Goal: Task Accomplishment & Management: Manage account settings

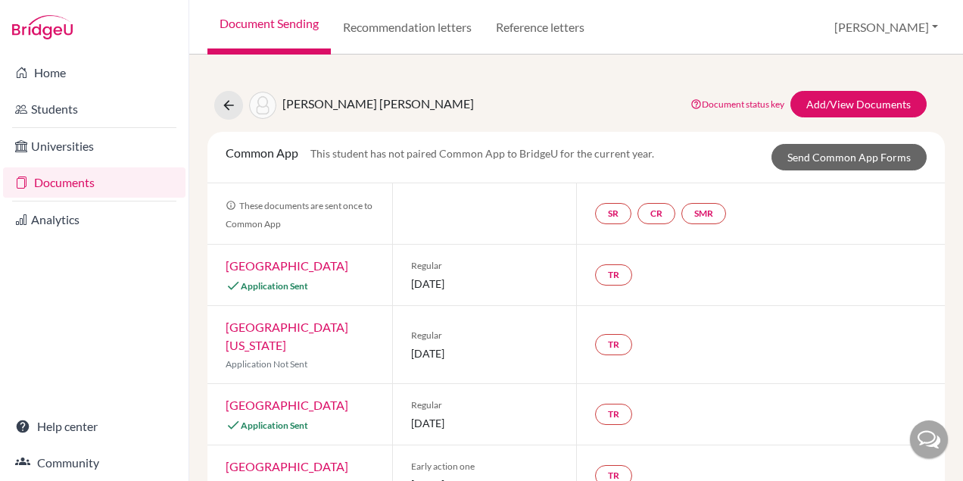
click at [281, 20] on link "Document Sending" at bounding box center [268, 27] width 123 height 54
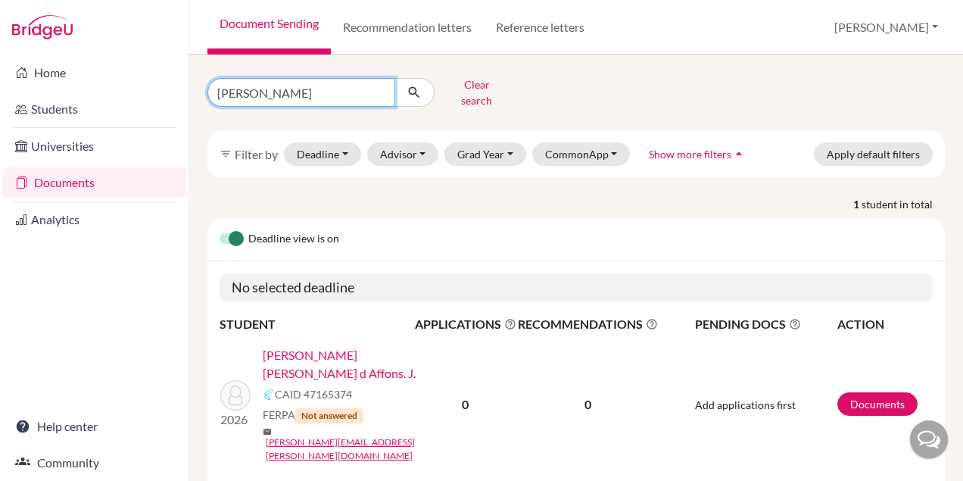
click at [275, 80] on input "james" at bounding box center [301, 92] width 188 height 29
click at [383, 89] on input "james" at bounding box center [301, 92] width 188 height 29
click at [378, 87] on input "james" at bounding box center [301, 92] width 188 height 29
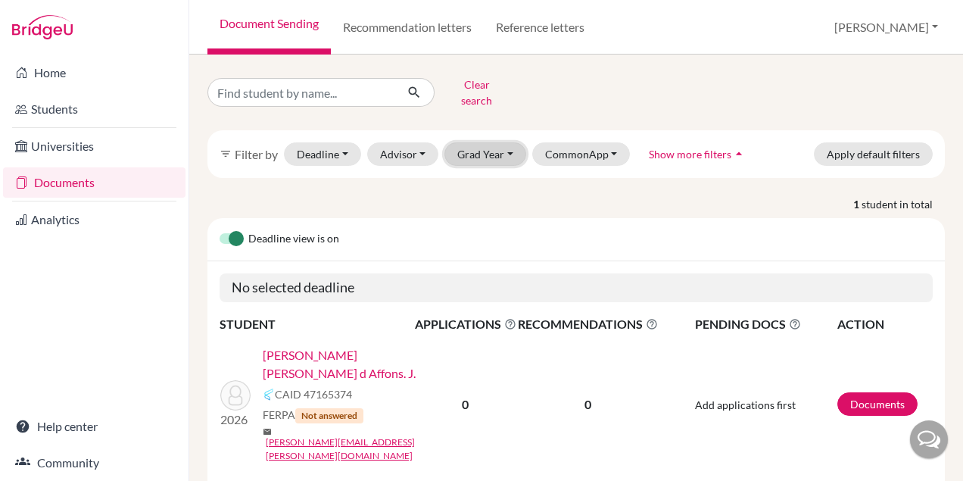
click at [486, 152] on button "Grad Year" at bounding box center [485, 153] width 82 height 23
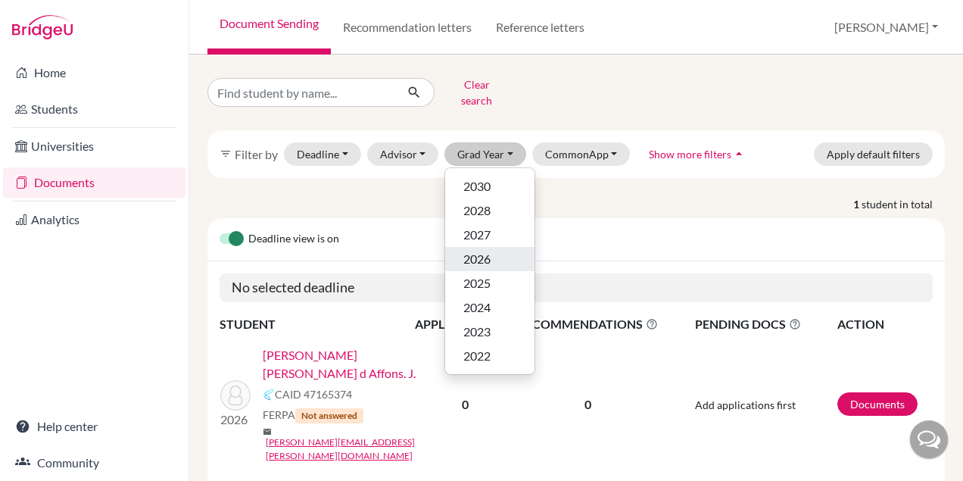
click at [489, 251] on span "2026" at bounding box center [476, 259] width 27 height 18
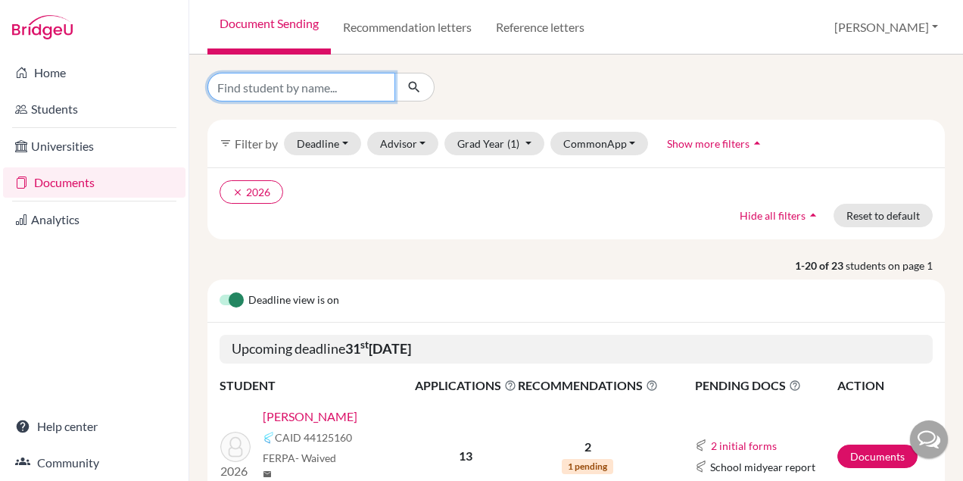
click at [298, 87] on input "Find student by name..." at bounding box center [301, 87] width 188 height 29
type input "let"
click button "submit" at bounding box center [414, 87] width 40 height 29
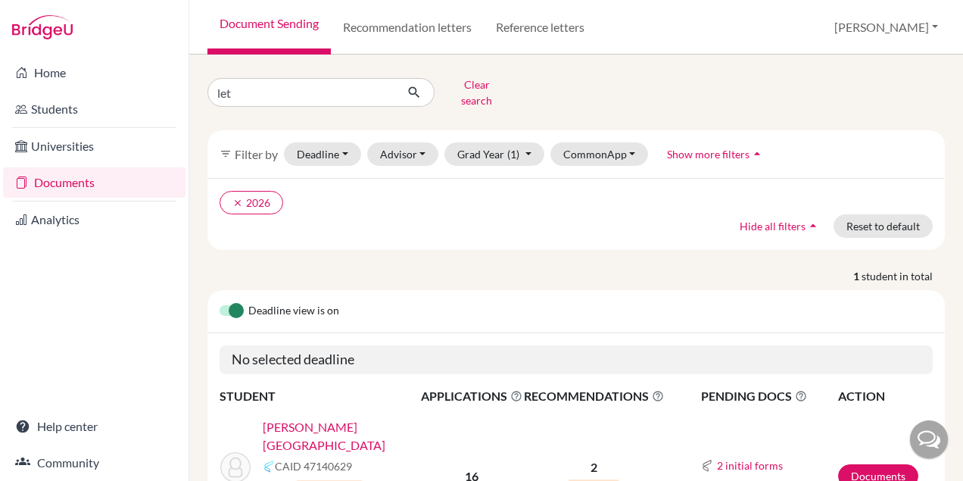
scroll to position [74, 0]
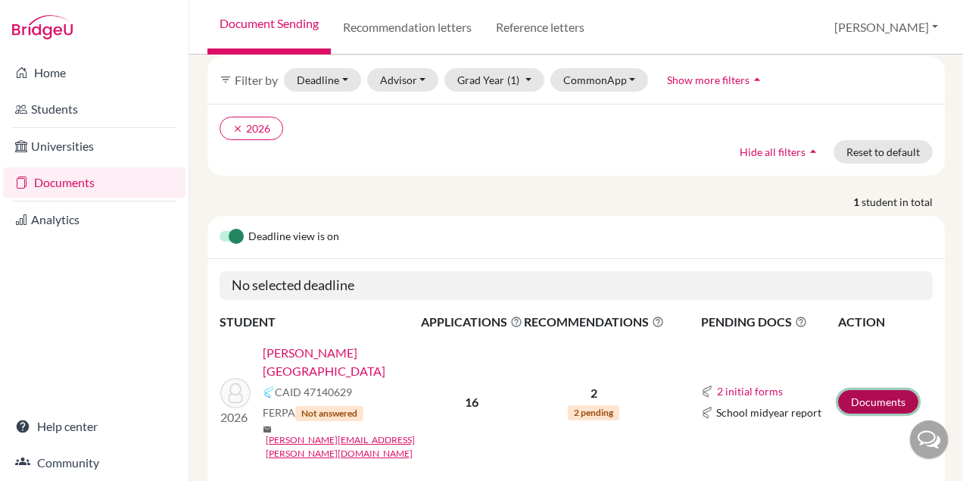
click at [884, 390] on link "Documents" at bounding box center [878, 401] width 80 height 23
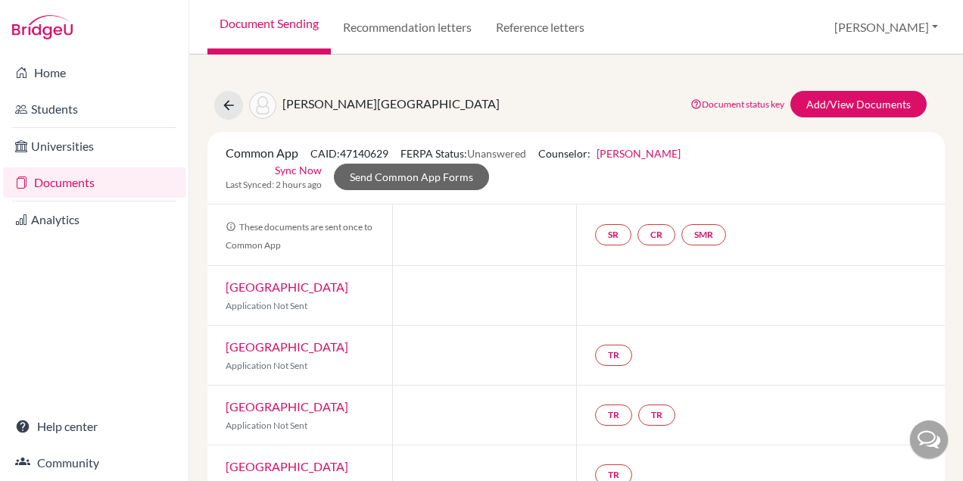
scroll to position [5, 0]
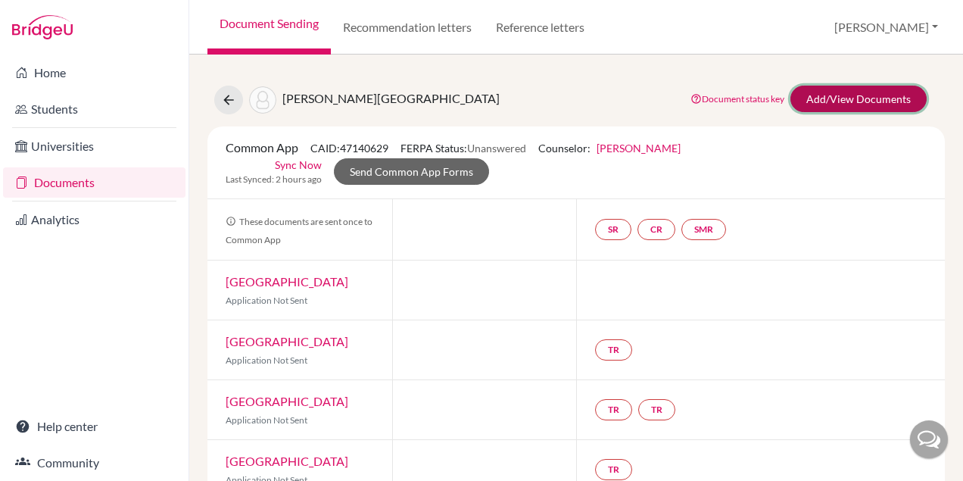
click at [816, 107] on link "Add/View Documents" at bounding box center [858, 99] width 136 height 26
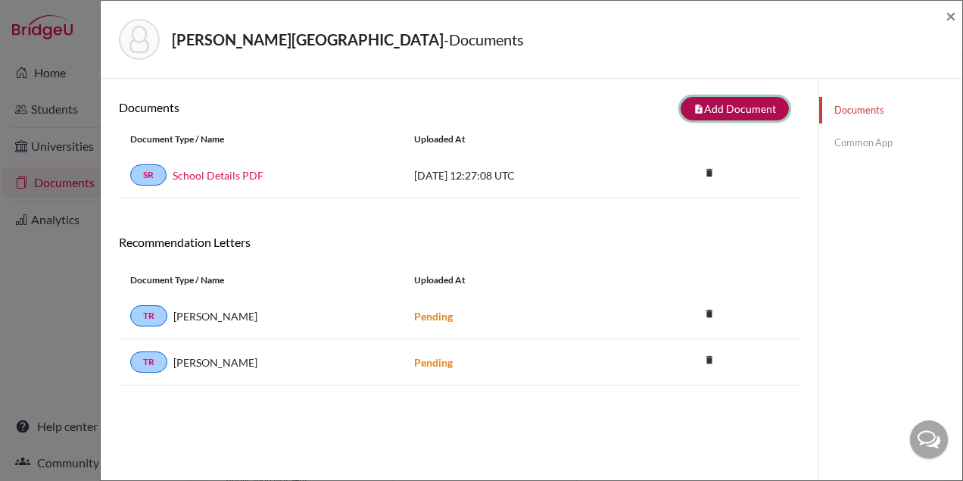
click at [726, 114] on button "note_add Add Document" at bounding box center [734, 108] width 108 height 23
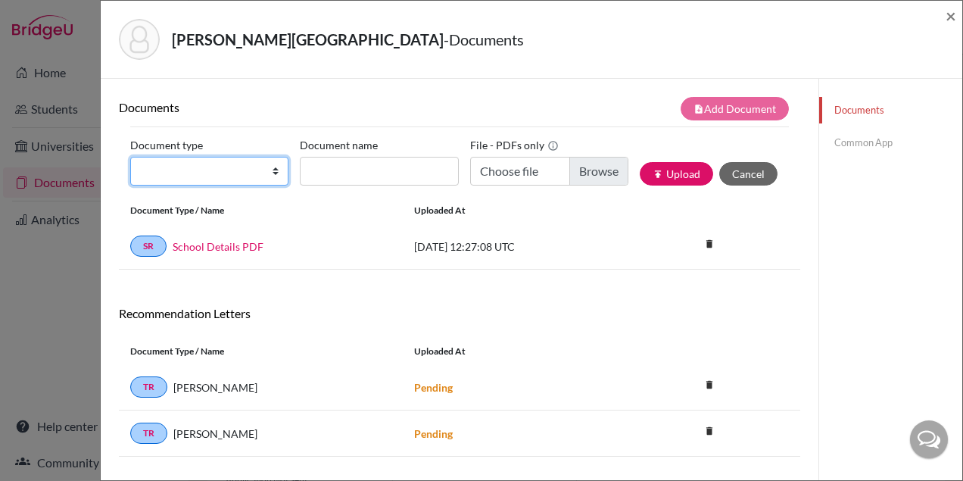
click at [212, 172] on select "Change explanation for Common App reports Counselor recommendation Internationa…" at bounding box center [209, 171] width 158 height 29
select select "2"
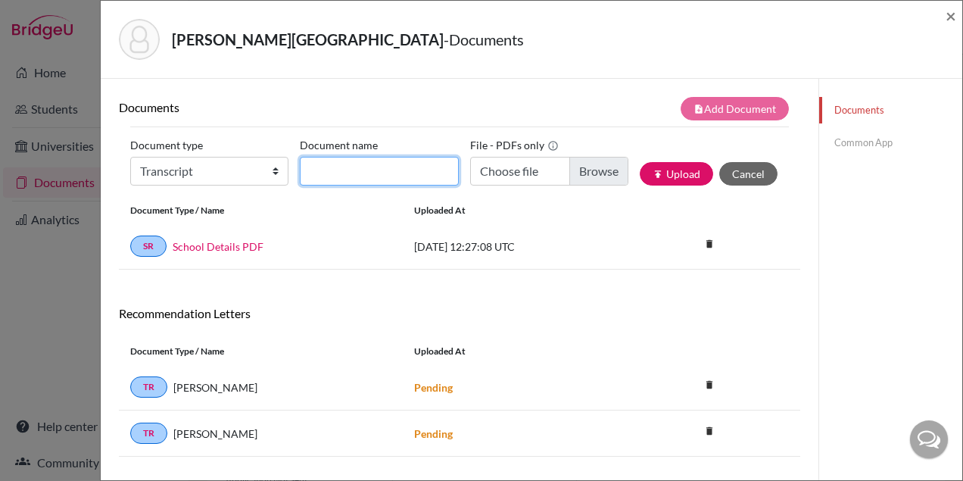
click at [394, 165] on input "Document name" at bounding box center [379, 171] width 158 height 29
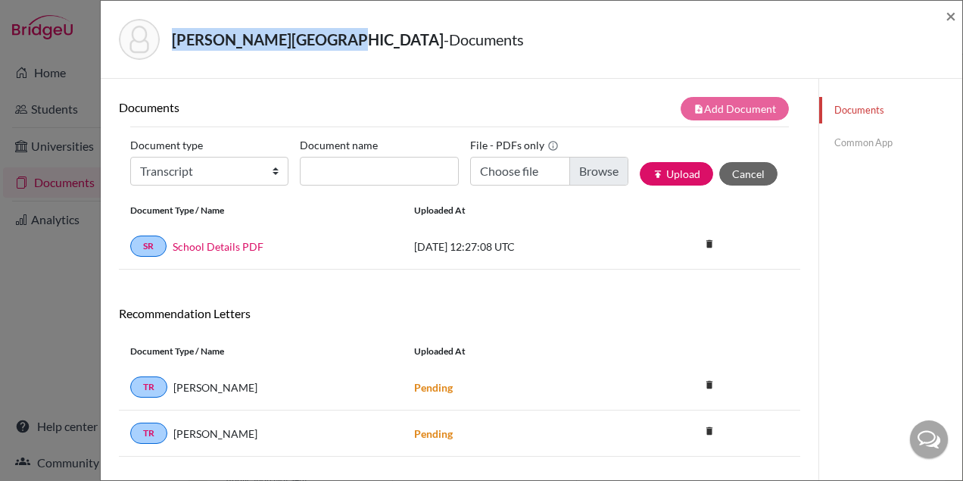
drag, startPoint x: 308, startPoint y: 41, endPoint x: 174, endPoint y: 43, distance: 134.0
click at [174, 43] on strong "Vasconcellos, Letícia" at bounding box center [308, 39] width 272 height 18
copy strong "Vasconcellos, Letícia"
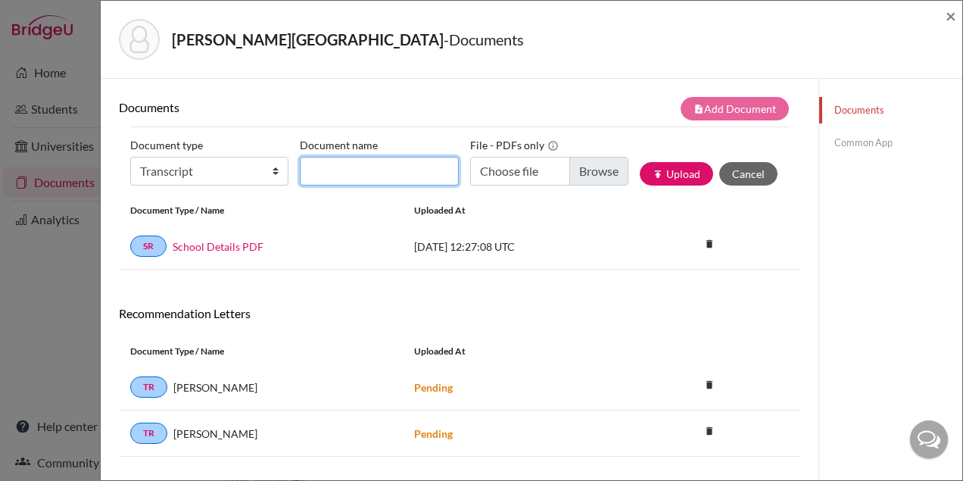
click at [328, 170] on input "Document name" at bounding box center [379, 171] width 158 height 29
paste input "Vasconcellos, Letícia"
type input "Vasconcellos, Letícia_Initial"
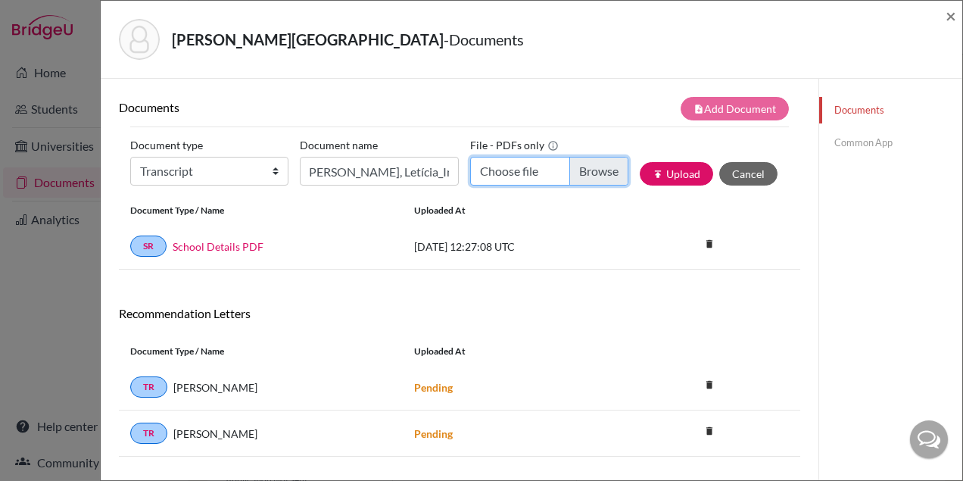
click at [585, 178] on input "Choose file" at bounding box center [549, 171] width 158 height 29
type input "C:\fakepath\Letícia Guerra Coelho de Vasconcellos.pdf"
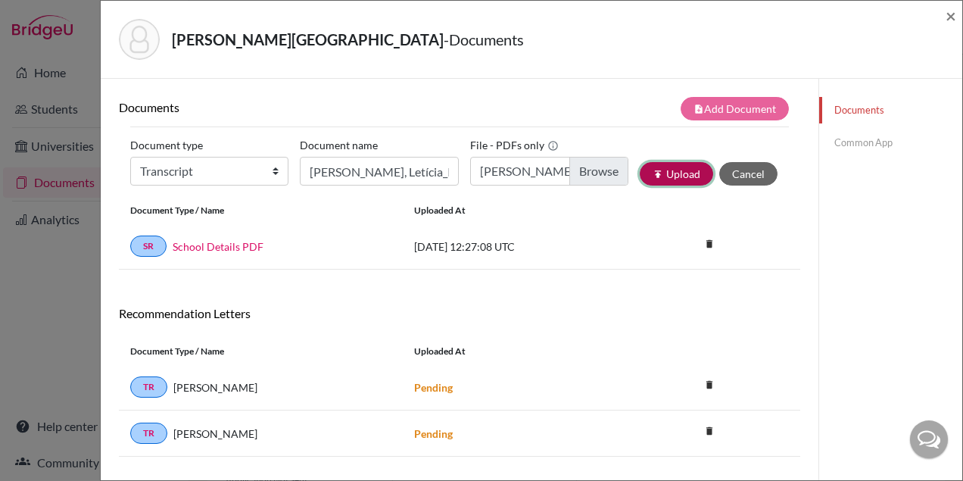
click at [665, 177] on button "publish Upload" at bounding box center [675, 173] width 73 height 23
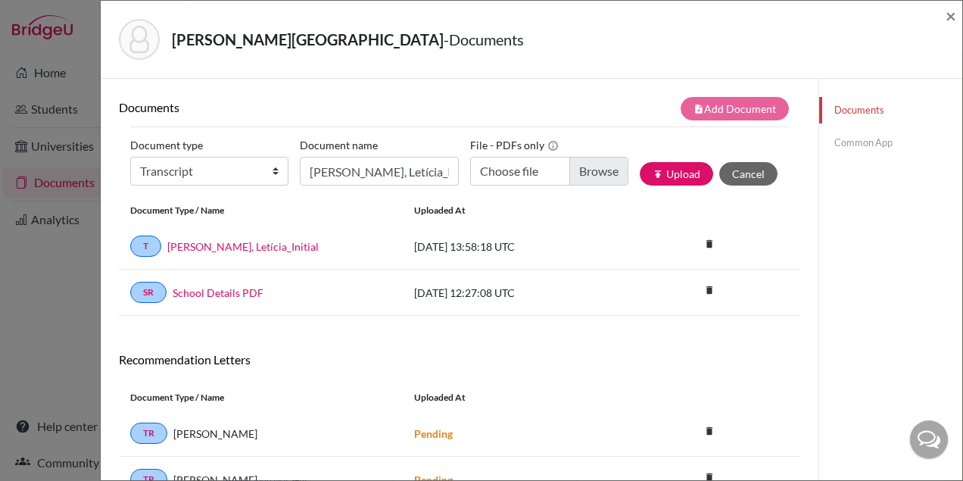
click at [855, 138] on link "Common App" at bounding box center [890, 142] width 143 height 26
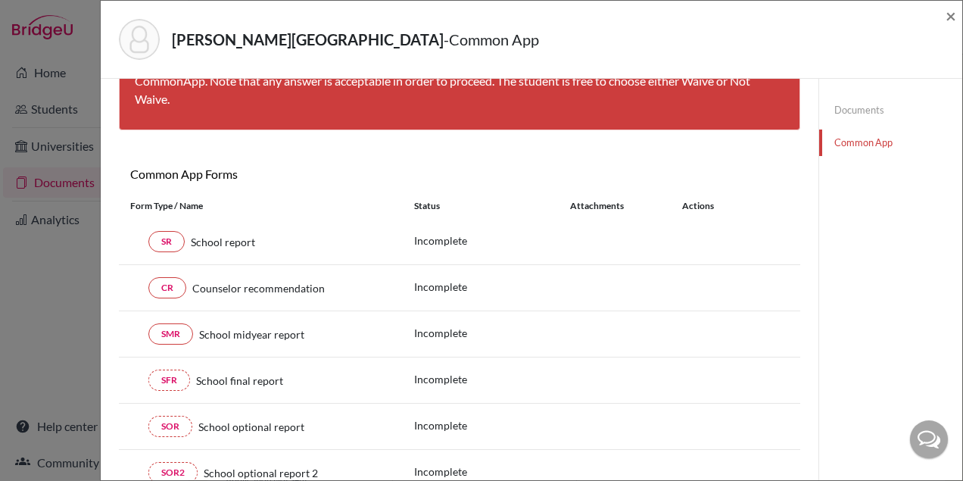
scroll to position [90, 0]
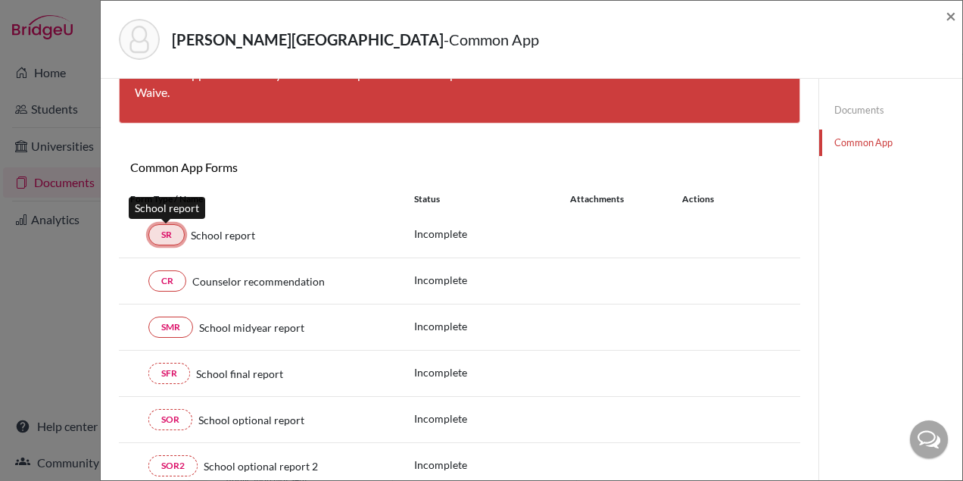
click at [165, 238] on link "SR" at bounding box center [166, 234] width 36 height 21
click at [170, 237] on link "SR" at bounding box center [166, 234] width 36 height 21
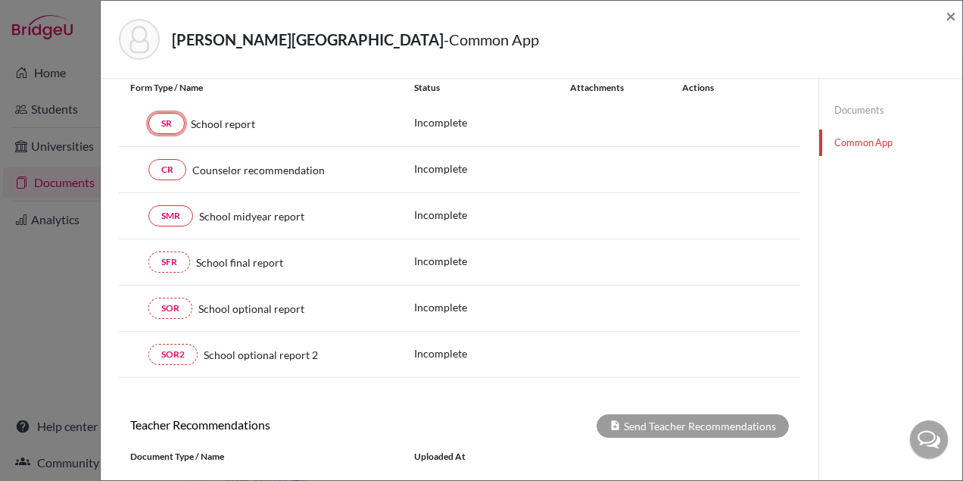
scroll to position [0, 0]
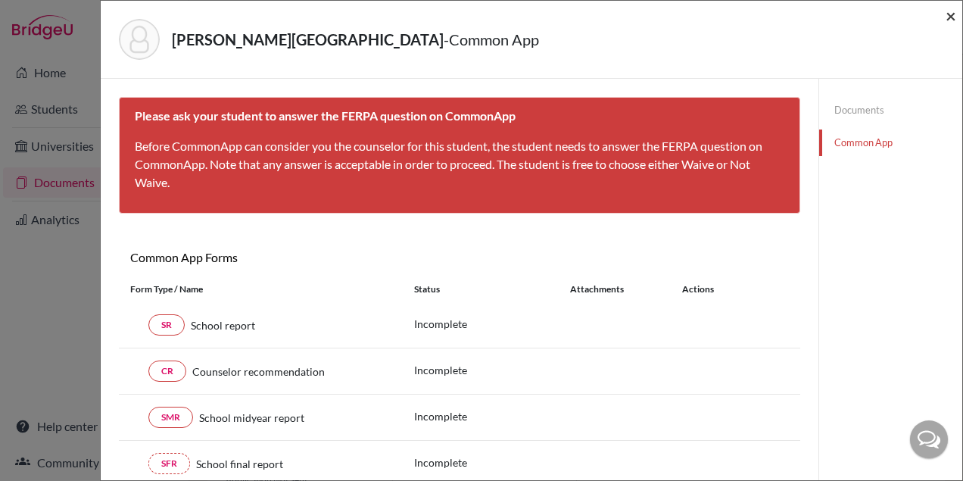
click at [950, 17] on span "×" at bounding box center [950, 16] width 11 height 22
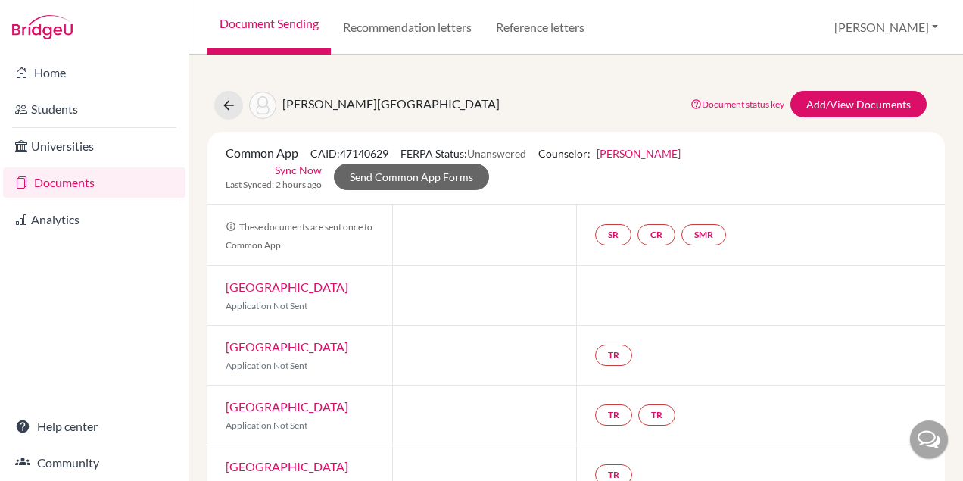
click at [261, 20] on link "Document Sending" at bounding box center [268, 27] width 123 height 54
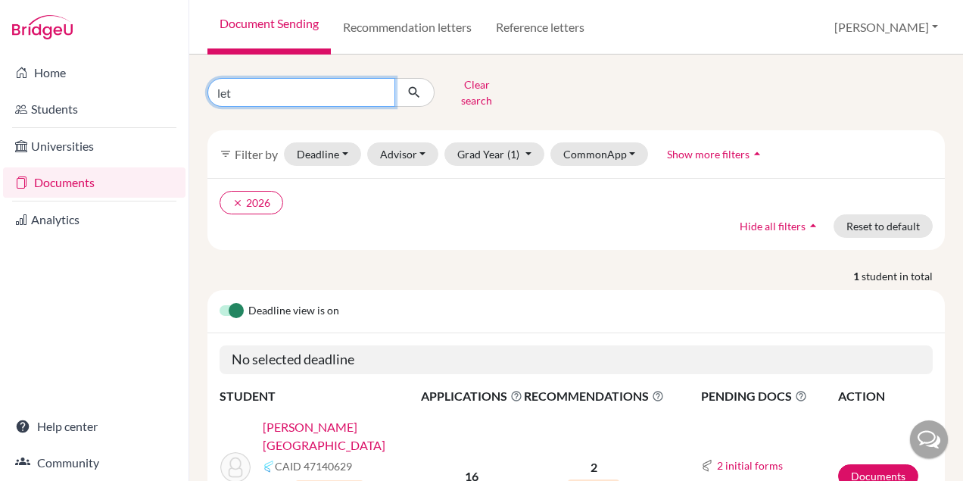
click at [254, 95] on input "let" at bounding box center [301, 92] width 188 height 29
type input "l"
type input "luiz"
click button "submit" at bounding box center [414, 92] width 40 height 29
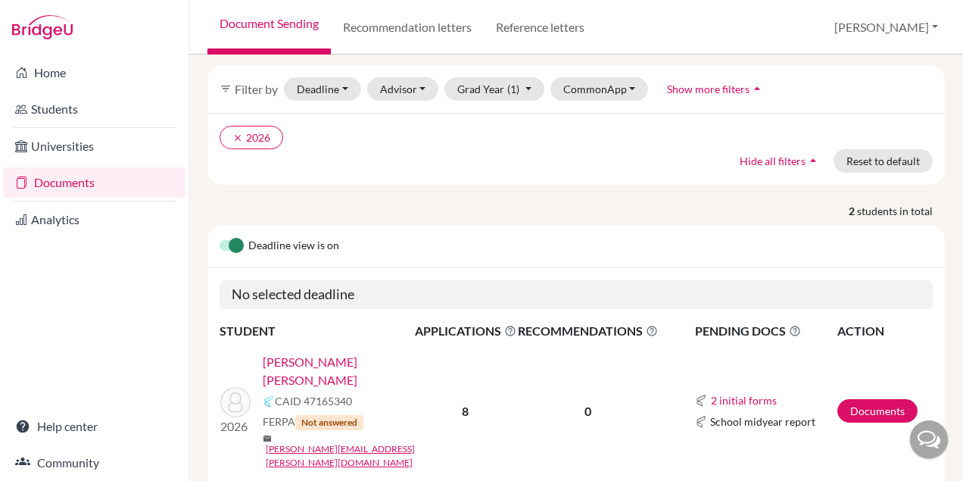
scroll to position [107, 0]
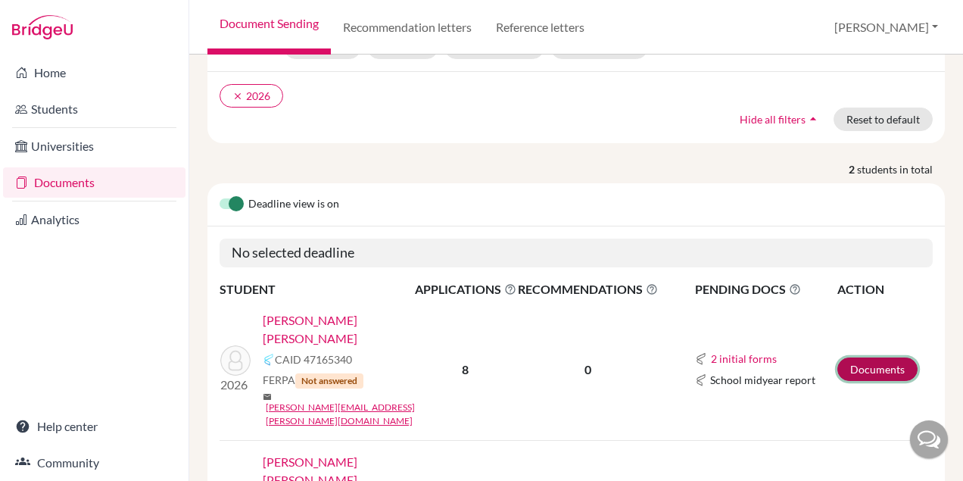
click at [886, 357] on link "Documents" at bounding box center [877, 368] width 80 height 23
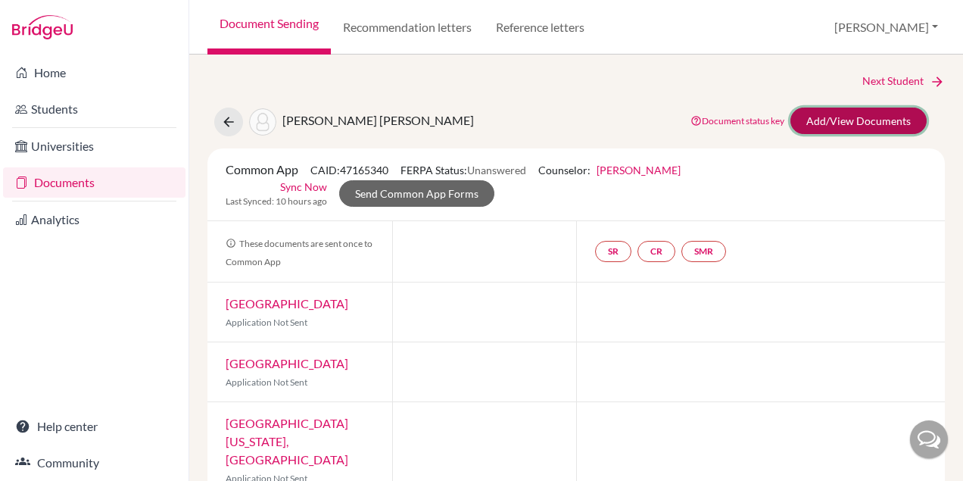
click at [828, 124] on link "Add/View Documents" at bounding box center [858, 120] width 136 height 26
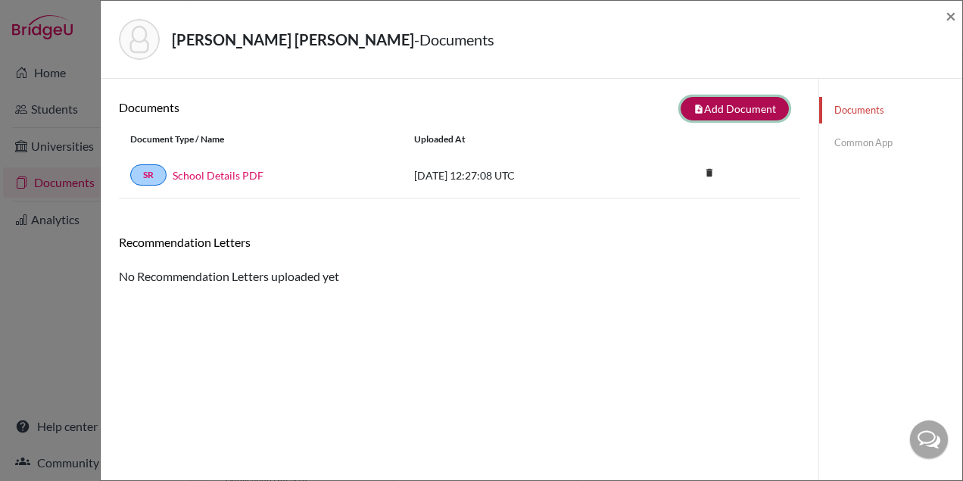
click at [739, 111] on button "note_add Add Document" at bounding box center [734, 108] width 108 height 23
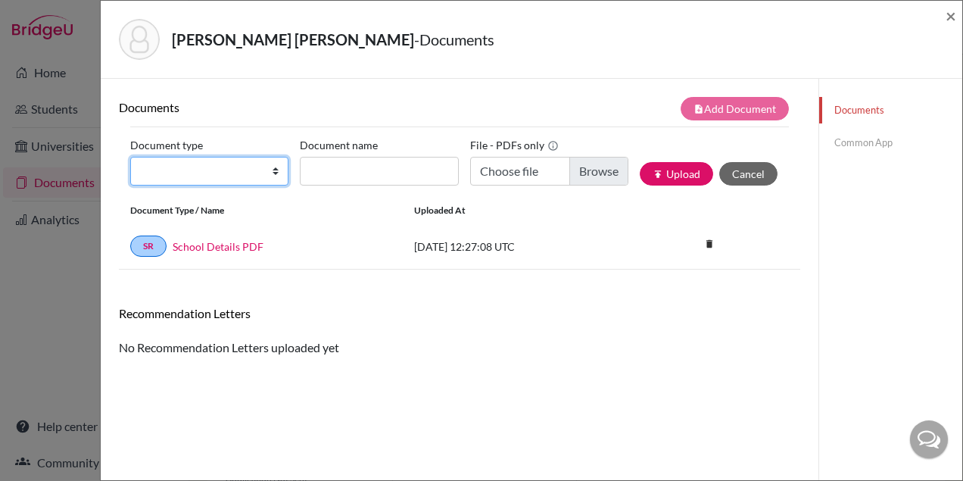
click at [215, 170] on select "Change explanation for Common App reports Counselor recommendation Internationa…" at bounding box center [209, 171] width 158 height 29
select select "2"
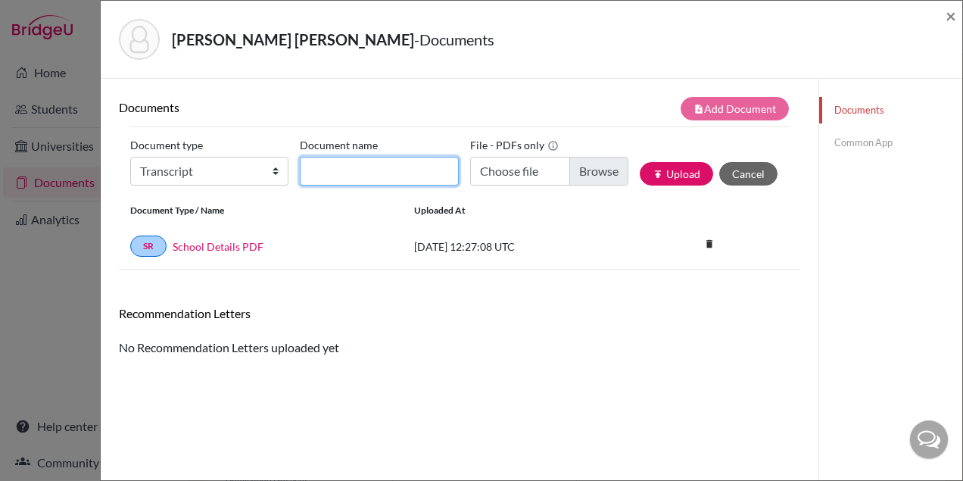
click at [353, 165] on input "Document name" at bounding box center [379, 171] width 158 height 29
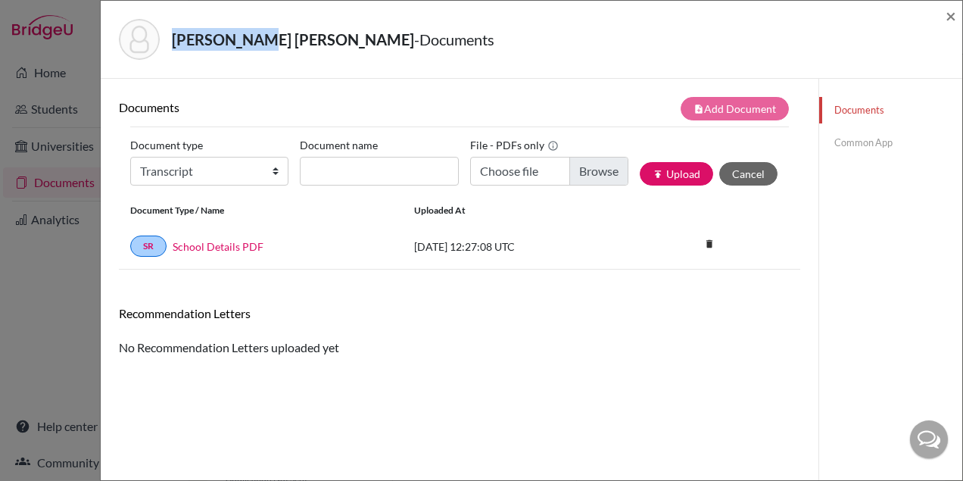
drag, startPoint x: 173, startPoint y: 42, endPoint x: 250, endPoint y: 44, distance: 78.0
click at [250, 45] on strong "Gomes, Luiz Felipe Soares" at bounding box center [293, 39] width 242 height 18
copy strong "Gomes, Luiz"
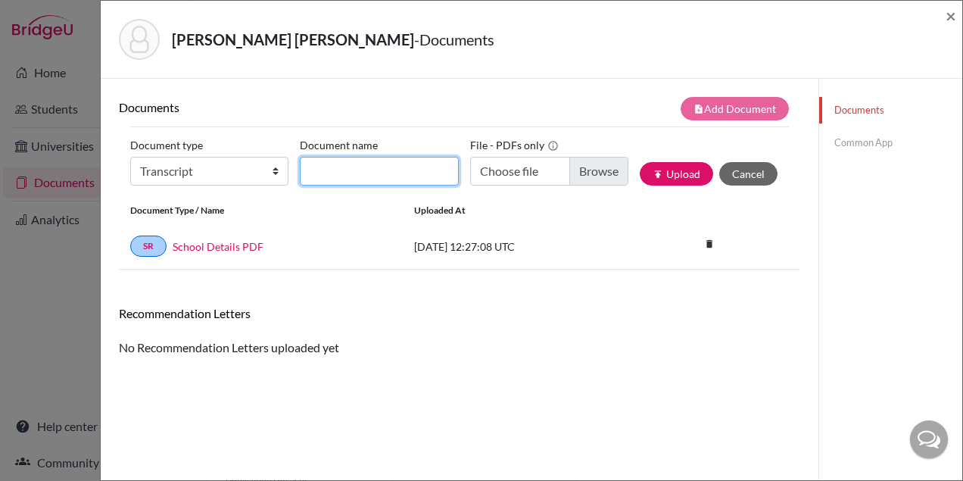
click at [325, 169] on input "Document name" at bounding box center [379, 171] width 158 height 29
paste input "Gomes, Luiz"
type input "Gomes, Luiz_Initial Transcript"
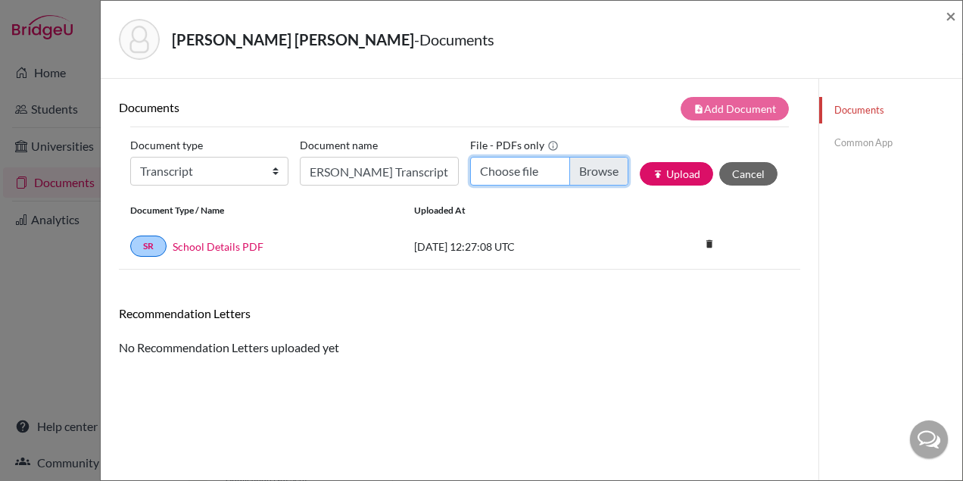
click at [600, 179] on input "Choose file" at bounding box center [549, 171] width 158 height 29
type input "C:\fakepath\Luiz Felipe Soares Gomes.pdf"
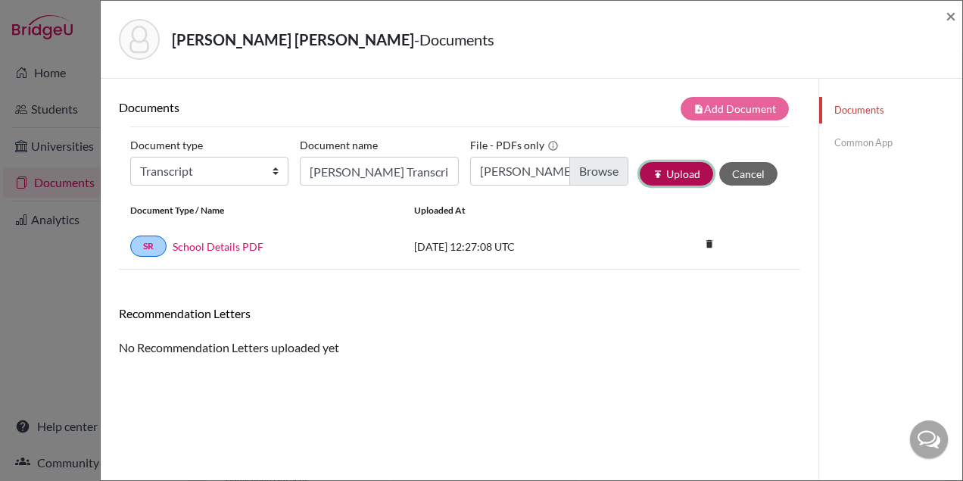
click at [655, 173] on icon "publish" at bounding box center [657, 174] width 11 height 11
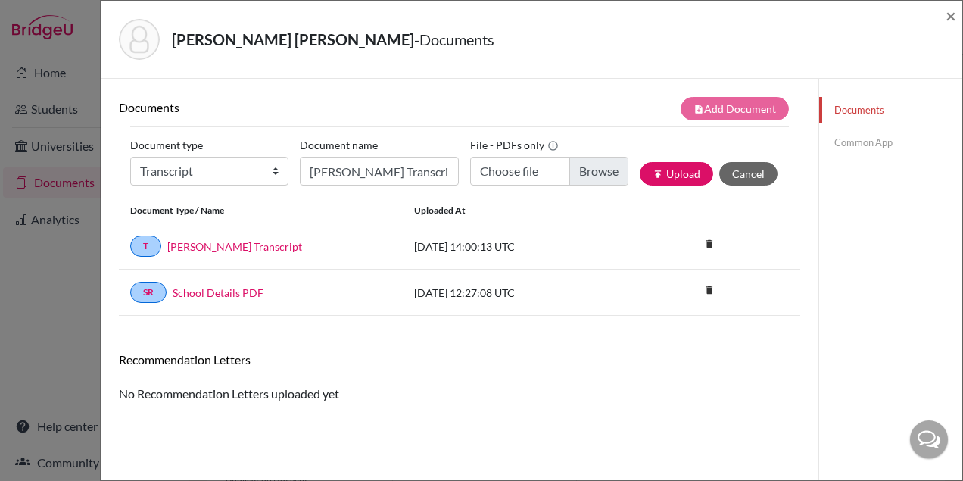
click at [845, 142] on link "Common App" at bounding box center [890, 142] width 143 height 26
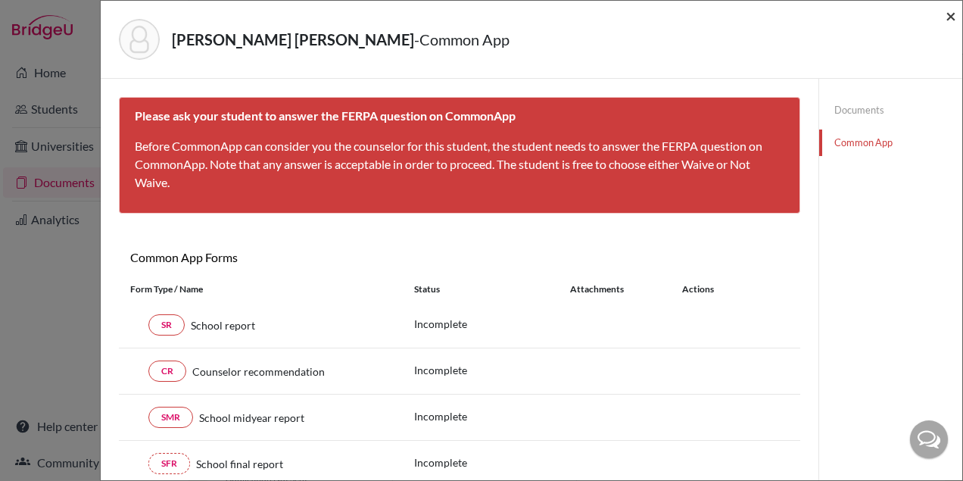
click at [950, 18] on span "×" at bounding box center [950, 16] width 11 height 22
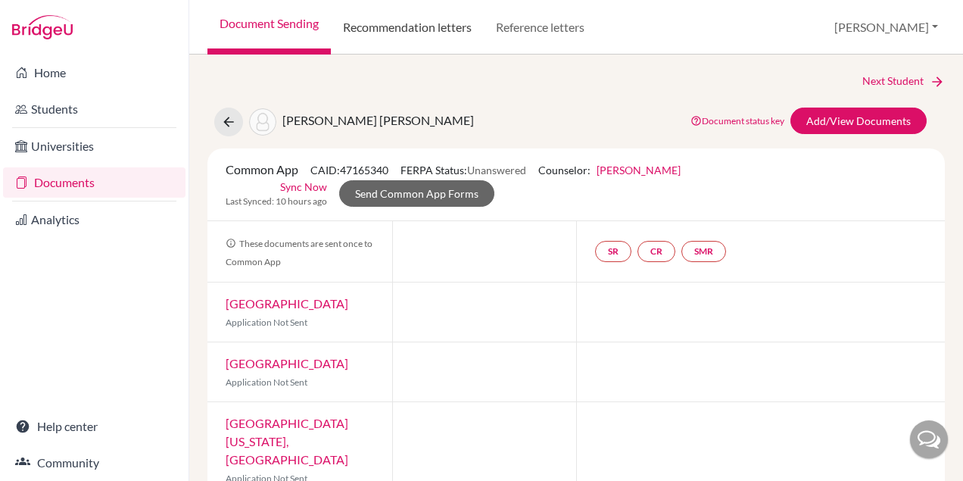
click at [427, 28] on link "Recommendation letters" at bounding box center [407, 27] width 153 height 54
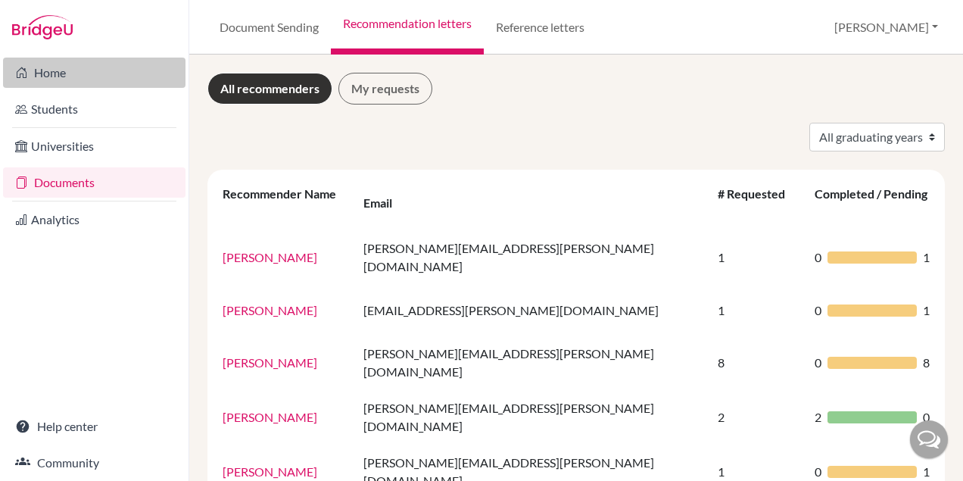
click at [56, 66] on link "Home" at bounding box center [94, 73] width 182 height 30
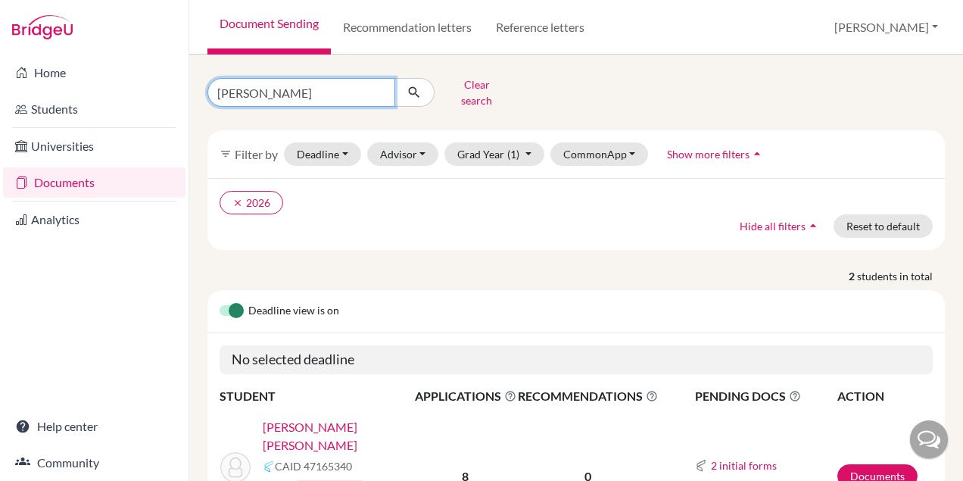
click at [380, 86] on input "luiz" at bounding box center [301, 92] width 188 height 29
type input "julia"
click button "submit" at bounding box center [414, 92] width 40 height 29
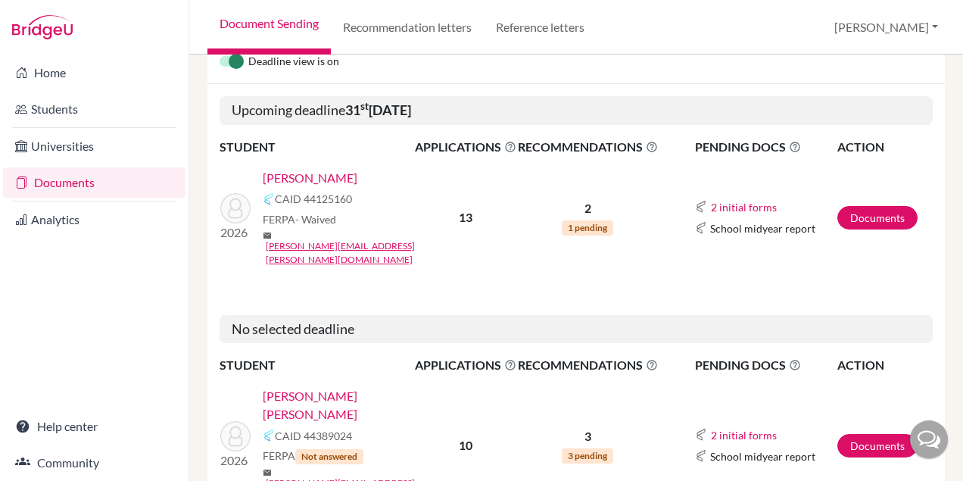
scroll to position [263, 0]
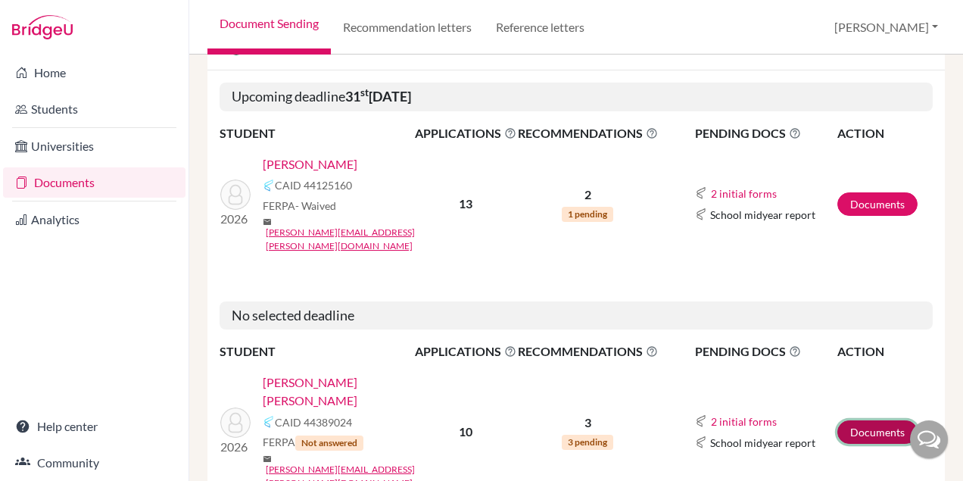
click at [878, 420] on link "Documents" at bounding box center [877, 431] width 80 height 23
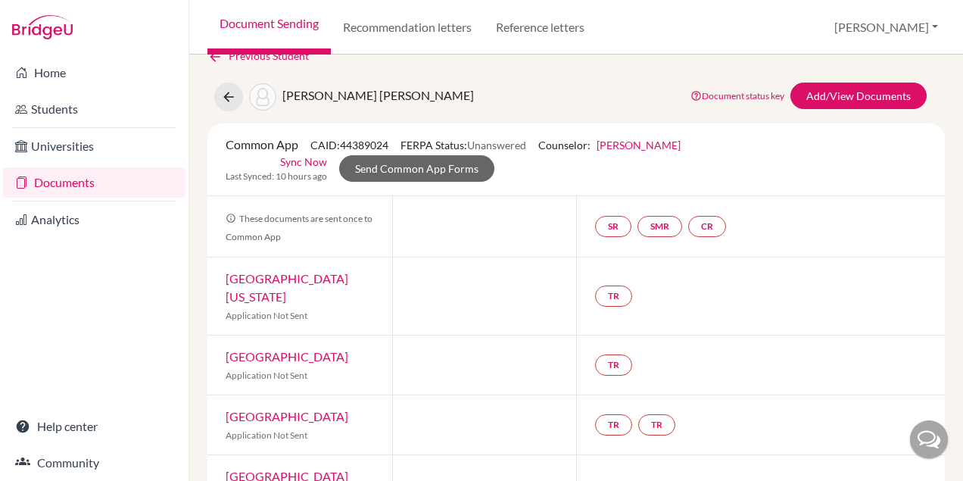
scroll to position [26, 0]
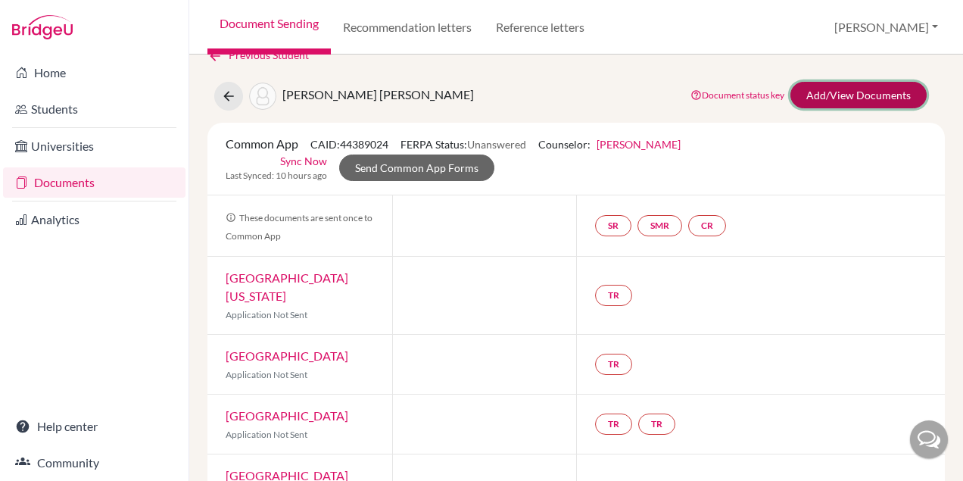
click at [823, 82] on link "Add/View Documents" at bounding box center [858, 95] width 136 height 26
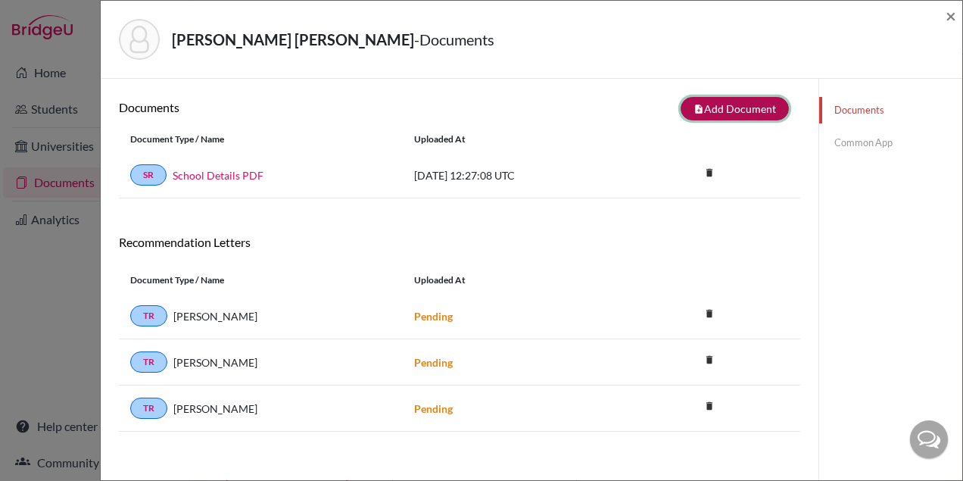
click at [737, 106] on button "note_add Add Document" at bounding box center [734, 108] width 108 height 23
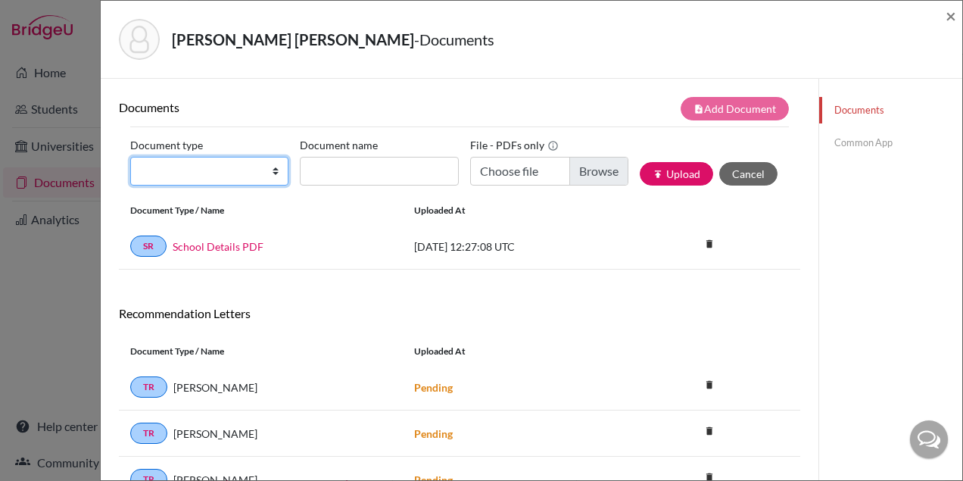
click at [232, 176] on select "Change explanation for Common App reports Counselor recommendation Internationa…" at bounding box center [209, 171] width 158 height 29
select select "2"
drag, startPoint x: 313, startPoint y: 36, endPoint x: 398, endPoint y: 45, distance: 85.2
click at [398, 45] on strong "Gualberto Junqueira Ribeiro, Júlia" at bounding box center [293, 39] width 242 height 18
copy strong "Ribeiro, Júlia"
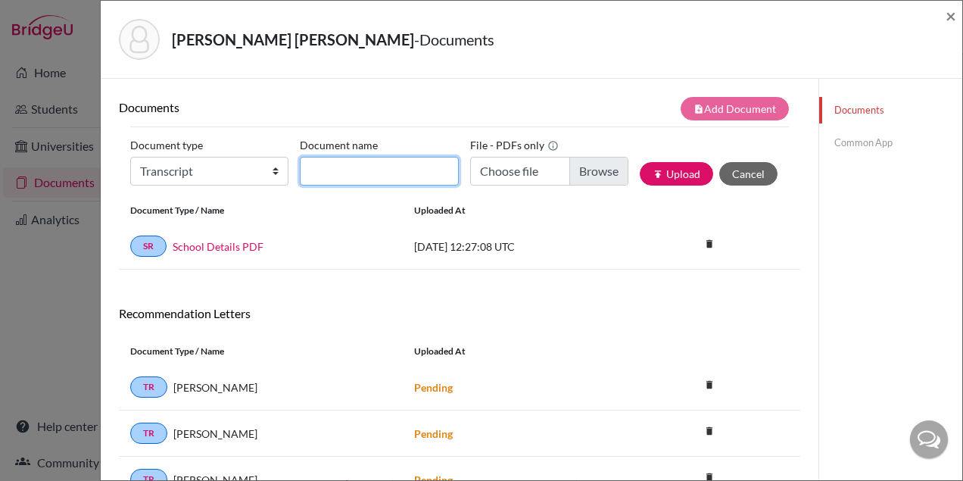
click at [352, 173] on input "Document name" at bounding box center [379, 171] width 158 height 29
paste input "Ribeiro, Júlia"
click at [365, 172] on input "Ribeiro, Júlia" at bounding box center [379, 171] width 158 height 29
click at [394, 173] on input "Ribeiro, Julia" at bounding box center [379, 171] width 158 height 29
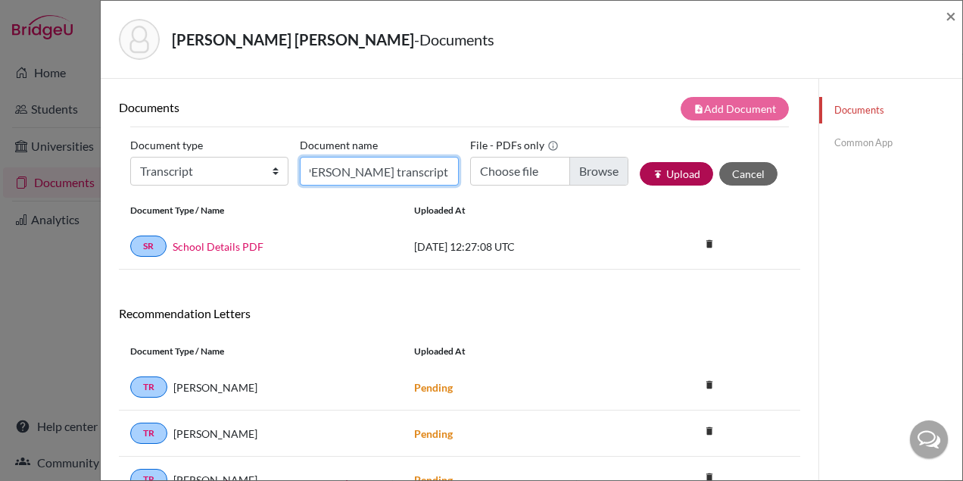
type input "Ribeiro, Julia_initial transcript"
click at [695, 173] on button "publish Upload" at bounding box center [675, 173] width 73 height 23
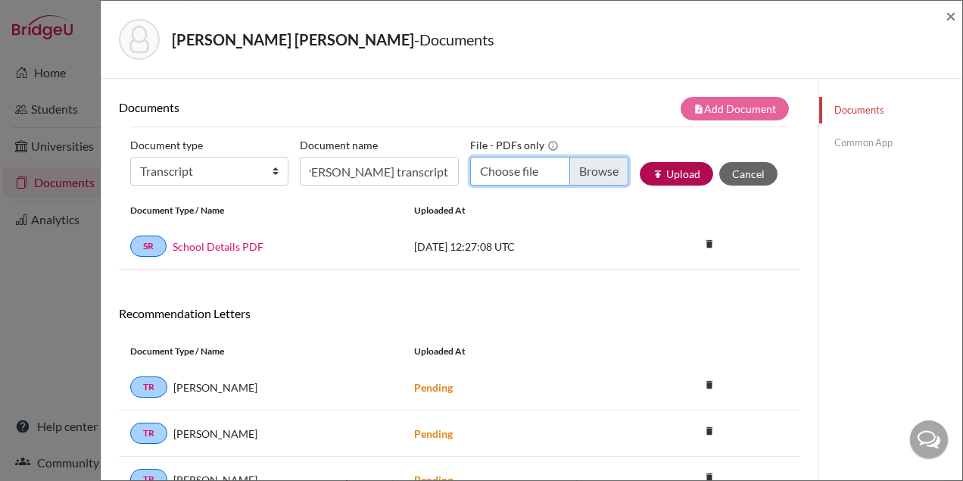
scroll to position [0, 0]
click at [594, 179] on input "Choose file" at bounding box center [549, 171] width 158 height 29
type input "C:\fakepath\Júlia Gualberto Junqueira Ribeiro.pdf"
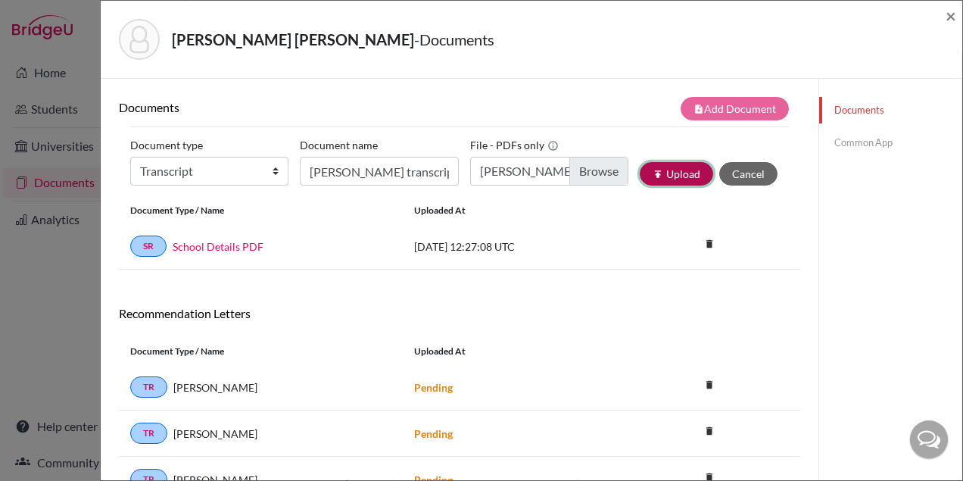
click at [664, 171] on button "publish Upload" at bounding box center [675, 173] width 73 height 23
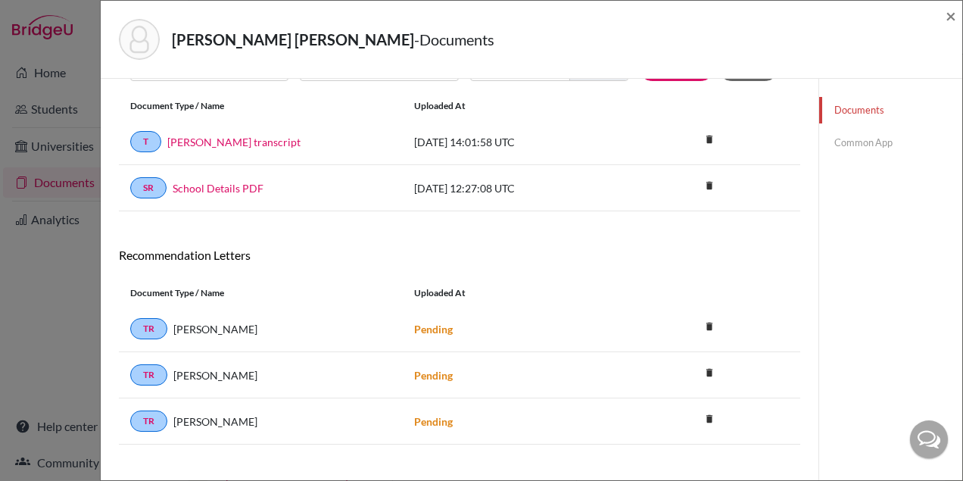
scroll to position [123, 0]
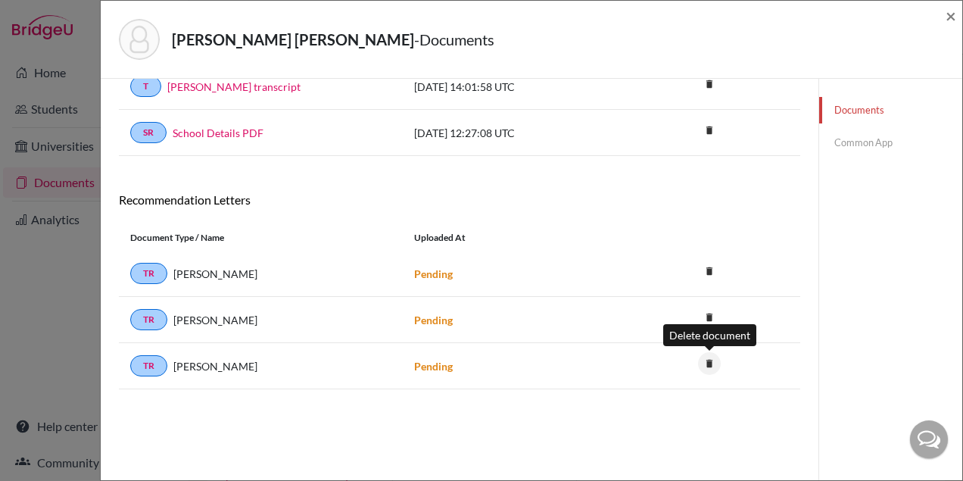
click at [704, 355] on icon "delete" at bounding box center [709, 363] width 23 height 23
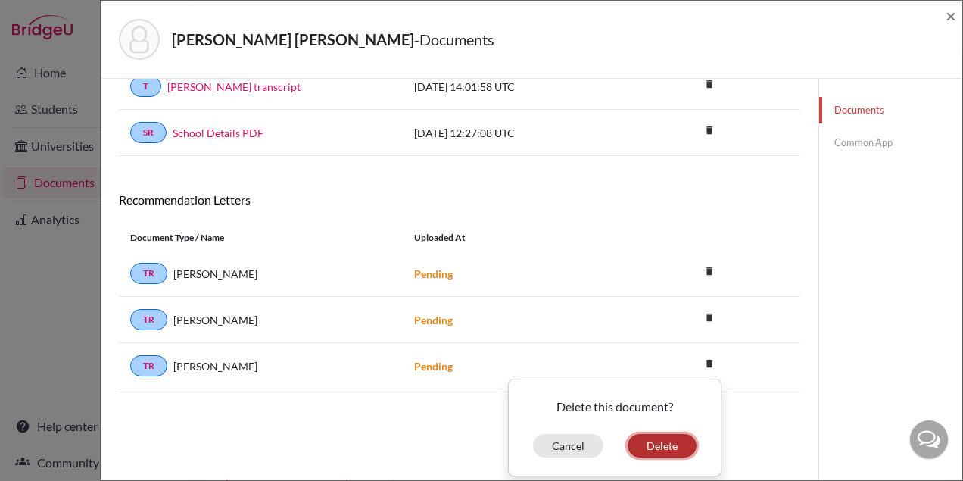
click at [677, 435] on button "Delete" at bounding box center [661, 445] width 69 height 23
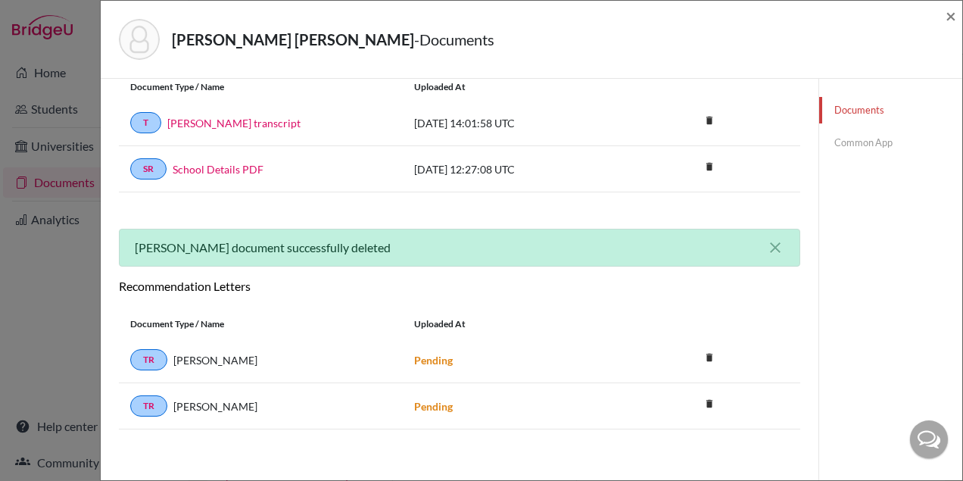
scroll to position [0, 0]
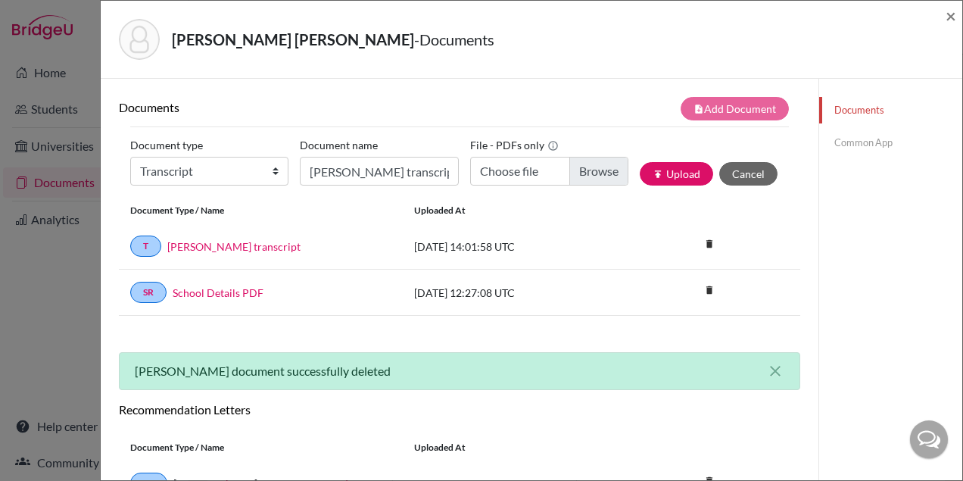
click at [844, 145] on link "Common App" at bounding box center [890, 142] width 143 height 26
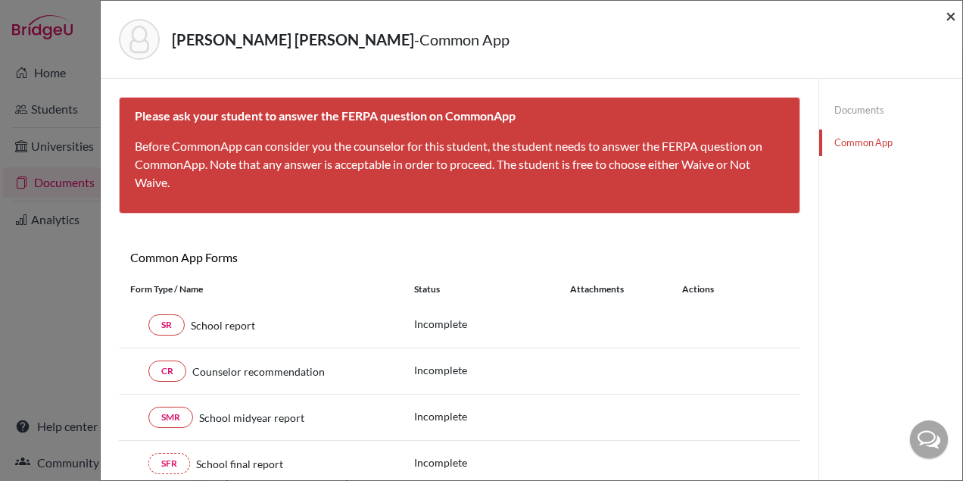
click at [949, 17] on span "×" at bounding box center [950, 16] width 11 height 22
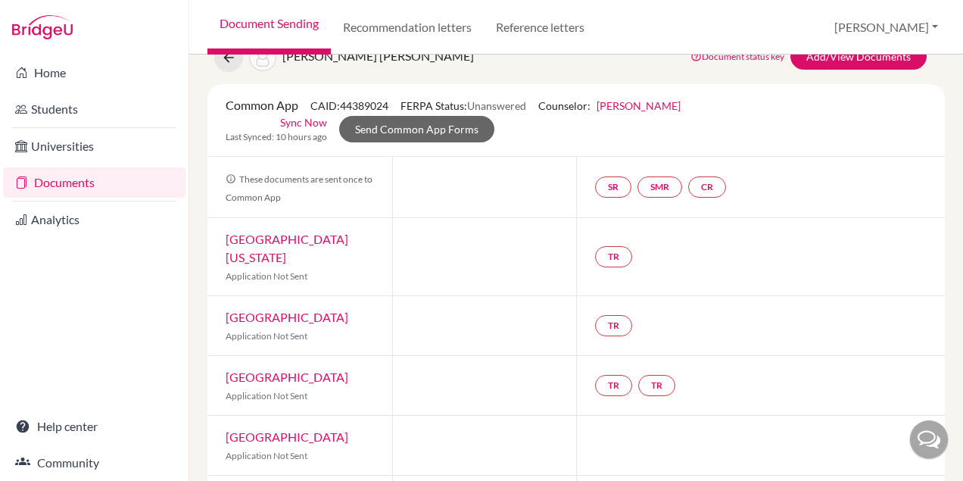
scroll to position [142, 0]
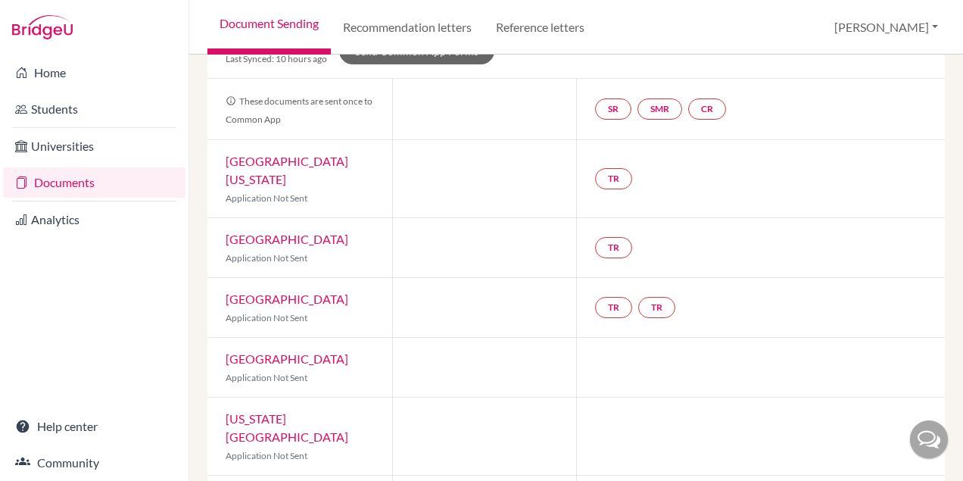
click at [251, 20] on link "Document Sending" at bounding box center [268, 27] width 123 height 54
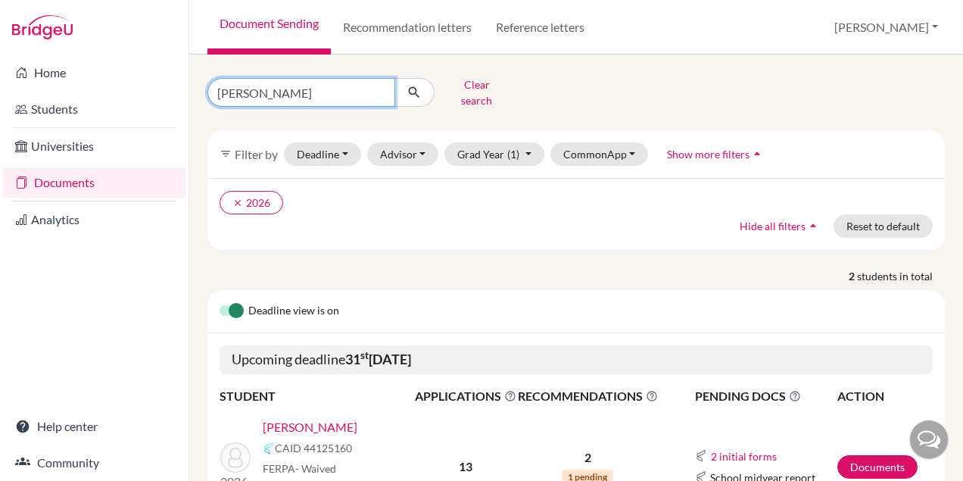
click at [297, 82] on input "julia" at bounding box center [301, 92] width 188 height 29
click at [275, 92] on input "julia" at bounding box center [301, 92] width 188 height 29
type input "jakob"
click button "submit" at bounding box center [414, 92] width 40 height 29
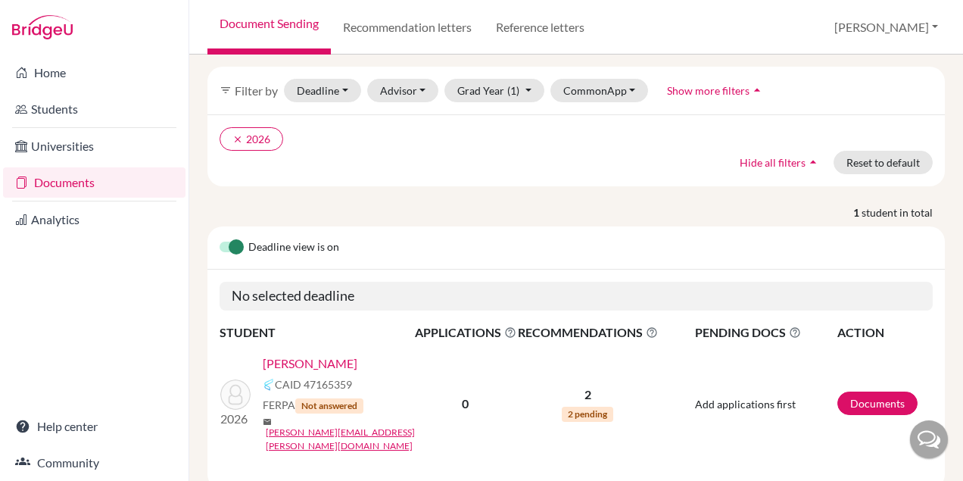
scroll to position [74, 0]
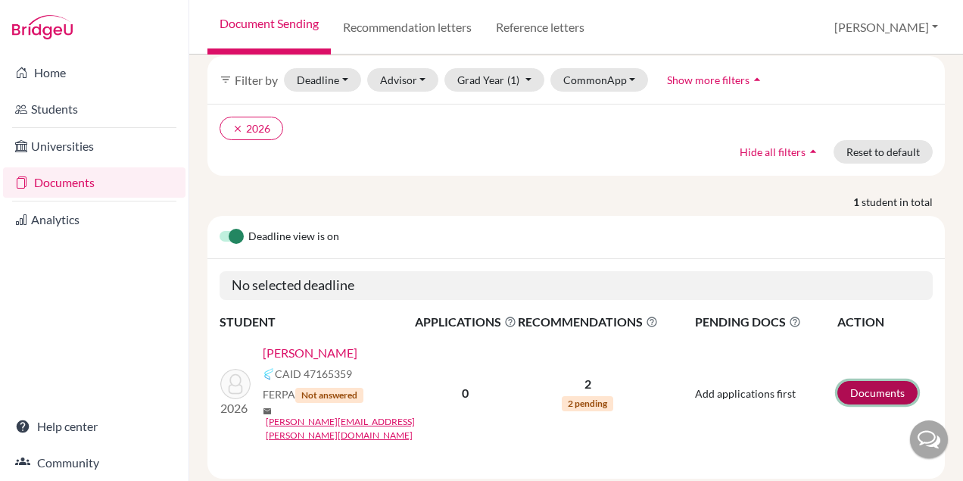
click at [894, 381] on link "Documents" at bounding box center [877, 392] width 80 height 23
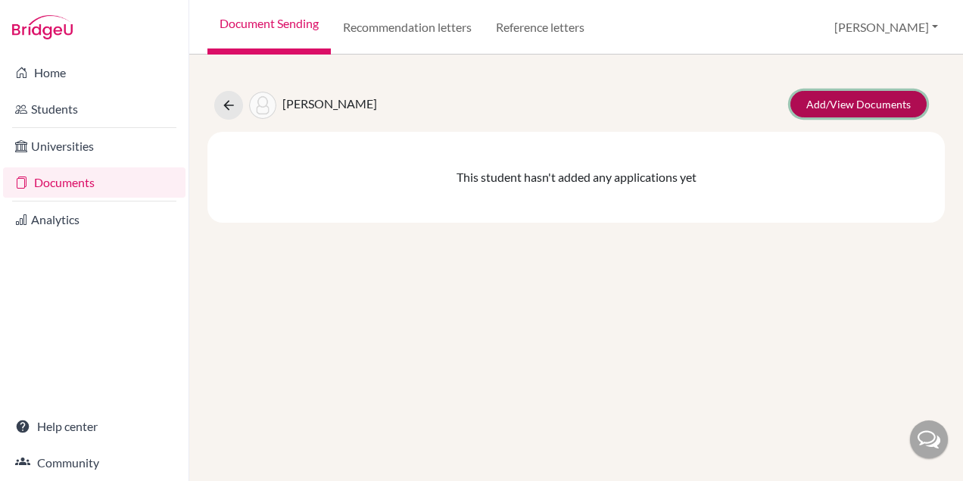
click at [816, 102] on link "Add/View Documents" at bounding box center [858, 104] width 136 height 26
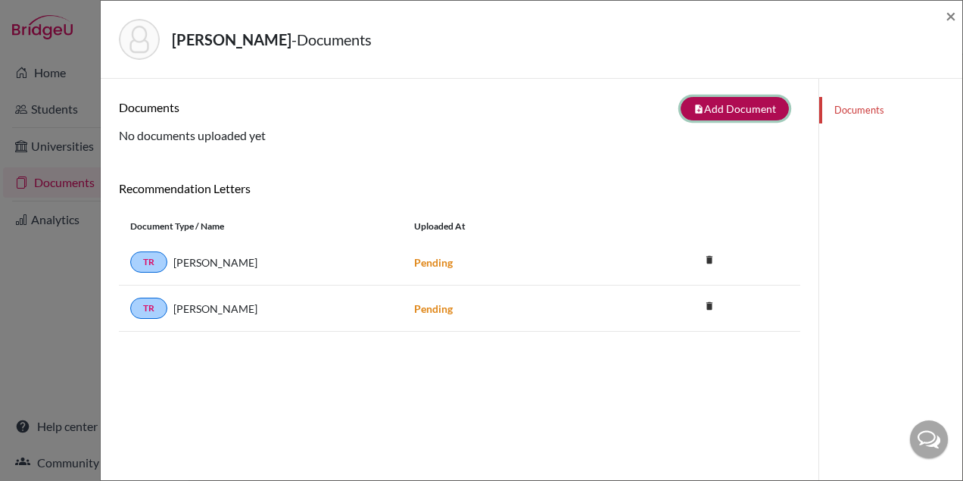
click at [758, 110] on button "note_add Add Document" at bounding box center [734, 108] width 108 height 23
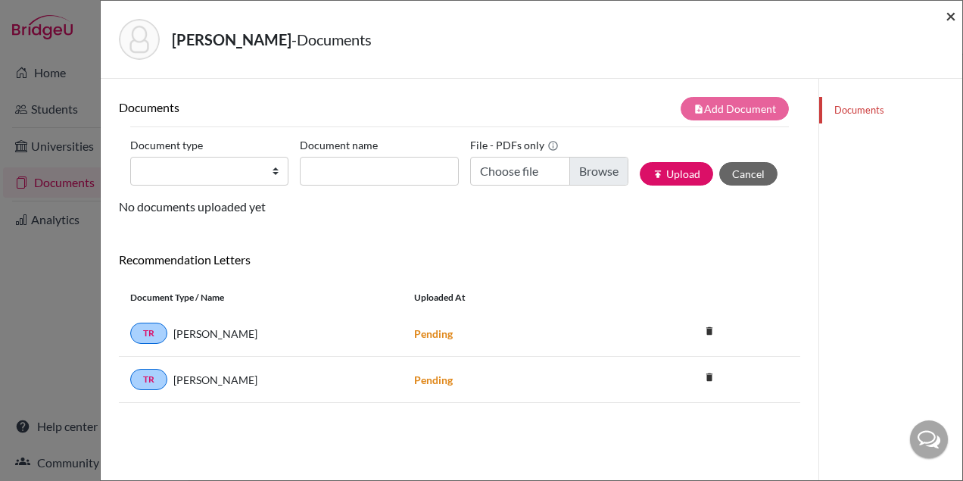
click at [947, 22] on span "×" at bounding box center [950, 16] width 11 height 22
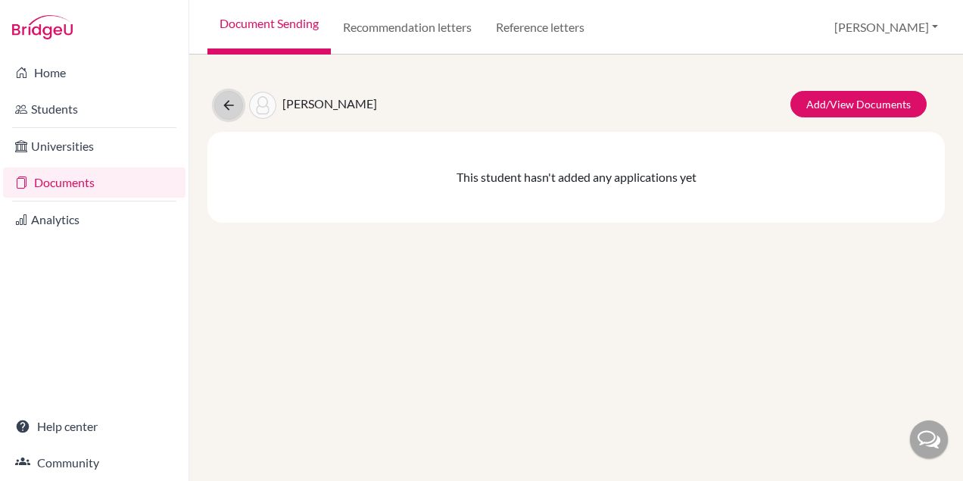
click at [228, 107] on icon at bounding box center [228, 105] width 15 height 15
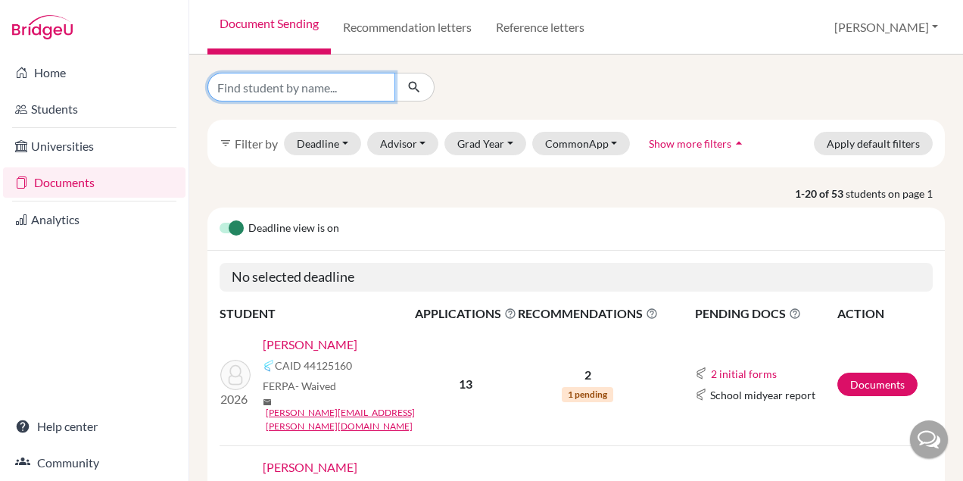
click at [299, 90] on input "Find student by name..." at bounding box center [301, 87] width 188 height 29
type input "[PERSON_NAME]"
click button "submit" at bounding box center [414, 87] width 40 height 29
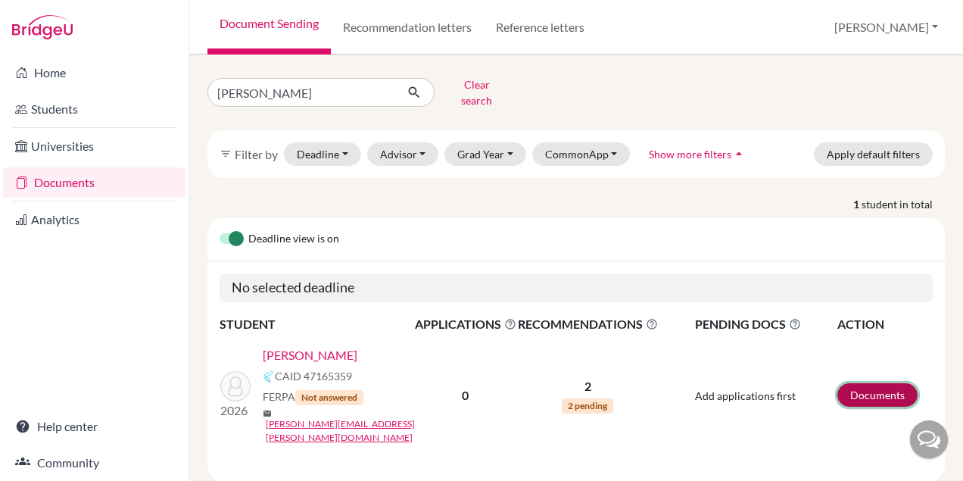
click at [857, 383] on link "Documents" at bounding box center [877, 394] width 80 height 23
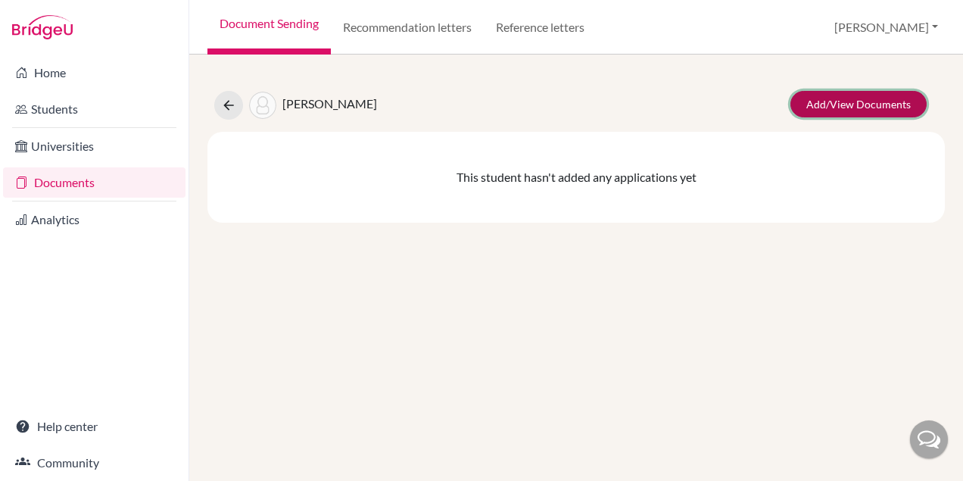
click at [820, 111] on link "Add/View Documents" at bounding box center [858, 104] width 136 height 26
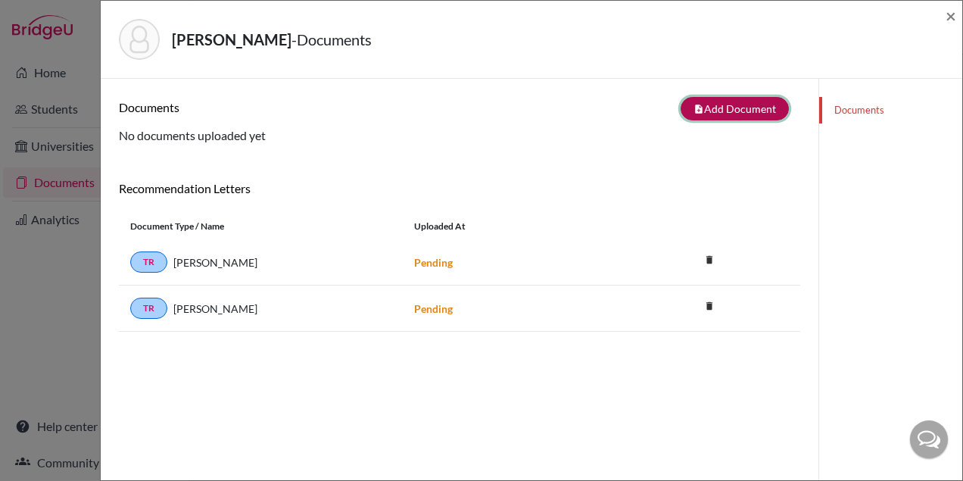
click at [738, 115] on button "note_add Add Document" at bounding box center [734, 108] width 108 height 23
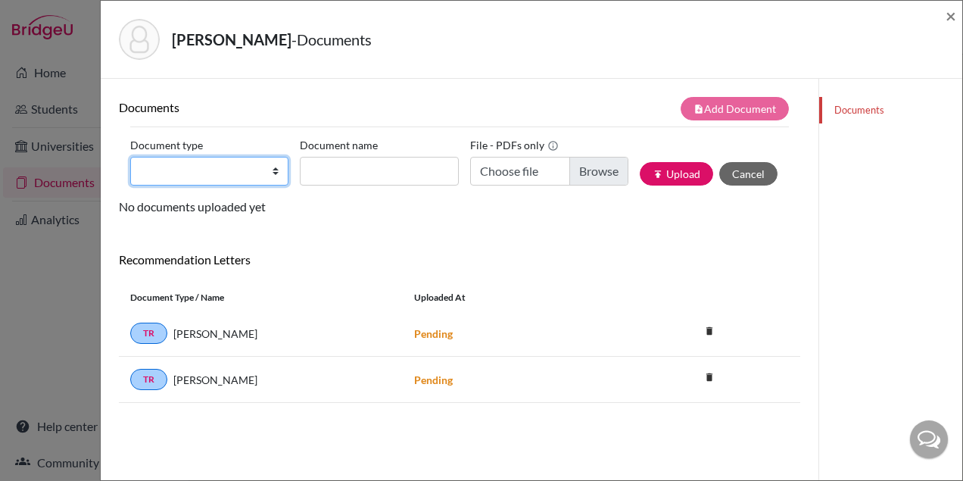
click at [240, 173] on select "Change explanation for Common App reports Counselor recommendation Internationa…" at bounding box center [209, 171] width 158 height 29
click at [230, 174] on select "Change explanation for Common App reports Counselor recommendation Internationa…" at bounding box center [209, 171] width 158 height 29
click at [945, 17] on span "×" at bounding box center [950, 16] width 11 height 22
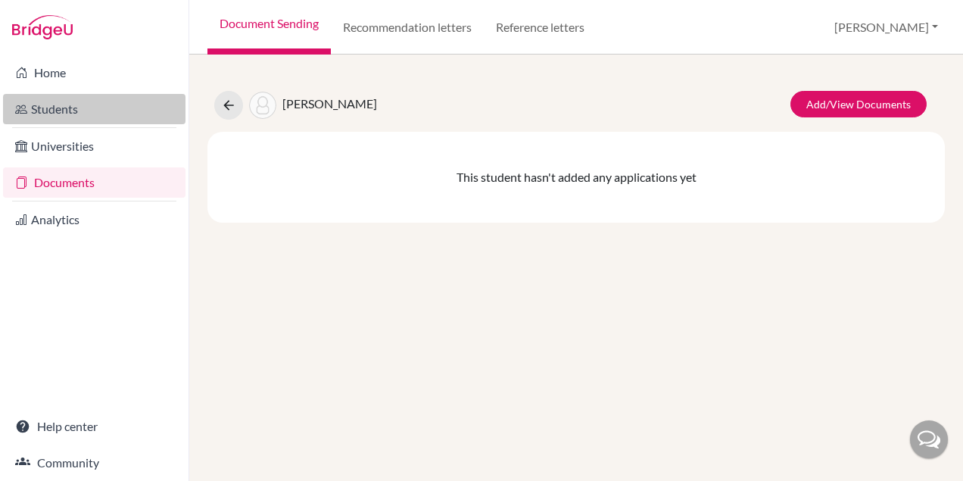
click at [70, 101] on link "Students" at bounding box center [94, 109] width 182 height 30
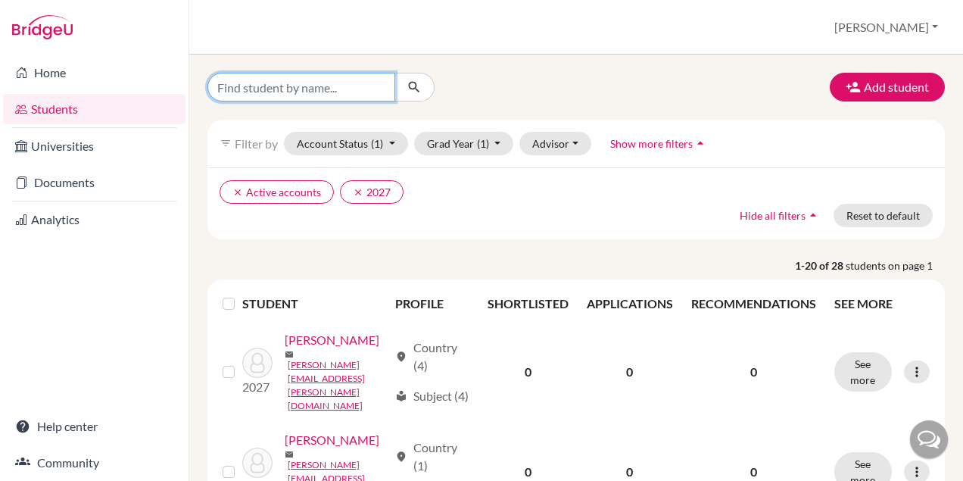
click at [314, 89] on input "Find student by name..." at bounding box center [301, 87] width 188 height 29
type input "[PERSON_NAME]"
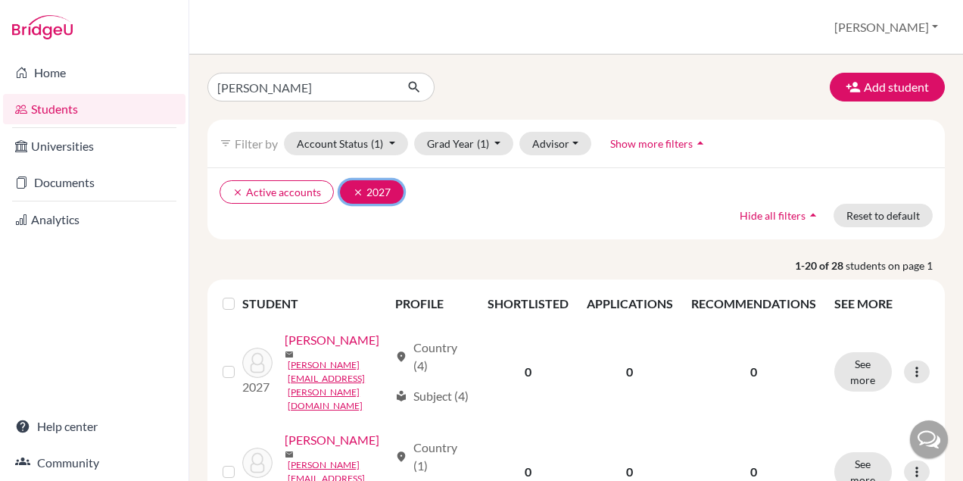
click at [356, 191] on icon "clear" at bounding box center [358, 192] width 11 height 11
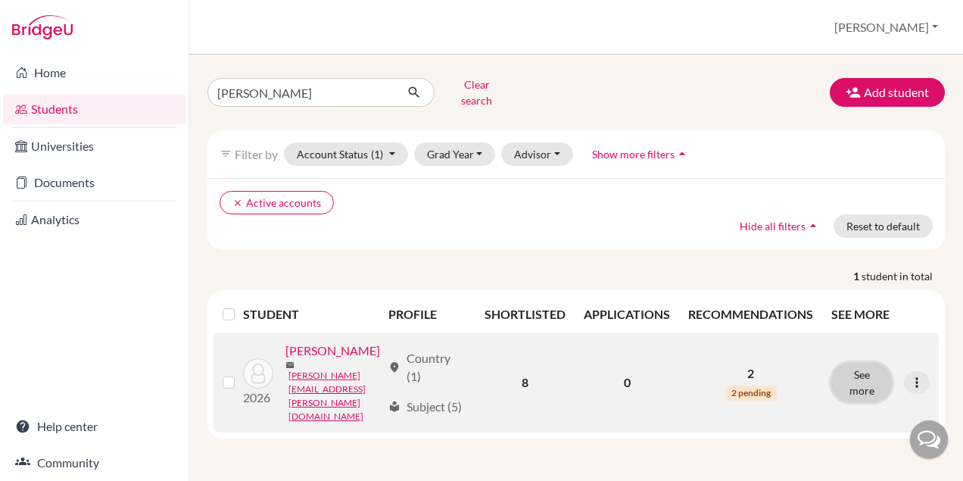
click at [866, 369] on button "See more" at bounding box center [861, 381] width 61 height 39
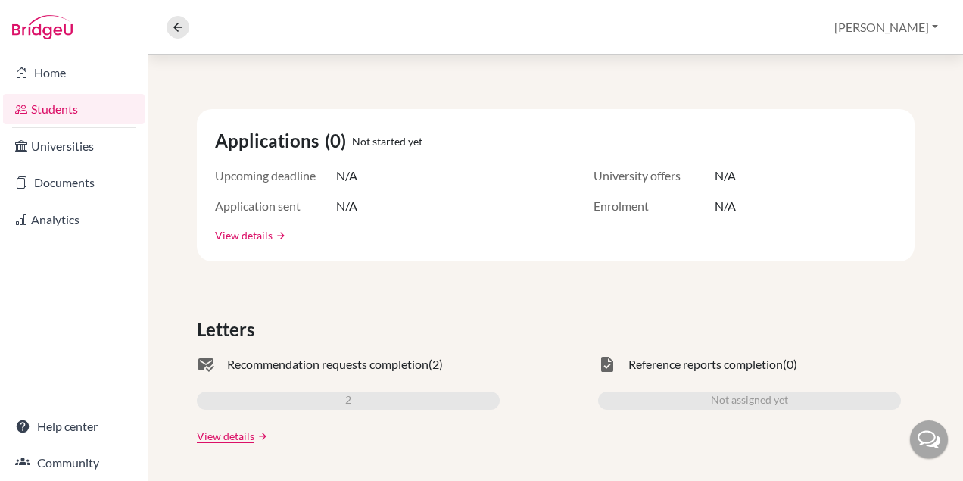
scroll to position [194, 0]
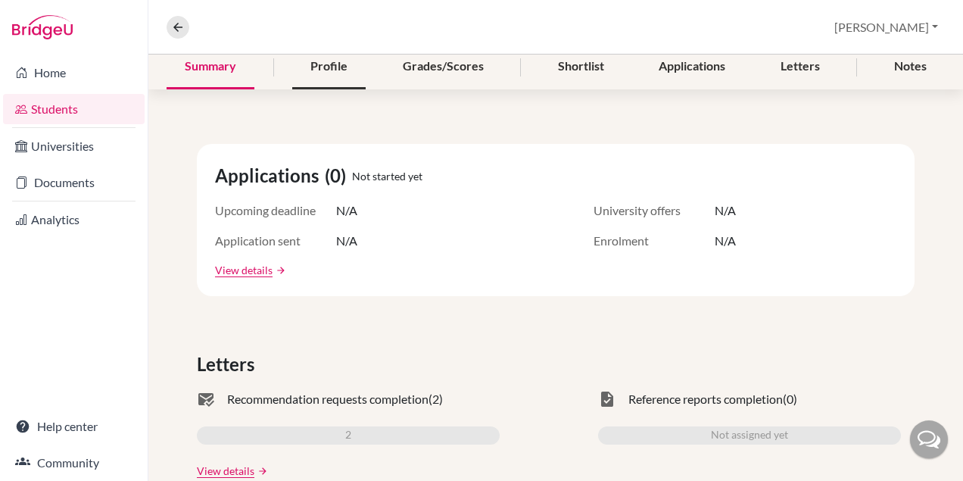
click at [342, 65] on div "Profile" at bounding box center [328, 67] width 73 height 45
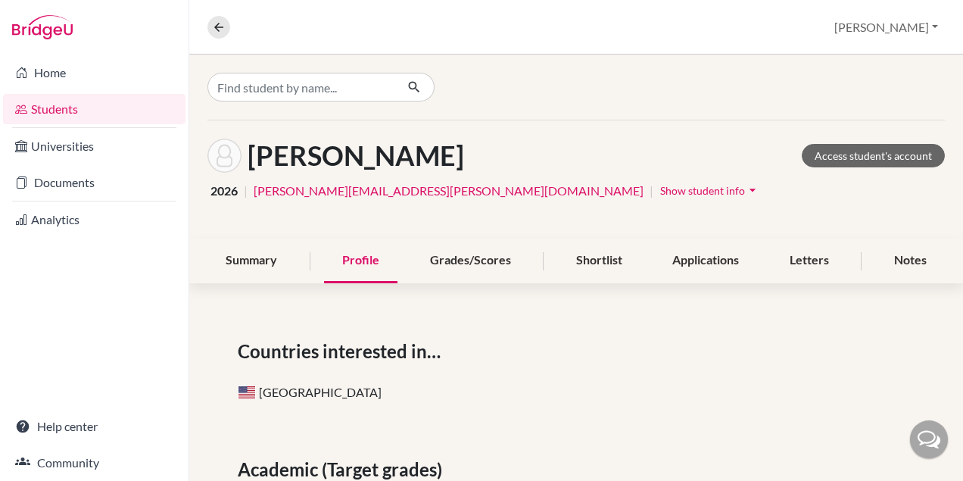
click at [660, 190] on span "Show student info" at bounding box center [702, 190] width 85 height 13
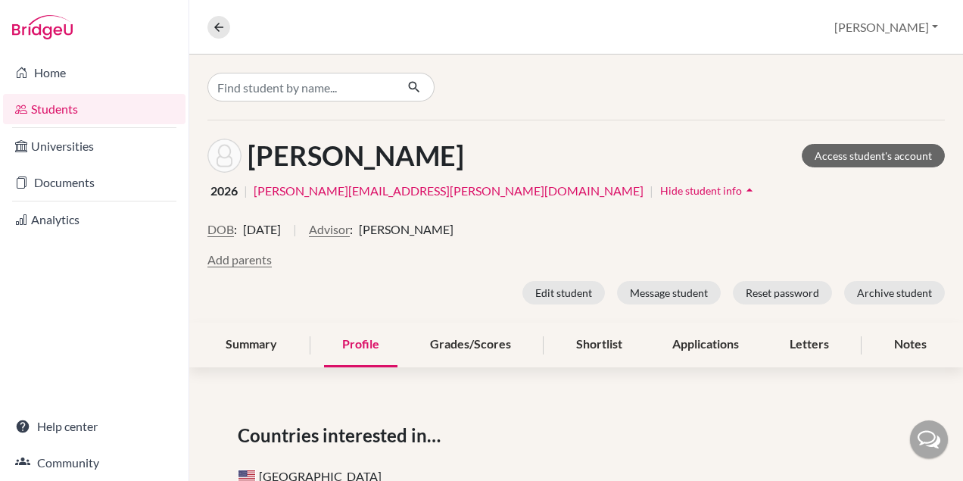
scroll to position [33, 0]
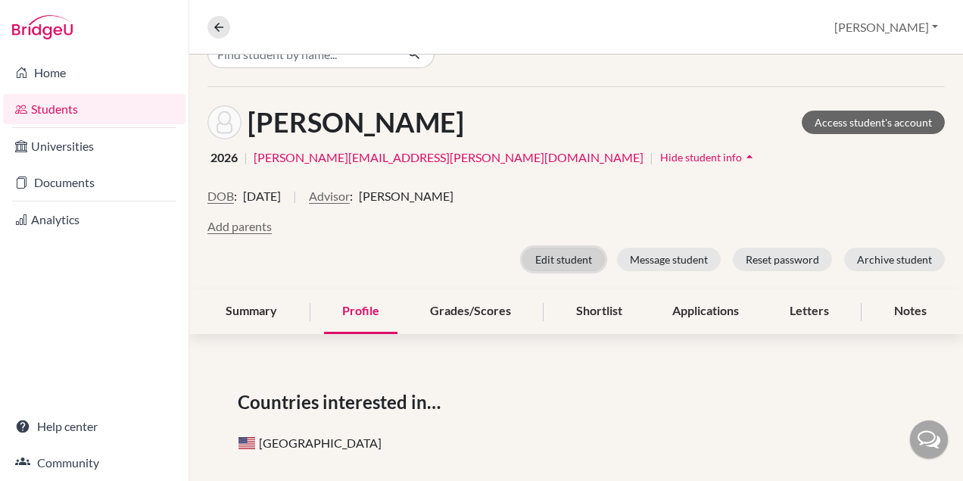
click at [554, 260] on button "Edit student" at bounding box center [563, 258] width 82 height 23
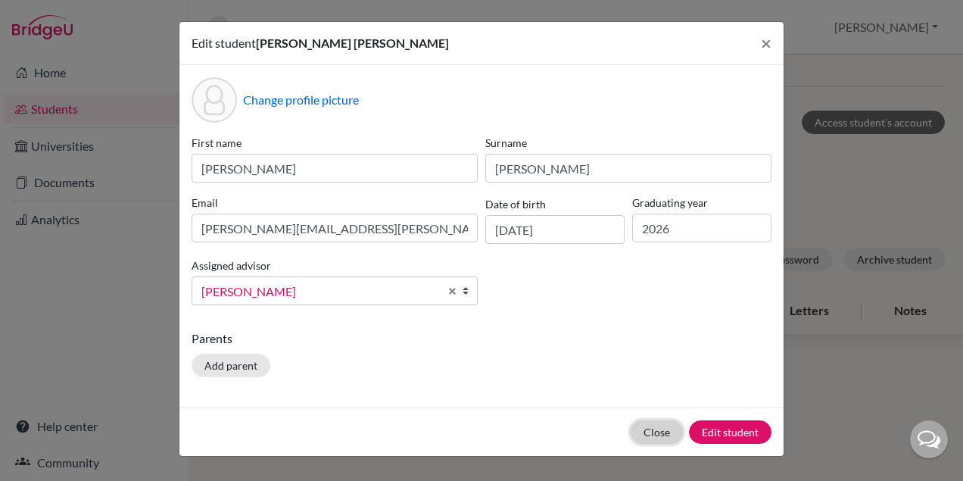
click at [653, 429] on button "Close" at bounding box center [656, 431] width 52 height 23
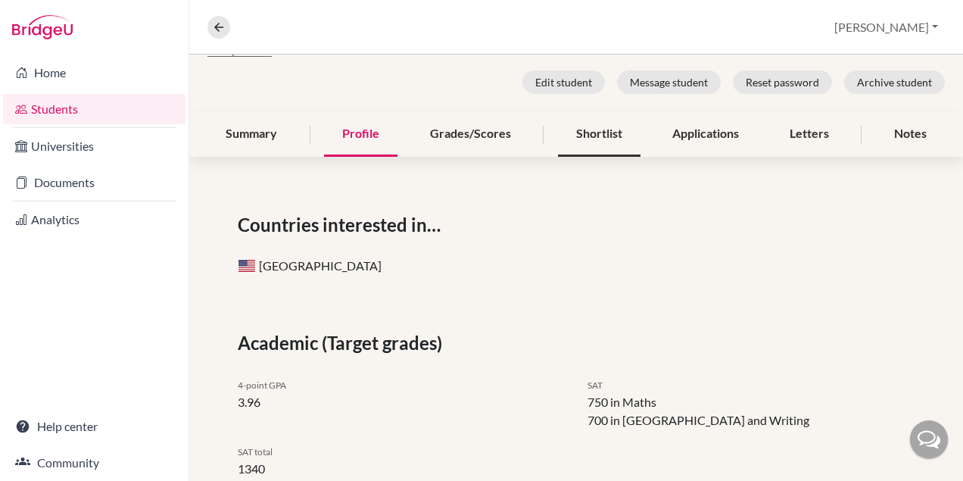
scroll to position [0, 0]
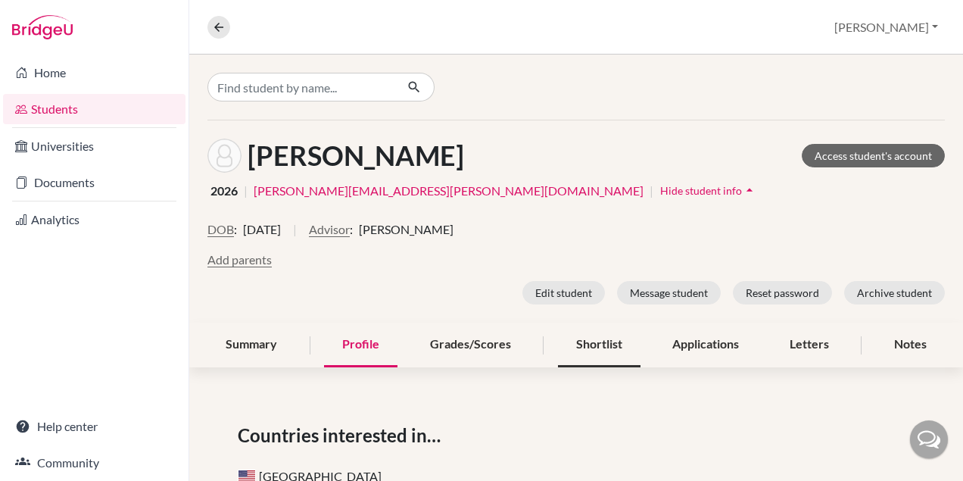
click at [590, 347] on div "Shortlist" at bounding box center [599, 344] width 82 height 45
click at [591, 347] on div "Shortlist" at bounding box center [599, 344] width 82 height 45
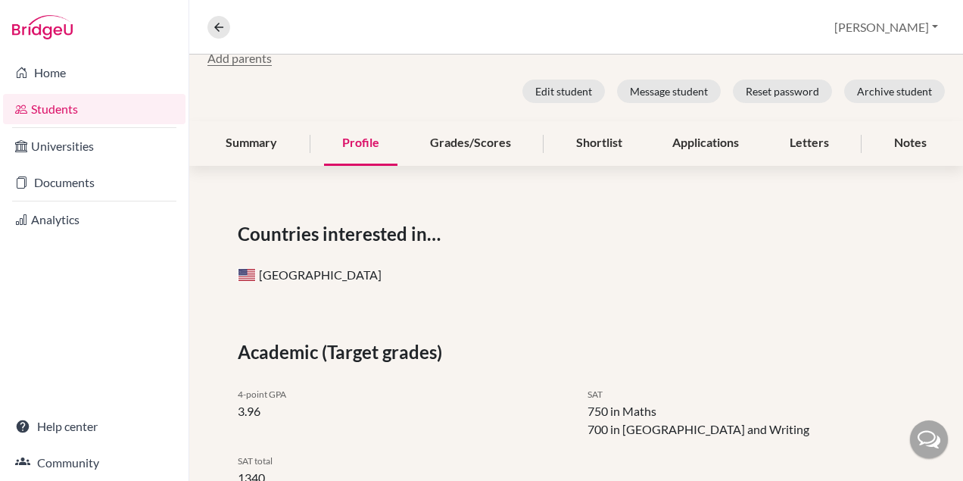
scroll to position [267, 0]
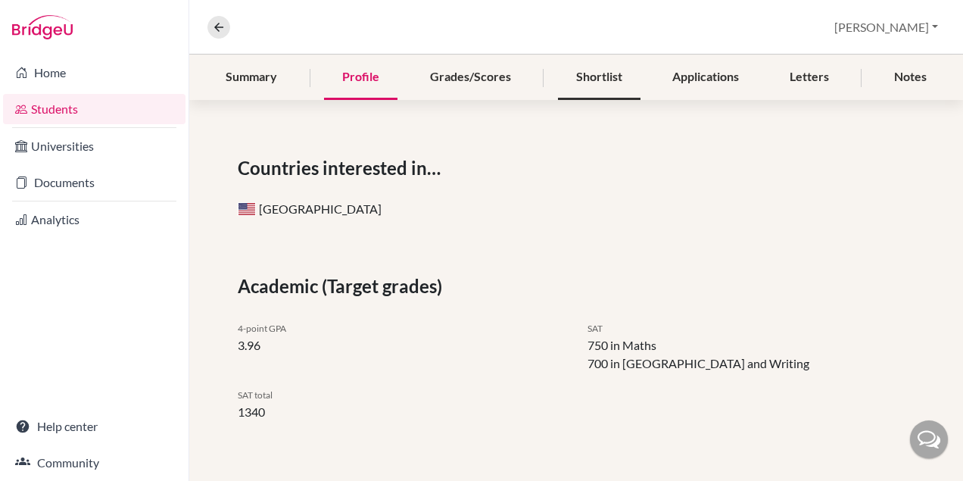
click at [608, 78] on div "Shortlist" at bounding box center [599, 77] width 82 height 45
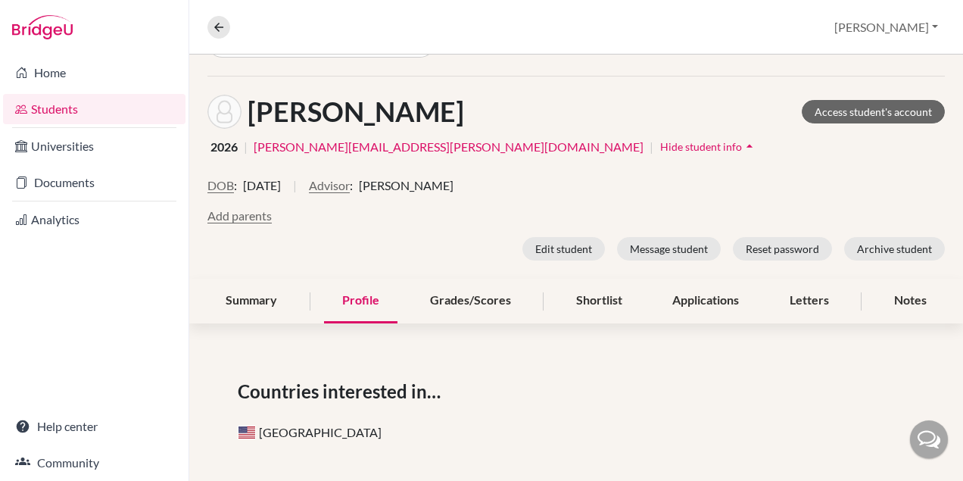
scroll to position [0, 0]
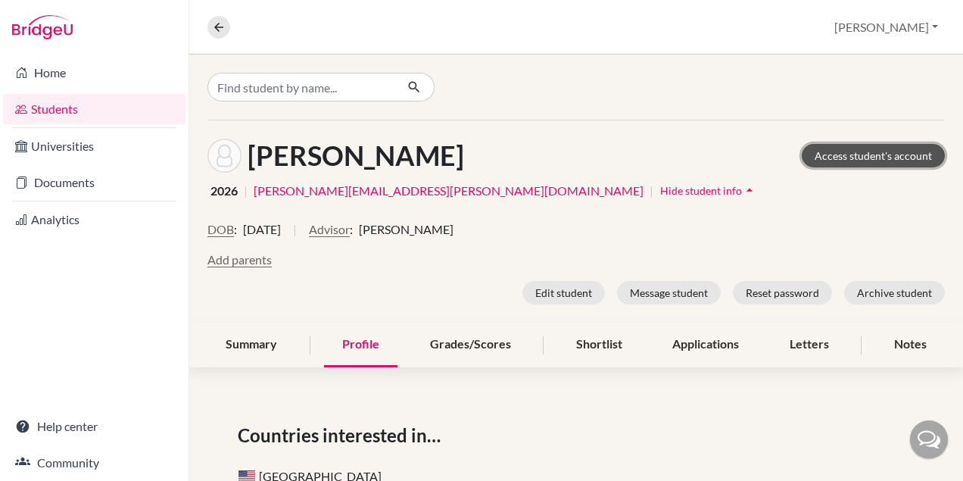
click at [860, 158] on link "Access student's account" at bounding box center [872, 155] width 143 height 23
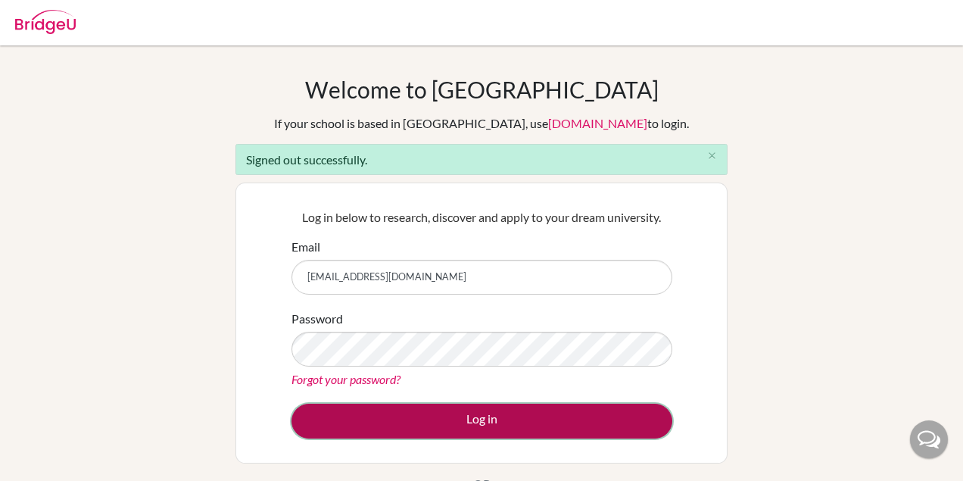
click at [459, 418] on button "Log in" at bounding box center [481, 420] width 381 height 35
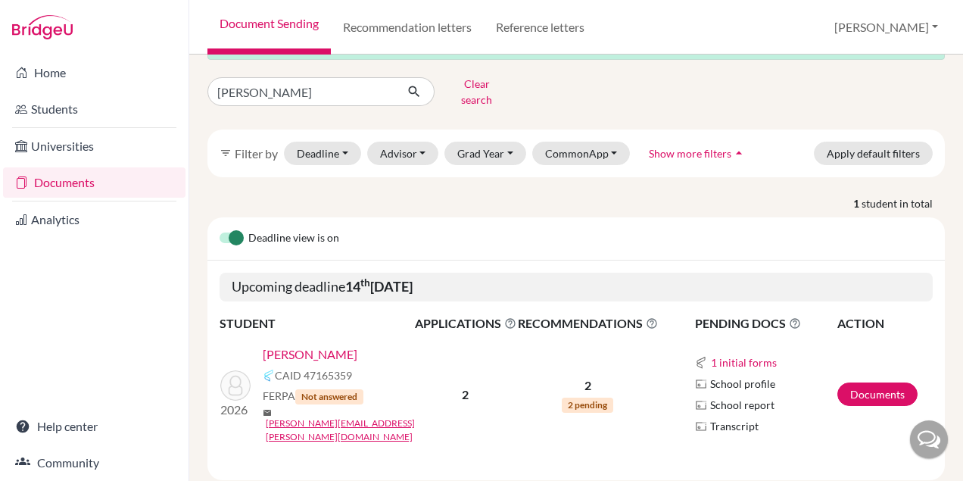
scroll to position [59, 0]
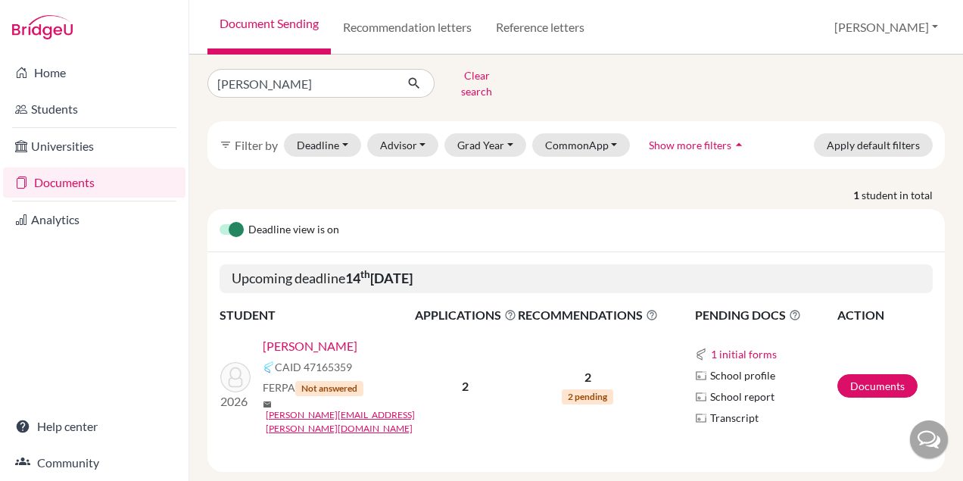
click at [328, 338] on link "[PERSON_NAME]" at bounding box center [310, 346] width 95 height 18
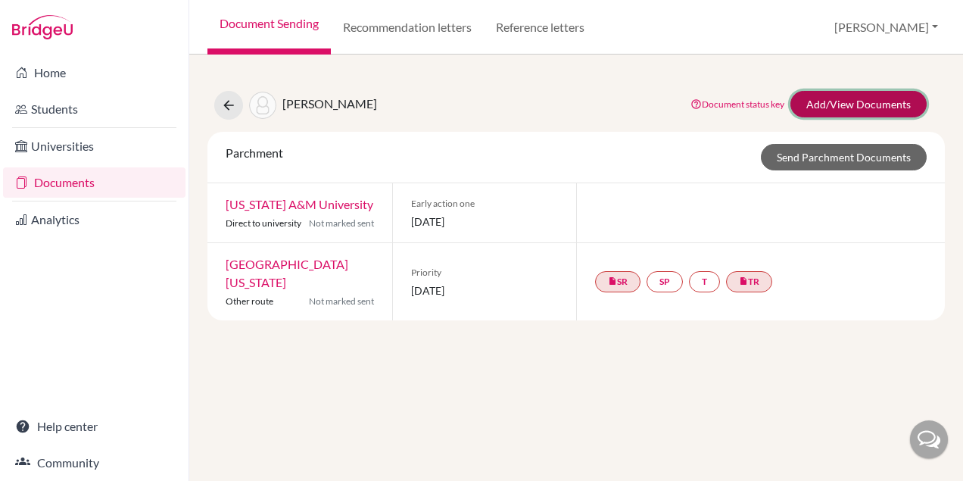
click at [838, 103] on link "Add/View Documents" at bounding box center [858, 104] width 136 height 26
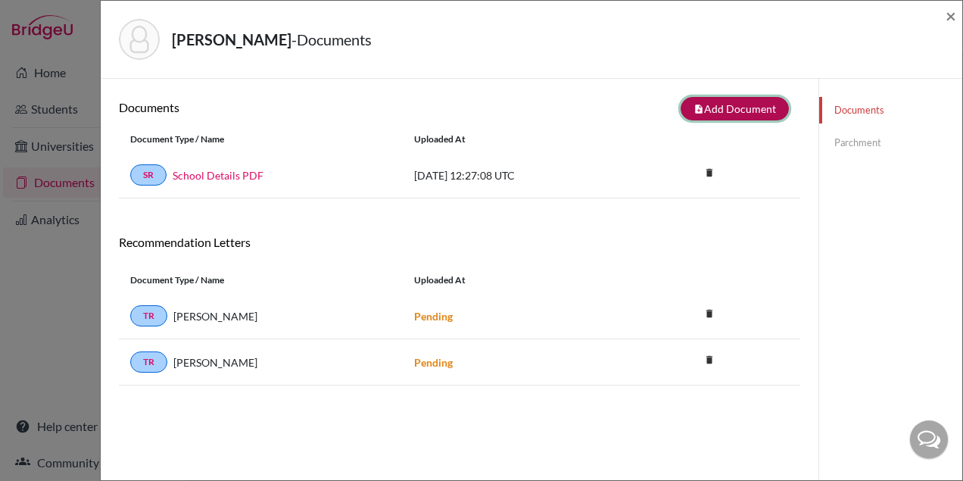
click at [705, 112] on button "note_add Add Document" at bounding box center [734, 108] width 108 height 23
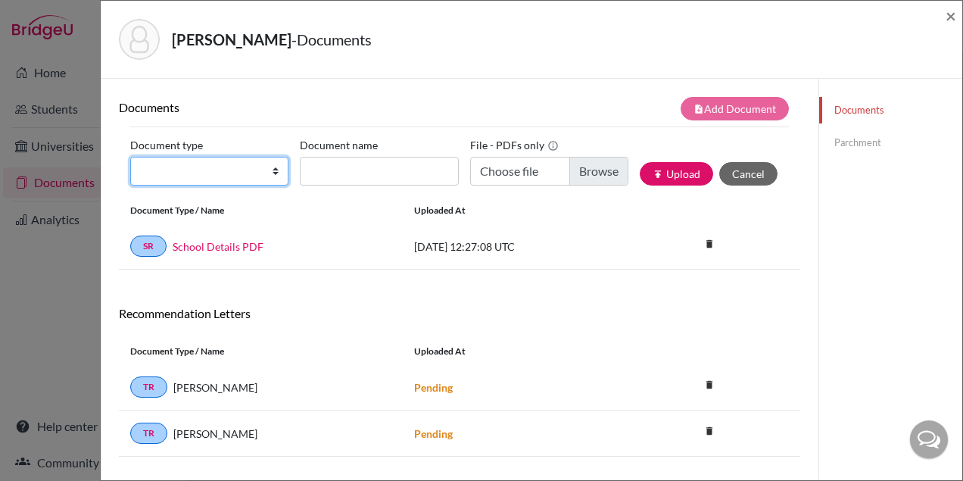
click at [246, 170] on select "Change explanation for Common App reports Counselor recommendation Internationa…" at bounding box center [209, 171] width 158 height 29
select select "2"
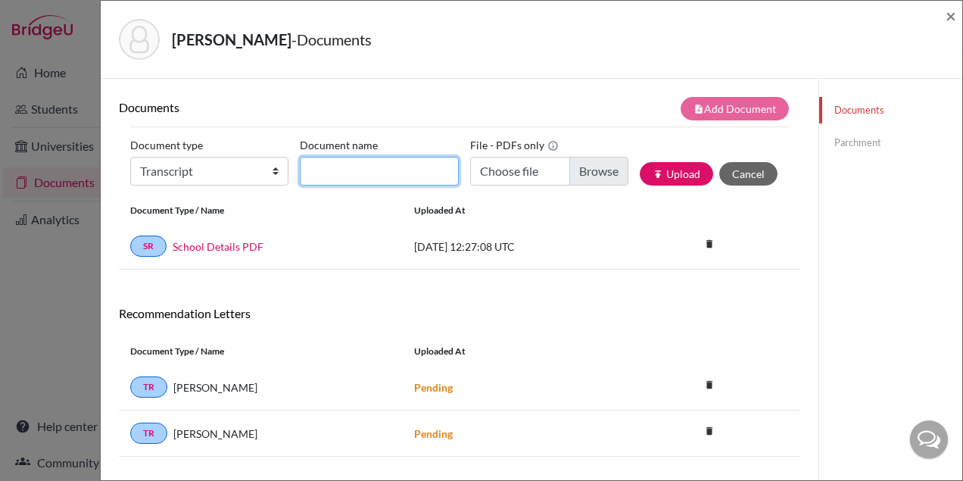
click at [369, 166] on input "Document name" at bounding box center [379, 171] width 158 height 29
drag, startPoint x: 298, startPoint y: 39, endPoint x: 175, endPoint y: 40, distance: 123.4
click at [175, 40] on strong "Timmerman, Jakob Andrew" at bounding box center [232, 39] width 120 height 18
copy strong "Timmerman, Jakob"
click at [335, 163] on input "Document name" at bounding box center [379, 171] width 158 height 29
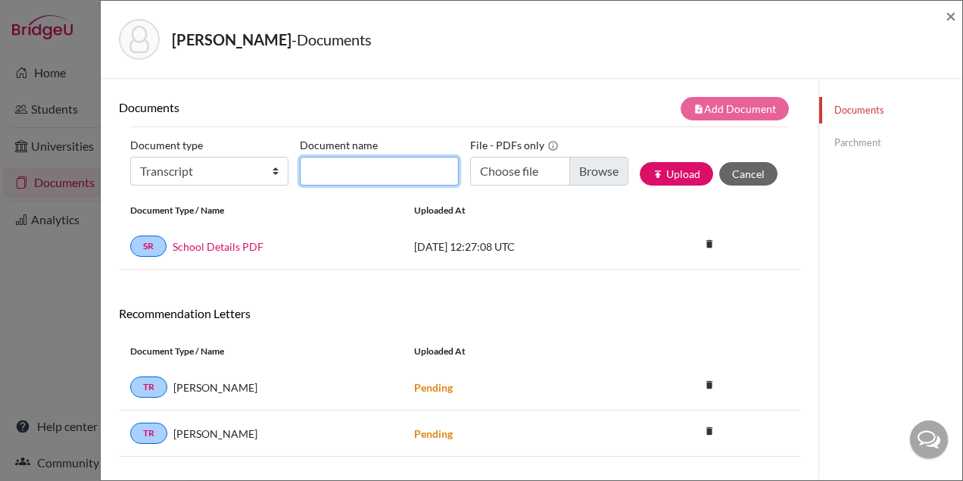
paste input "Timmerman, Jakob"
type input "Timmerman, Jakob_Initial Transcript"
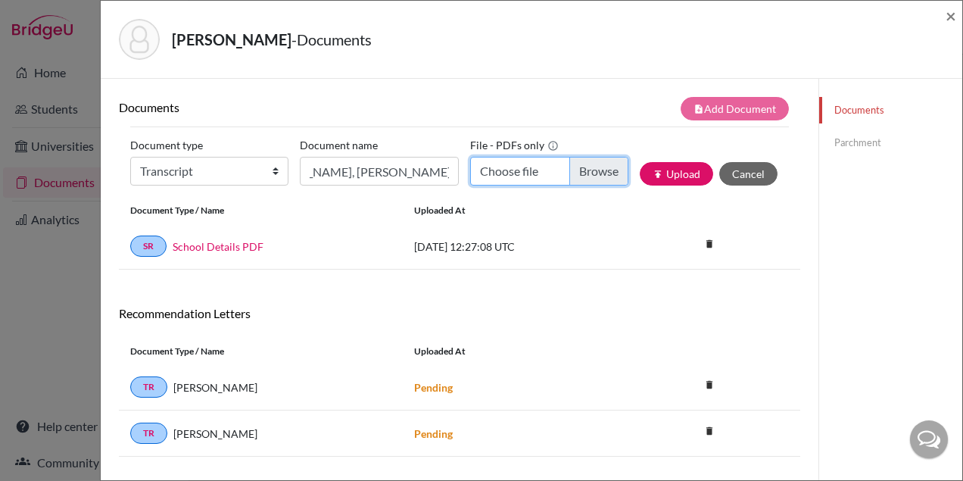
click at [597, 167] on input "Choose file" at bounding box center [549, 171] width 158 height 29
type input "C:\fakepath\Jakob Andrew Timmerman.pdf"
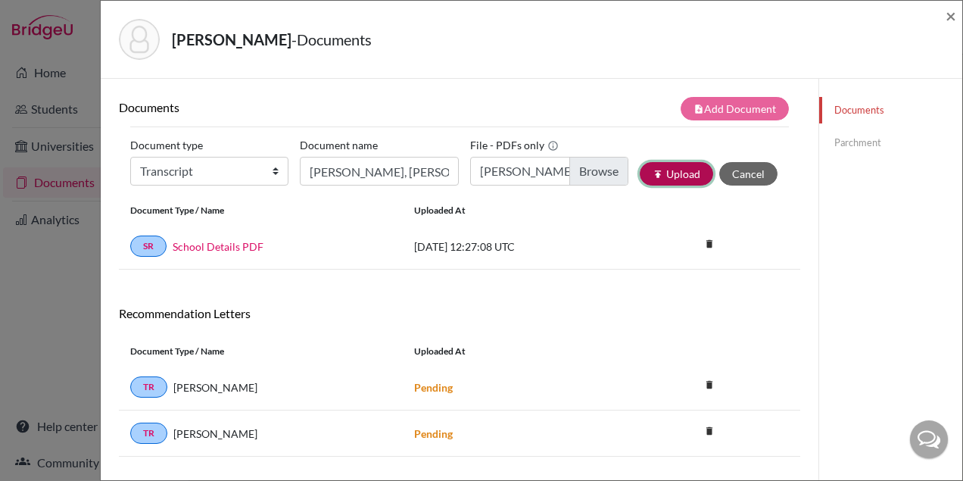
click at [675, 176] on button "publish Upload" at bounding box center [675, 173] width 73 height 23
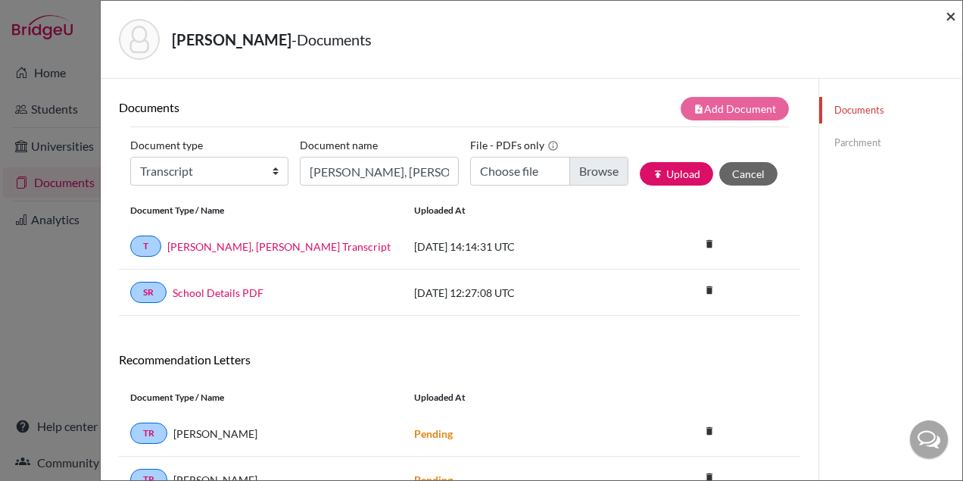
click at [948, 16] on span "×" at bounding box center [950, 16] width 11 height 22
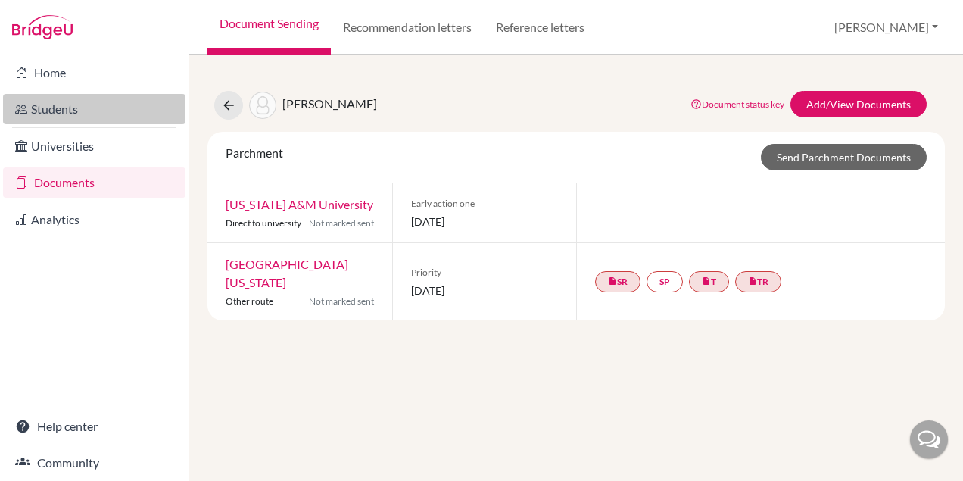
click at [78, 107] on link "Students" at bounding box center [94, 109] width 182 height 30
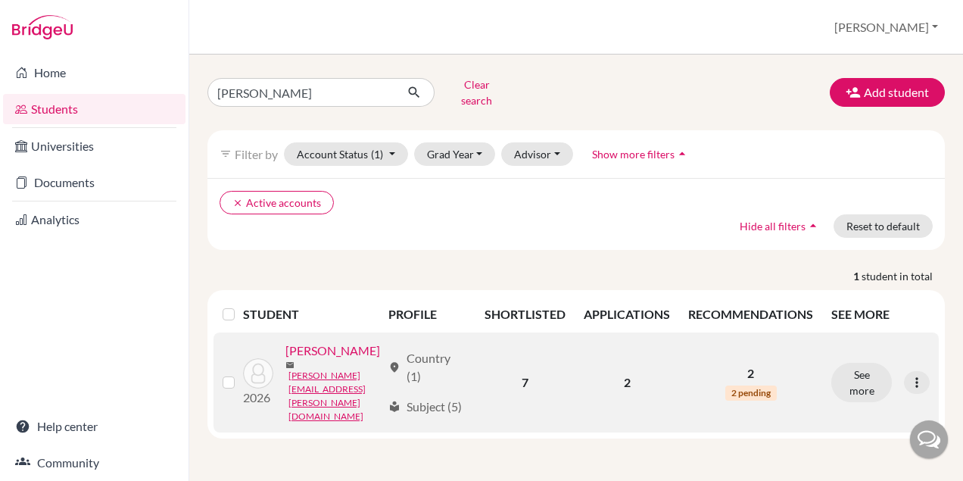
click at [334, 359] on link "[PERSON_NAME]" at bounding box center [332, 350] width 95 height 18
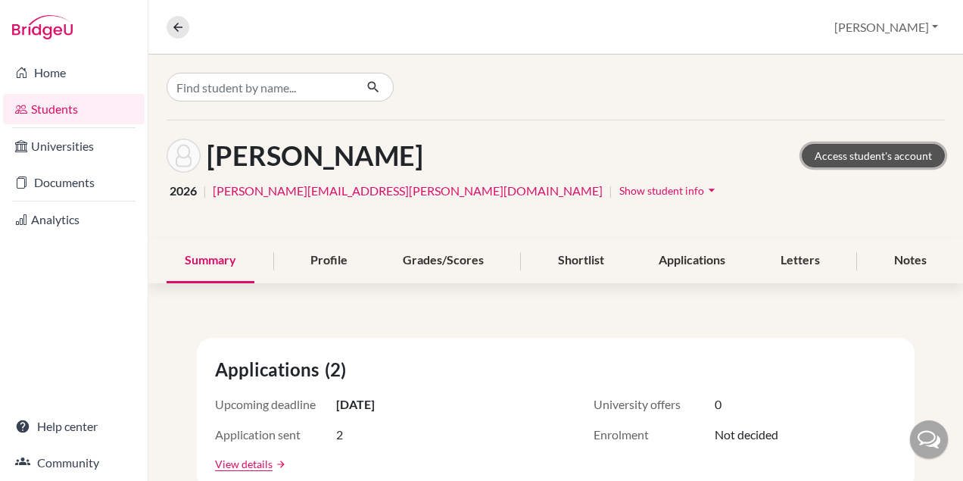
click at [860, 154] on link "Access student's account" at bounding box center [872, 155] width 143 height 23
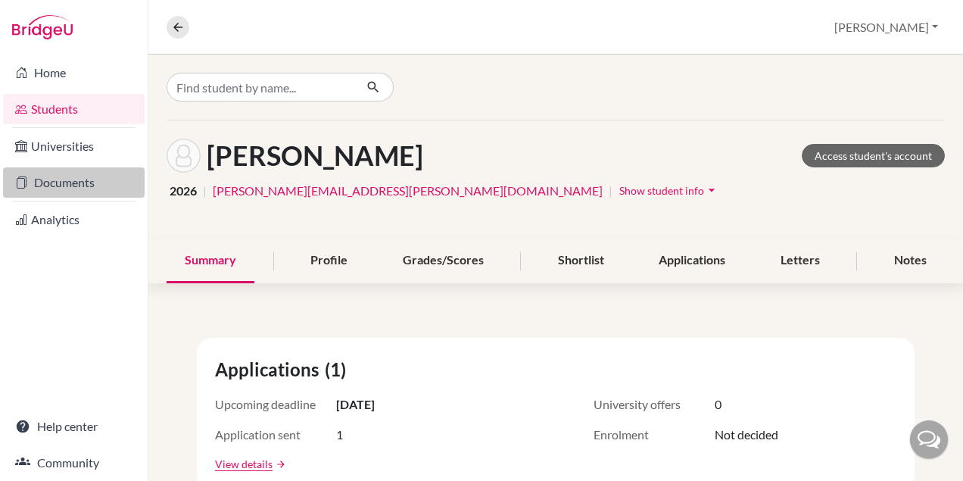
click at [67, 178] on link "Documents" at bounding box center [74, 182] width 142 height 30
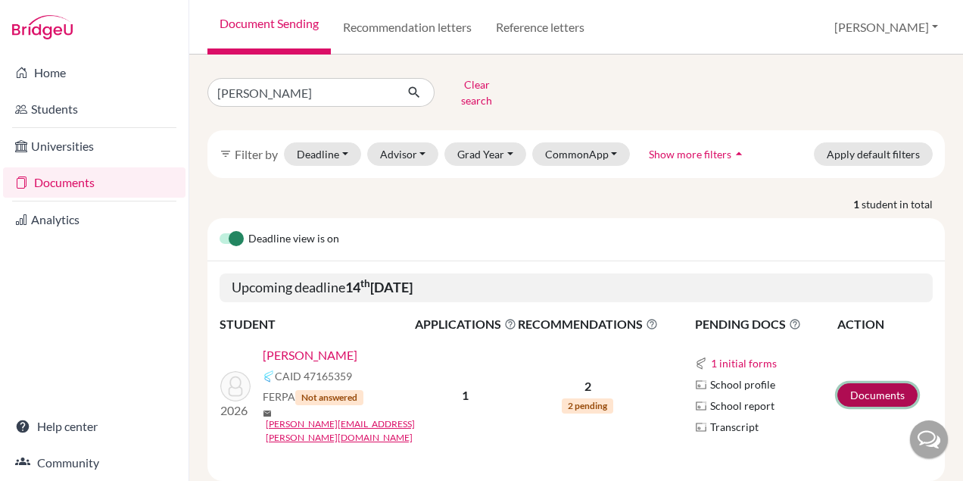
click at [870, 383] on link "Documents" at bounding box center [877, 394] width 80 height 23
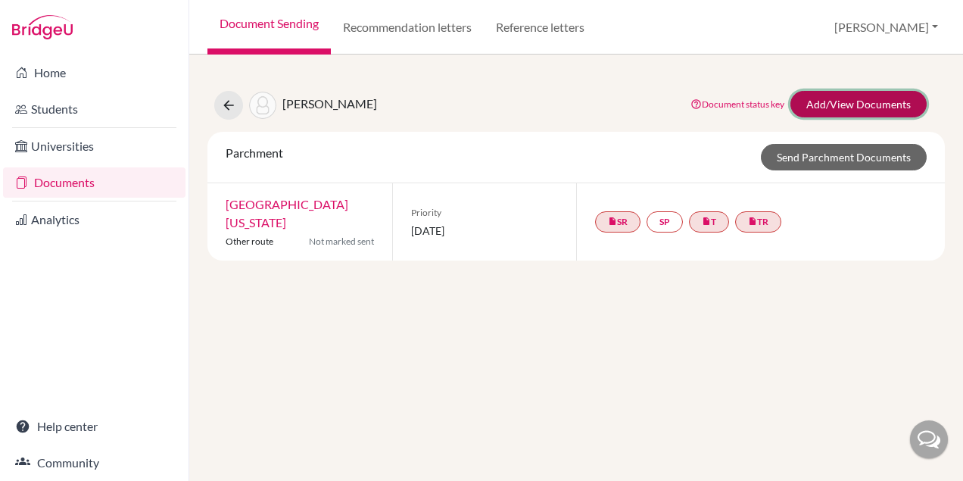
click at [834, 101] on link "Add/View Documents" at bounding box center [858, 104] width 136 height 26
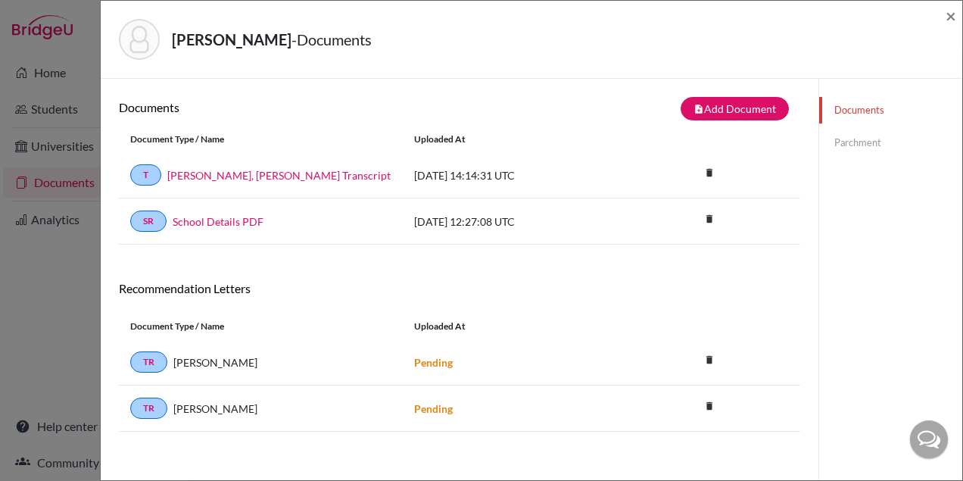
click at [863, 152] on link "Parchment" at bounding box center [890, 142] width 143 height 26
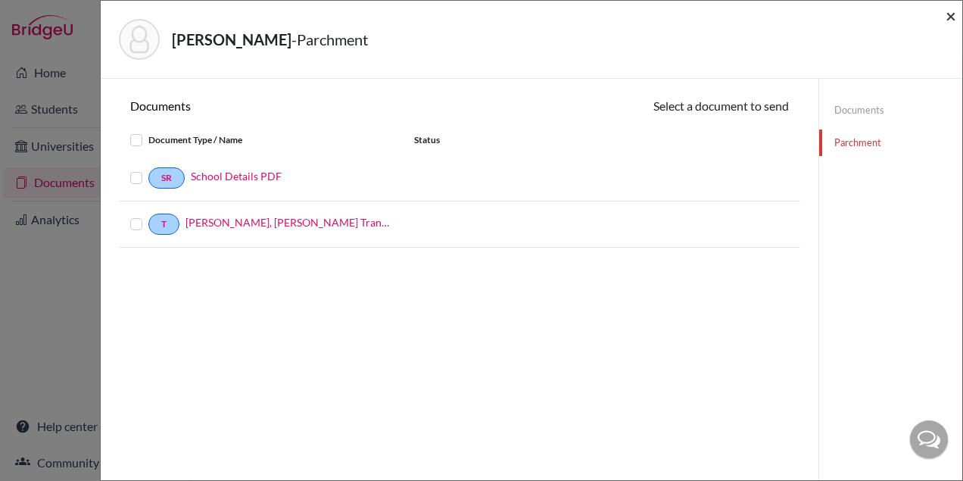
click at [945, 12] on span "×" at bounding box center [950, 16] width 11 height 22
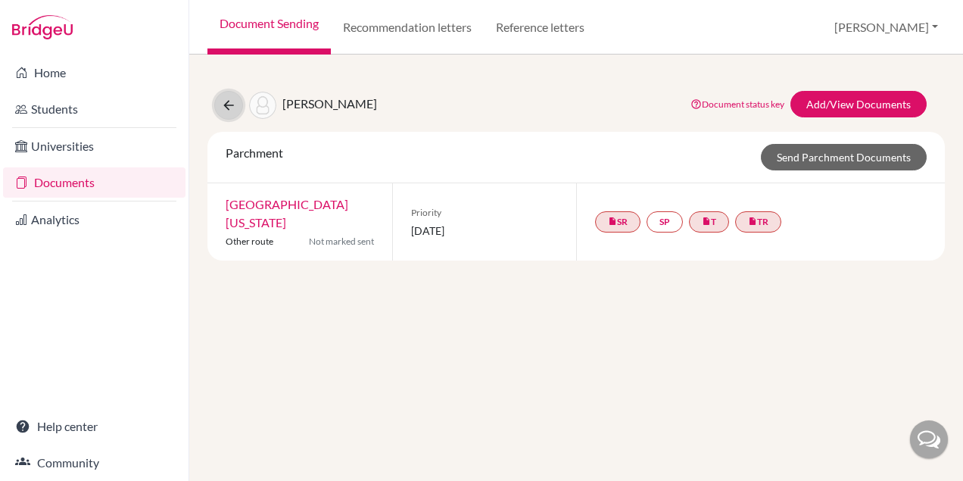
click at [232, 107] on icon at bounding box center [228, 105] width 15 height 15
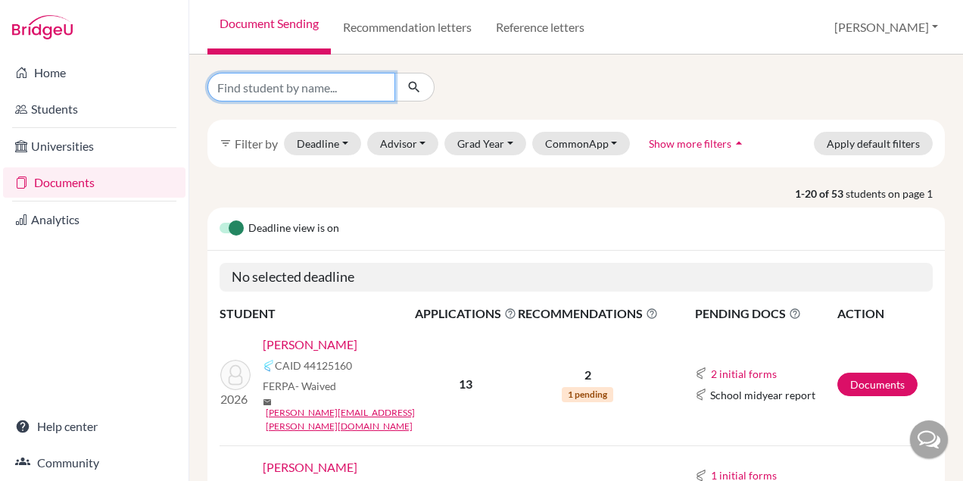
click at [302, 89] on input "Find student by name..." at bounding box center [301, 87] width 188 height 29
type input "marina"
click button "submit" at bounding box center [414, 87] width 40 height 29
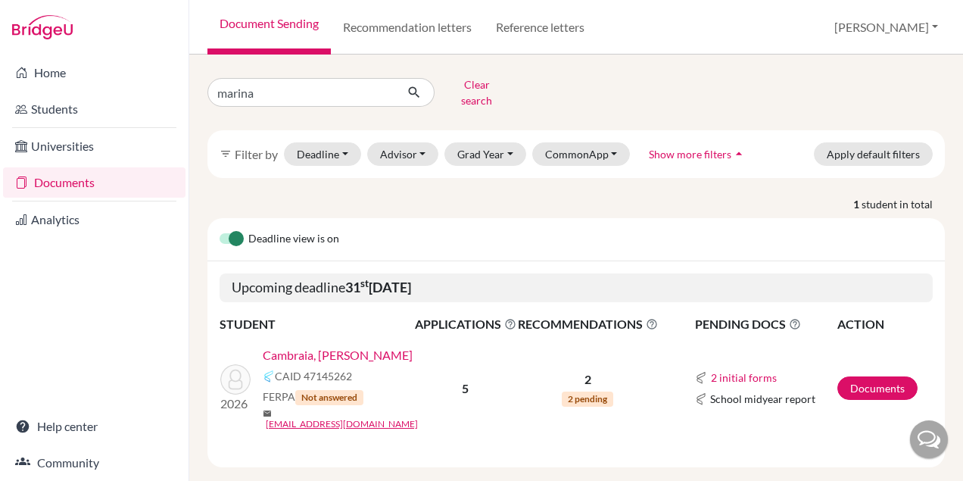
click at [347, 346] on link "Cambraia, [PERSON_NAME]" at bounding box center [338, 355] width 150 height 18
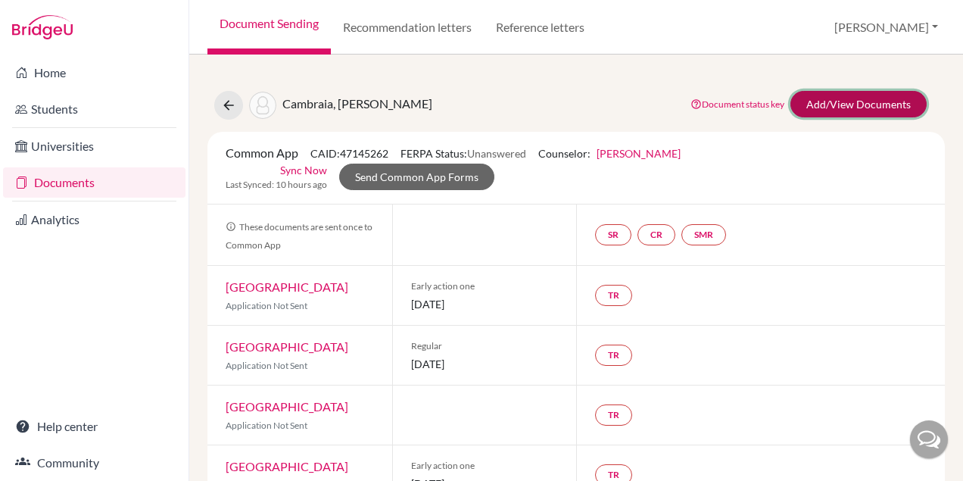
click at [836, 107] on link "Add/View Documents" at bounding box center [858, 104] width 136 height 26
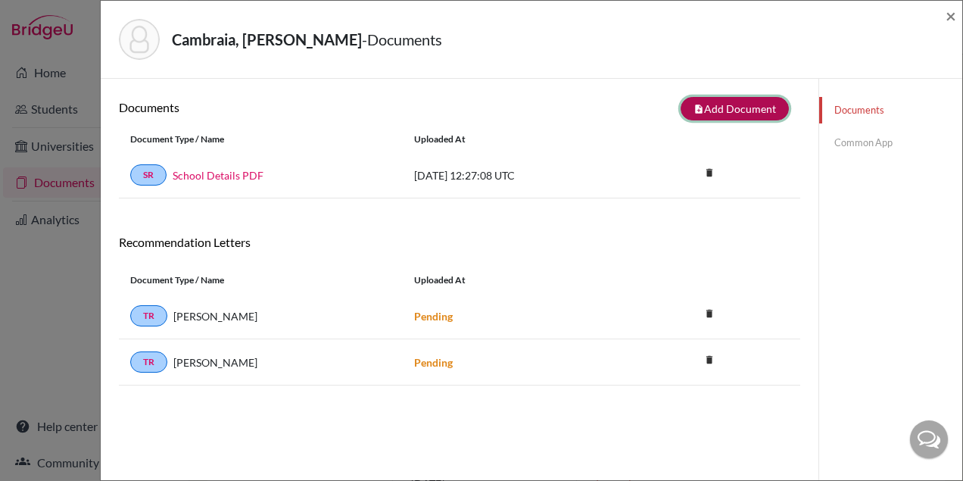
click at [730, 104] on button "note_add Add Document" at bounding box center [734, 108] width 108 height 23
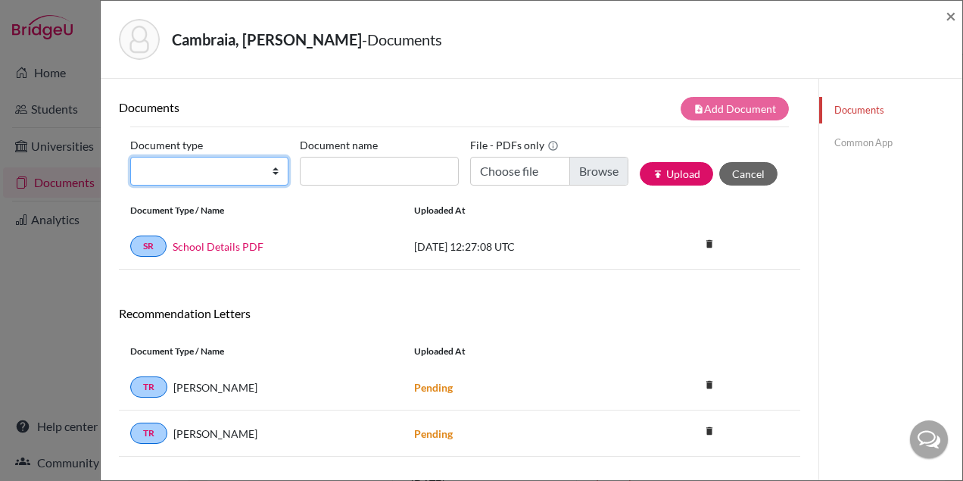
click at [189, 163] on select "Change explanation for Common App reports Counselor recommendation Internationa…" at bounding box center [209, 171] width 158 height 29
select select "2"
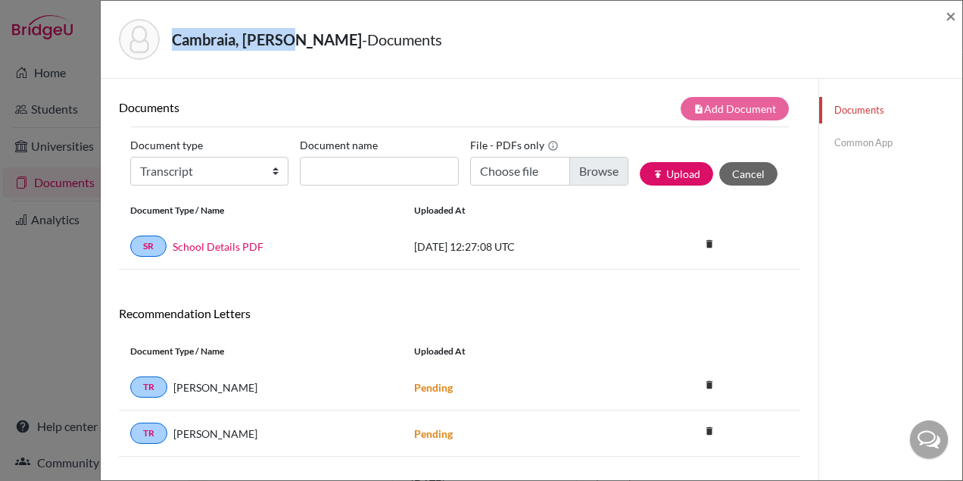
drag, startPoint x: 293, startPoint y: 41, endPoint x: 174, endPoint y: 40, distance: 118.8
click at [174, 40] on strong "Cambraia, Marina Uchôa" at bounding box center [267, 39] width 190 height 18
copy strong "Cambraia, Marina"
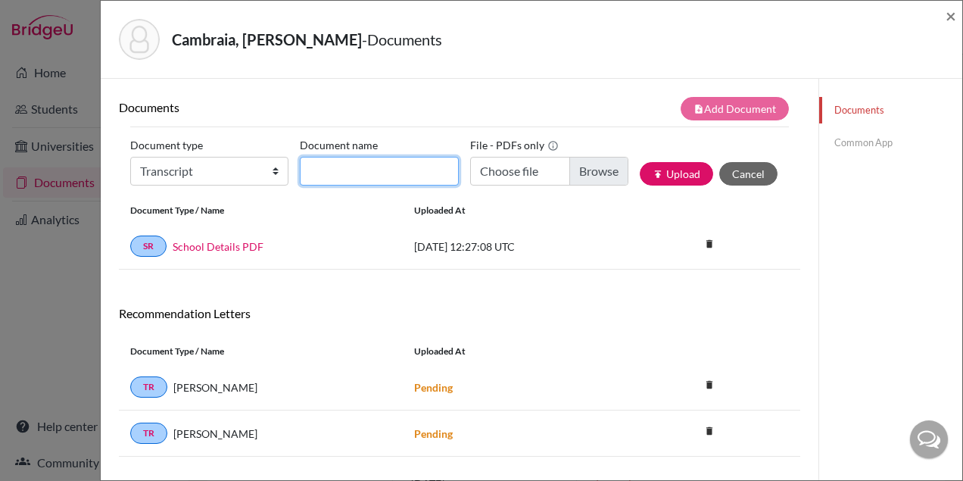
click at [375, 178] on input "Document name" at bounding box center [379, 171] width 158 height 29
paste input "Cambraia, Marina"
type input "Cambraia, Marina_Initial Transcript"
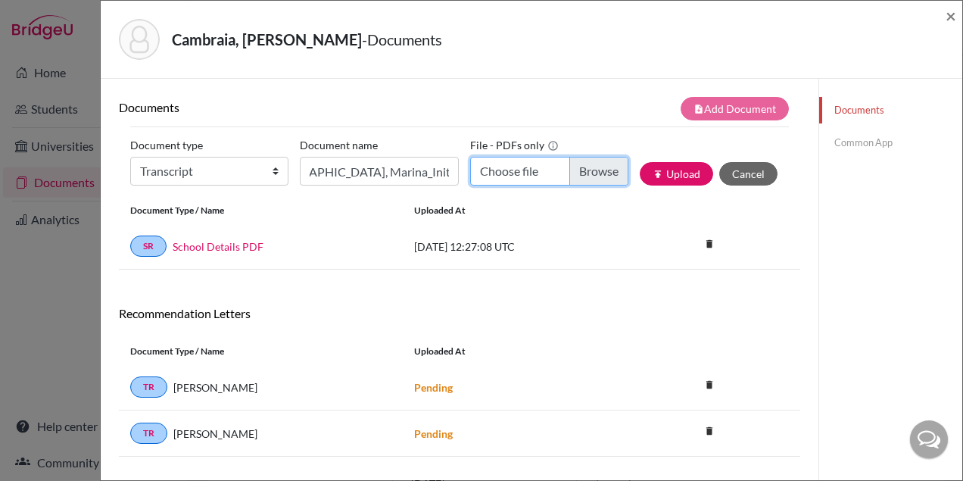
click at [593, 181] on input "Choose file" at bounding box center [549, 171] width 158 height 29
type input "C:\fakepath\Marina Uchôa Cambraia.pdf"
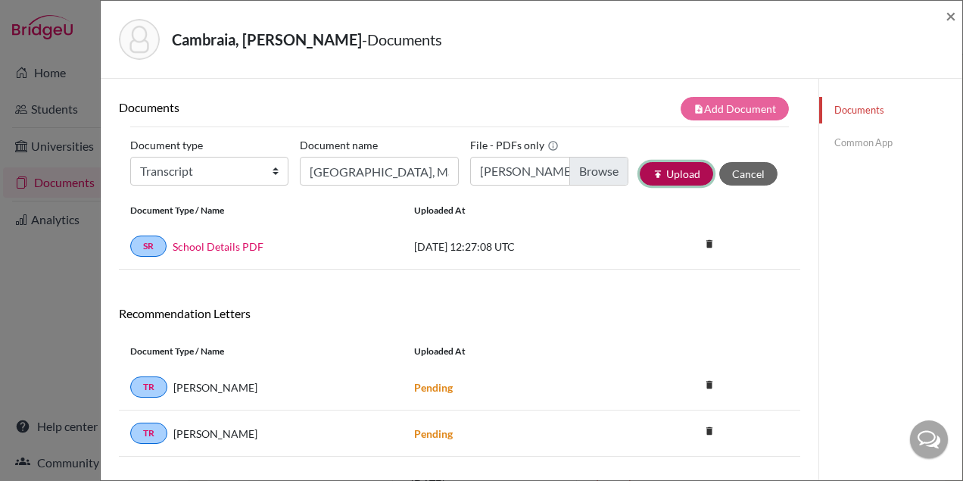
click at [685, 171] on button "publish Upload" at bounding box center [675, 173] width 73 height 23
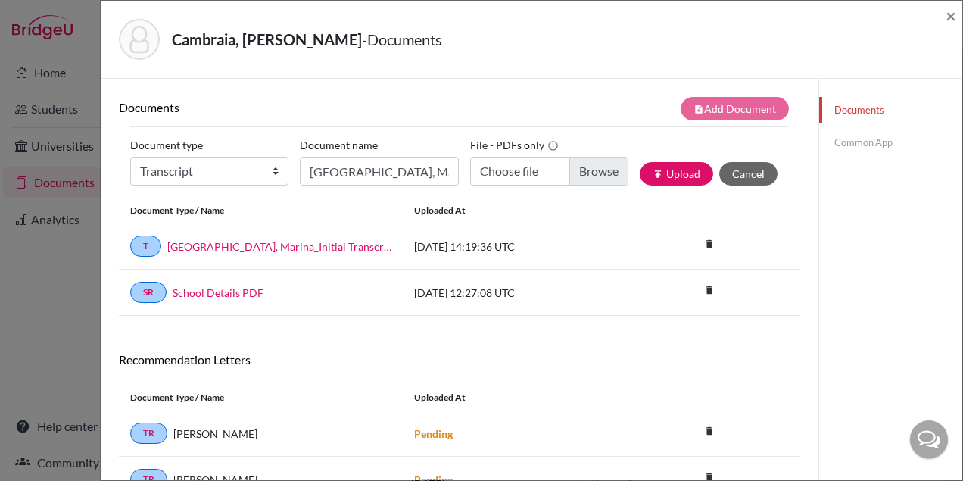
click at [851, 140] on link "Common App" at bounding box center [890, 142] width 143 height 26
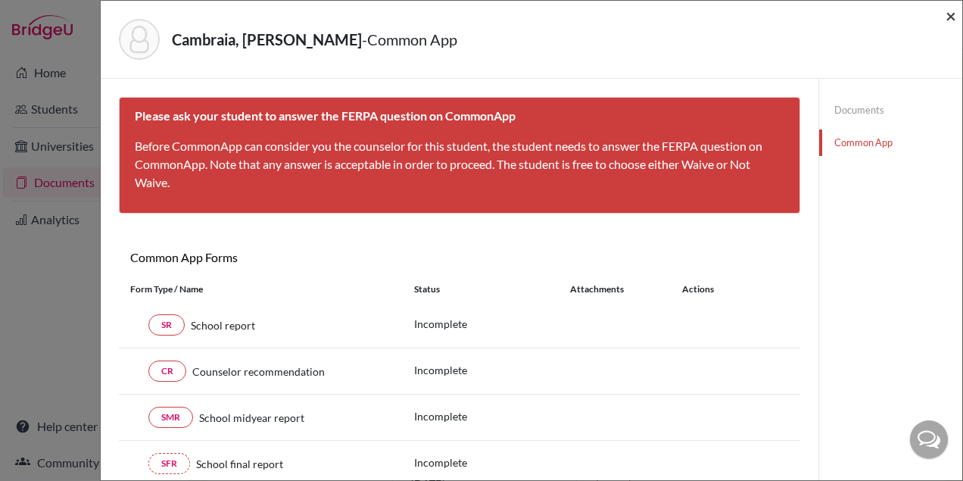
click at [950, 17] on span "×" at bounding box center [950, 16] width 11 height 22
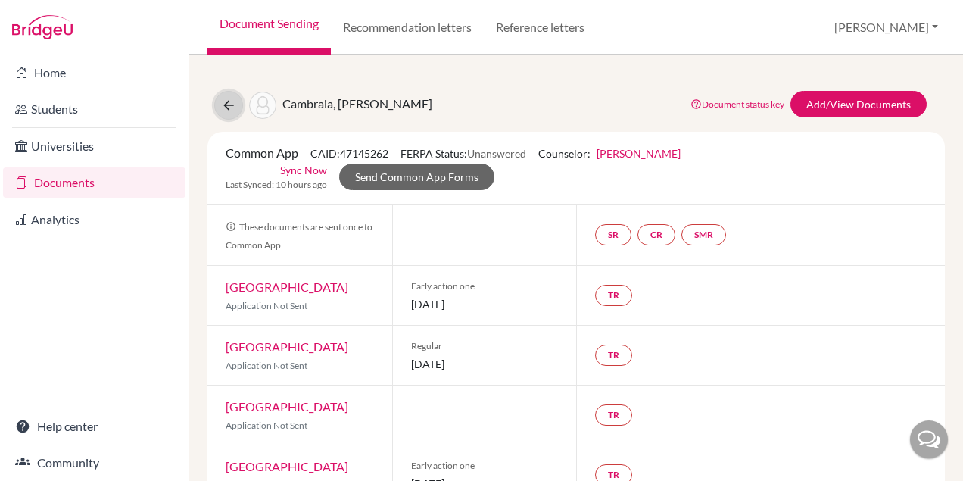
click at [226, 101] on icon at bounding box center [228, 105] width 15 height 15
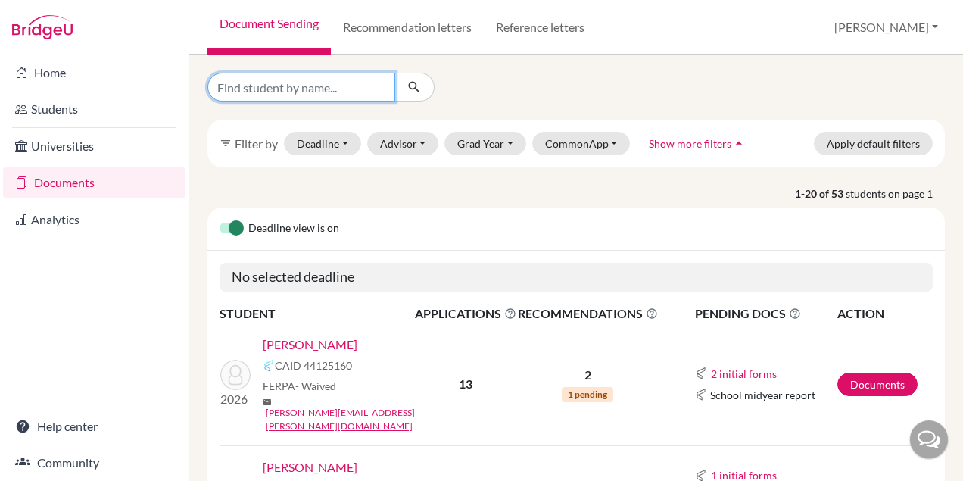
click at [328, 95] on input "Find student by name..." at bounding box center [301, 87] width 188 height 29
type input "[PERSON_NAME]"
click button "submit" at bounding box center [414, 87] width 40 height 29
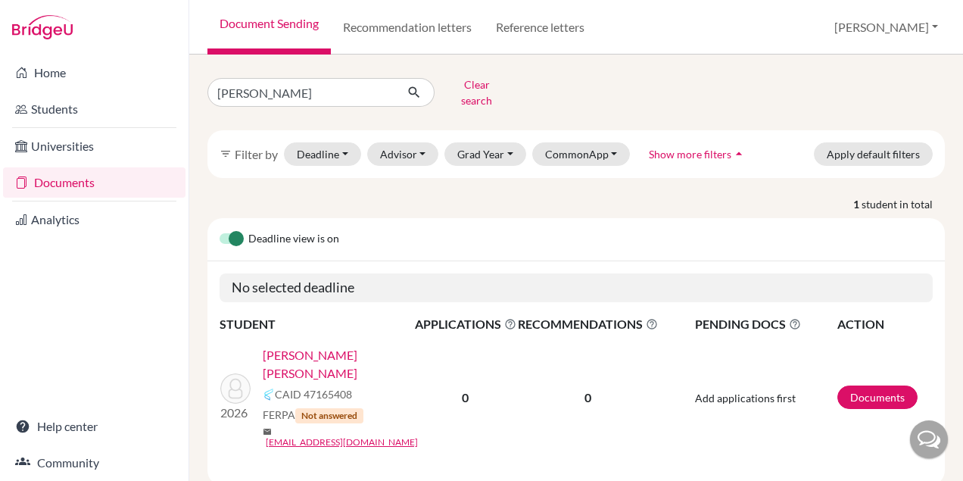
click at [337, 347] on link "[PERSON_NAME] [PERSON_NAME]" at bounding box center [344, 364] width 162 height 36
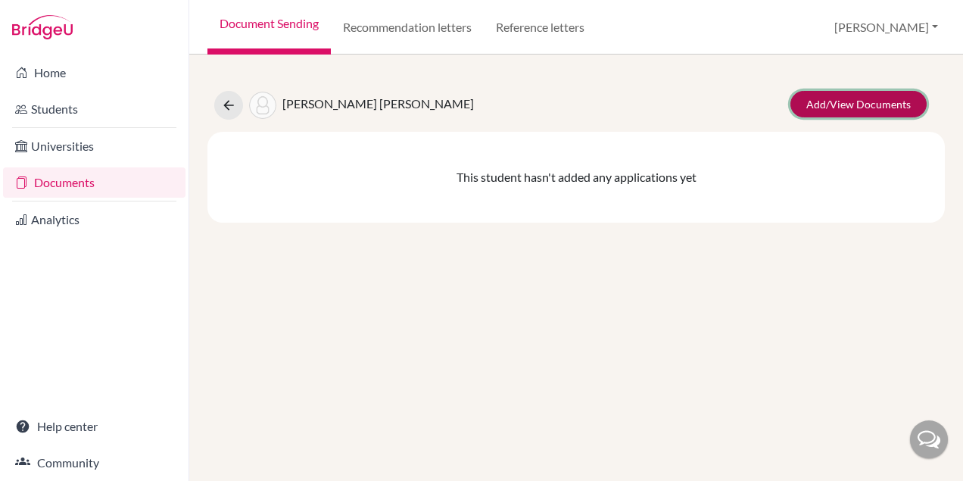
click at [873, 107] on link "Add/View Documents" at bounding box center [858, 104] width 136 height 26
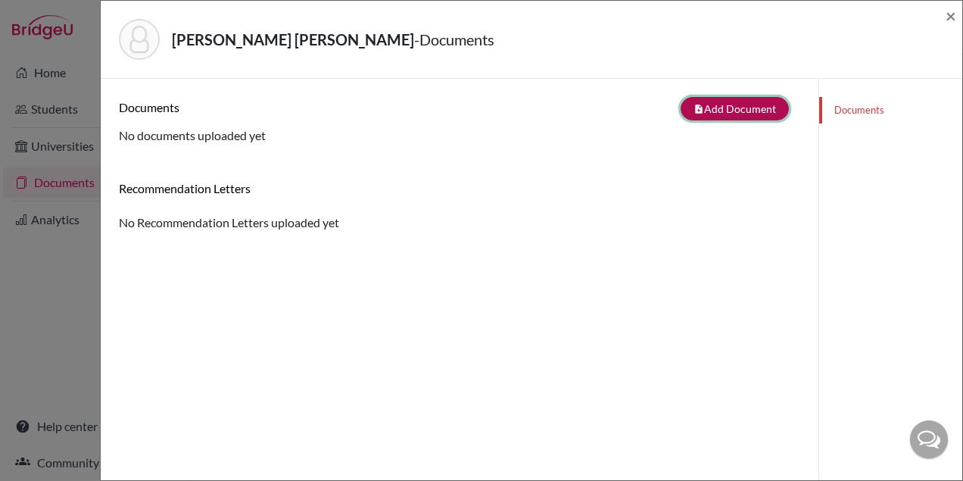
click at [726, 115] on button "note_add Add Document" at bounding box center [734, 108] width 108 height 23
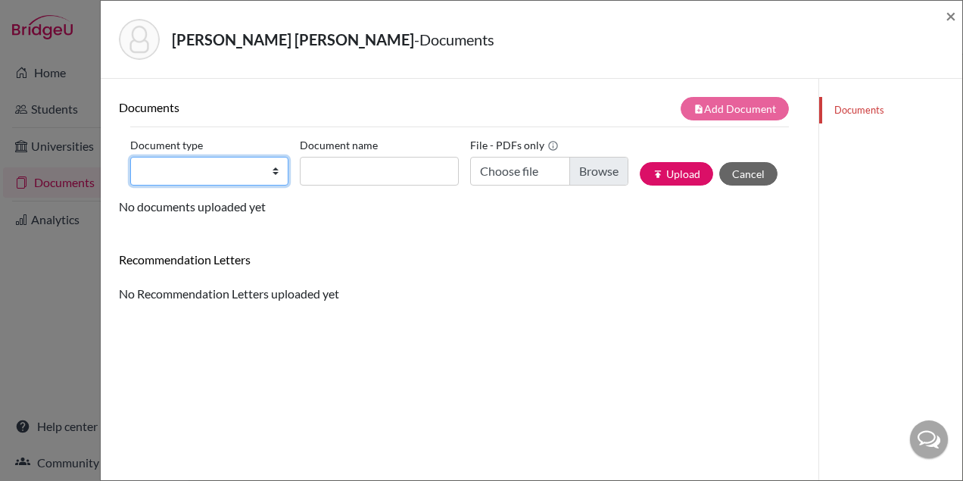
click at [181, 170] on select "Change explanation for Common App reports Counselor recommendation Internationa…" at bounding box center [209, 171] width 158 height 29
select select "2"
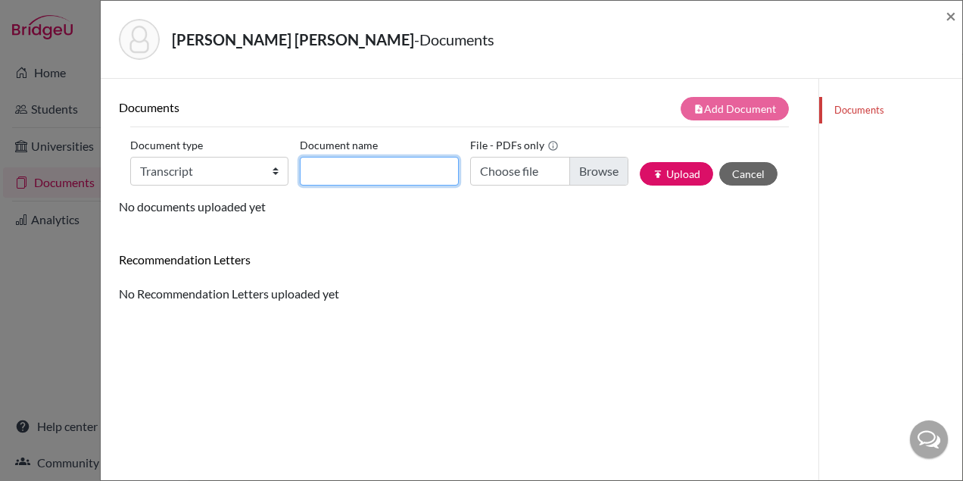
click at [356, 179] on input "Document name" at bounding box center [379, 171] width 158 height 29
click at [260, 43] on strong "[PERSON_NAME] [PERSON_NAME]" at bounding box center [293, 39] width 242 height 18
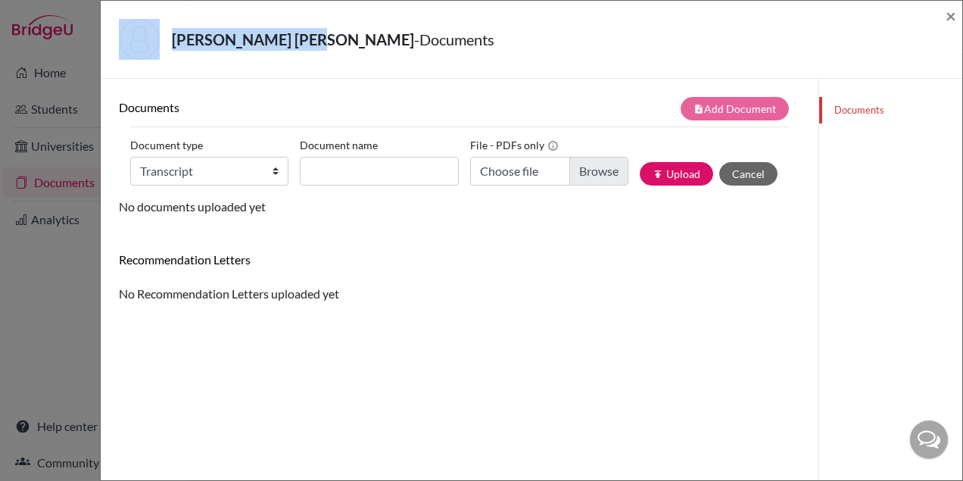
drag, startPoint x: 299, startPoint y: 42, endPoint x: 158, endPoint y: 34, distance: 141.0
click at [158, 34] on div "[PERSON_NAME] [PERSON_NAME] - Documents" at bounding box center [526, 39] width 814 height 41
copy div "[PERSON_NAME]"
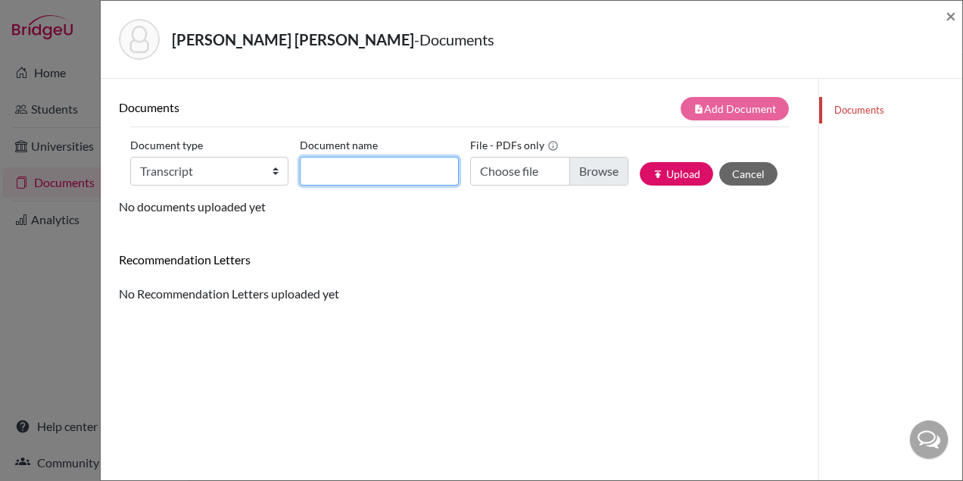
click at [332, 176] on input "Document name" at bounding box center [379, 171] width 158 height 29
paste input "[PERSON_NAME]"
type input "[PERSON_NAME] Transcript"
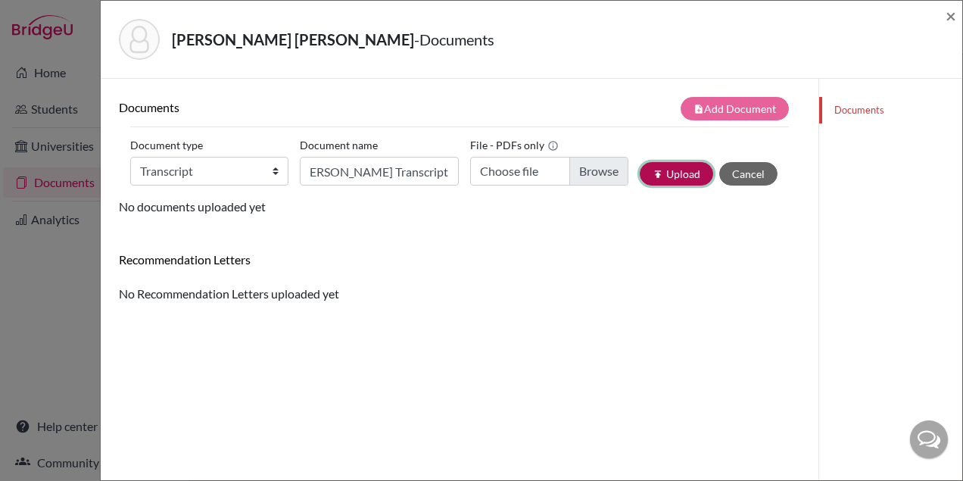
click at [673, 176] on button "publish Upload" at bounding box center [675, 173] width 73 height 23
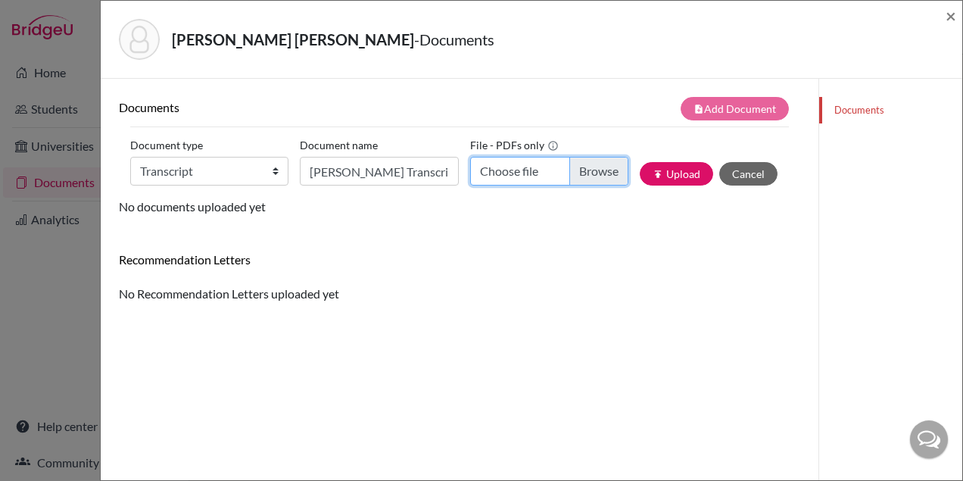
click at [601, 163] on input "Choose file" at bounding box center [549, 171] width 158 height 29
type input "C:\fakepath\[PERSON_NAME].pdf"
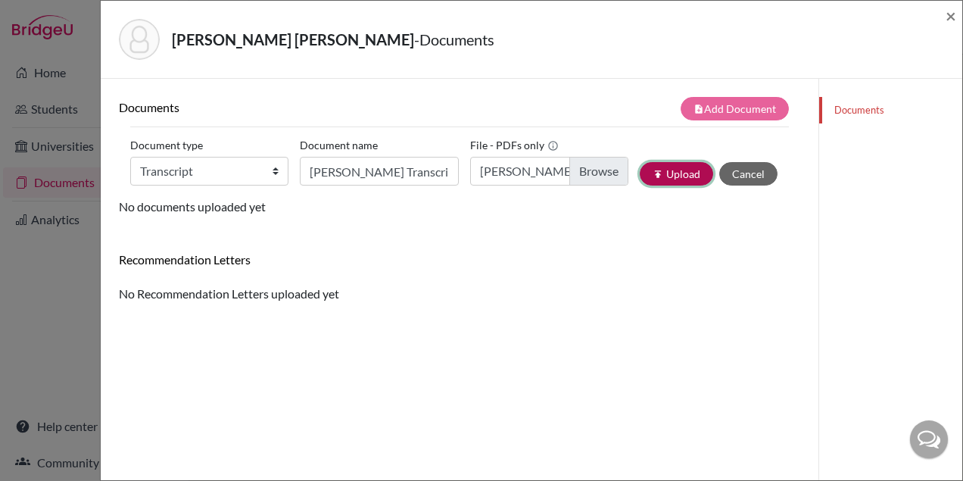
click at [665, 175] on button "publish Upload" at bounding box center [675, 173] width 73 height 23
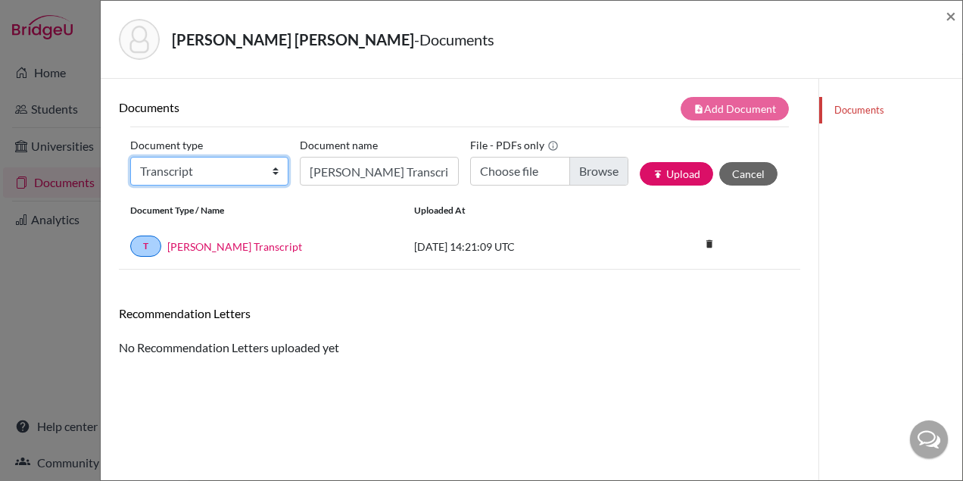
click at [257, 168] on select "Change explanation for Common App reports Counselor recommendation Internationa…" at bounding box center [209, 171] width 158 height 29
select select "44"
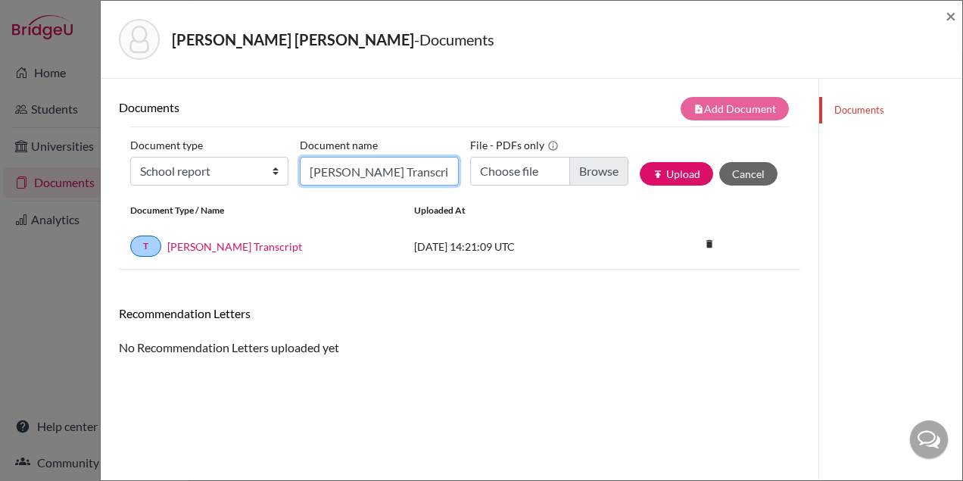
click at [356, 174] on input "[PERSON_NAME] Transcript" at bounding box center [379, 171] width 158 height 29
click at [762, 250] on div "delete Delete this document? Cancel Delete" at bounding box center [743, 246] width 114 height 19
click at [947, 19] on span "×" at bounding box center [950, 16] width 11 height 22
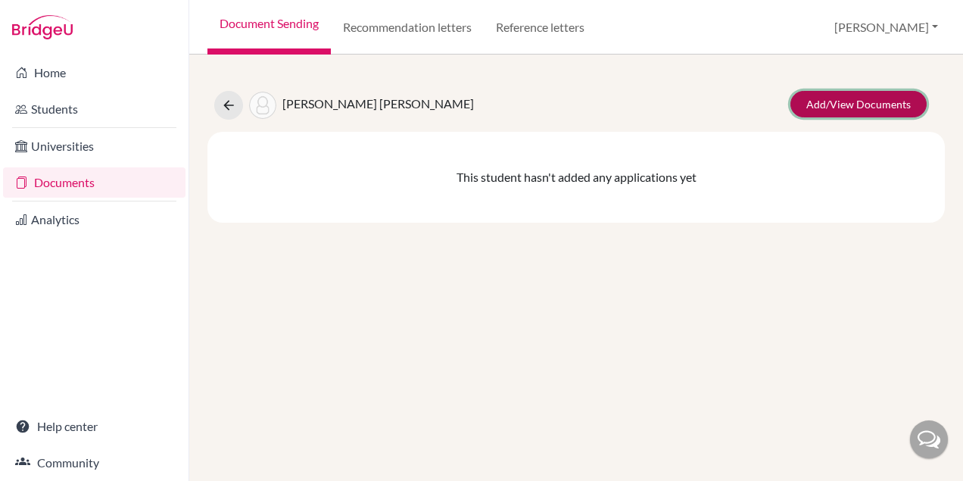
click at [878, 105] on link "Add/View Documents" at bounding box center [858, 104] width 136 height 26
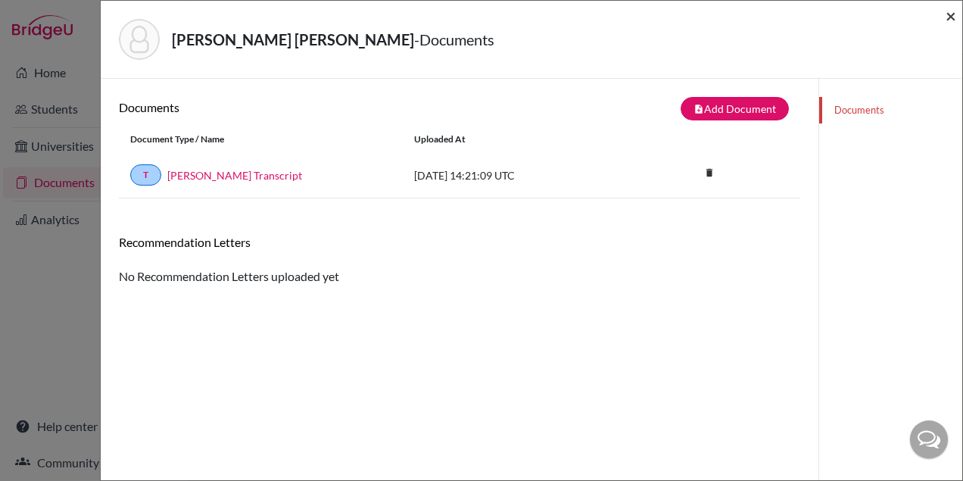
click at [951, 17] on span "×" at bounding box center [950, 16] width 11 height 22
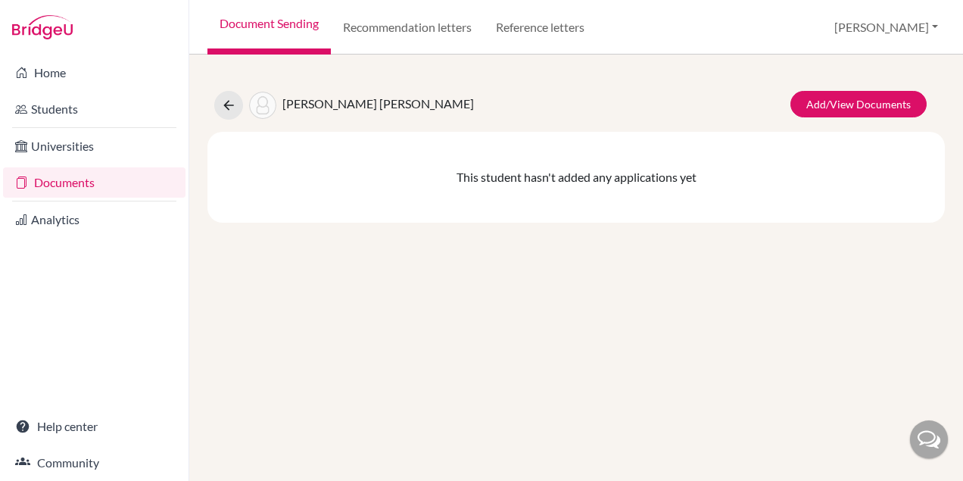
click at [255, 20] on link "Document Sending" at bounding box center [268, 27] width 123 height 54
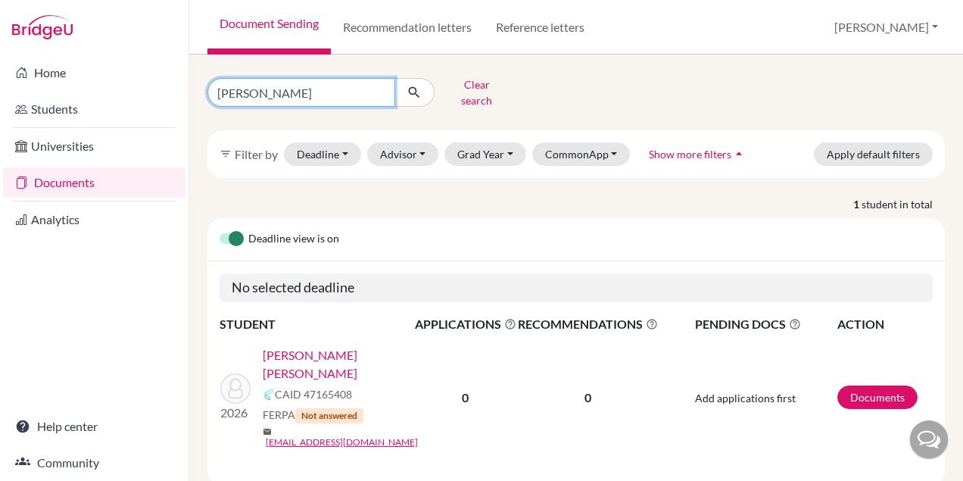
click at [341, 97] on input "[PERSON_NAME]" at bounding box center [301, 92] width 188 height 29
type input "[PERSON_NAME]"
click button "submit" at bounding box center [414, 92] width 40 height 29
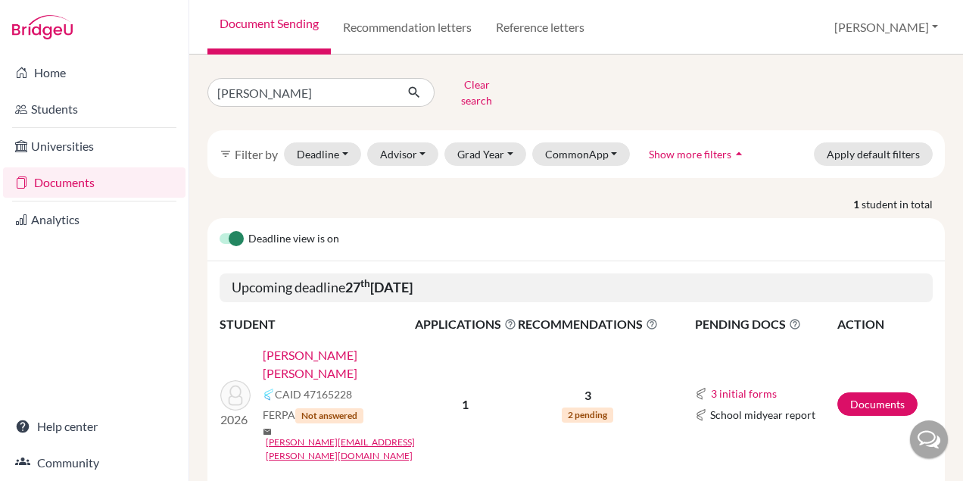
click at [376, 346] on link "[PERSON_NAME] [PERSON_NAME]" at bounding box center [344, 364] width 162 height 36
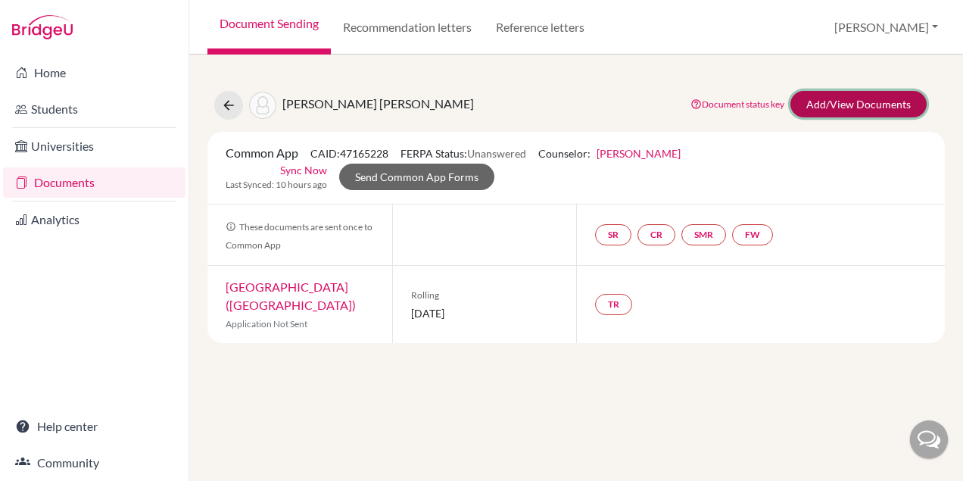
click at [824, 104] on link "Add/View Documents" at bounding box center [858, 104] width 136 height 26
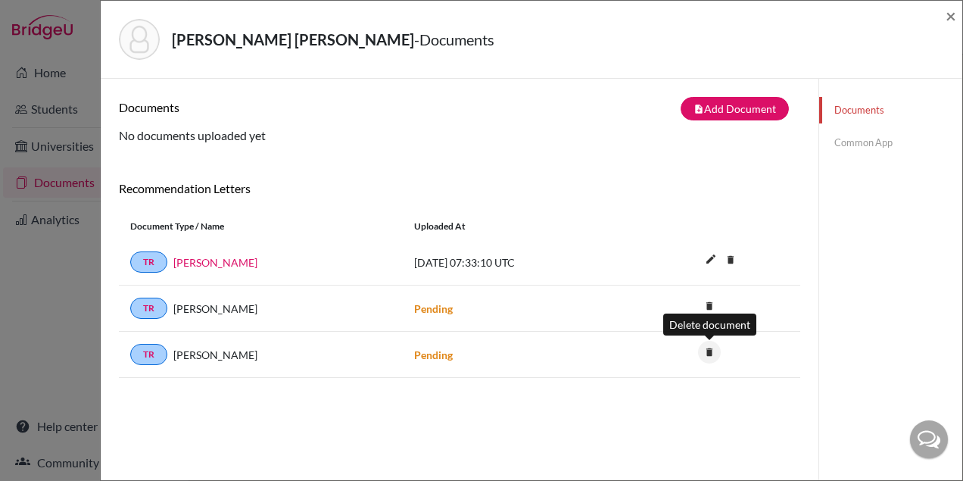
click at [707, 354] on icon "delete" at bounding box center [709, 352] width 23 height 23
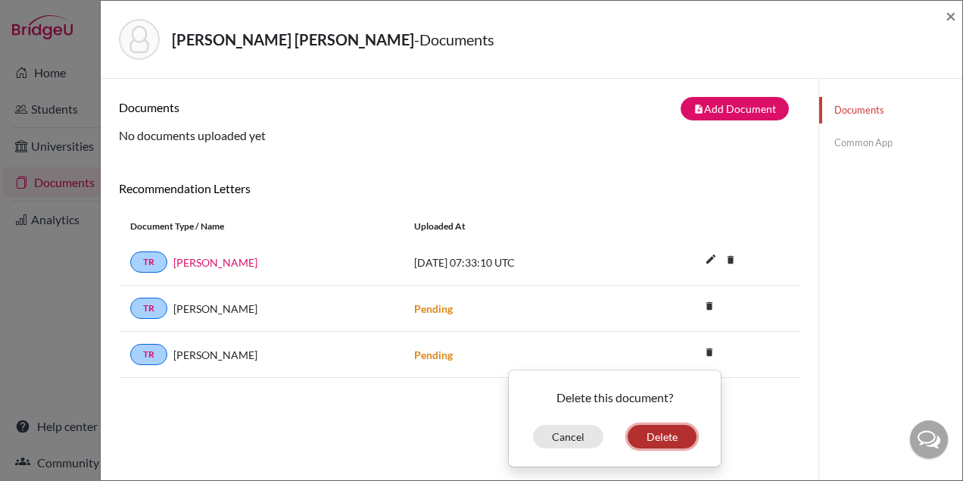
click at [645, 435] on button "Delete" at bounding box center [661, 436] width 69 height 23
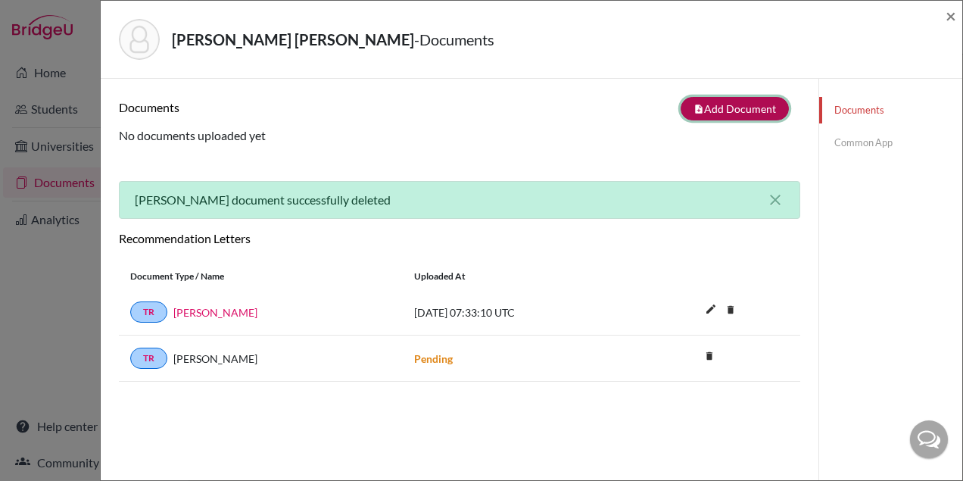
click at [716, 109] on button "note_add Add Document" at bounding box center [734, 108] width 108 height 23
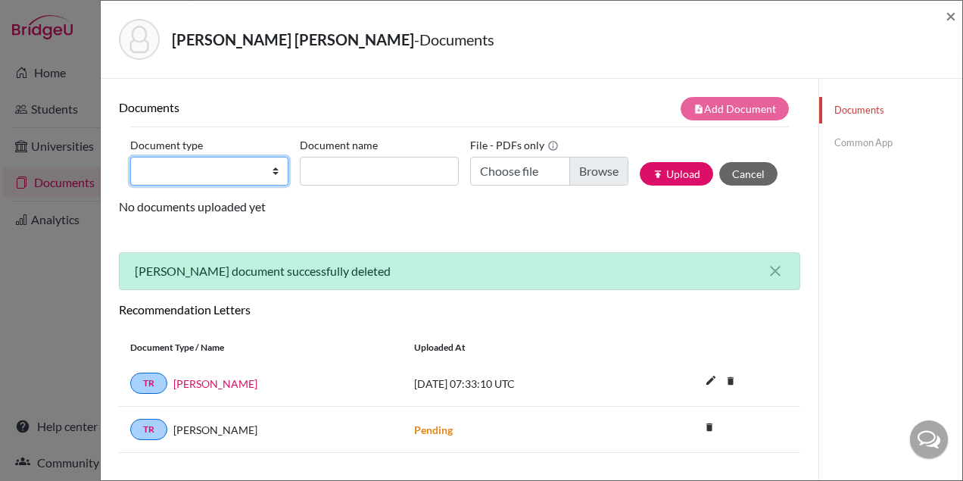
click at [242, 163] on select "Change explanation for Common App reports Counselor recommendation Internationa…" at bounding box center [209, 171] width 158 height 29
select select "2"
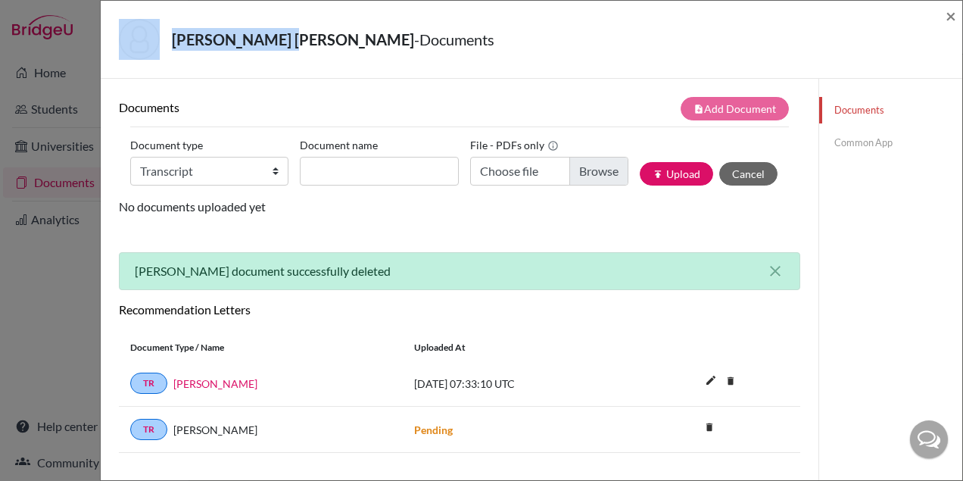
drag, startPoint x: 291, startPoint y: 40, endPoint x: 163, endPoint y: 39, distance: 127.9
click at [163, 39] on div "Campos, Amanda Sousa Melo - Documents" at bounding box center [526, 39] width 814 height 41
copy div "Campos, Amanda"
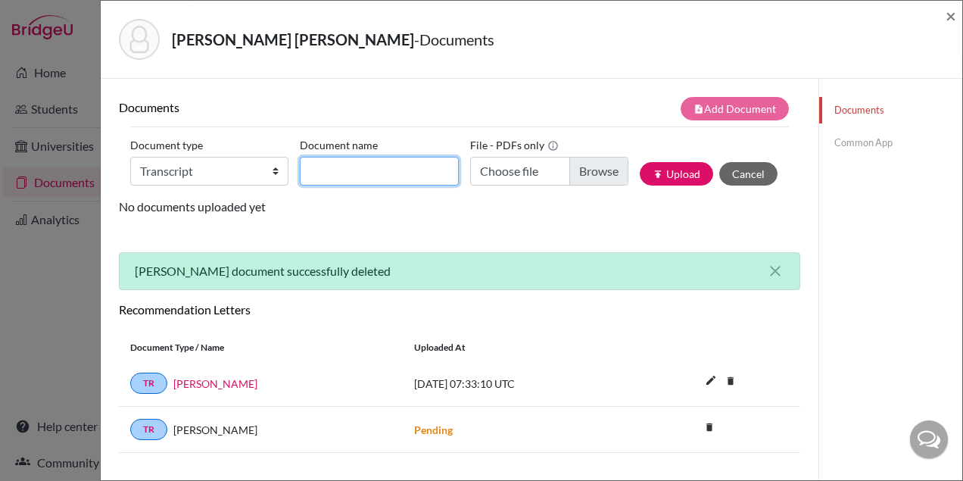
click at [331, 178] on input "Document name" at bounding box center [379, 171] width 158 height 29
paste input "Campos, Amanda"
type input "Campos, Amanda_Initial transcript"
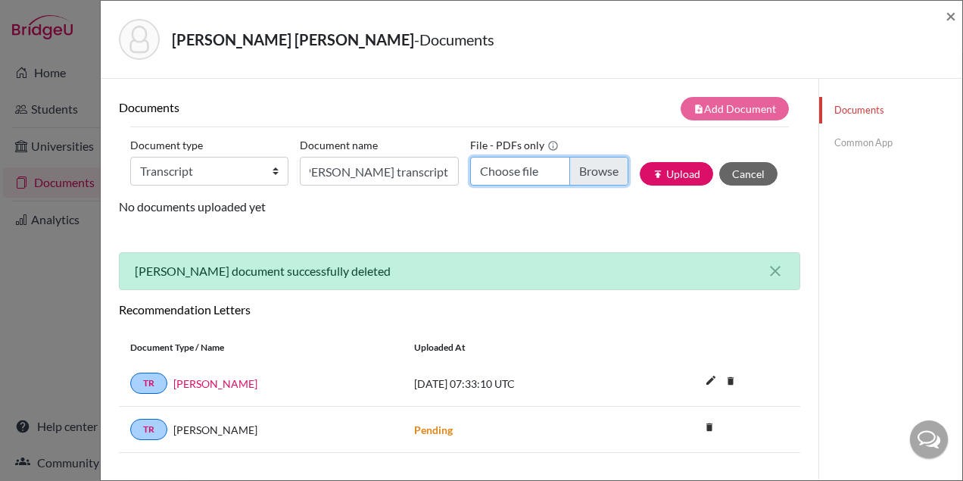
click at [590, 164] on input "Choose file" at bounding box center [549, 171] width 158 height 29
type input "C:\fakepath\Amanda Sousa Melo Campos.pdf"
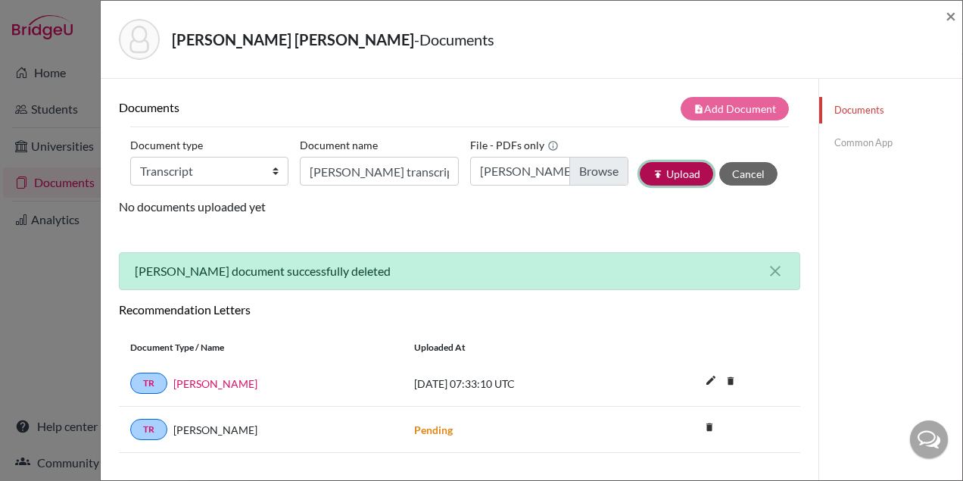
click at [668, 174] on button "publish Upload" at bounding box center [675, 173] width 73 height 23
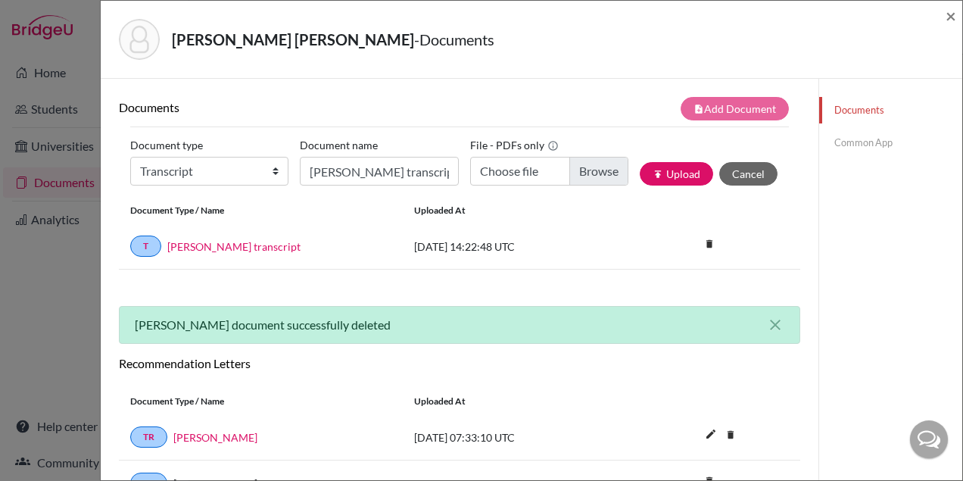
click at [860, 140] on link "Common App" at bounding box center [890, 142] width 143 height 26
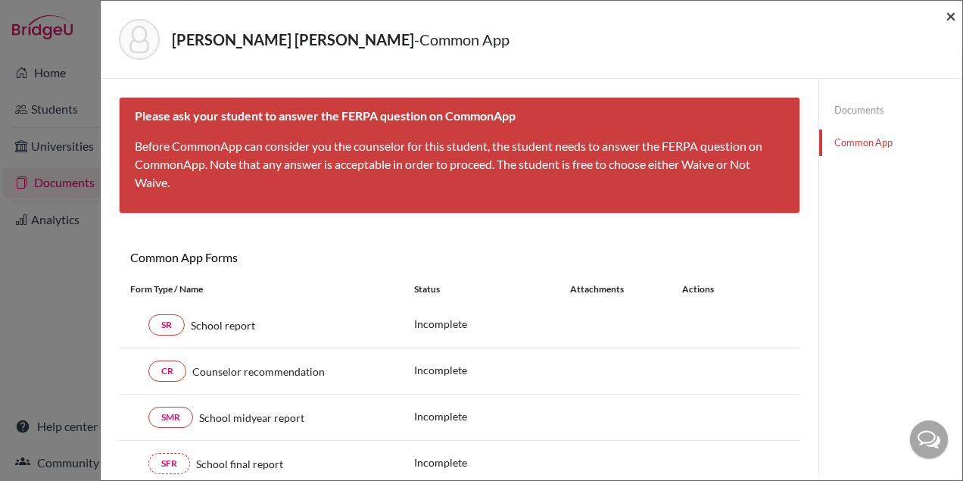
click at [952, 20] on span "×" at bounding box center [950, 16] width 11 height 22
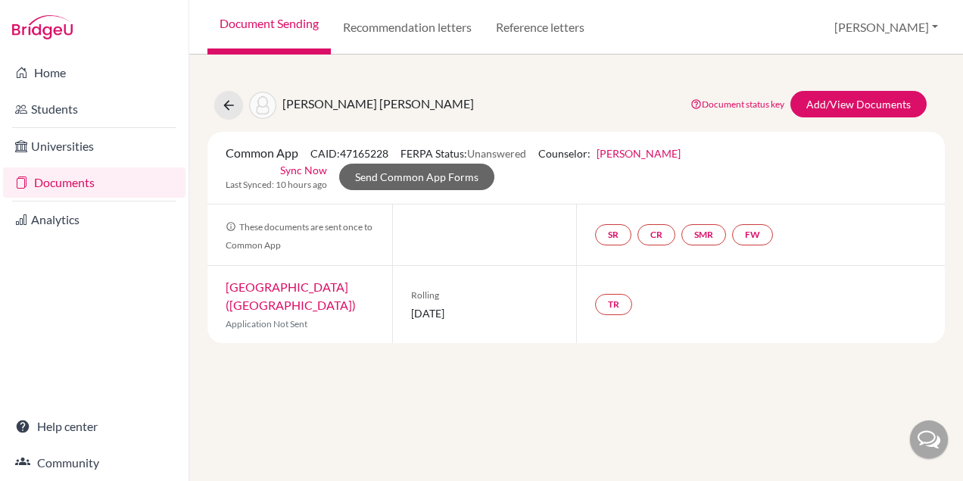
click at [278, 30] on link "Document Sending" at bounding box center [268, 27] width 123 height 54
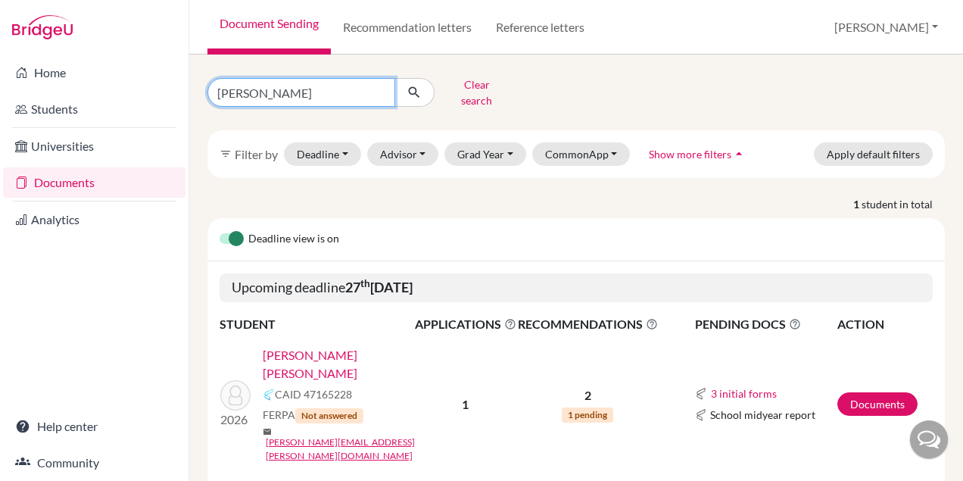
click at [333, 89] on input "[PERSON_NAME]" at bounding box center [301, 92] width 188 height 29
type input "a"
type input "mar"
click at [382, 89] on input "mar" at bounding box center [301, 92] width 188 height 29
click at [397, 26] on link "Recommendation letters" at bounding box center [407, 27] width 153 height 54
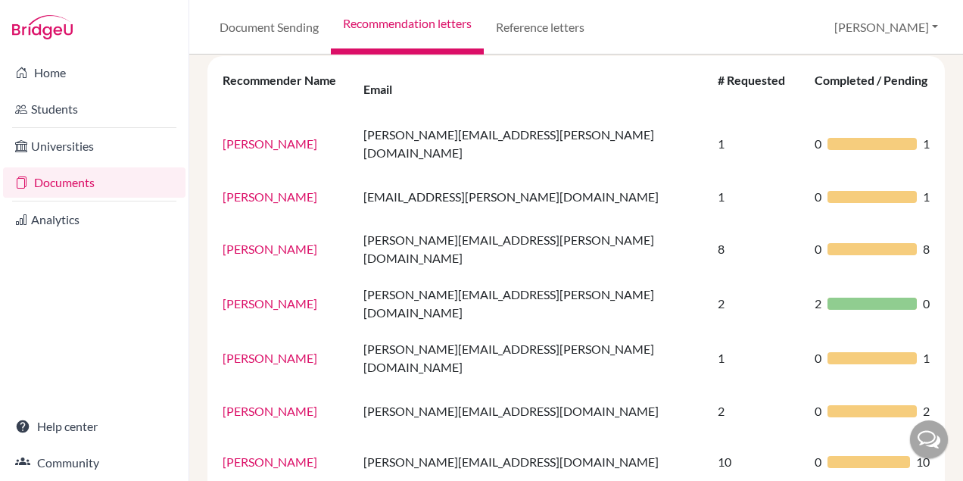
scroll to position [179, 0]
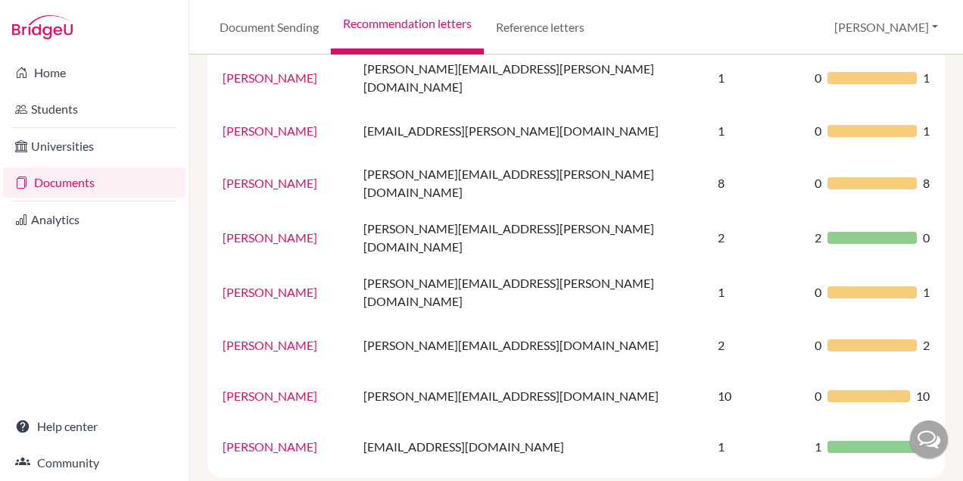
click at [294, 388] on link "Leonardo Botaro" at bounding box center [269, 395] width 95 height 14
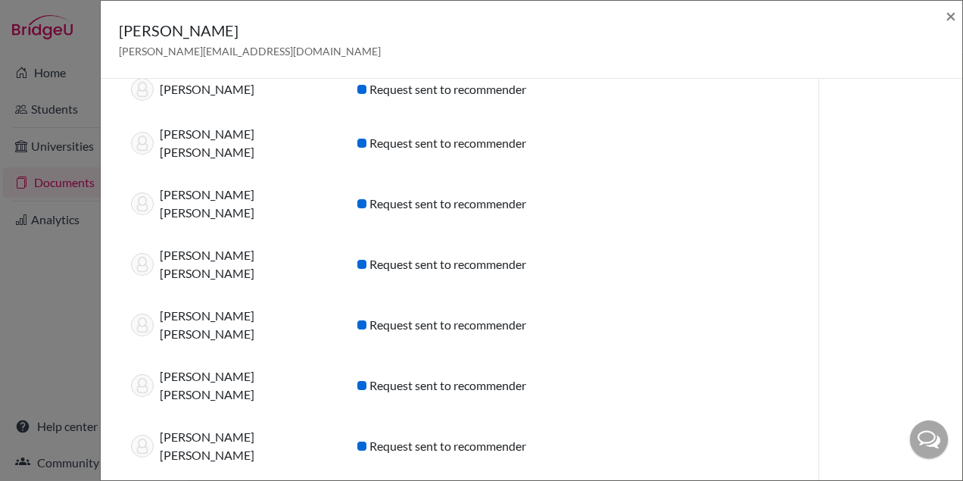
scroll to position [0, 0]
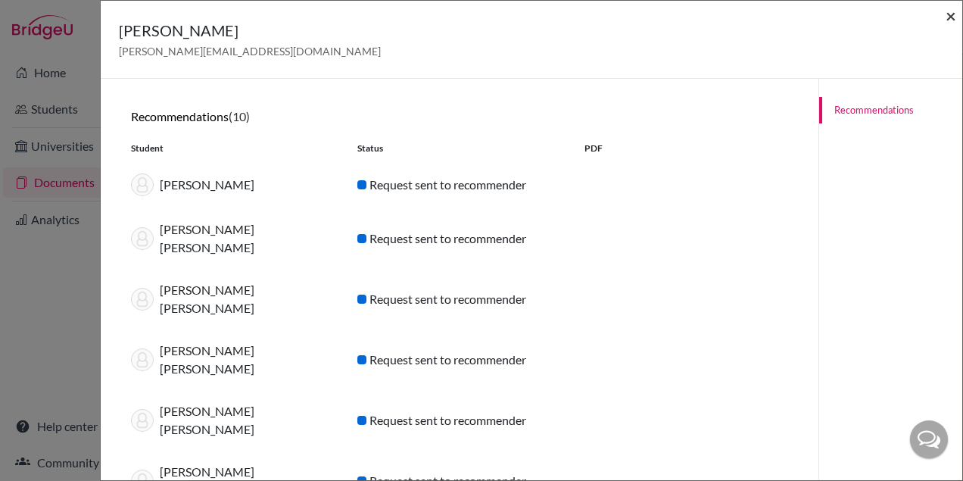
click at [947, 17] on span "×" at bounding box center [950, 16] width 11 height 22
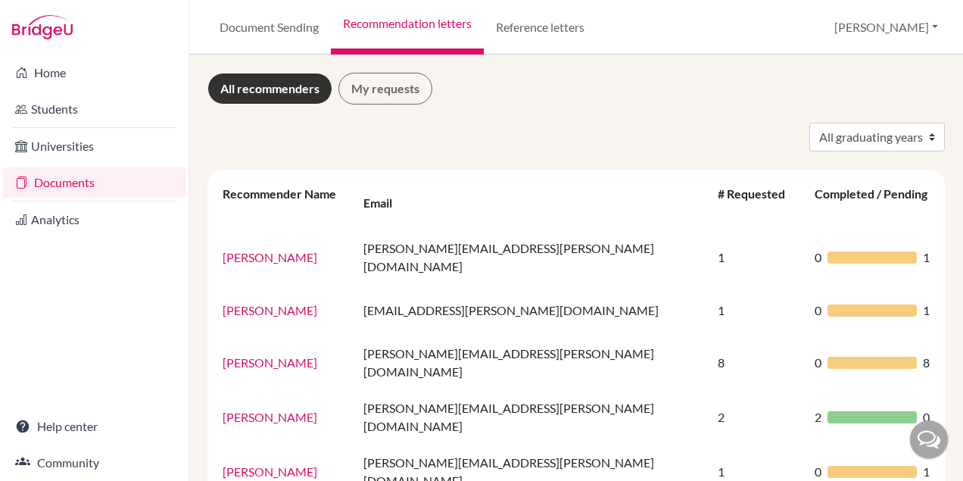
click at [51, 184] on link "Documents" at bounding box center [94, 182] width 182 height 30
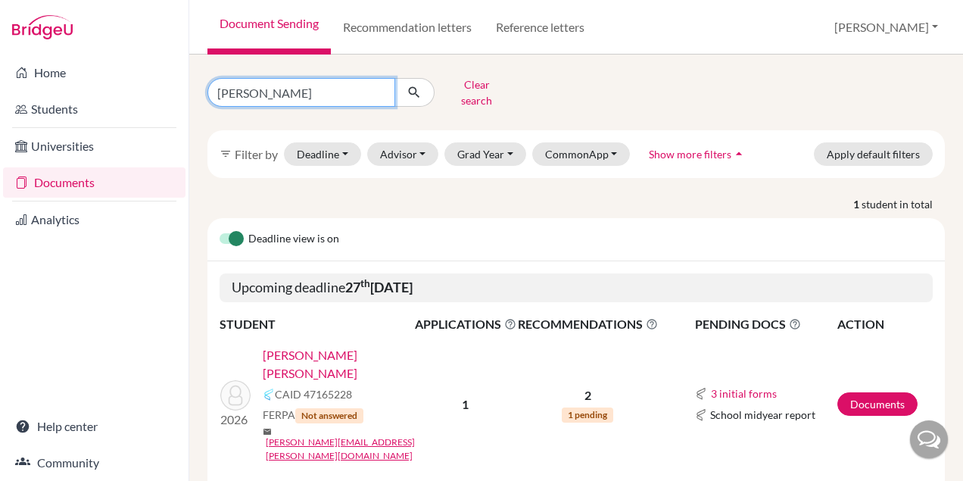
click at [298, 86] on input "[PERSON_NAME]" at bounding box center [301, 92] width 188 height 29
drag, startPoint x: 298, startPoint y: 86, endPoint x: 206, endPoint y: 89, distance: 92.4
click at [212, 89] on input "[PERSON_NAME]" at bounding box center [301, 92] width 188 height 29
type input "[PERSON_NAME]"
click button "submit" at bounding box center [414, 92] width 40 height 29
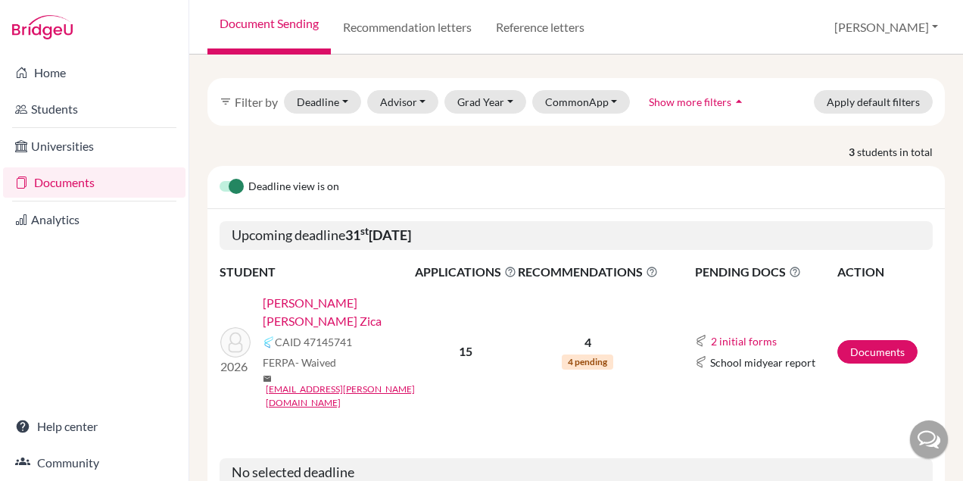
scroll to position [76, 0]
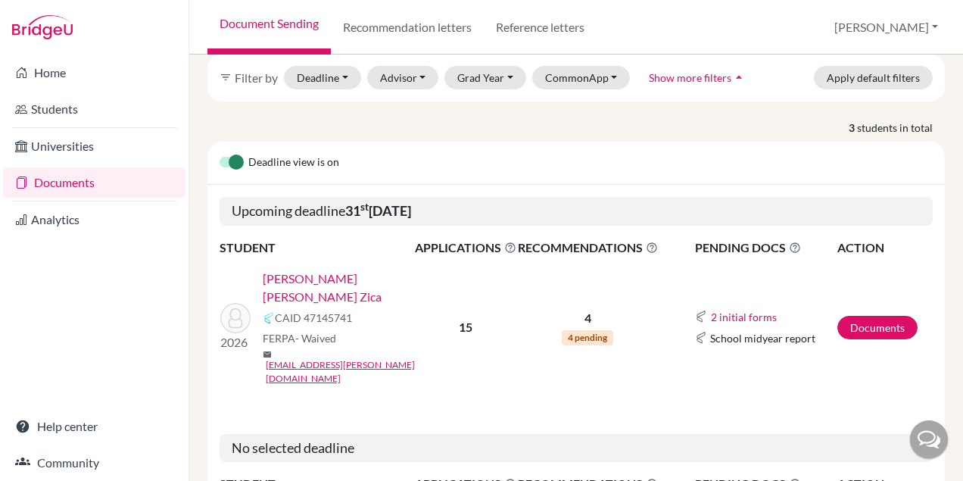
click at [374, 269] on link "[PERSON_NAME] [PERSON_NAME] Zica" at bounding box center [344, 287] width 162 height 36
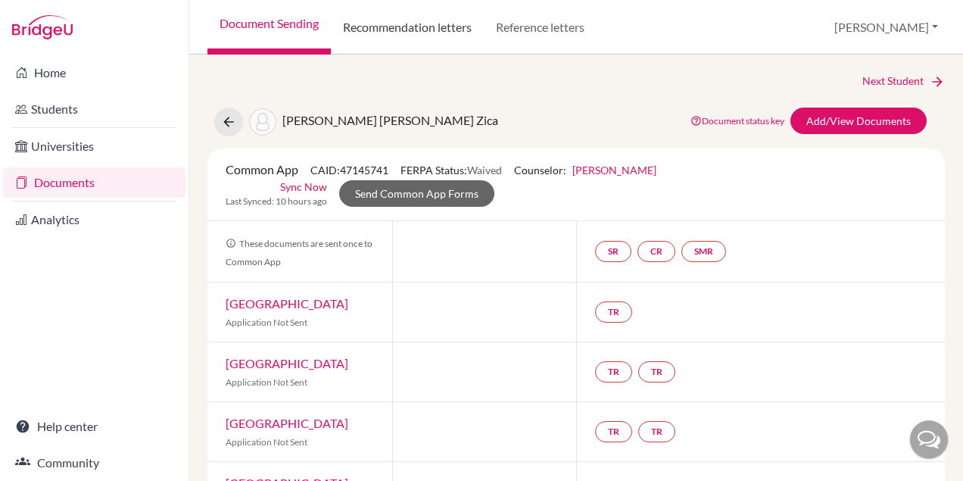
click at [381, 26] on link "Recommendation letters" at bounding box center [407, 27] width 153 height 54
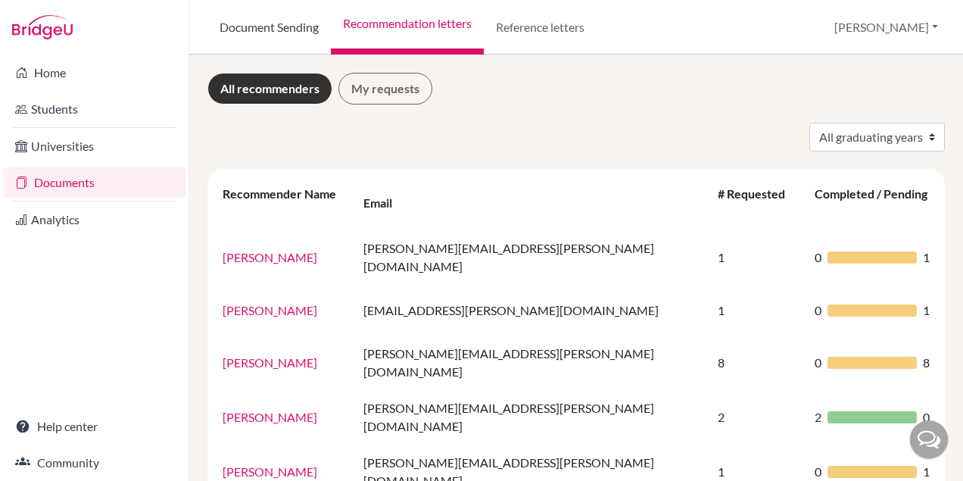
click at [284, 20] on link "Document Sending" at bounding box center [268, 27] width 123 height 54
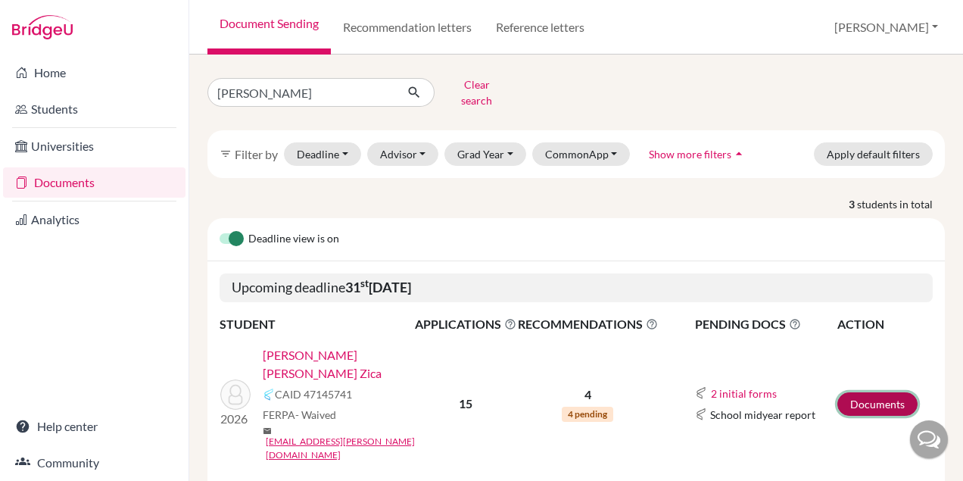
click at [869, 392] on link "Documents" at bounding box center [877, 403] width 80 height 23
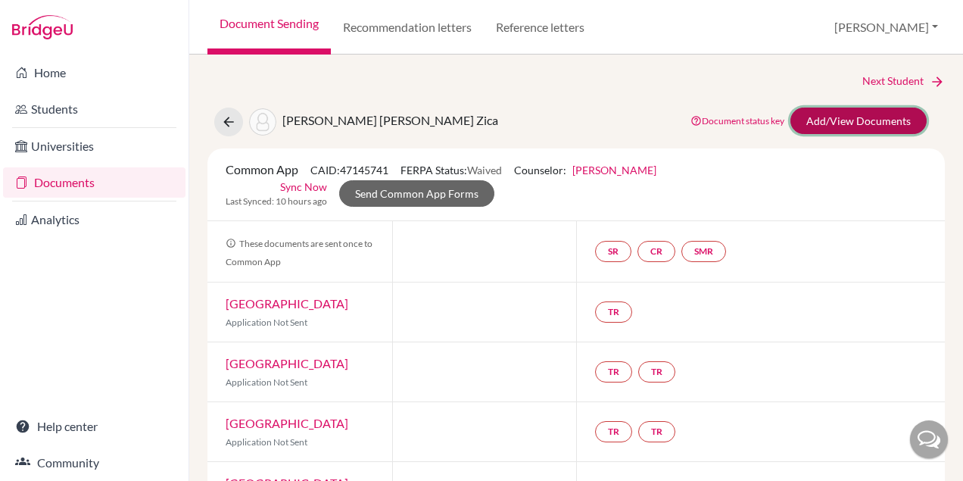
click at [833, 120] on link "Add/View Documents" at bounding box center [858, 120] width 136 height 26
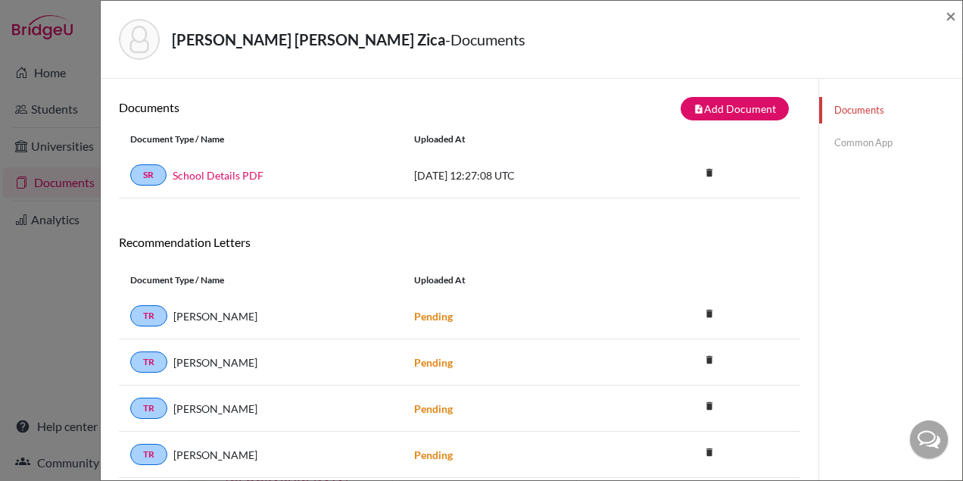
scroll to position [36, 0]
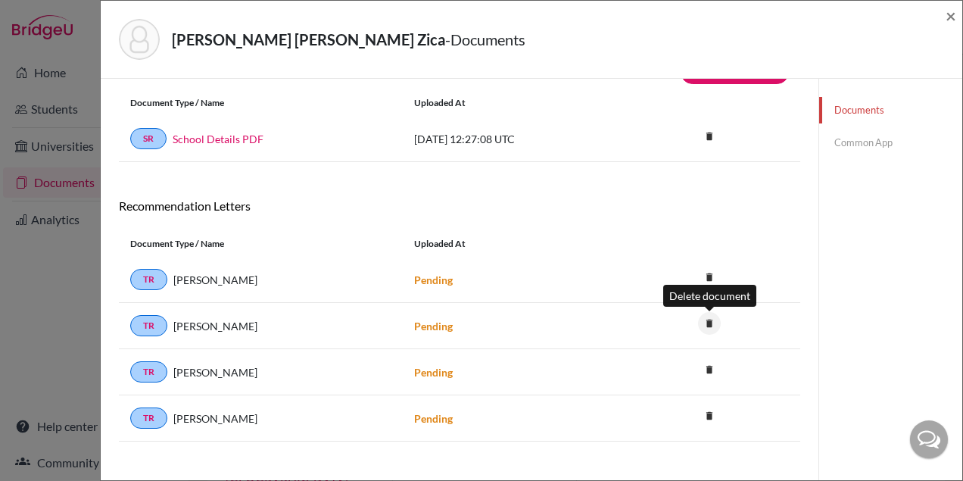
click at [708, 323] on icon "delete" at bounding box center [709, 323] width 23 height 23
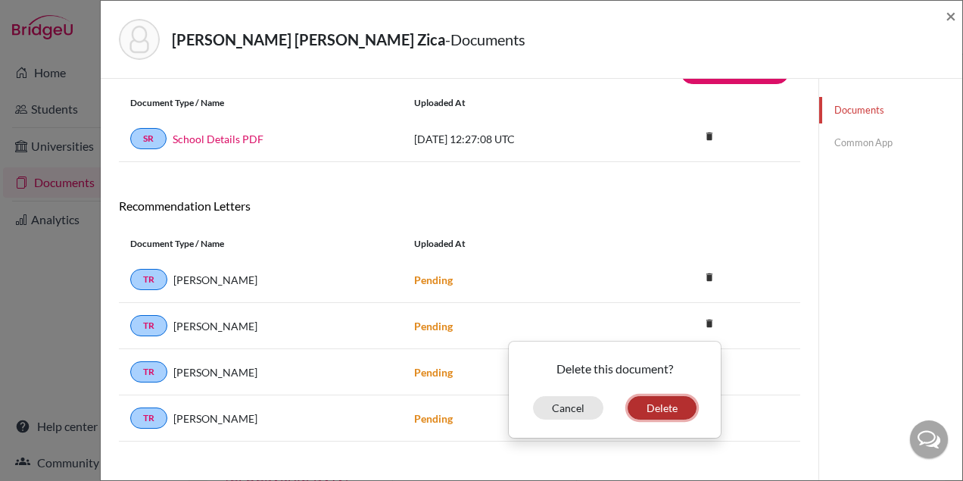
click at [661, 405] on button "Delete" at bounding box center [661, 407] width 69 height 23
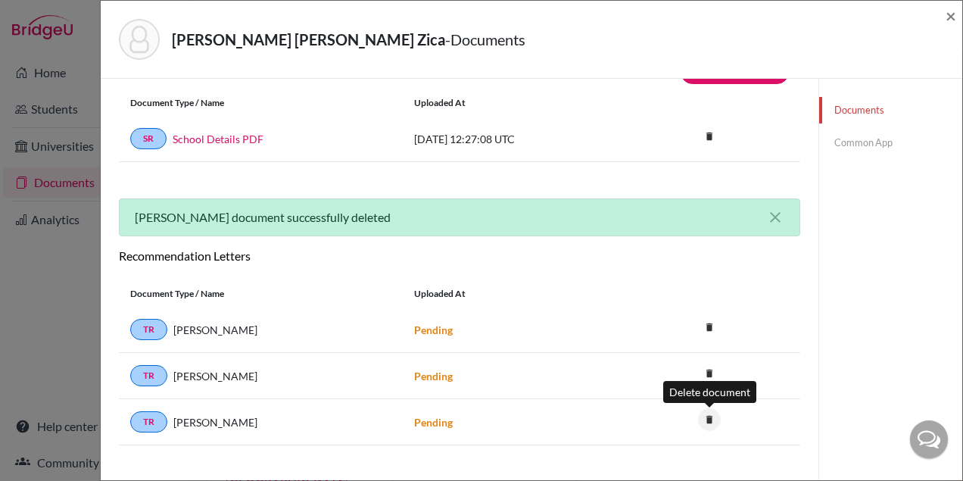
click at [711, 421] on icon "delete" at bounding box center [709, 419] width 23 height 23
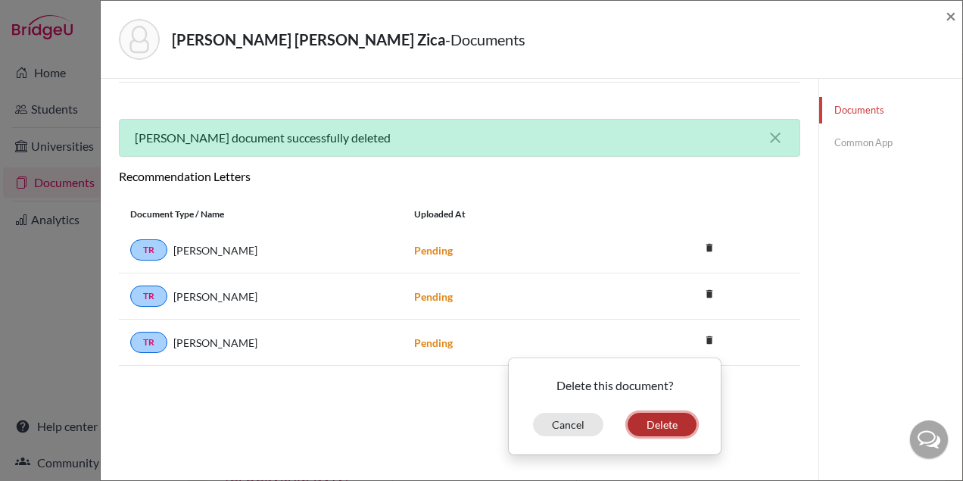
click at [657, 430] on button "Delete" at bounding box center [661, 423] width 69 height 23
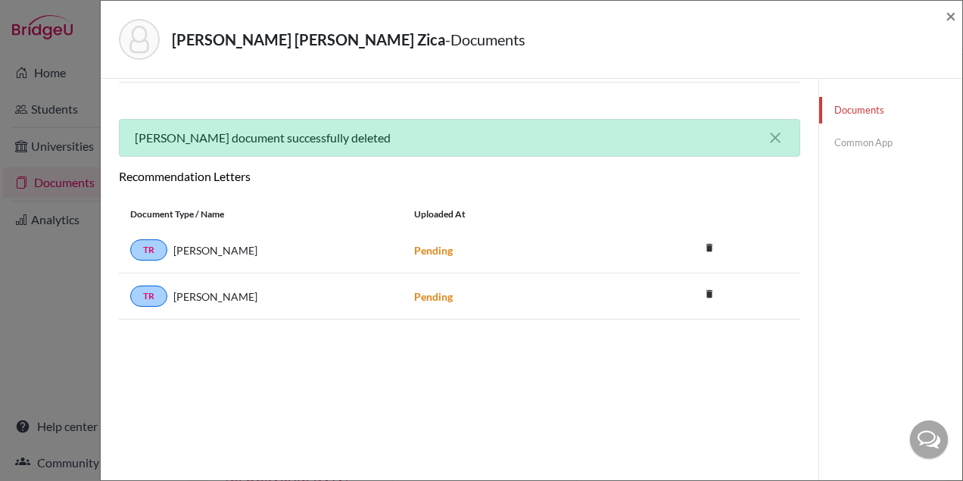
scroll to position [0, 0]
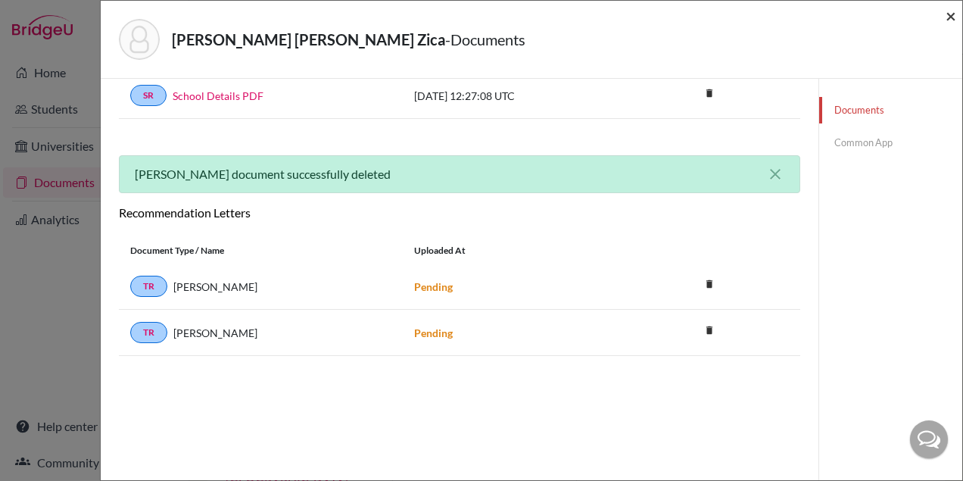
click at [948, 14] on span "×" at bounding box center [950, 16] width 11 height 22
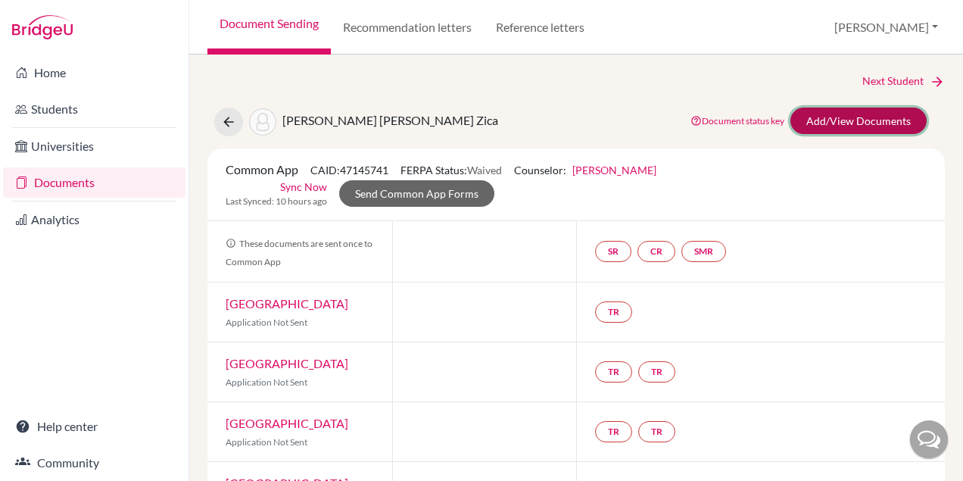
click at [858, 118] on link "Add/View Documents" at bounding box center [858, 120] width 136 height 26
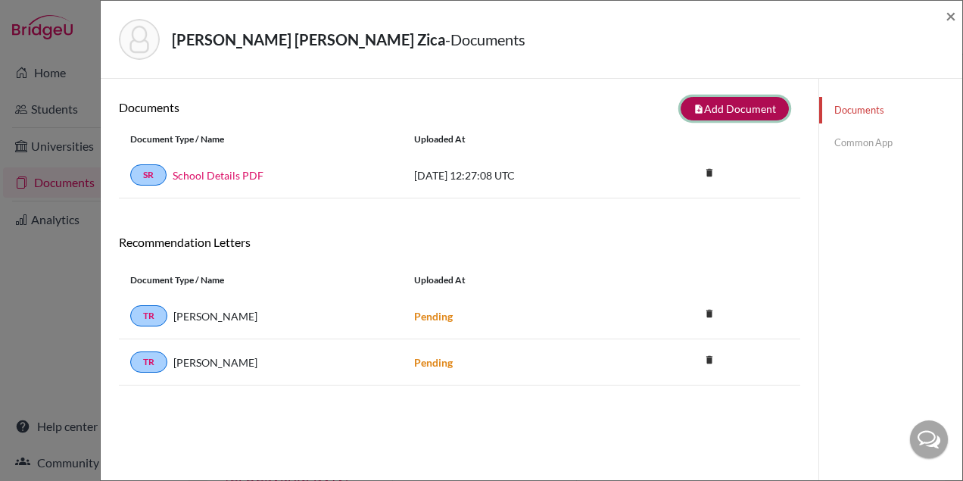
click at [705, 114] on button "note_add Add Document" at bounding box center [734, 108] width 108 height 23
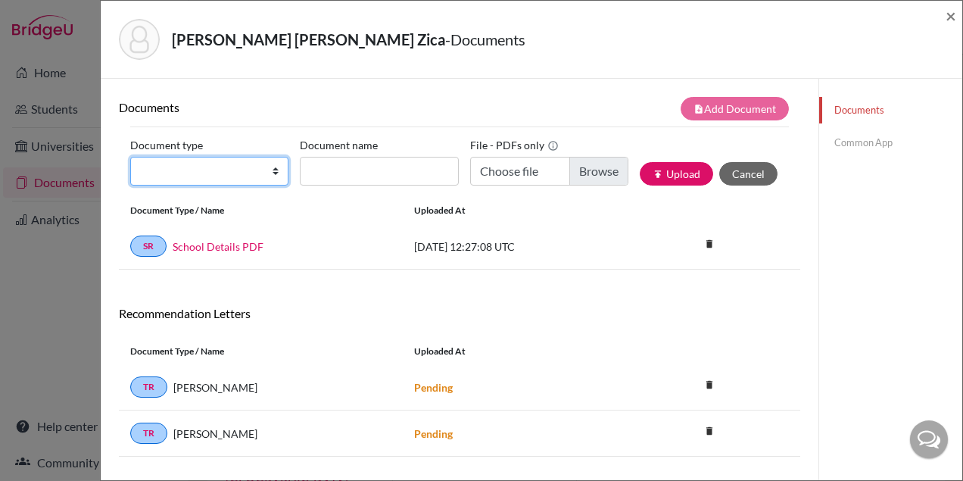
click at [216, 171] on select "Change explanation for Common App reports Counselor recommendation Internationa…" at bounding box center [209, 171] width 158 height 29
select select "2"
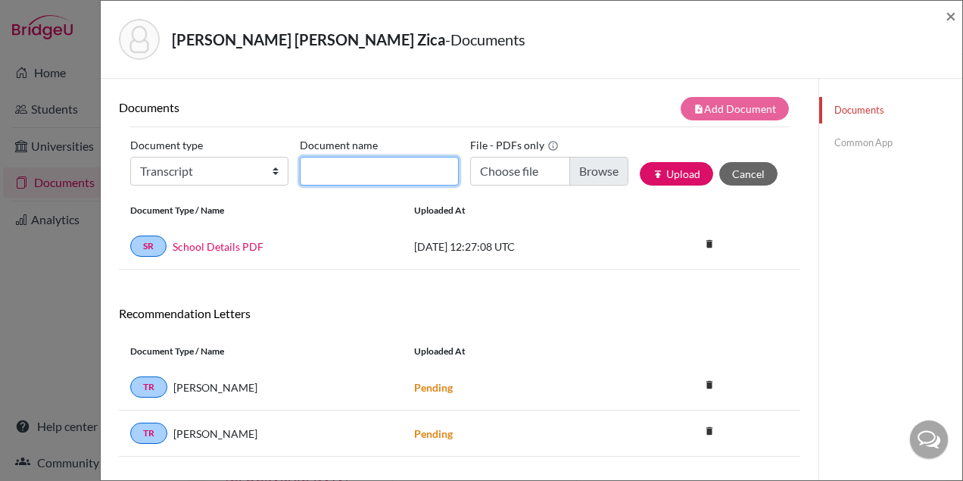
click at [334, 170] on input "Document name" at bounding box center [379, 171] width 158 height 29
type input "I"
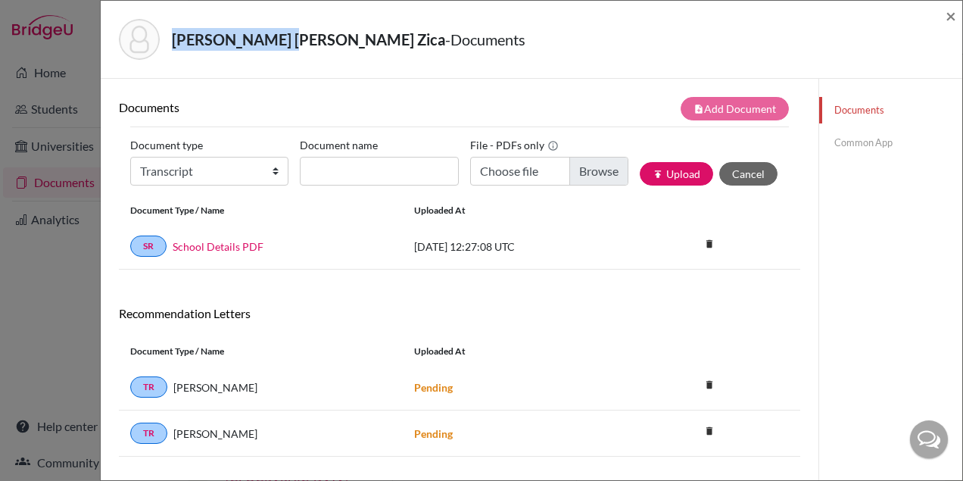
drag, startPoint x: 274, startPoint y: 44, endPoint x: 171, endPoint y: 42, distance: 102.9
click at [171, 42] on div "Fialho, Mariana Lana Pinto Zica - Documents" at bounding box center [526, 39] width 814 height 41
copy strong "Fialho, Mariana"
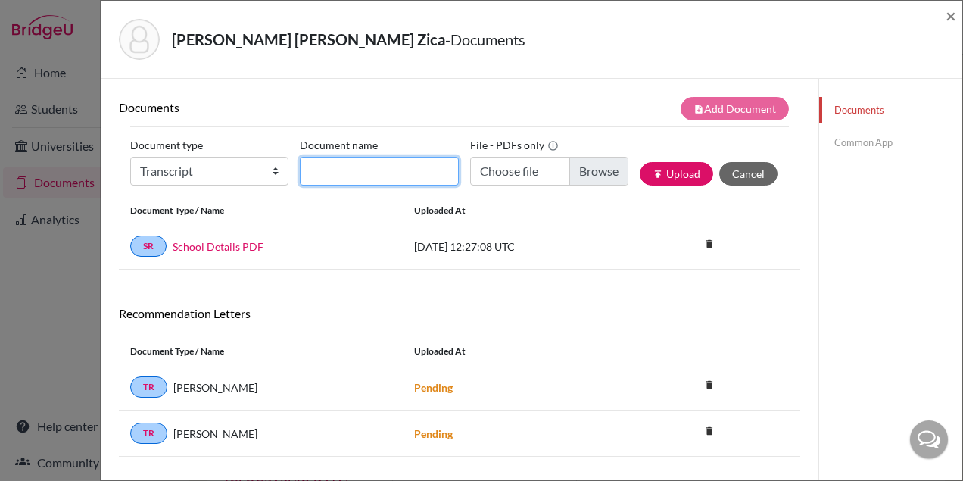
click at [342, 173] on input "Document name" at bounding box center [379, 171] width 158 height 29
paste input "Fialho, Mariana"
type input "[PERSON_NAME], Mariana_Initial Transcript"
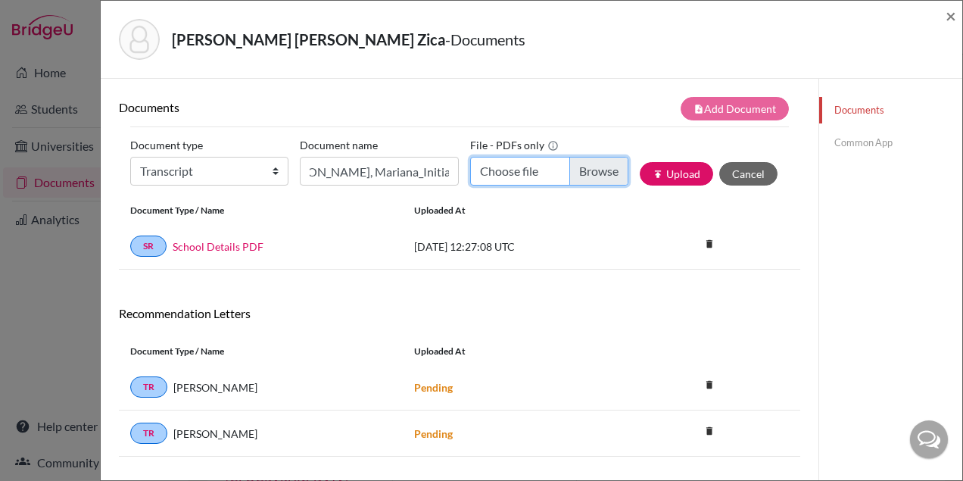
click at [594, 177] on input "Choose file" at bounding box center [549, 171] width 158 height 29
type input "C:\fakepath\Mariana Lana Pinto Zica Fialho.pdf"
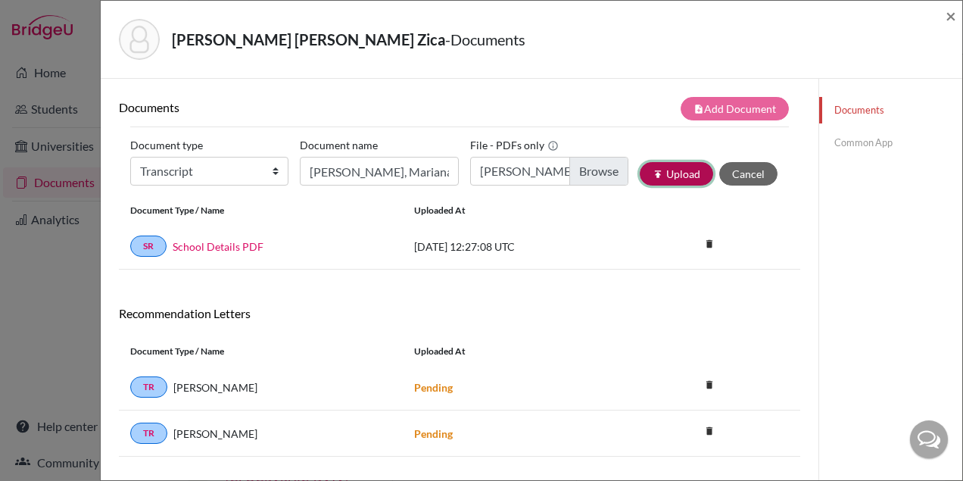
click at [676, 173] on button "publish Upload" at bounding box center [675, 173] width 73 height 23
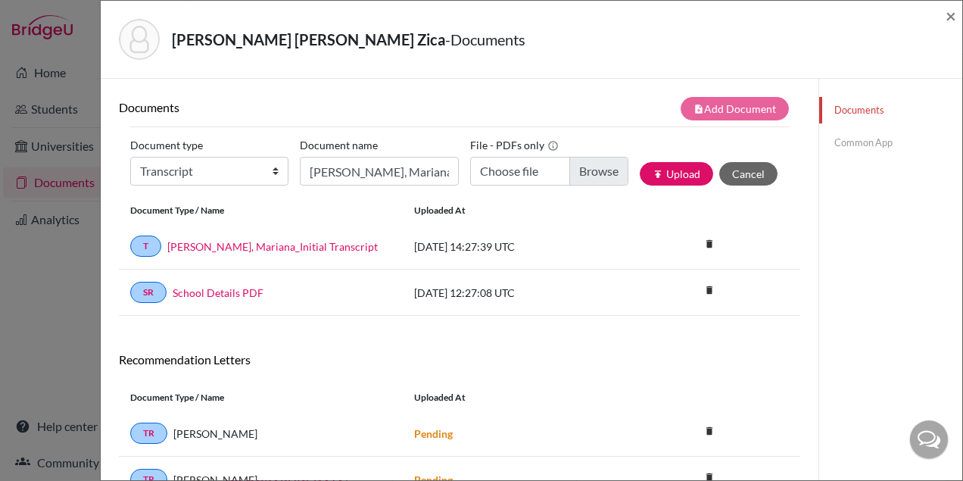
click at [857, 142] on link "Common App" at bounding box center [890, 142] width 143 height 26
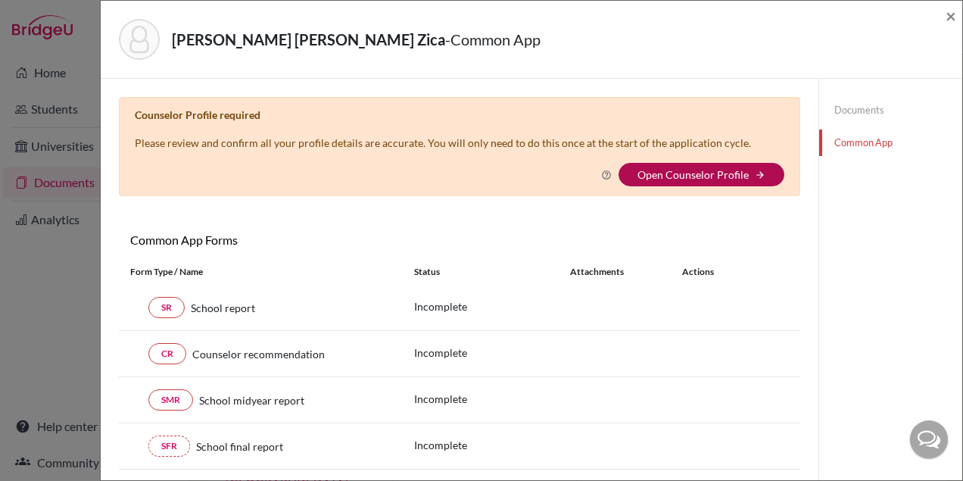
click at [656, 177] on link "Open Counselor Profile" at bounding box center [692, 174] width 111 height 13
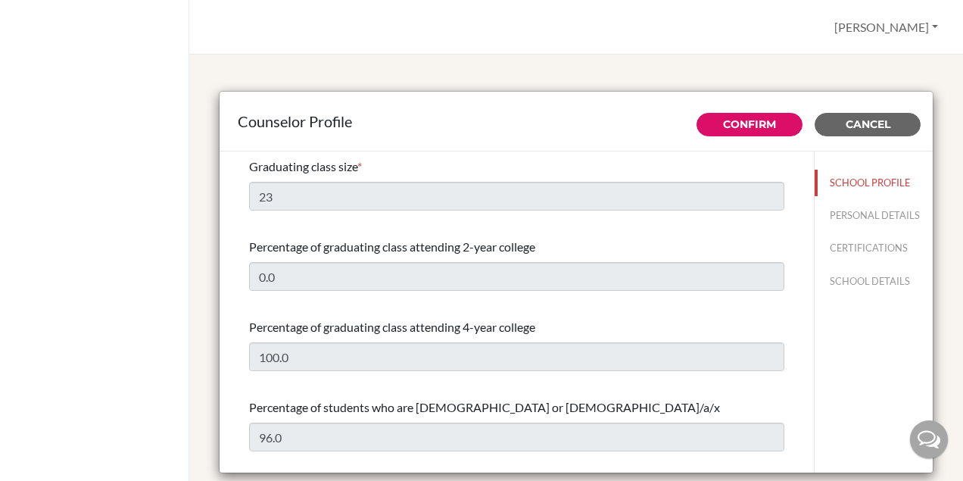
select select "1"
click at [841, 218] on button "PERSONAL DETAILS" at bounding box center [873, 215] width 118 height 26
type input "[PERSON_NAME]"
type input "Bula"
type input "High School Counselor"
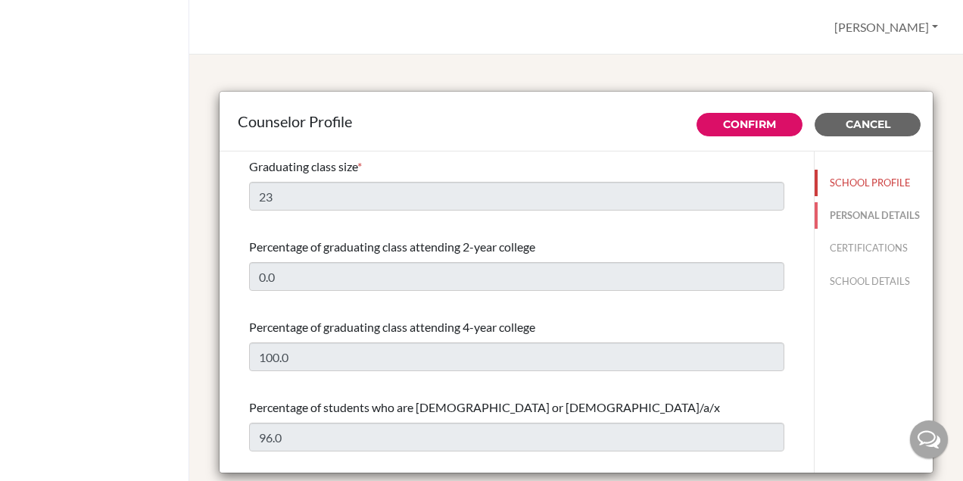
type input "55.3133786700"
type input "[EMAIL_ADDRESS][DOMAIN_NAME]"
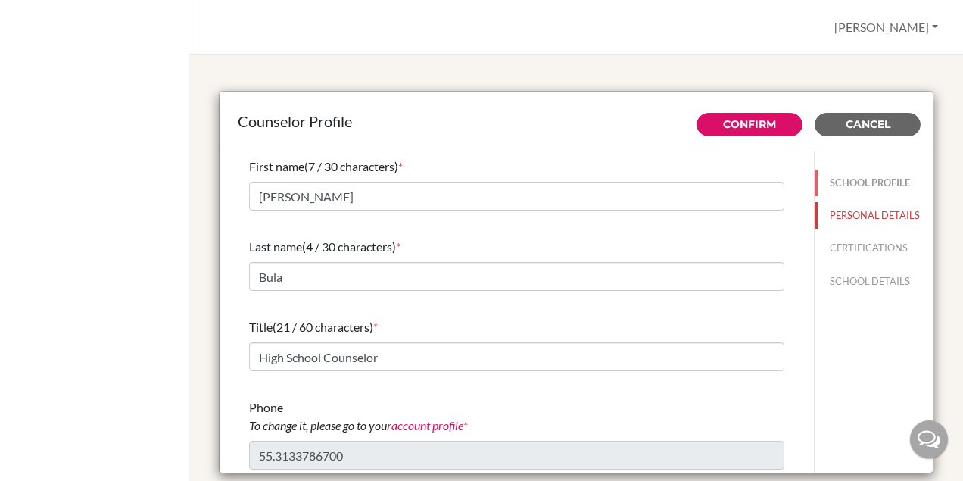
click at [848, 181] on button "SCHOOL PROFILE" at bounding box center [873, 183] width 118 height 26
type input "23"
type input "0.0"
type input "100.0"
type input "96.0"
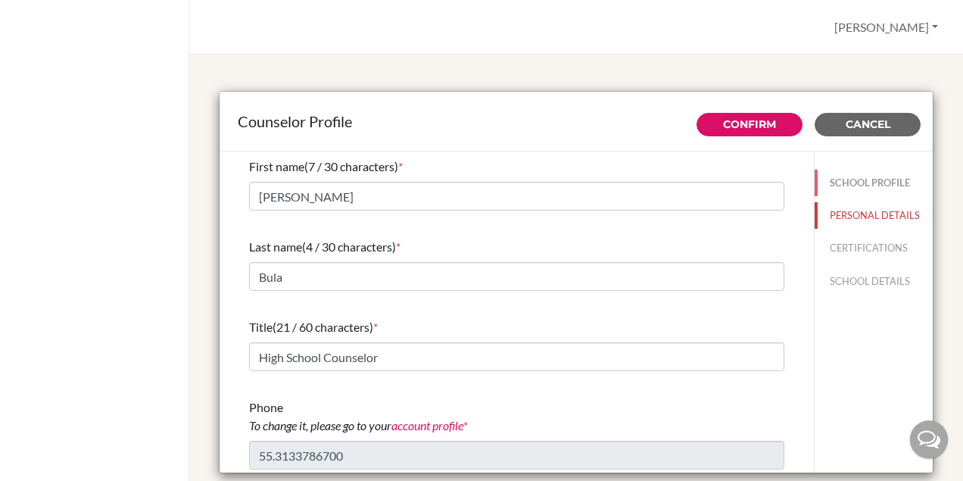
type input "0.0"
select select "1"
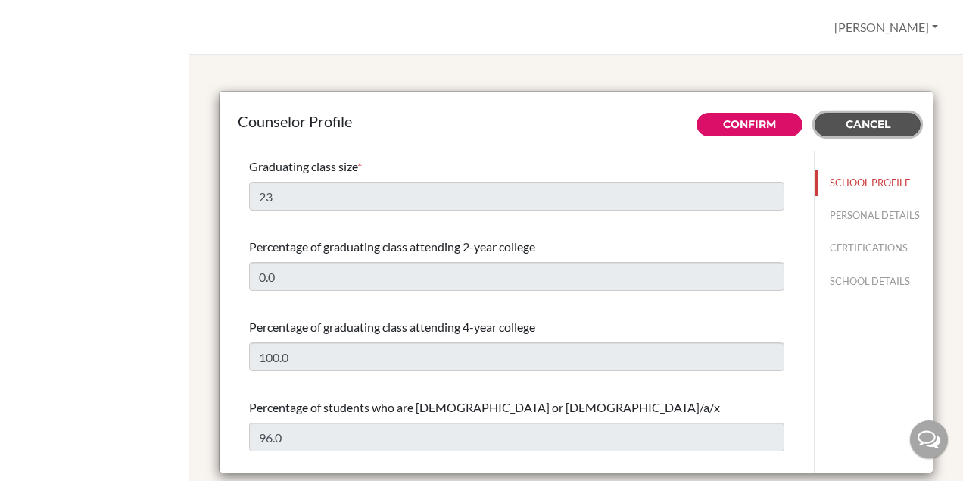
click at [857, 126] on span "Cancel" at bounding box center [867, 124] width 45 height 14
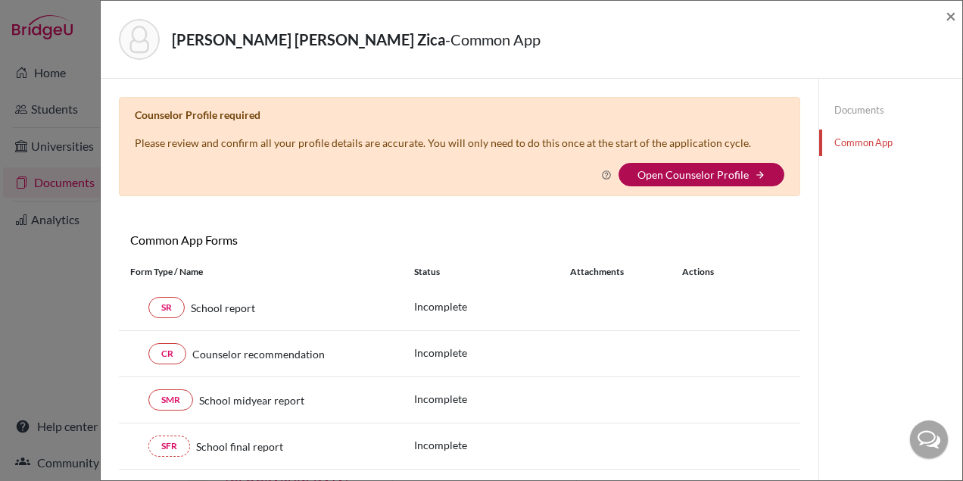
click at [680, 172] on link "Open Counselor Profile" at bounding box center [692, 174] width 111 height 13
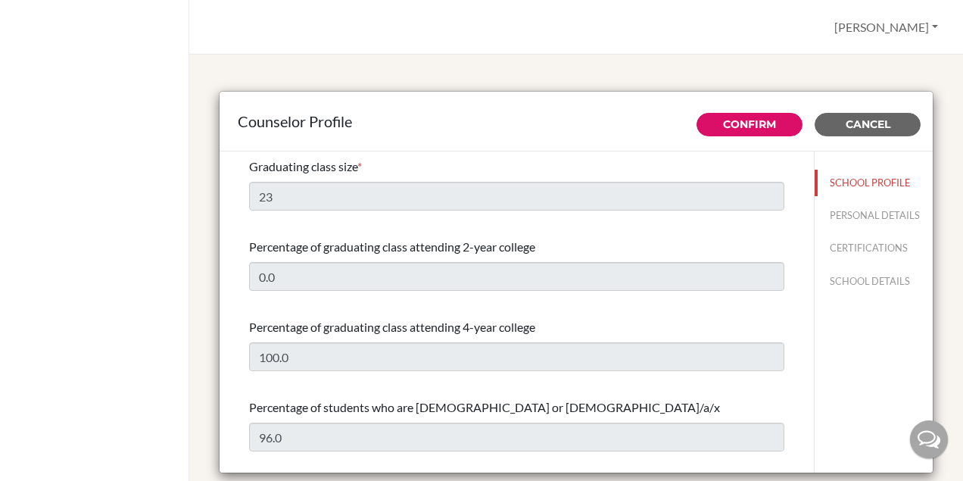
select select "1"
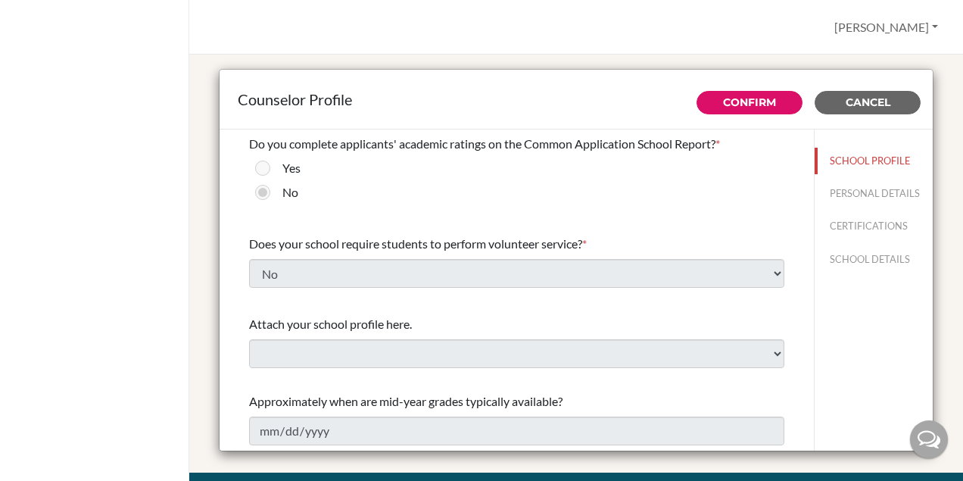
scroll to position [35, 0]
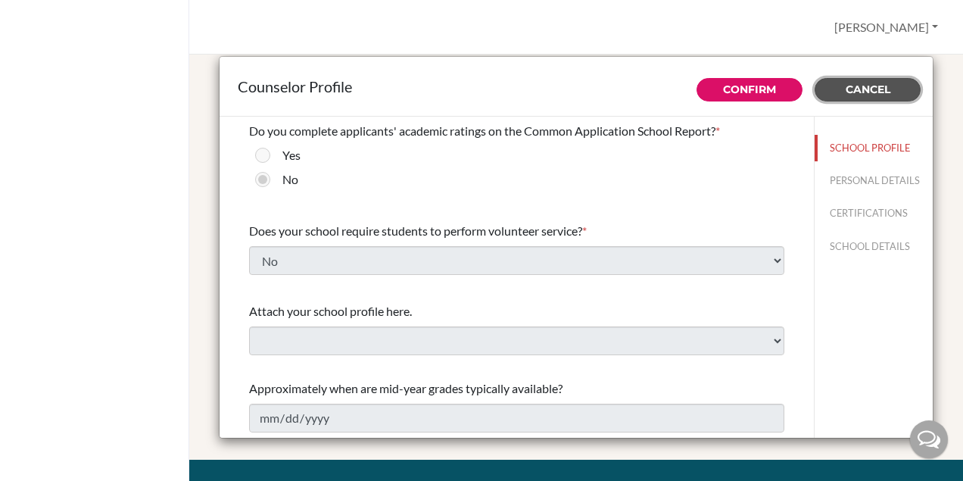
click at [890, 91] on button "Cancel" at bounding box center [867, 89] width 106 height 23
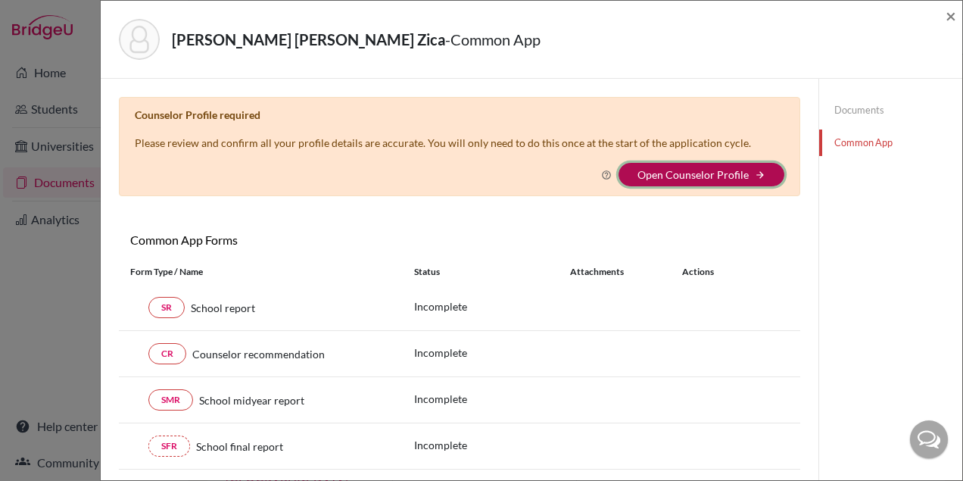
click at [667, 182] on button "Open Counselor Profile arrow_forward" at bounding box center [701, 174] width 166 height 23
click at [650, 179] on link "Open Counselor Profile" at bounding box center [692, 174] width 111 height 13
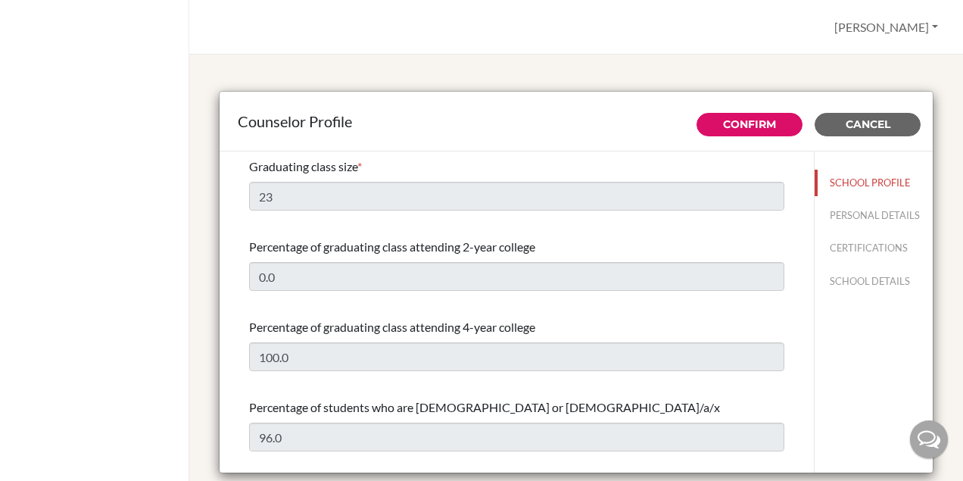
select select "1"
click at [847, 213] on button "PERSONAL DETAILS" at bounding box center [873, 215] width 118 height 26
type input "[PERSON_NAME]"
type input "Bula"
type input "High School Counselor"
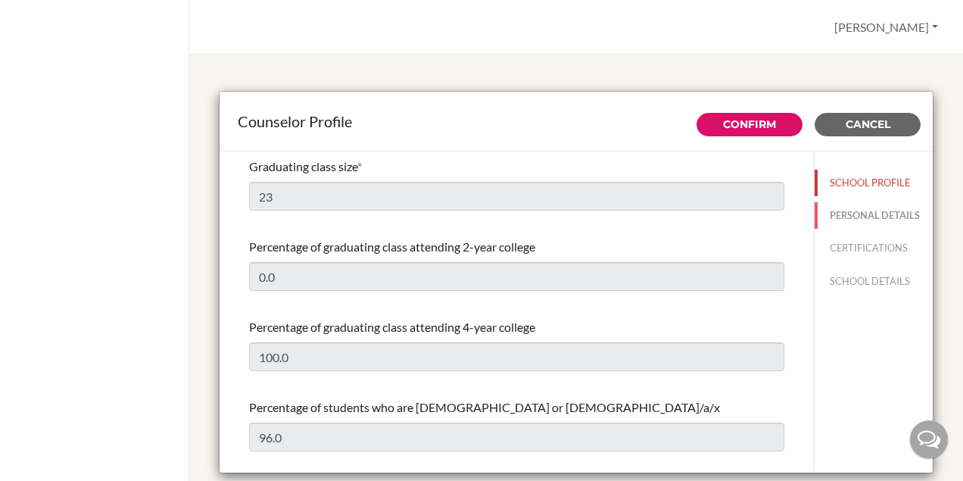
type input "55.3133786700"
type input "[EMAIL_ADDRESS][DOMAIN_NAME]"
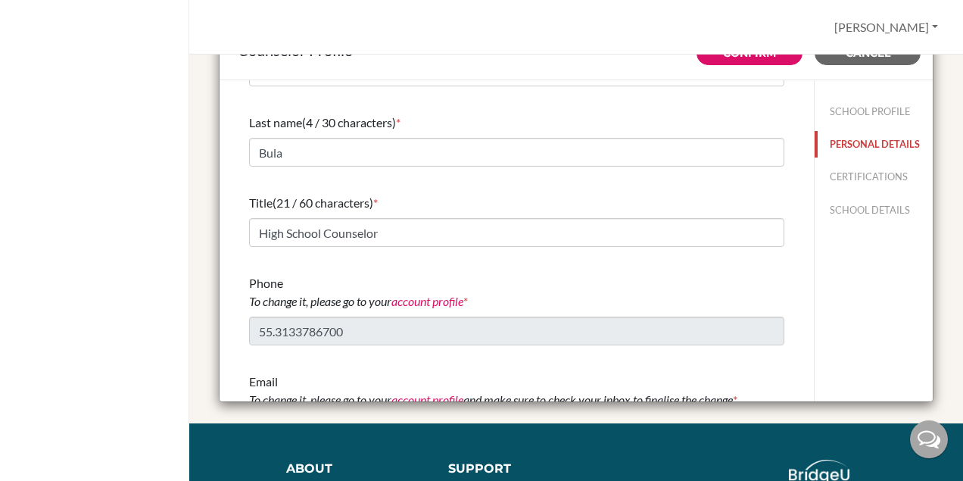
scroll to position [39, 0]
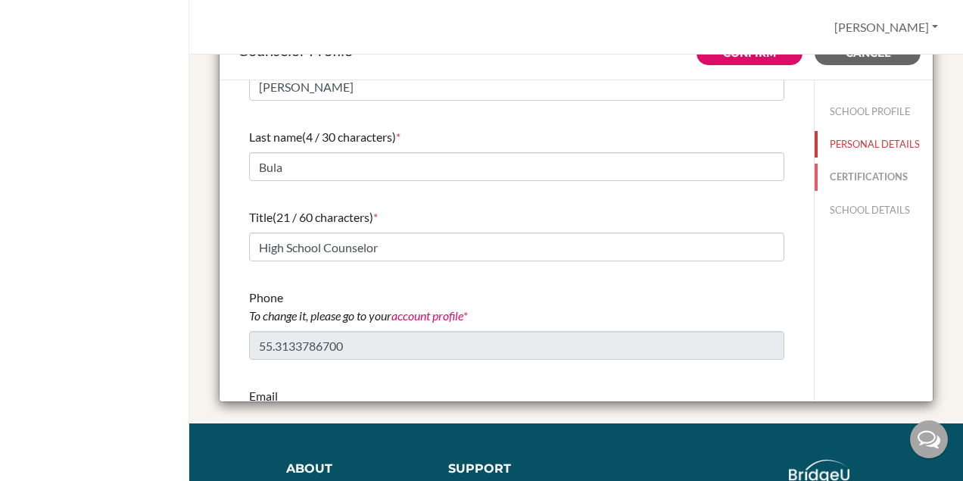
click at [868, 172] on button "CERTIFICATIONS" at bounding box center [873, 176] width 118 height 26
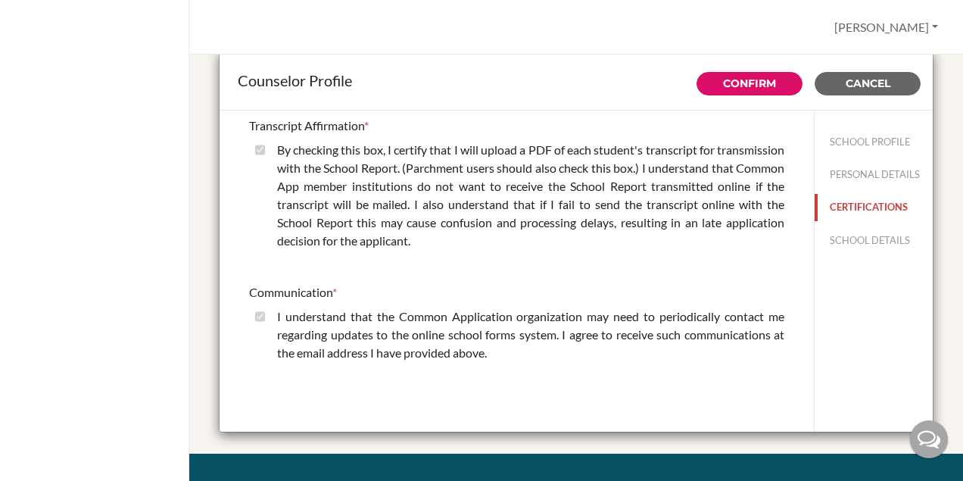
scroll to position [45, 0]
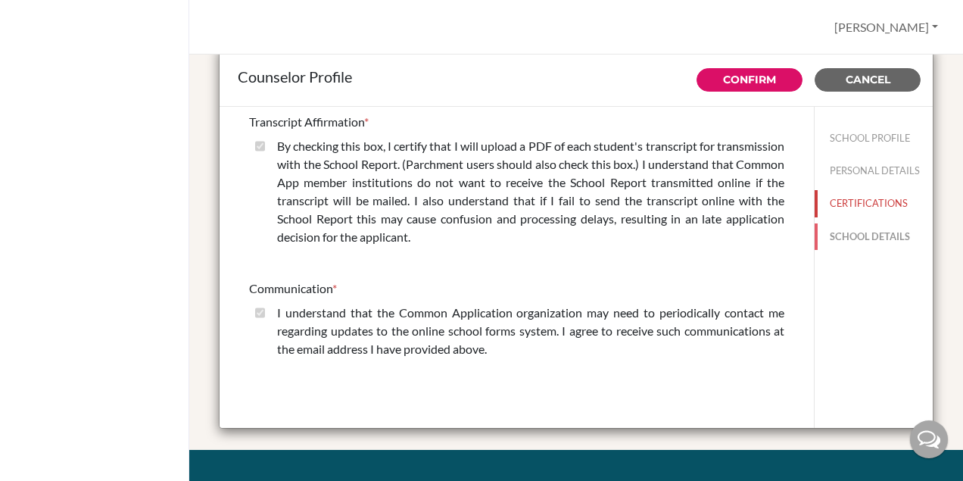
click at [846, 233] on button "SCHOOL DETAILS" at bounding box center [873, 236] width 118 height 26
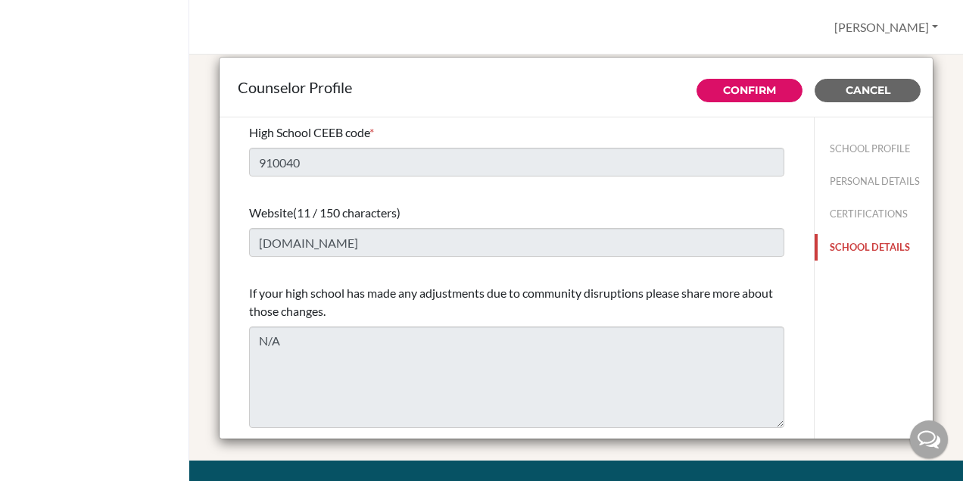
scroll to position [0, 0]
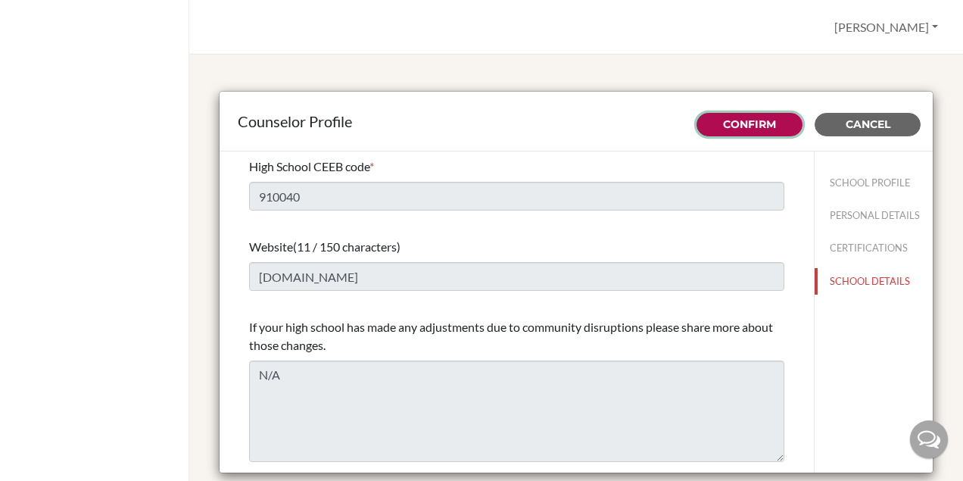
click at [758, 115] on button "Confirm" at bounding box center [749, 124] width 106 height 23
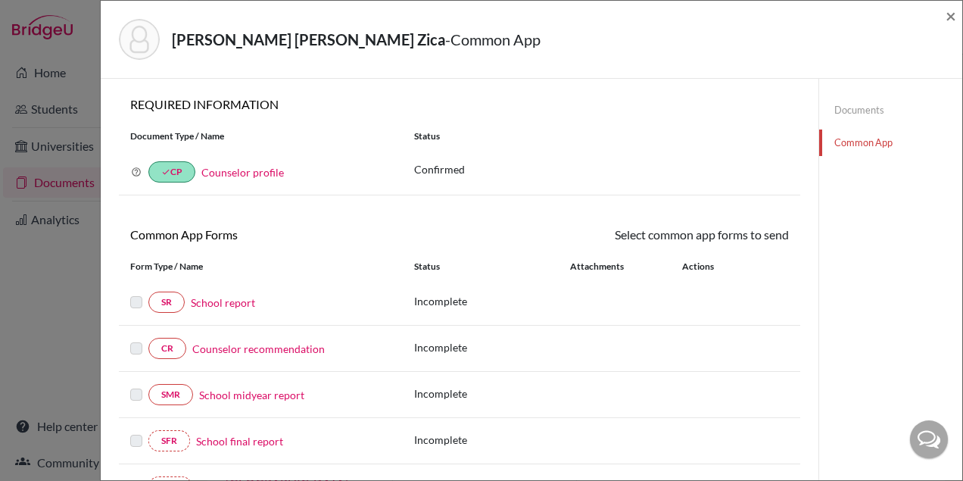
click at [212, 299] on link "School report" at bounding box center [223, 302] width 64 height 16
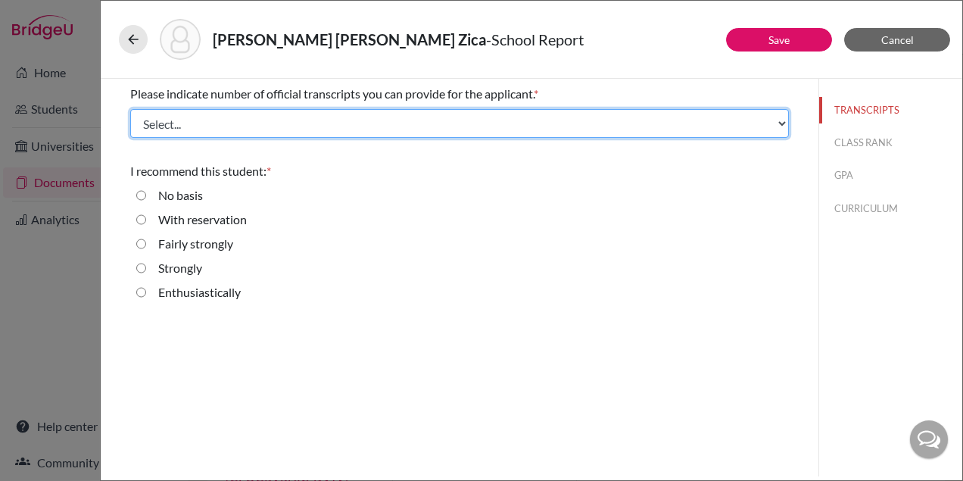
click at [611, 124] on select "Select... 1 2 3 4" at bounding box center [459, 123] width 658 height 29
select select "1"
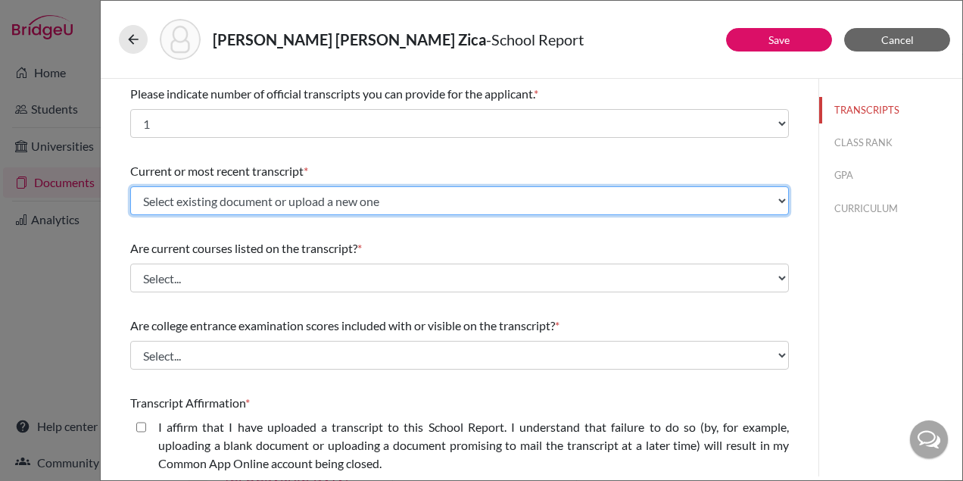
click at [251, 201] on select "Select existing document or upload a new one [PERSON_NAME], Mariana_Initial Tra…" at bounding box center [459, 200] width 658 height 29
select select "656723"
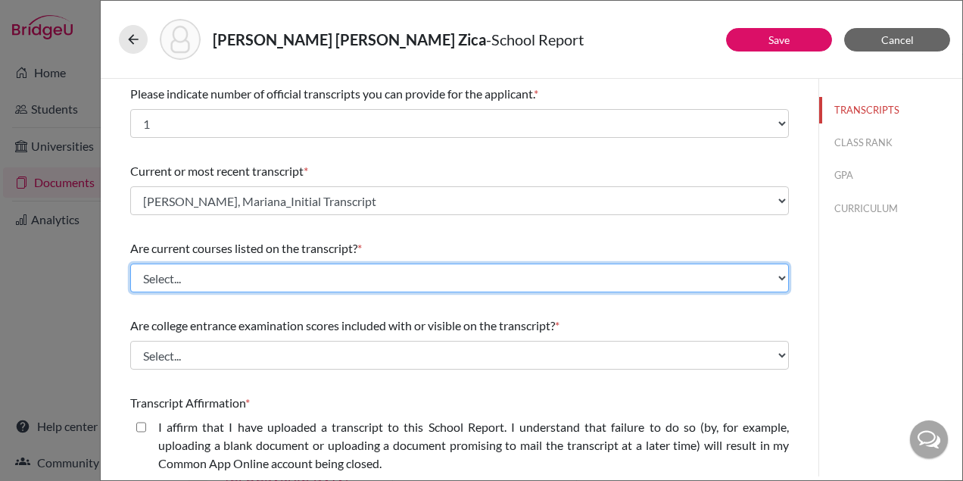
click at [249, 287] on select "Select... Yes No" at bounding box center [459, 277] width 658 height 29
select select "0"
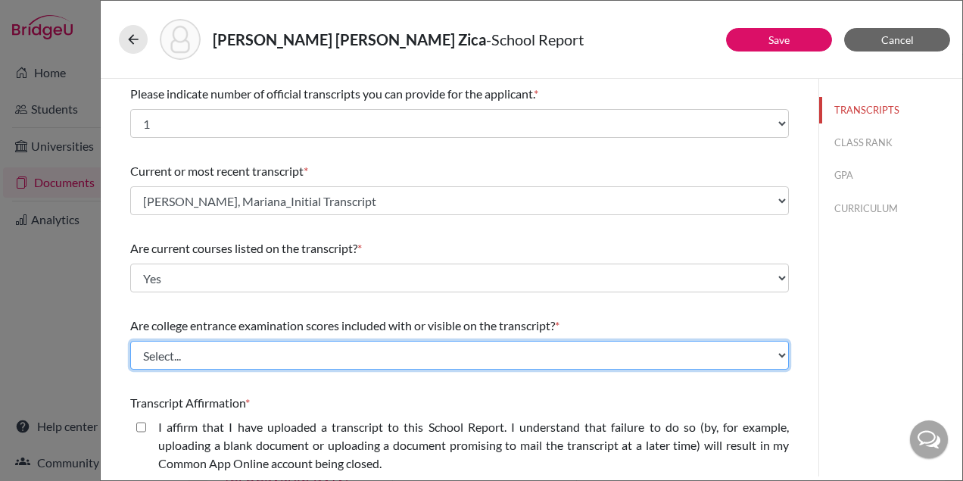
click at [231, 350] on select "Select... Yes No" at bounding box center [459, 355] width 658 height 29
select select "1"
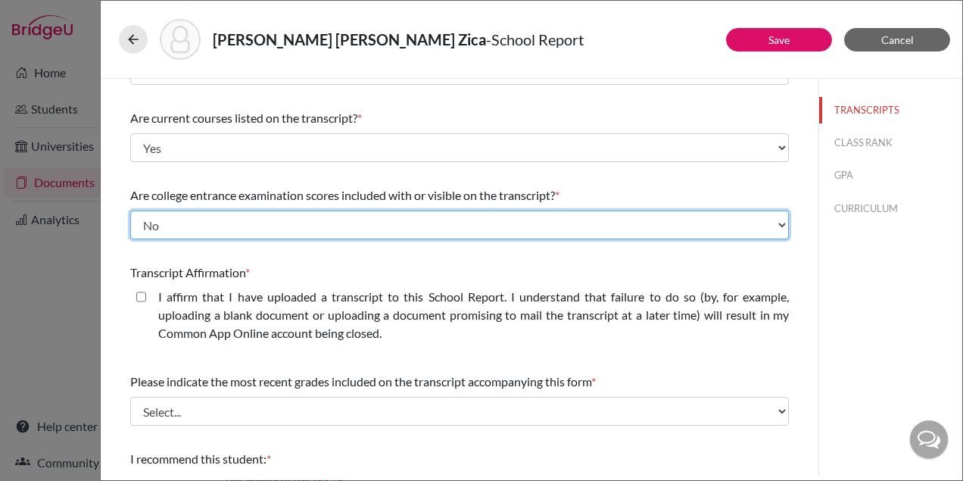
scroll to position [134, 0]
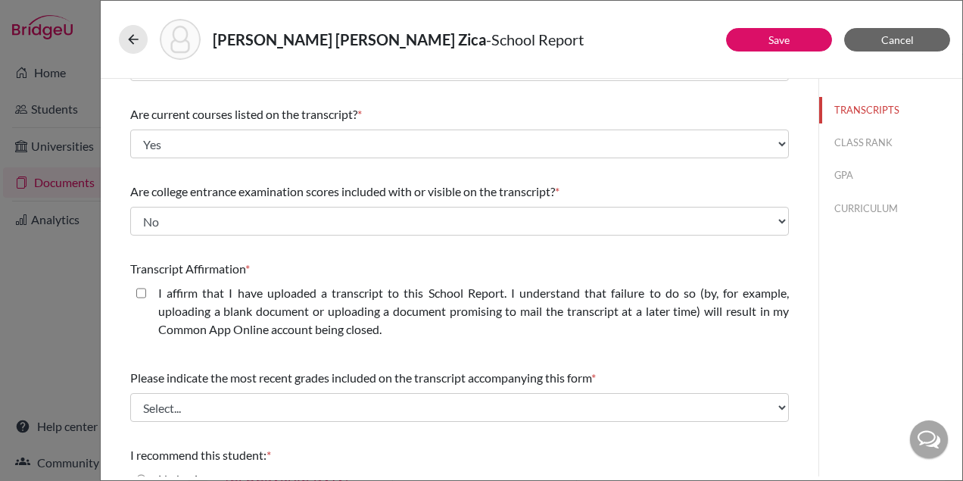
click at [140, 288] on closed\ "I affirm that I have uploaded a transcript to this School Report. I understand …" at bounding box center [141, 293] width 10 height 18
checkbox closed\ "true"
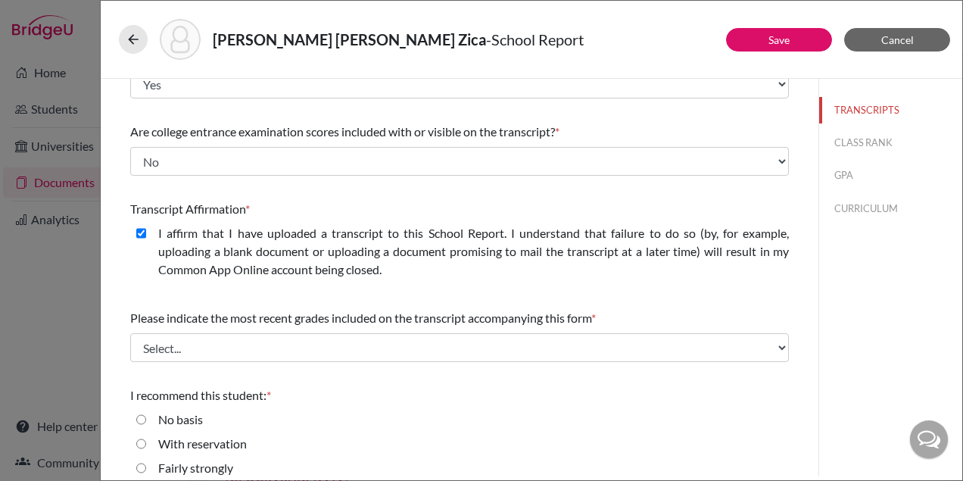
scroll to position [213, 0]
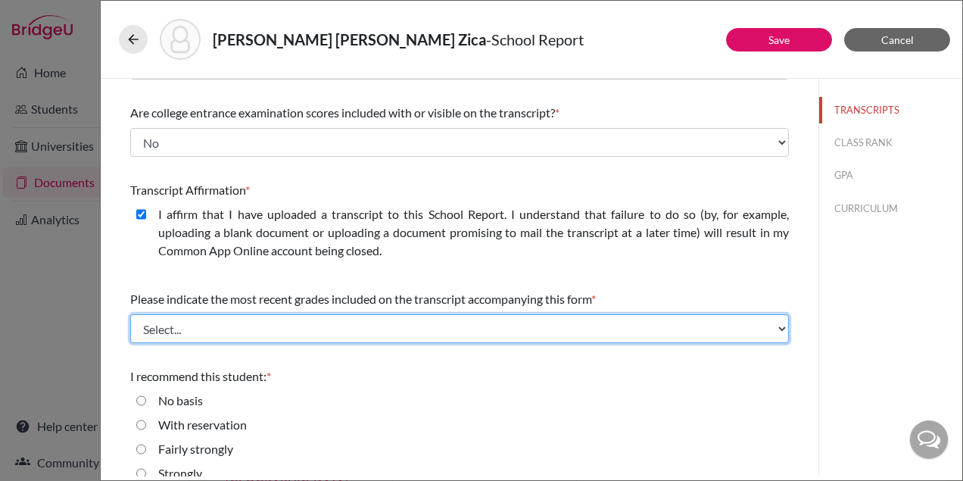
click at [219, 328] on select "Select... Final junior year grades 1st Quarter senior year grades 2nd Quarter/1…" at bounding box center [459, 328] width 658 height 29
select select "0"
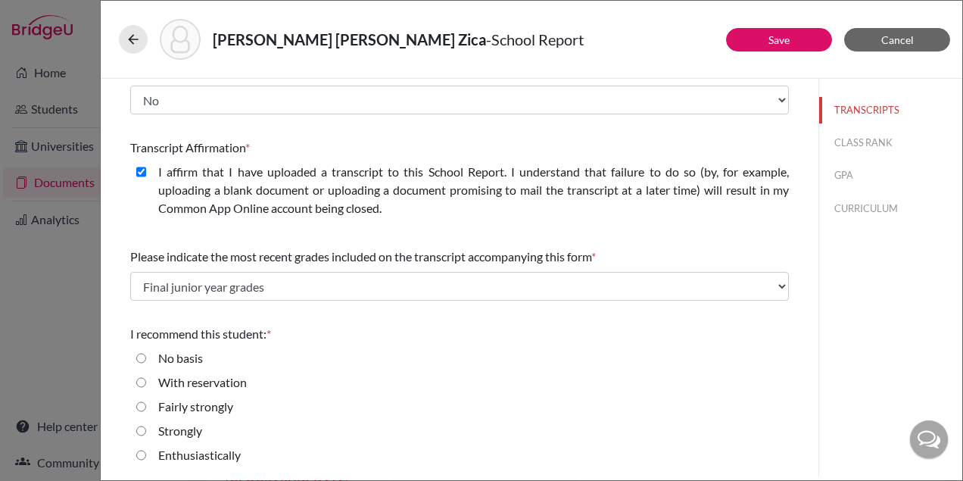
click at [185, 455] on label "Enthusiastically" at bounding box center [199, 455] width 82 height 18
click at [146, 455] on input "Enthusiastically" at bounding box center [141, 455] width 10 height 18
radio input "true"
click at [766, 48] on button "Save" at bounding box center [779, 39] width 106 height 23
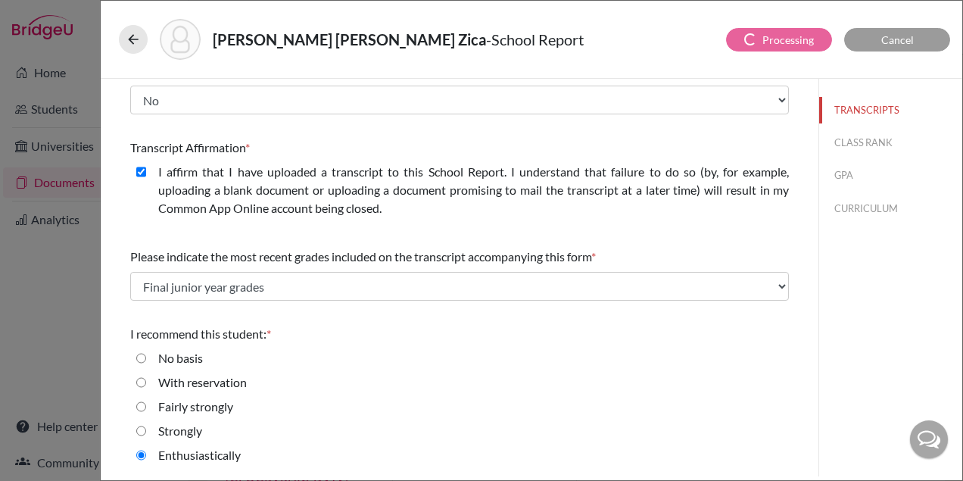
scroll to position [0, 0]
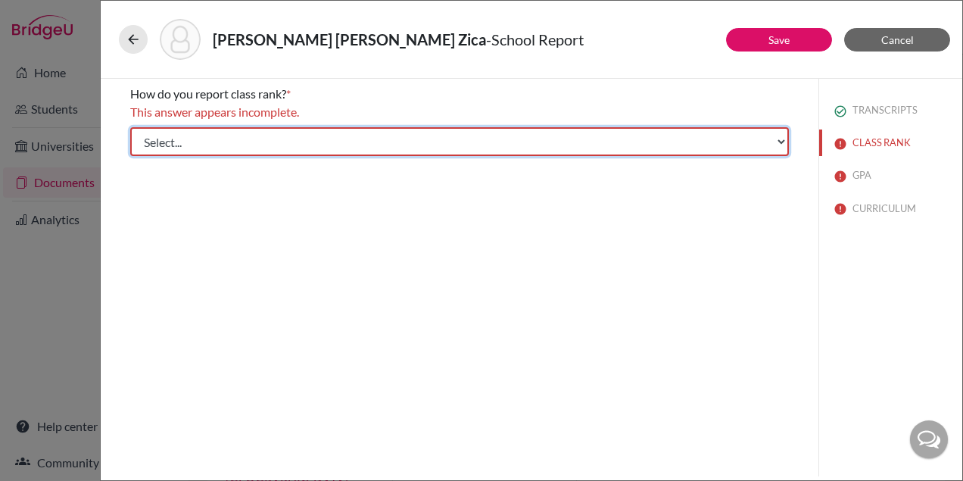
click at [266, 142] on select "Select... Exact Decile Quintile Quartile None" at bounding box center [459, 141] width 658 height 29
select select "5"
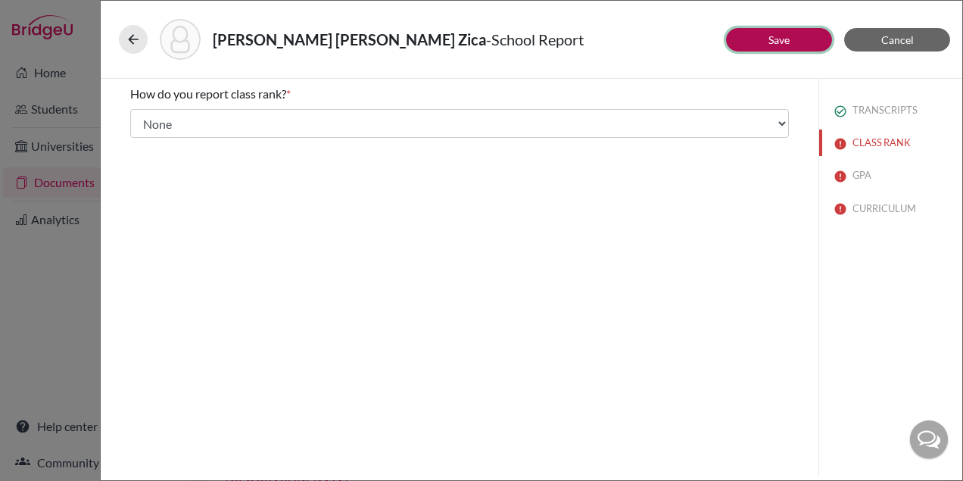
click at [764, 38] on button "Save" at bounding box center [779, 39] width 106 height 23
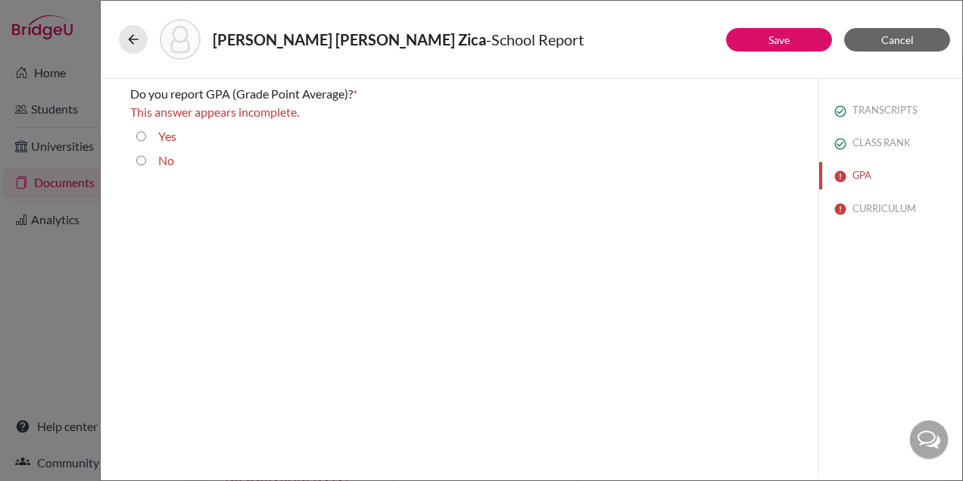
click at [146, 136] on div "Yes" at bounding box center [161, 139] width 30 height 24
click at [142, 137] on input "Yes" at bounding box center [141, 136] width 10 height 18
radio input "true"
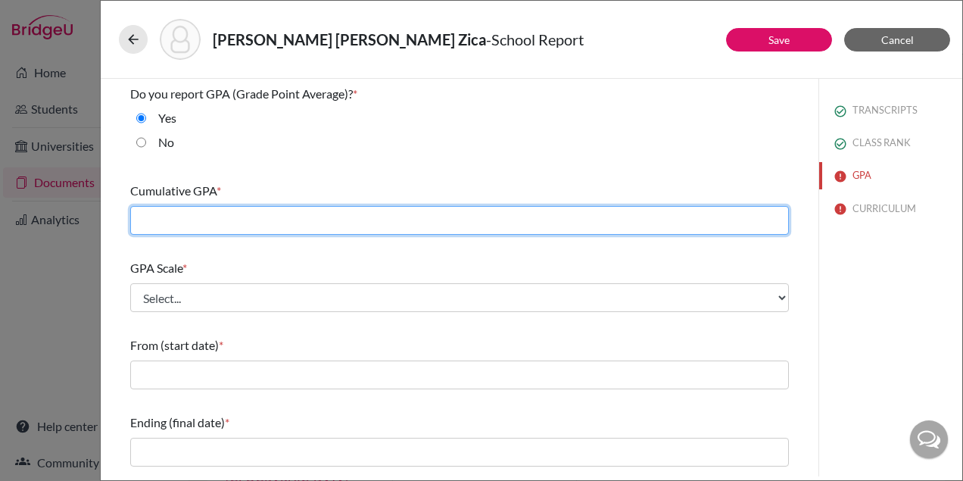
click at [179, 229] on input "text" at bounding box center [459, 220] width 658 height 29
click at [244, 219] on input "text" at bounding box center [459, 220] width 658 height 29
type input "4.39"
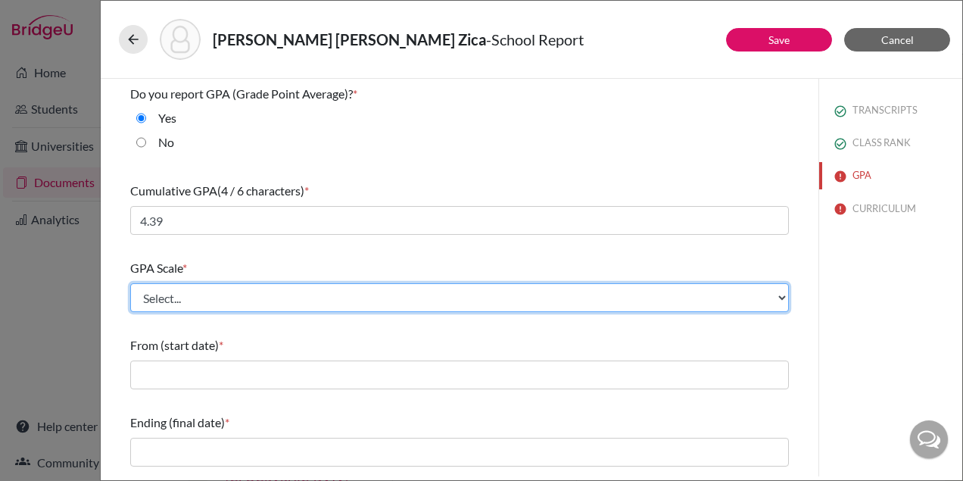
click at [210, 299] on select "Select... 4 5 6 7 8 9 10 11 12 13 14 15 16 17 18 19 20 100" at bounding box center [459, 297] width 658 height 29
select select "4"
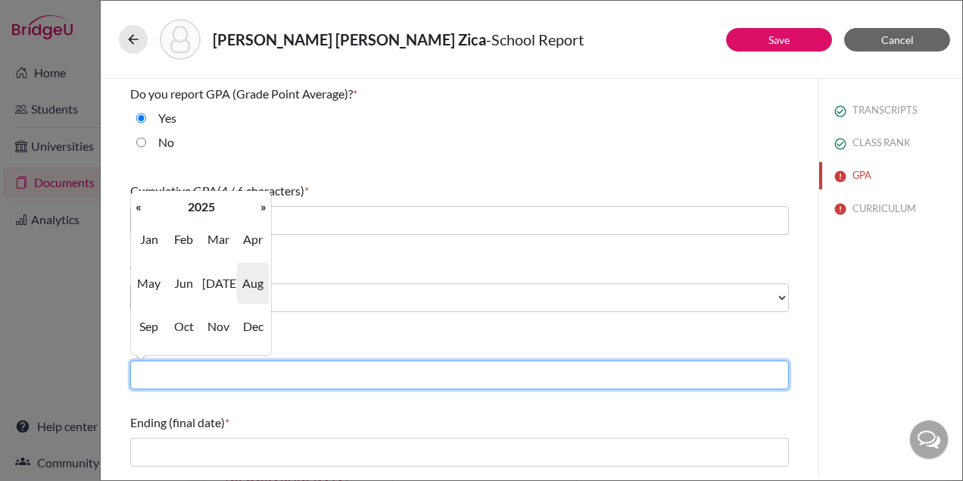
click at [193, 374] on input "text" at bounding box center [459, 374] width 658 height 29
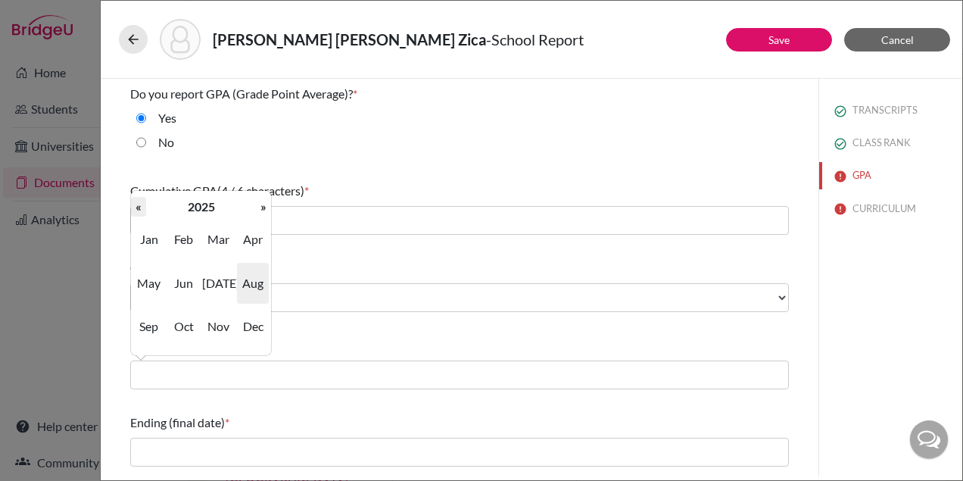
click at [145, 205] on th "«" at bounding box center [138, 207] width 15 height 20
click at [226, 286] on span "Jul" at bounding box center [218, 283] width 32 height 41
type input "07/2022"
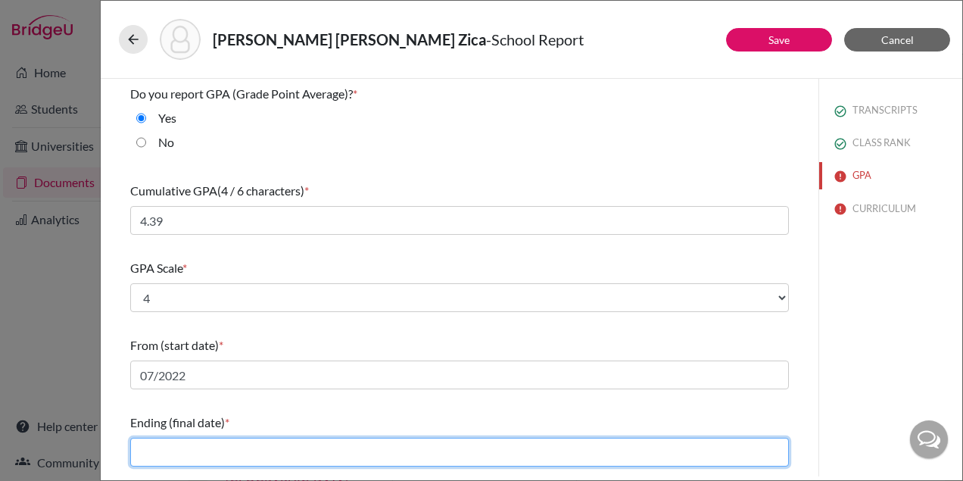
click at [179, 446] on input "text" at bounding box center [459, 451] width 658 height 29
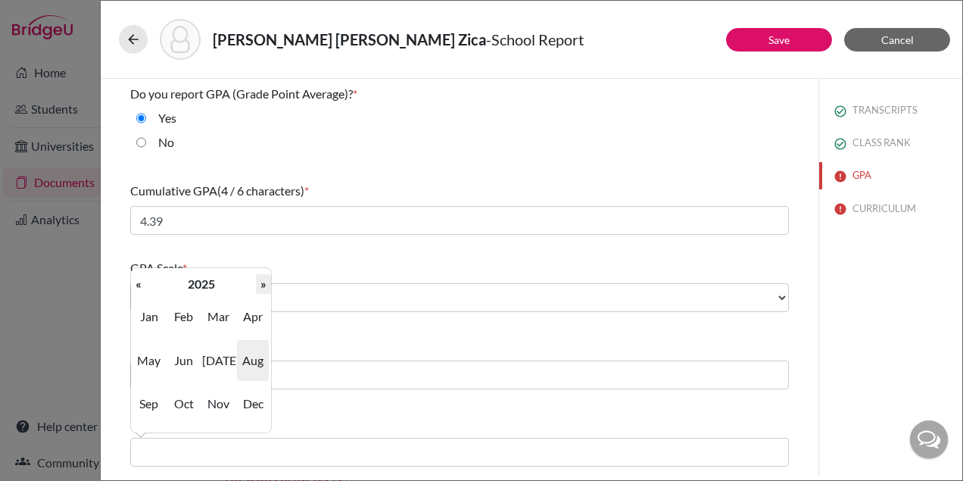
click at [265, 283] on th "»" at bounding box center [263, 284] width 15 height 20
click at [146, 359] on span "May" at bounding box center [149, 360] width 32 height 41
type input "05/2026"
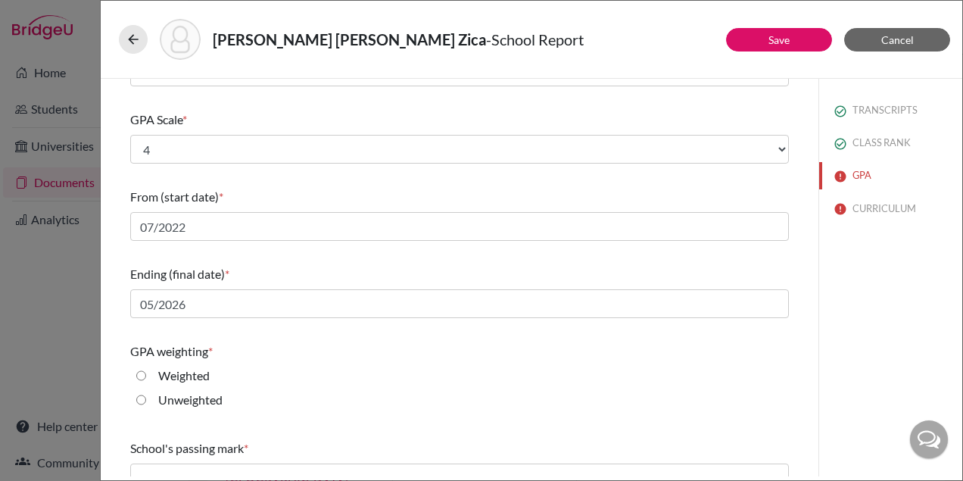
scroll to position [151, 0]
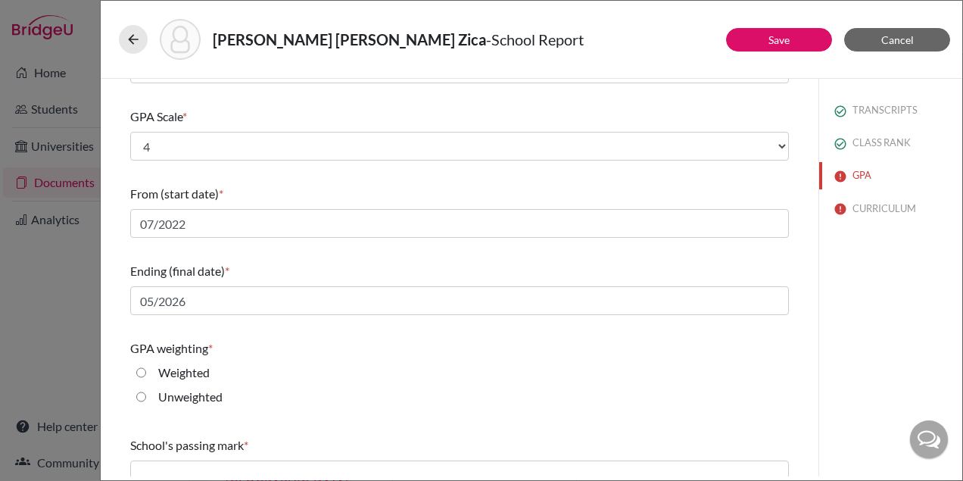
click at [196, 372] on label "Weighted" at bounding box center [183, 372] width 51 height 18
click at [146, 372] on input "Weighted" at bounding box center [141, 372] width 10 height 18
radio input "true"
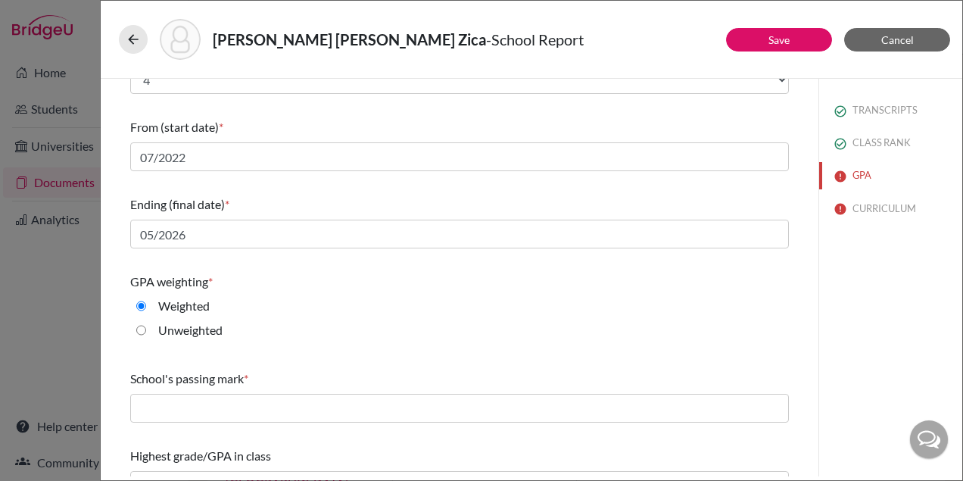
scroll to position [247, 0]
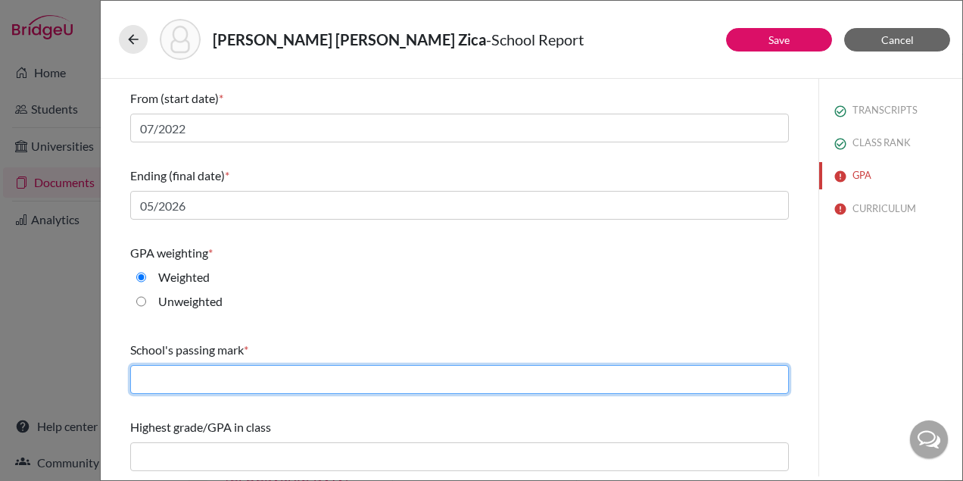
click at [323, 381] on input "text" at bounding box center [459, 379] width 658 height 29
type input "60"
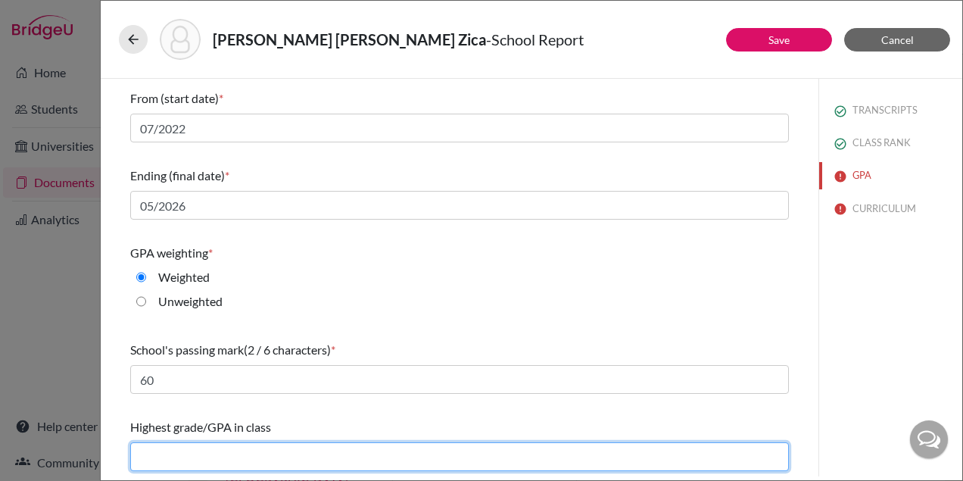
click at [307, 457] on input "text" at bounding box center [459, 456] width 658 height 29
type input "4.39"
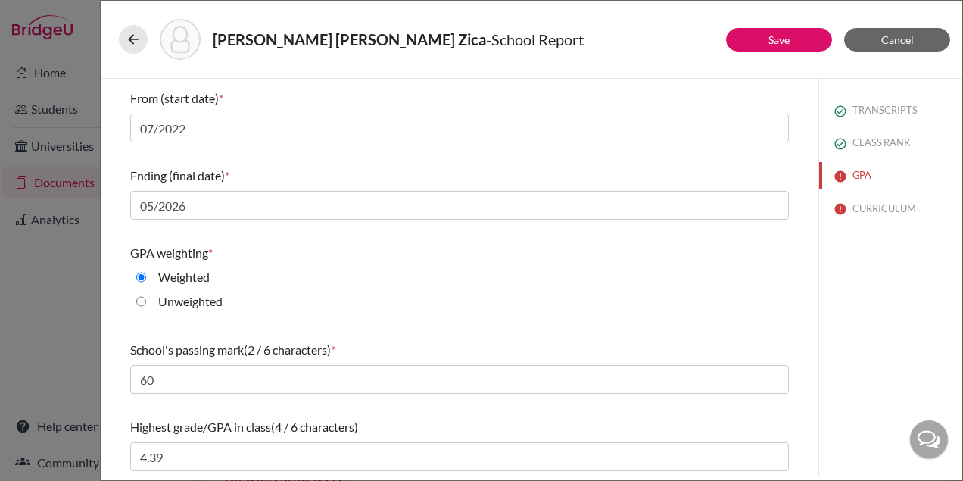
click at [449, 297] on div "Unweighted" at bounding box center [459, 304] width 658 height 24
click at [757, 39] on button "Save" at bounding box center [779, 39] width 106 height 23
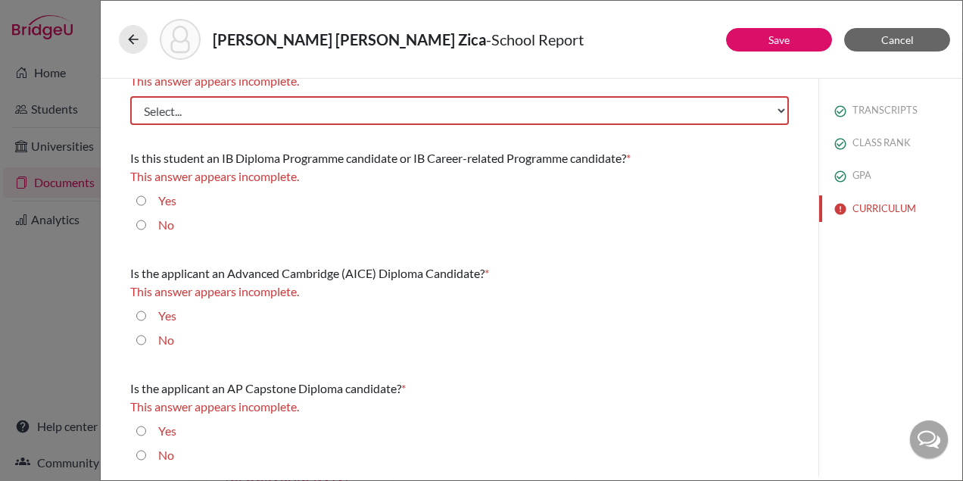
scroll to position [0, 0]
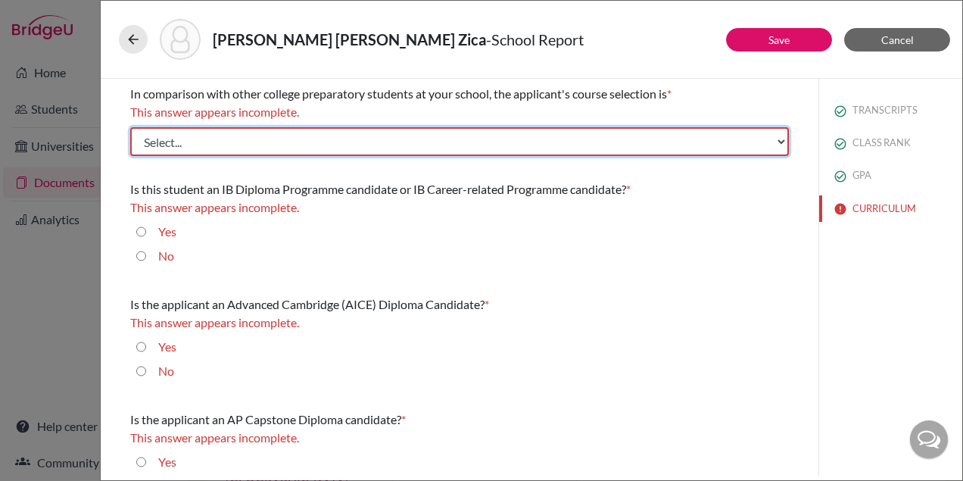
click at [379, 142] on select "Select... Less than demanding Average Demanding Very demanding Most demanding P…" at bounding box center [459, 141] width 658 height 29
select select "4"
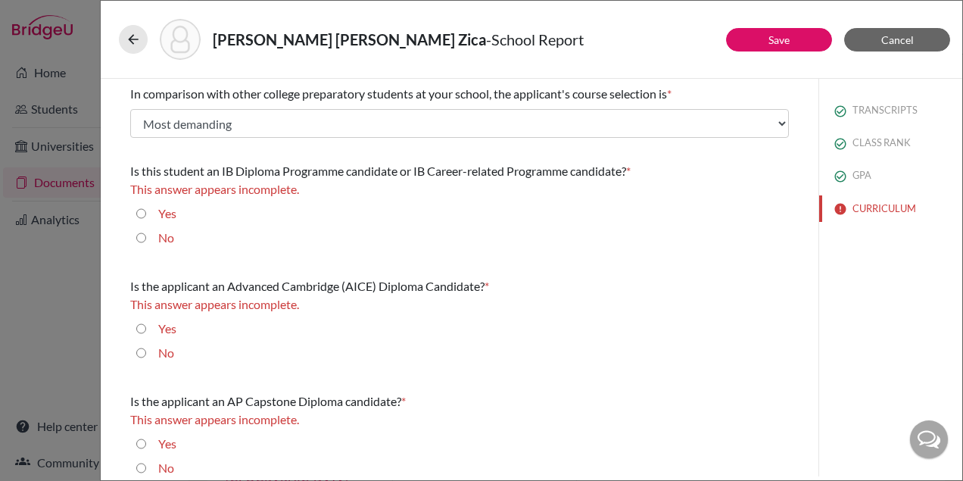
click at [138, 240] on input "No" at bounding box center [141, 238] width 10 height 18
radio input "true"
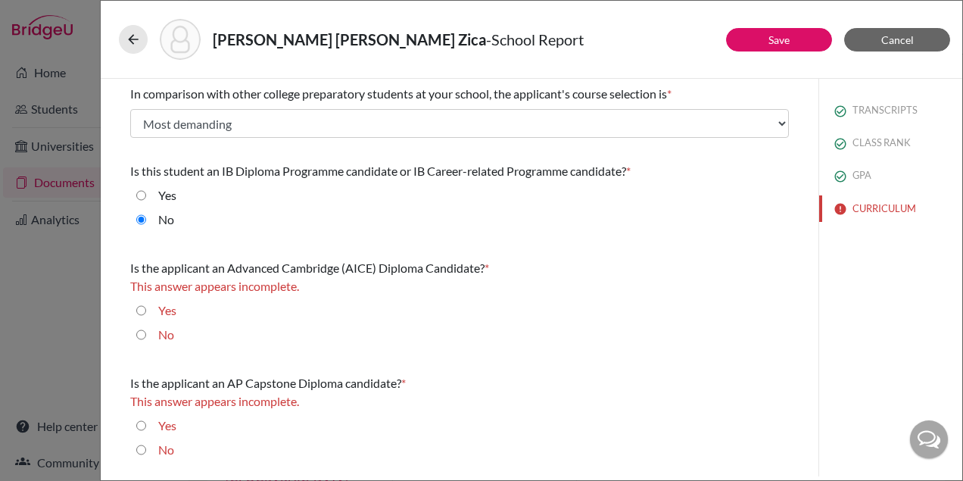
click at [140, 335] on input "No" at bounding box center [141, 334] width 10 height 18
radio input "true"
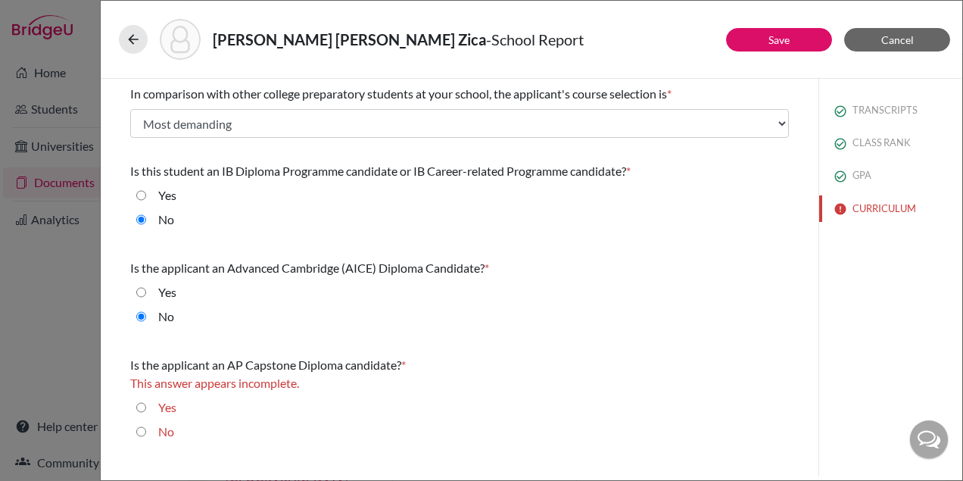
click at [140, 403] on input "Yes" at bounding box center [141, 407] width 10 height 18
radio input "true"
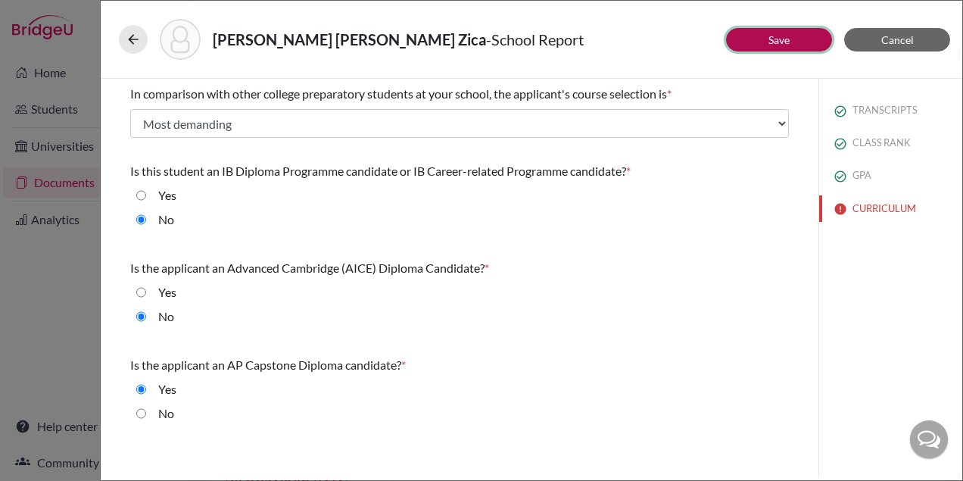
click at [767, 44] on button "Save" at bounding box center [779, 39] width 106 height 23
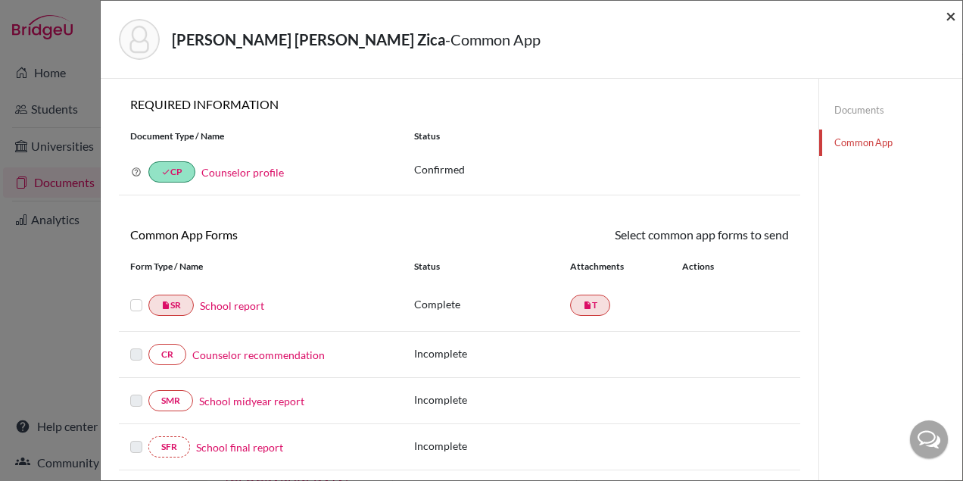
click at [948, 19] on span "×" at bounding box center [950, 16] width 11 height 22
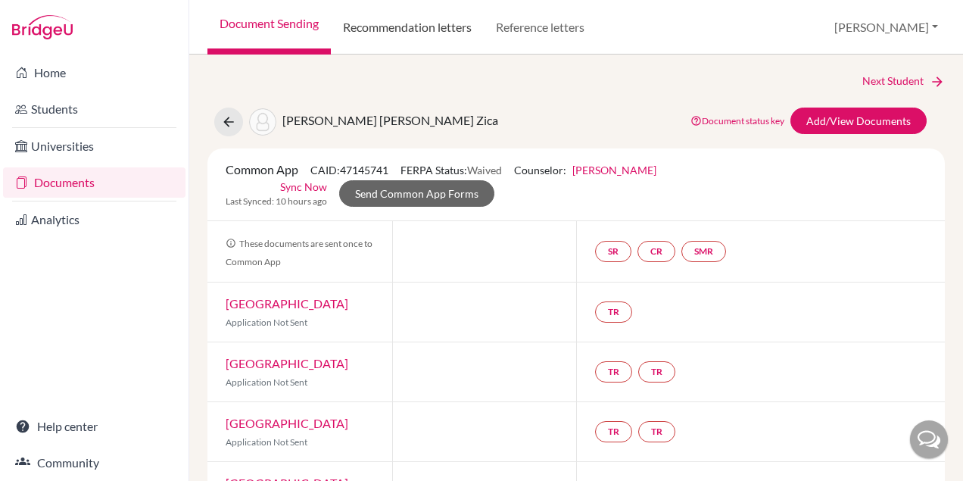
click at [409, 26] on link "Recommendation letters" at bounding box center [407, 27] width 153 height 54
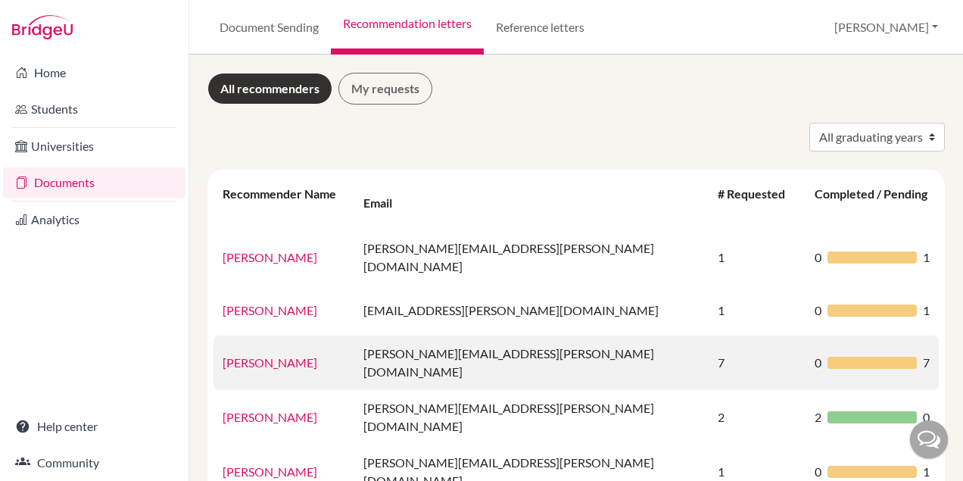
click at [266, 335] on td "[PERSON_NAME]" at bounding box center [283, 362] width 141 height 54
click at [254, 347] on td "[PERSON_NAME]" at bounding box center [283, 362] width 141 height 54
click at [254, 355] on link "[PERSON_NAME]" at bounding box center [269, 362] width 95 height 14
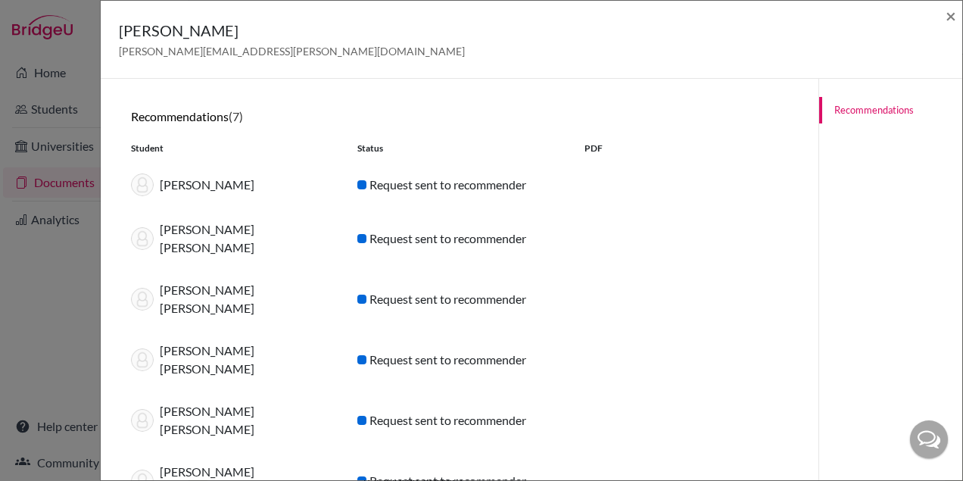
click at [941, 18] on div "[PERSON_NAME] [PERSON_NAME][EMAIL_ADDRESS][PERSON_NAME][DOMAIN_NAME] ×" at bounding box center [531, 39] width 849 height 65
click at [953, 18] on span "×" at bounding box center [950, 16] width 11 height 22
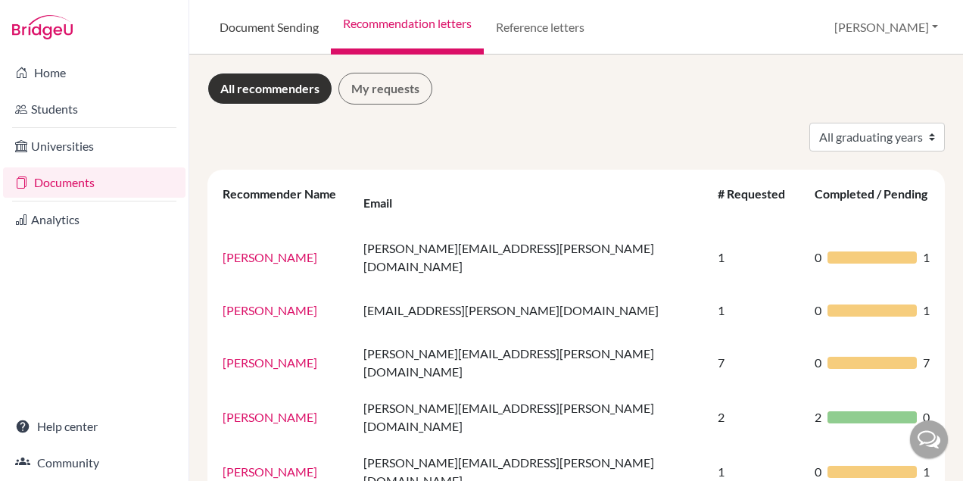
click at [268, 29] on link "Document Sending" at bounding box center [268, 27] width 123 height 54
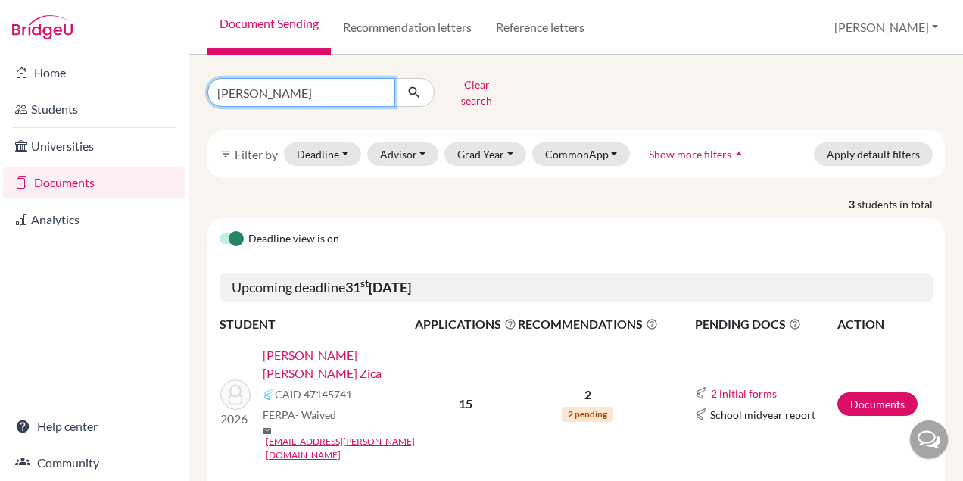
click at [299, 89] on input "[PERSON_NAME]" at bounding box center [301, 92] width 188 height 29
click at [379, 85] on input "[PERSON_NAME]" at bounding box center [301, 92] width 188 height 29
type input "bruna"
click button "submit" at bounding box center [414, 92] width 40 height 29
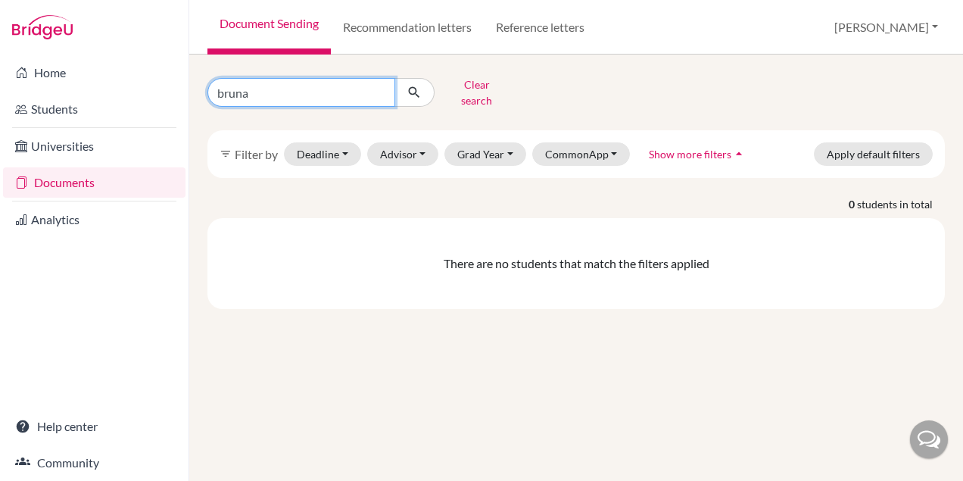
click at [303, 83] on input "bruna" at bounding box center [301, 92] width 188 height 29
type input "brunna"
click button "submit" at bounding box center [414, 92] width 40 height 29
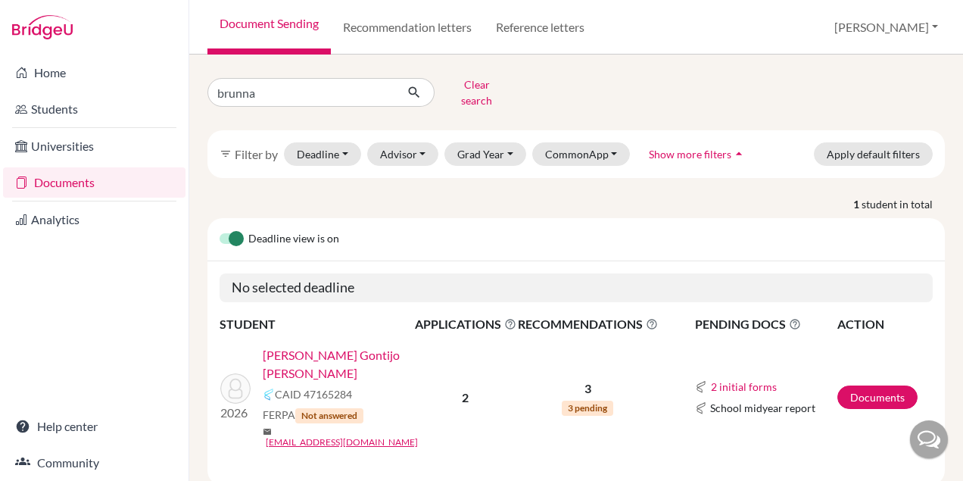
click at [334, 358] on link "[PERSON_NAME] Gontijo [PERSON_NAME]" at bounding box center [344, 364] width 162 height 36
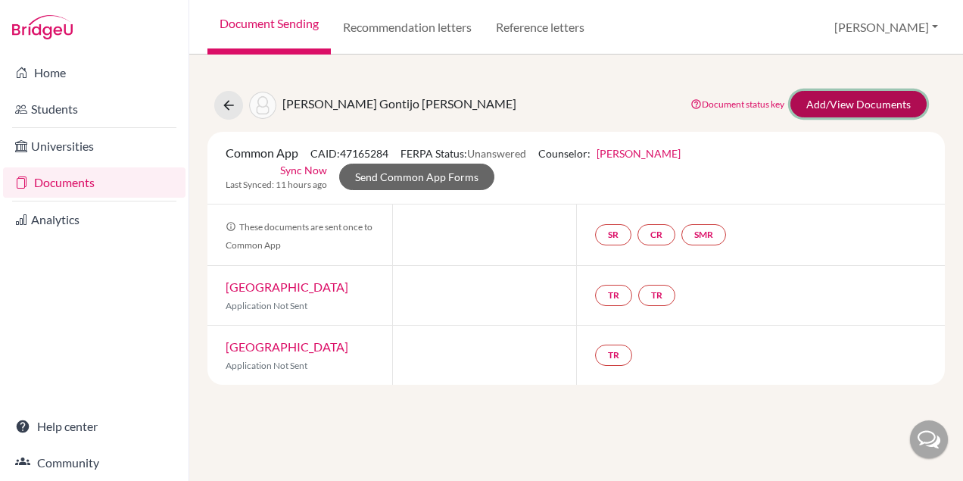
click at [868, 95] on link "Add/View Documents" at bounding box center [858, 104] width 136 height 26
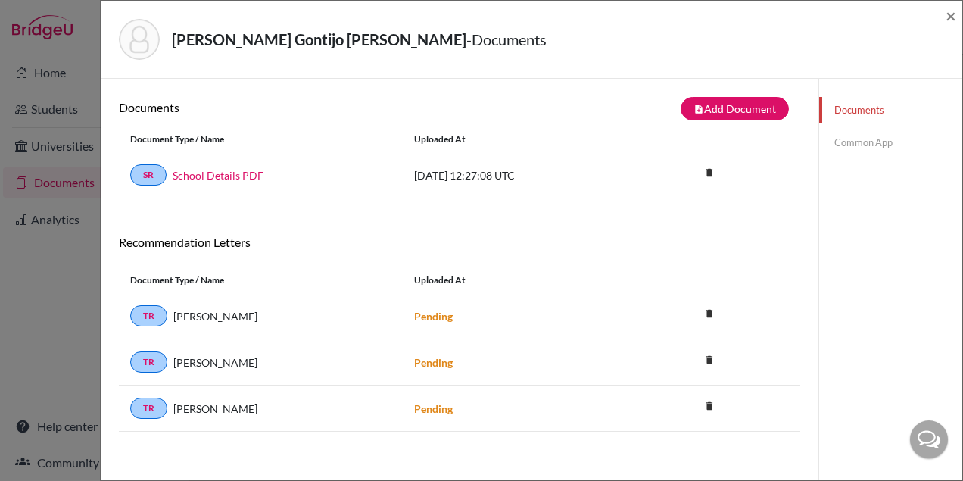
scroll to position [36, 0]
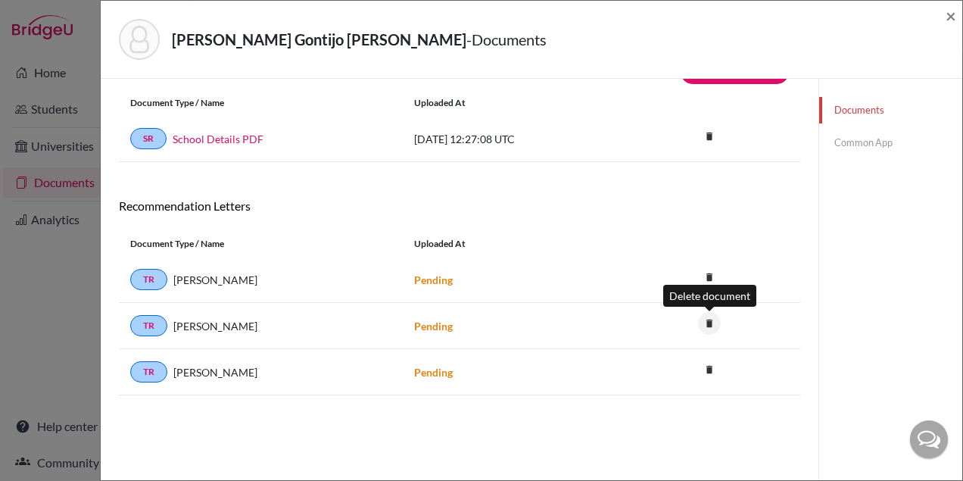
click at [708, 322] on icon "delete" at bounding box center [709, 323] width 23 height 23
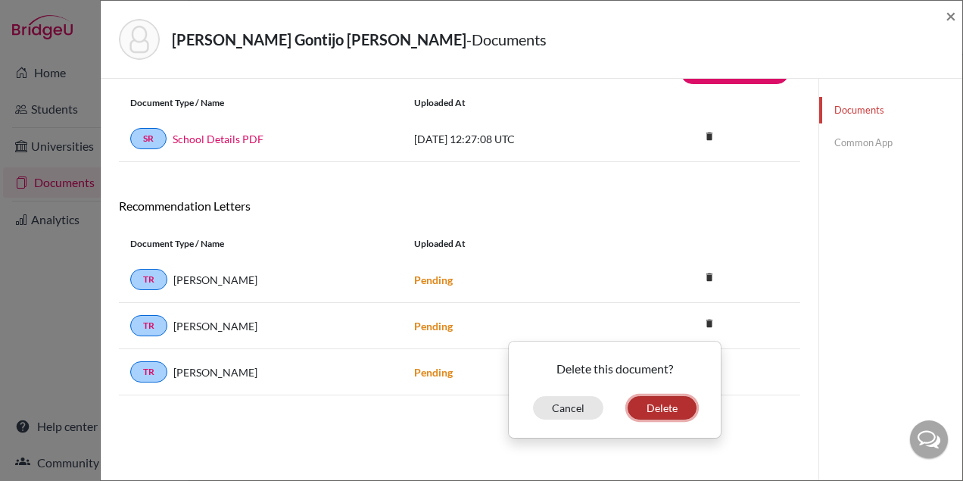
click at [663, 411] on button "Delete" at bounding box center [661, 407] width 69 height 23
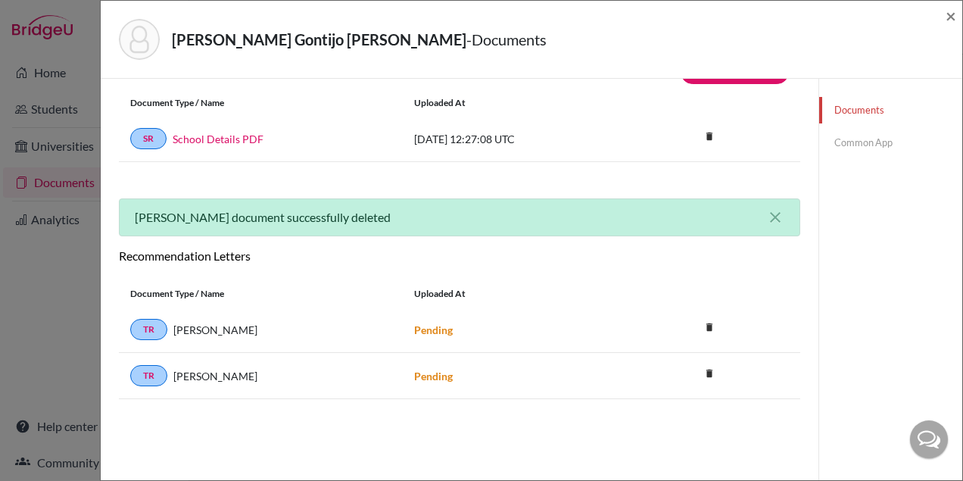
click at [907, 192] on div "Documents Common App" at bounding box center [890, 319] width 144 height 481
click at [950, 19] on span "×" at bounding box center [950, 16] width 11 height 22
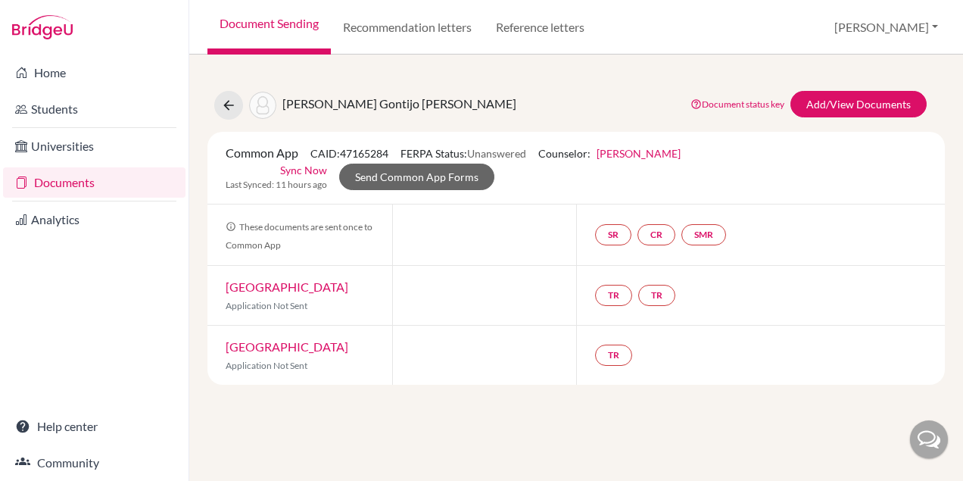
click at [53, 34] on img at bounding box center [42, 27] width 61 height 24
click at [250, 27] on link "Document Sending" at bounding box center [268, 27] width 123 height 54
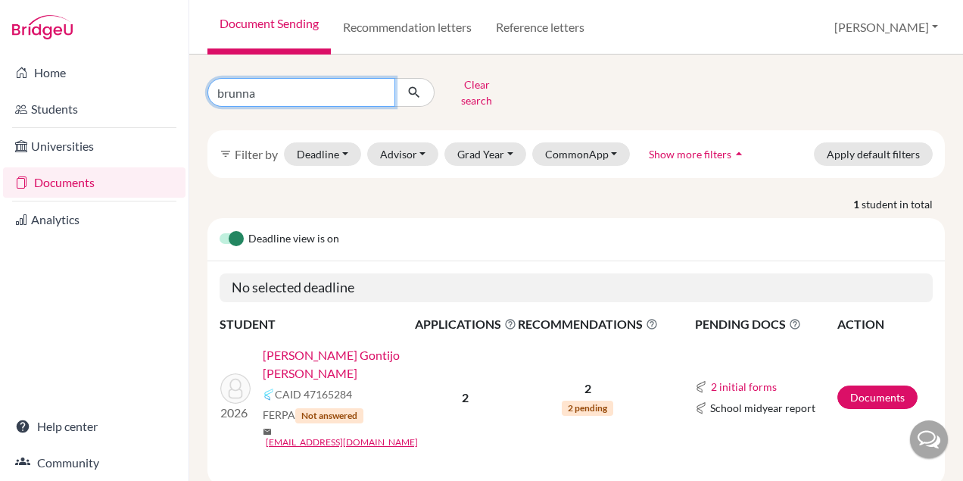
click at [280, 92] on input "brunna" at bounding box center [301, 92] width 188 height 29
type input "b"
type input "[PERSON_NAME]"
click at [412, 89] on icon "submit" at bounding box center [413, 92] width 15 height 15
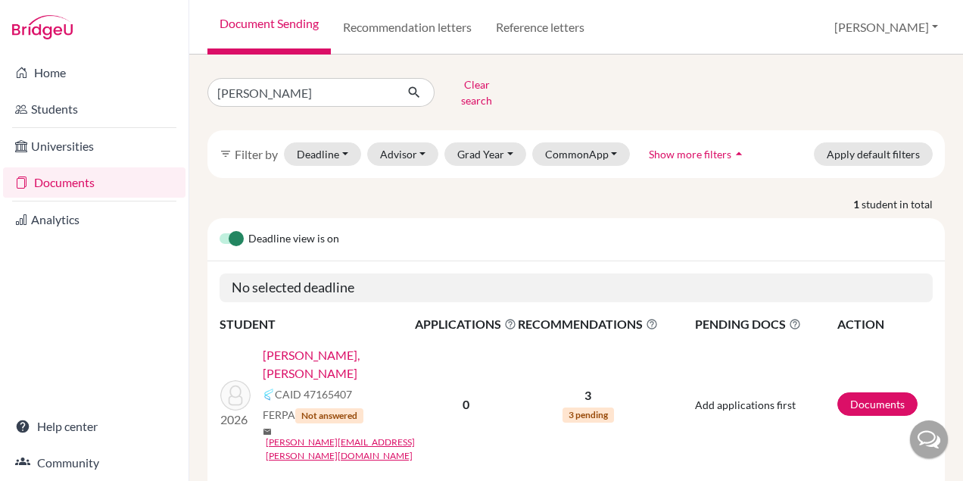
click at [359, 350] on link "[PERSON_NAME], [PERSON_NAME]" at bounding box center [344, 364] width 162 height 36
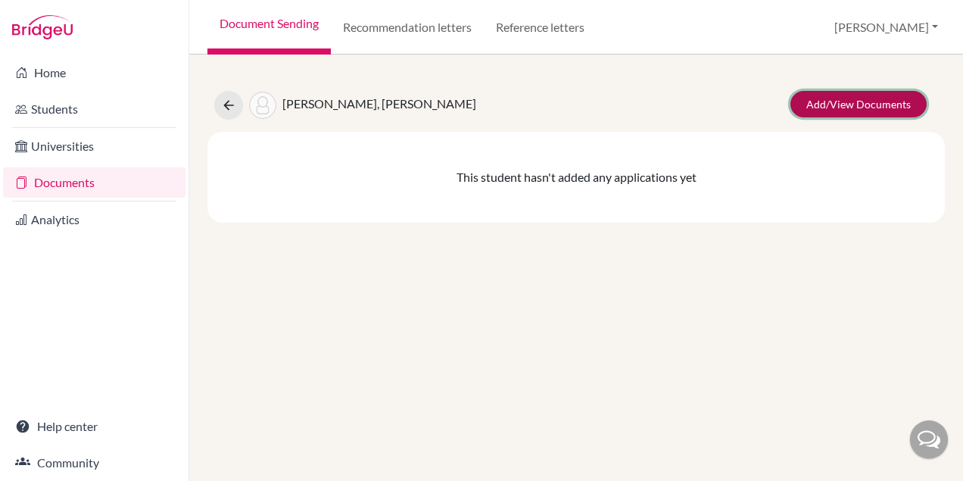
click at [810, 103] on link "Add/View Documents" at bounding box center [858, 104] width 136 height 26
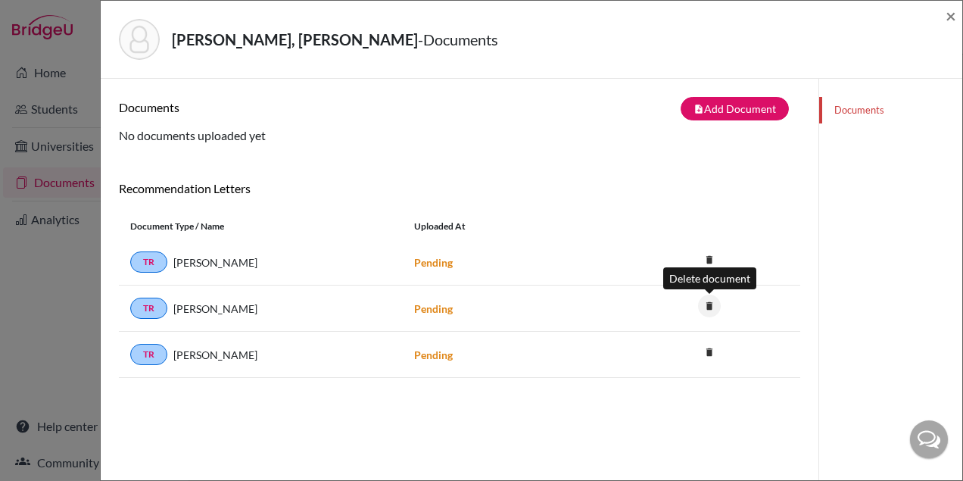
click at [707, 307] on icon "delete" at bounding box center [709, 305] width 23 height 23
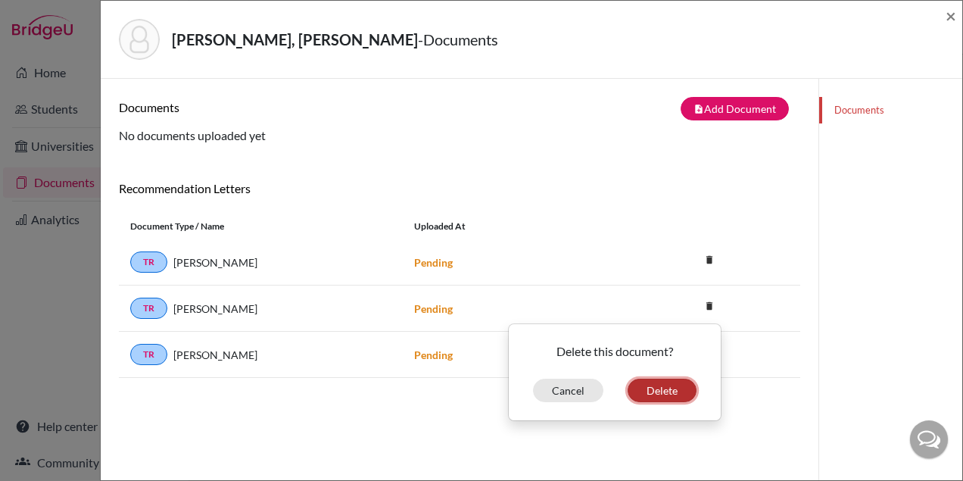
click at [658, 390] on button "Delete" at bounding box center [661, 389] width 69 height 23
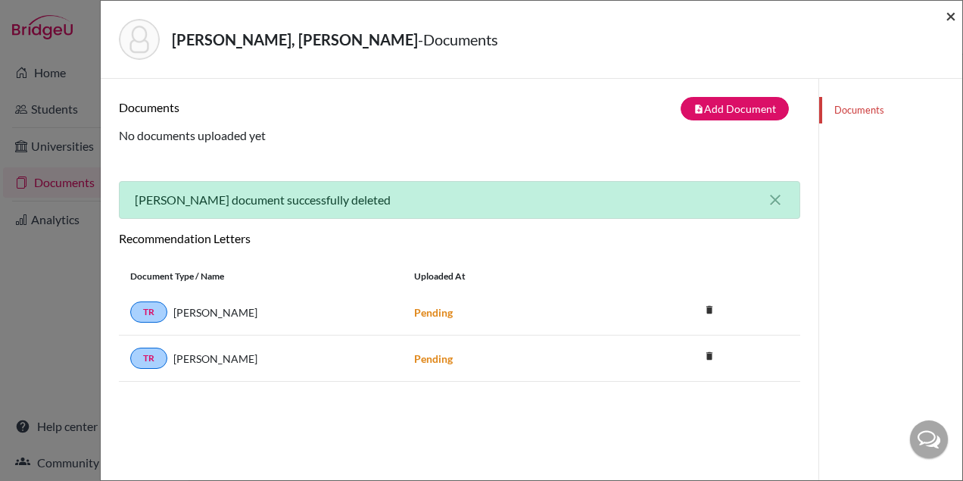
click at [953, 16] on span "×" at bounding box center [950, 16] width 11 height 22
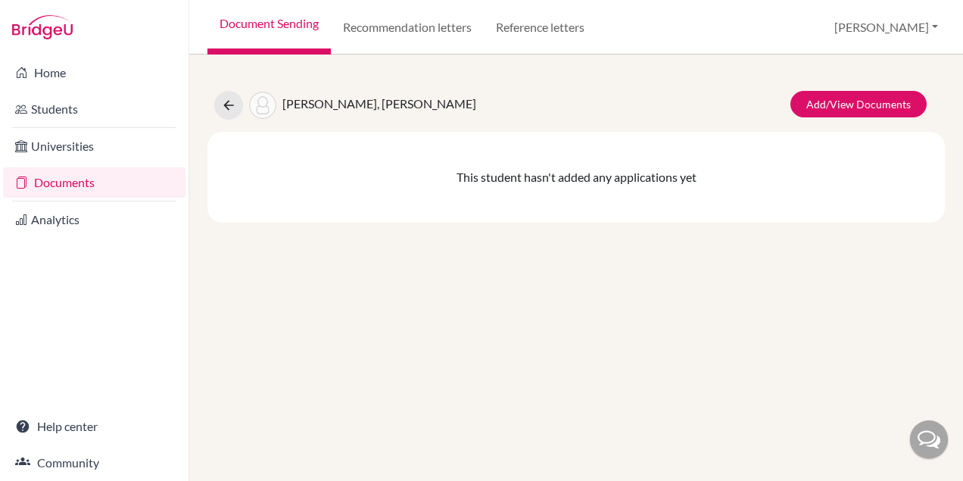
click at [254, 11] on link "Document Sending" at bounding box center [268, 27] width 123 height 54
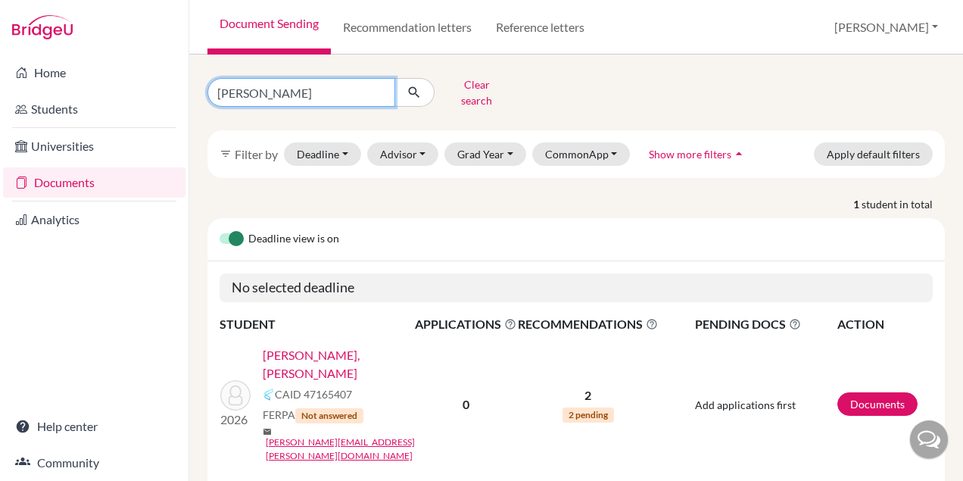
click at [349, 89] on input "tomas" at bounding box center [301, 92] width 188 height 29
type input "t"
type input "julia"
click button "submit" at bounding box center [414, 92] width 40 height 29
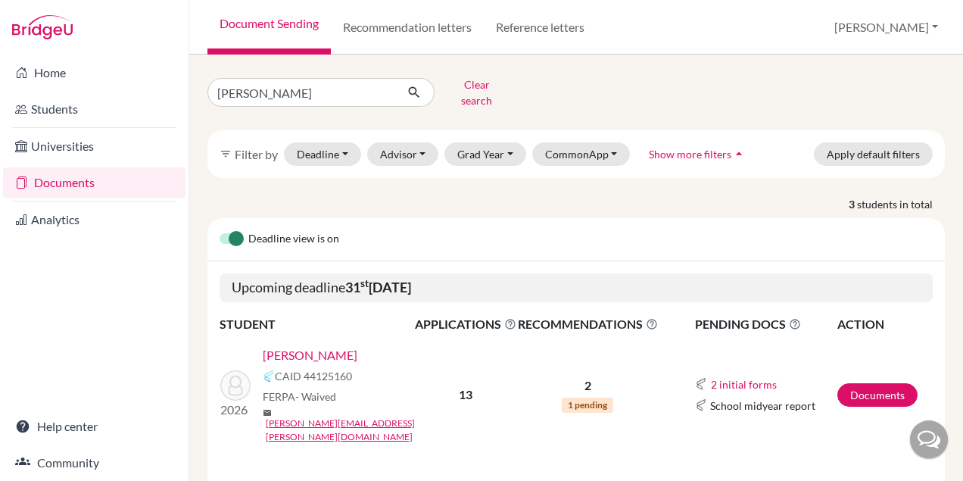
click at [336, 346] on link "Bousas Garcia, Julia Jorge" at bounding box center [310, 355] width 95 height 18
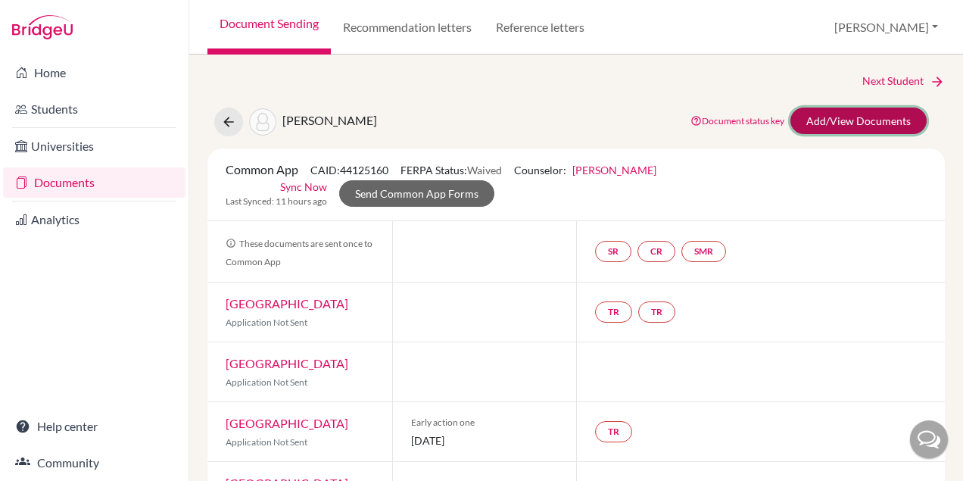
click at [835, 127] on link "Add/View Documents" at bounding box center [858, 120] width 136 height 26
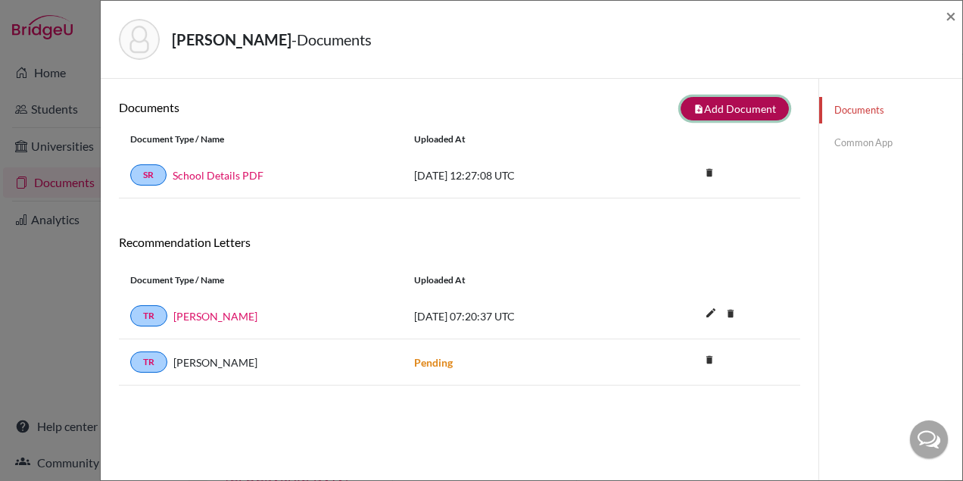
click at [756, 107] on button "note_add Add Document" at bounding box center [734, 108] width 108 height 23
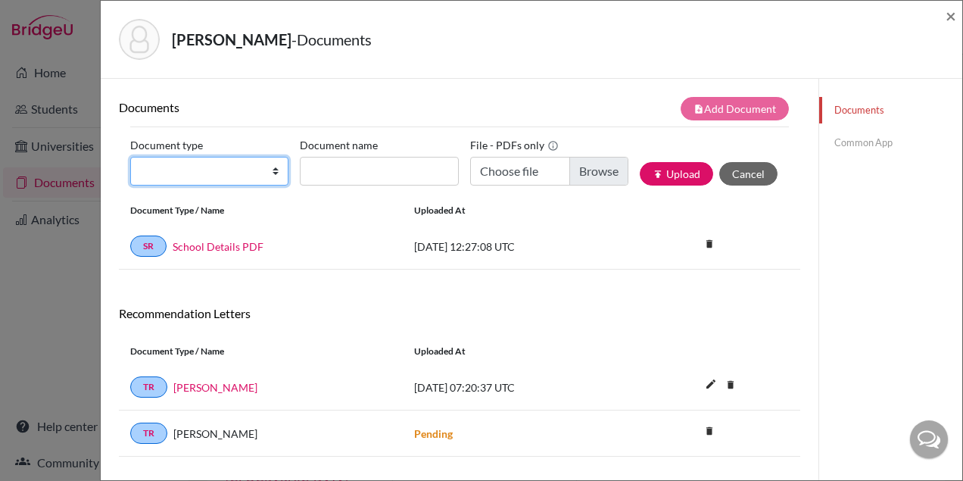
click at [238, 173] on select "Change explanation for Common App reports Counselor recommendation Internationa…" at bounding box center [209, 171] width 158 height 29
select select "2"
drag, startPoint x: 347, startPoint y: 42, endPoint x: 274, endPoint y: 41, distance: 72.7
click at [274, 41] on h5 "[PERSON_NAME] - Documents" at bounding box center [272, 39] width 200 height 23
copy h5 "[PERSON_NAME]"
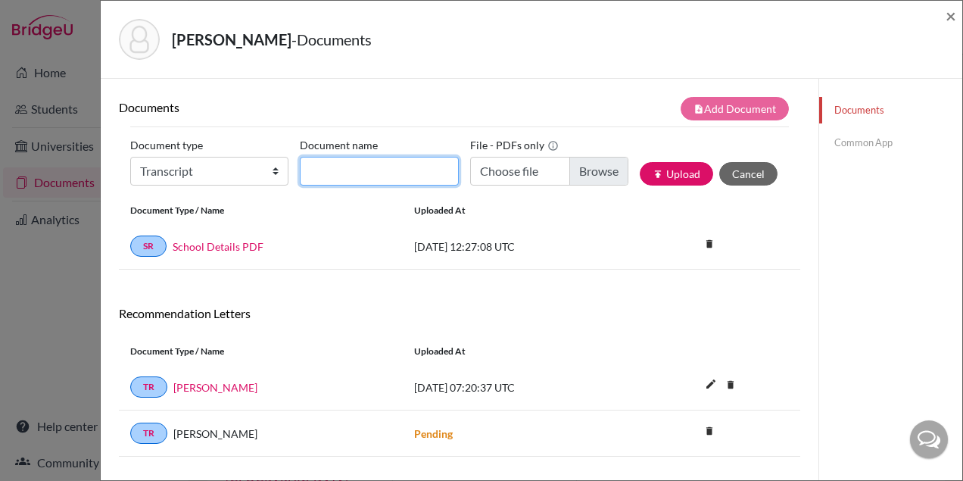
click at [334, 158] on input "Document name" at bounding box center [379, 171] width 158 height 29
paste input "[PERSON_NAME]"
type input "[PERSON_NAME] Transcript"
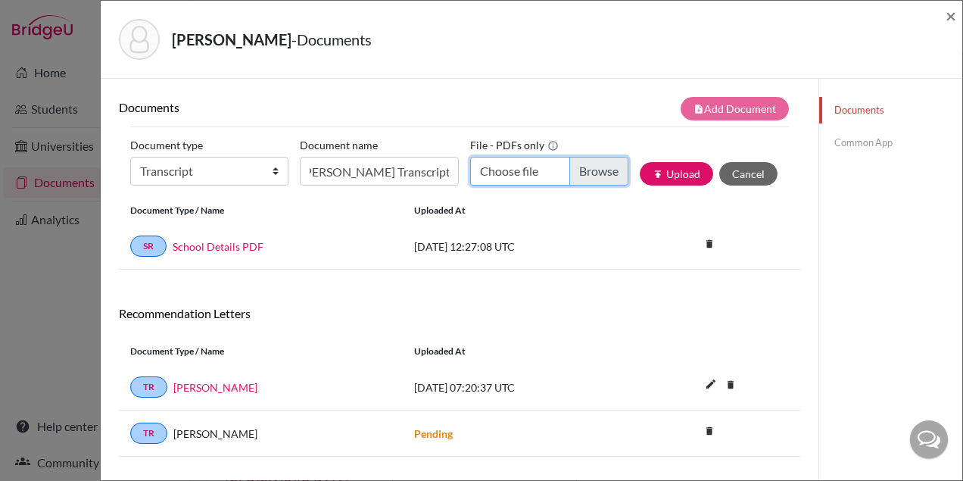
click at [605, 166] on input "Choose file" at bounding box center [549, 171] width 158 height 29
type input "C:\fakepath\[PERSON_NAME] [PERSON_NAME] Bousas.pdf"
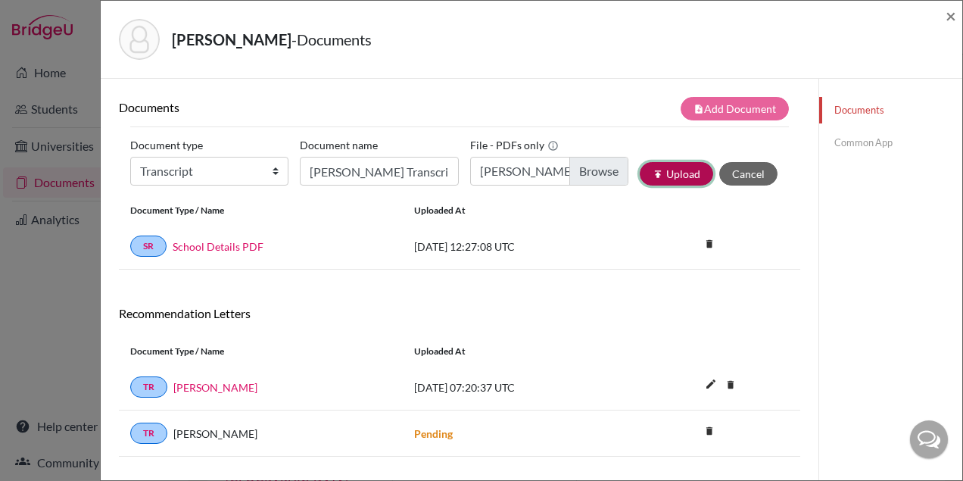
click at [669, 166] on button "publish Upload" at bounding box center [675, 173] width 73 height 23
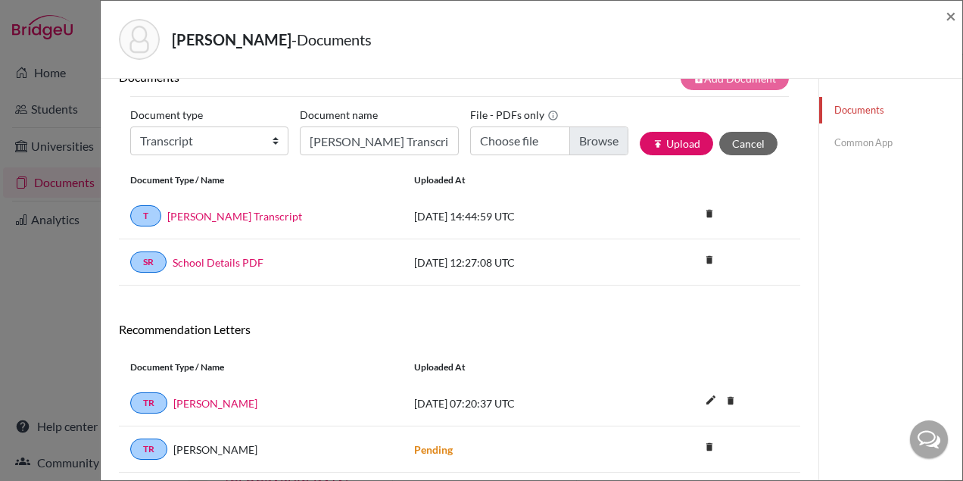
scroll to position [32, 0]
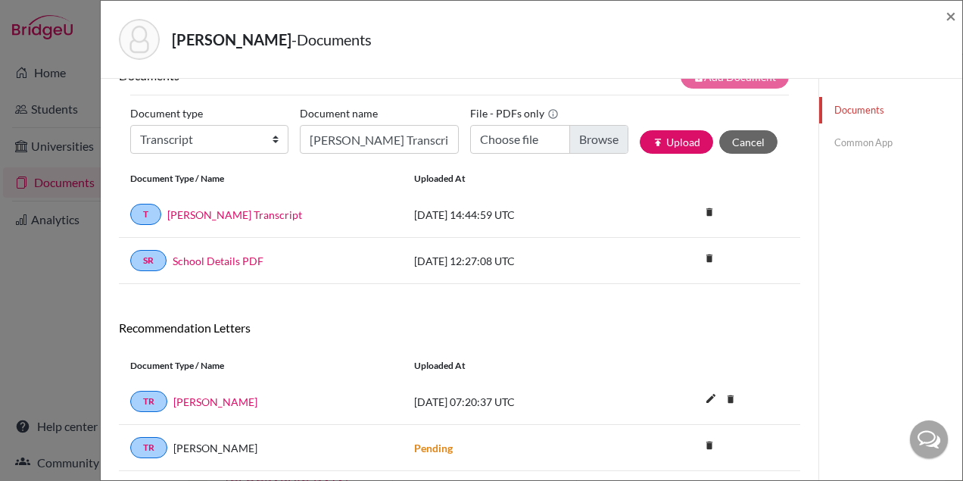
click at [863, 139] on link "Common App" at bounding box center [890, 142] width 143 height 26
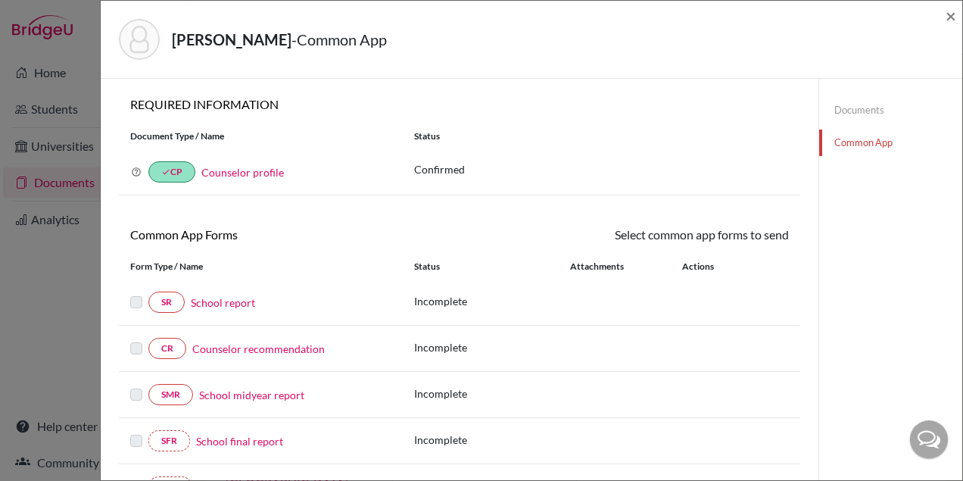
click at [138, 293] on label at bounding box center [136, 293] width 12 height 0
click at [136, 293] on label at bounding box center [136, 293] width 12 height 0
click at [846, 110] on link "Documents" at bounding box center [890, 110] width 143 height 26
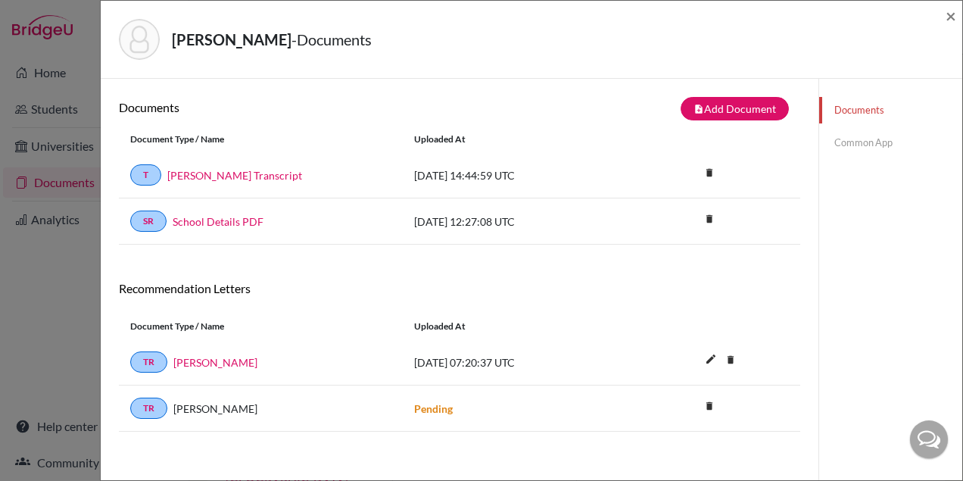
click at [850, 137] on link "Common App" at bounding box center [890, 142] width 143 height 26
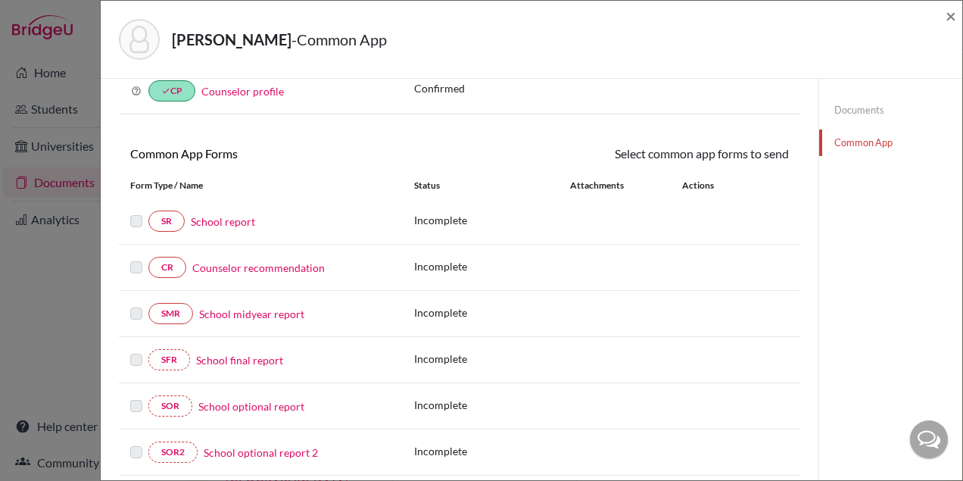
scroll to position [82, 0]
click at [134, 211] on label at bounding box center [136, 211] width 12 height 0
click at [228, 215] on link "School report" at bounding box center [223, 221] width 64 height 16
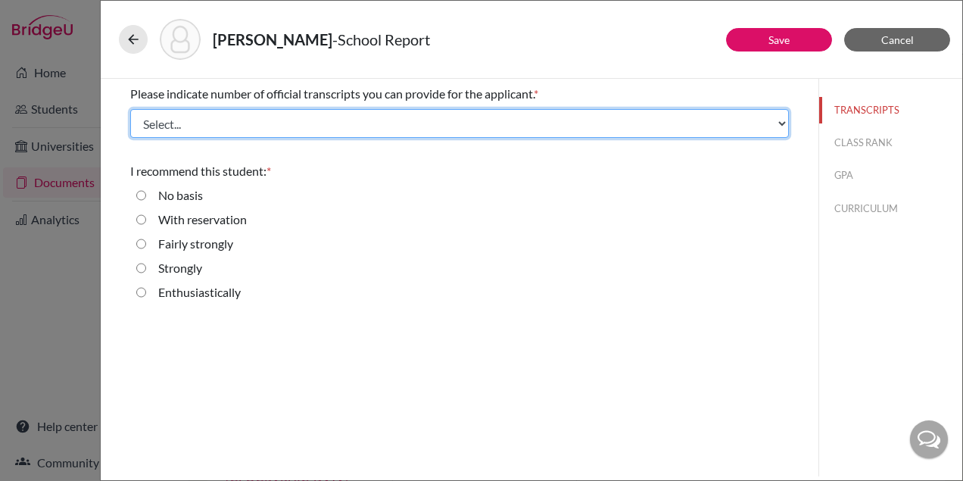
click at [309, 120] on select "Select... 1 2 3 4" at bounding box center [459, 123] width 658 height 29
select select "2"
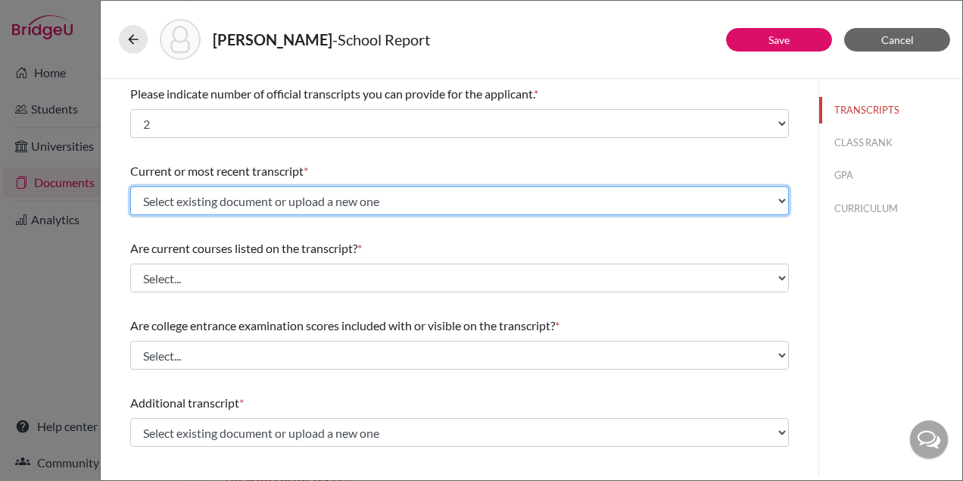
click at [261, 198] on select "Select existing document or upload a new one Julia Jorge_Initial Transcript Upl…" at bounding box center [459, 200] width 658 height 29
select select "656726"
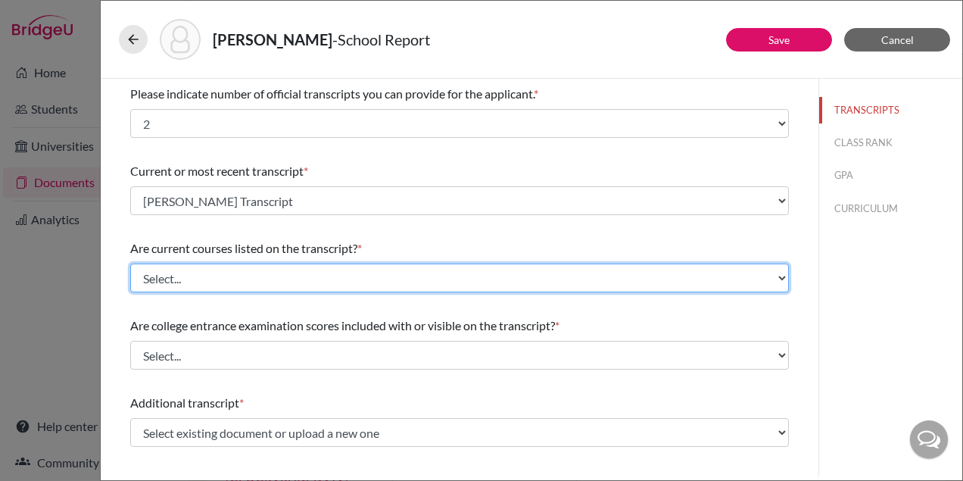
click at [234, 280] on select "Select... Yes No" at bounding box center [459, 277] width 658 height 29
select select "0"
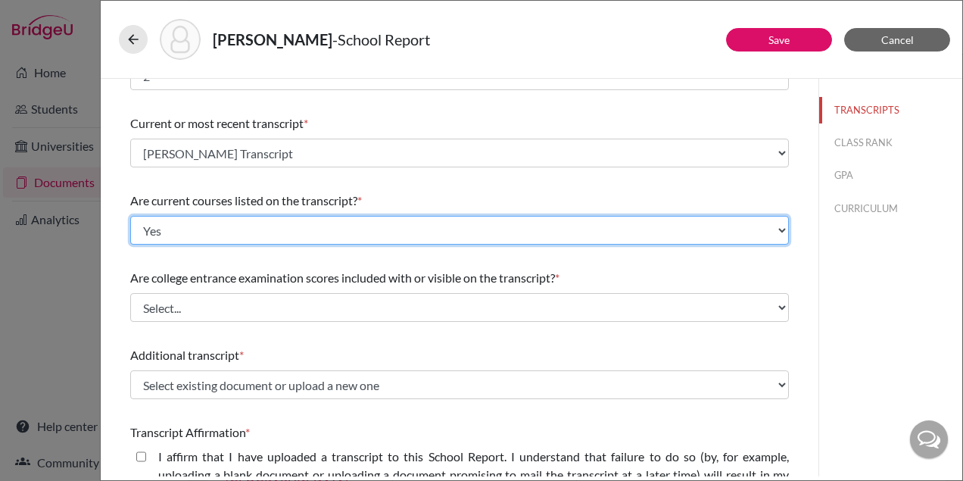
scroll to position [49, 0]
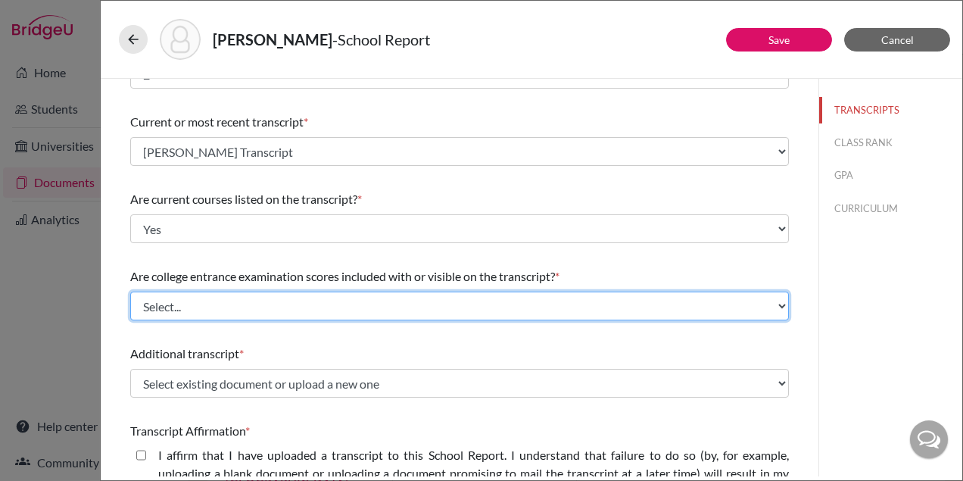
click at [226, 303] on select "Select... Yes No" at bounding box center [459, 305] width 658 height 29
select select "1"
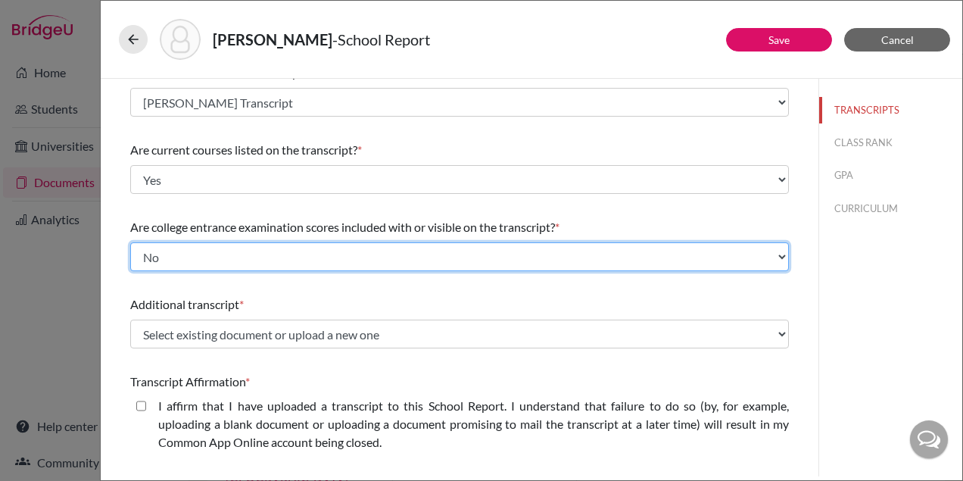
scroll to position [114, 0]
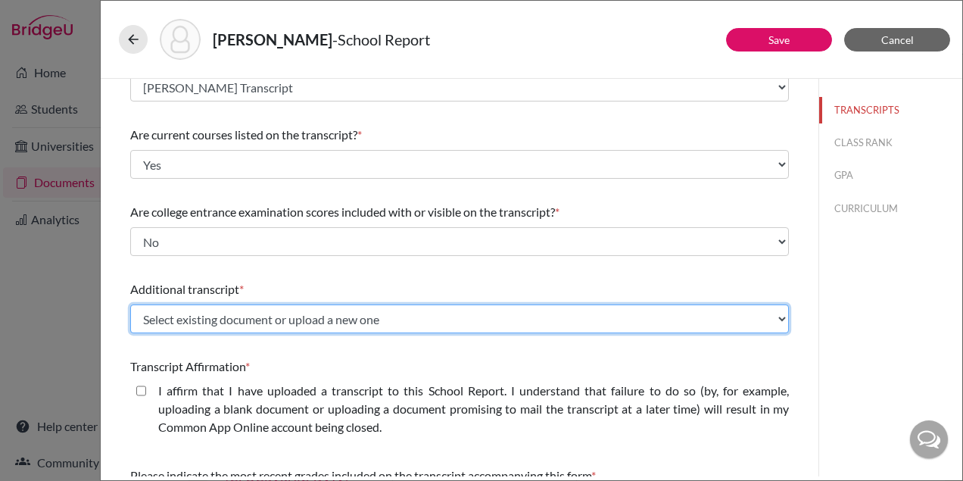
click at [215, 317] on select "Select existing document or upload a new one Julia Jorge_Initial Transcript Upl…" at bounding box center [459, 318] width 658 height 29
select select "Upload New File"
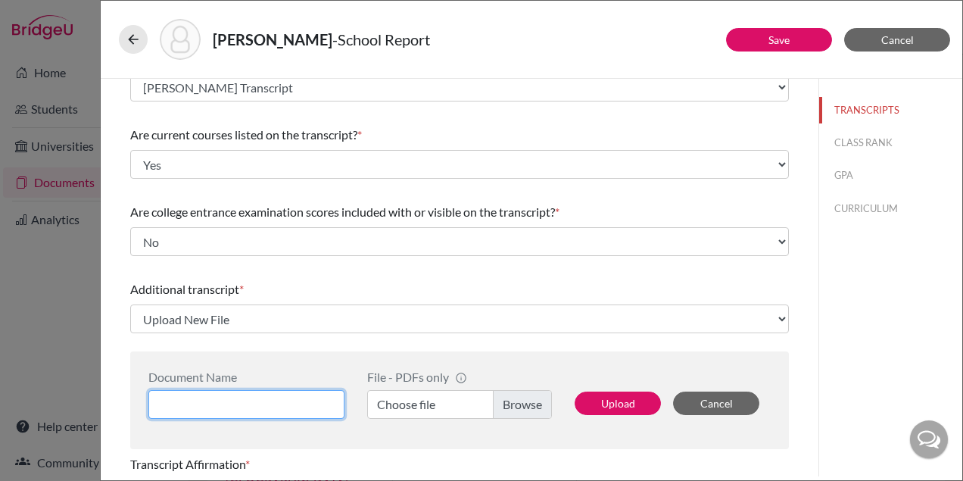
click at [259, 405] on input at bounding box center [246, 404] width 196 height 29
paste input "Julia Jorge"
type input "Julia Jorge_UMiami Summer Course"
click at [520, 406] on label "Choose file" at bounding box center [459, 404] width 185 height 29
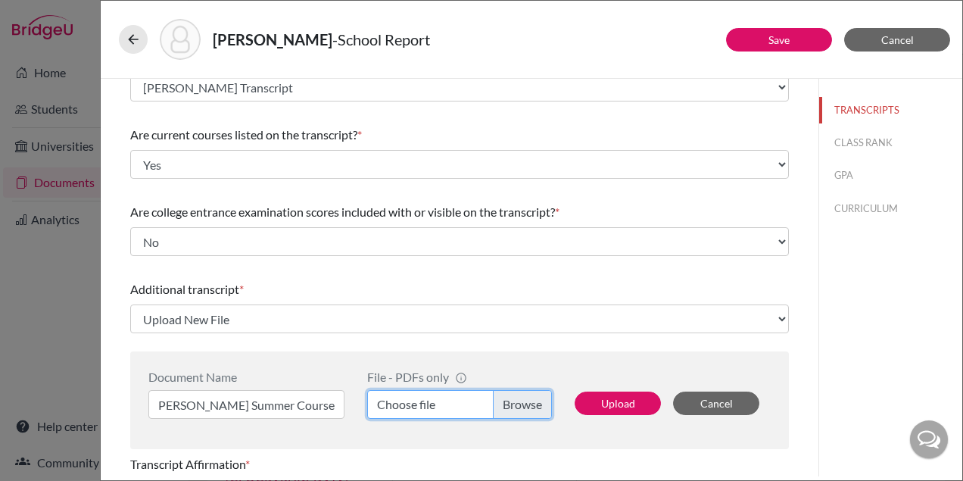
click at [520, 406] on input "Choose file" at bounding box center [459, 404] width 185 height 29
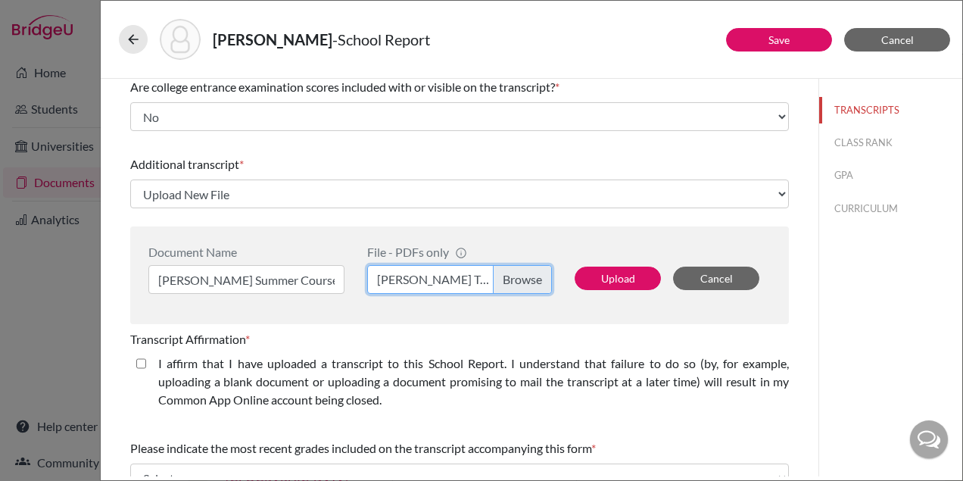
scroll to position [239, 0]
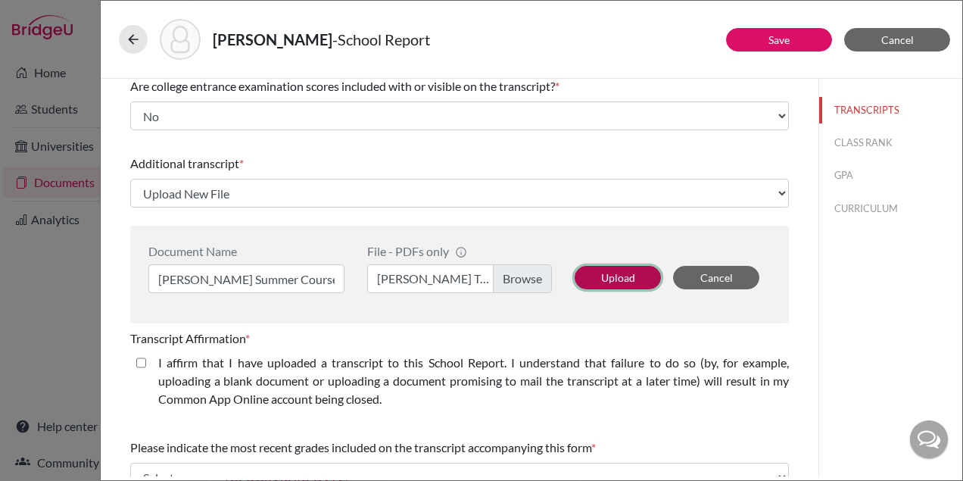
click at [619, 278] on button "Upload" at bounding box center [617, 277] width 86 height 23
select select "656728"
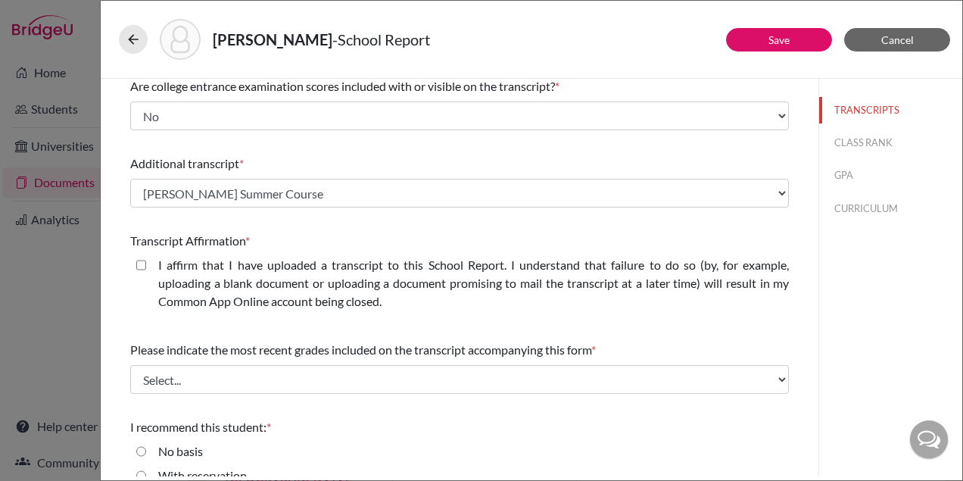
click at [142, 262] on closed\ "I affirm that I have uploaded a transcript to this School Report. I understand …" at bounding box center [141, 265] width 10 height 18
checkbox closed\ "true"
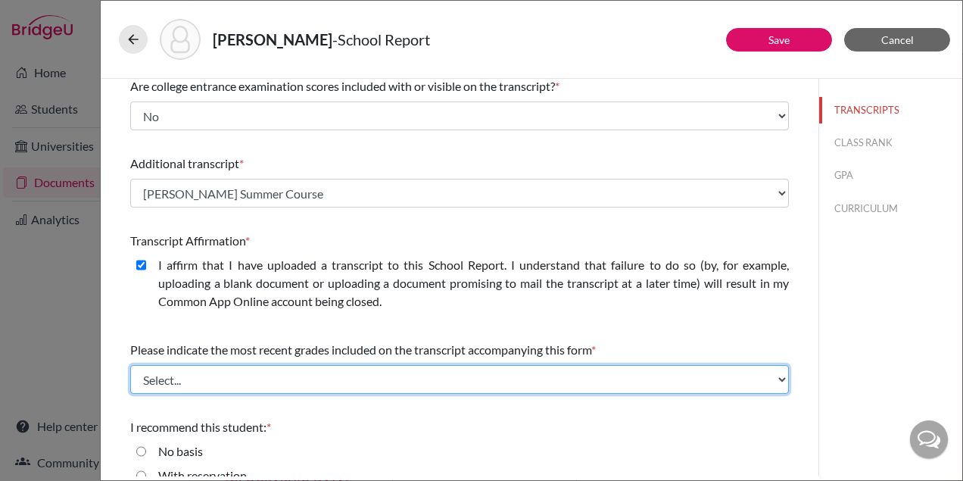
click at [266, 375] on select "Select... Final junior year grades 1st Quarter senior year grades 2nd Quarter/1…" at bounding box center [459, 379] width 658 height 29
select select "0"
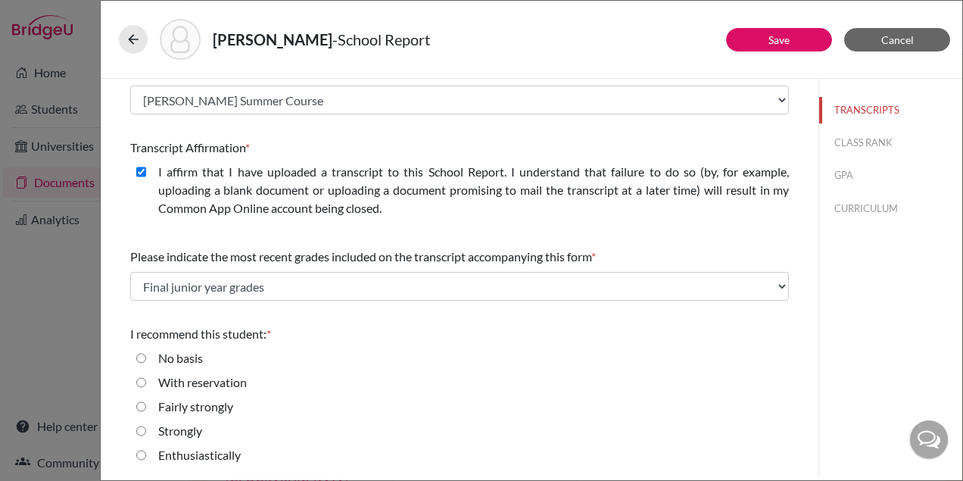
click at [141, 431] on input "Strongly" at bounding box center [141, 430] width 10 height 18
radio input "true"
click at [142, 451] on input "Enthusiastically" at bounding box center [141, 455] width 10 height 18
radio input "true"
click at [173, 427] on label "Strongly" at bounding box center [180, 430] width 44 height 18
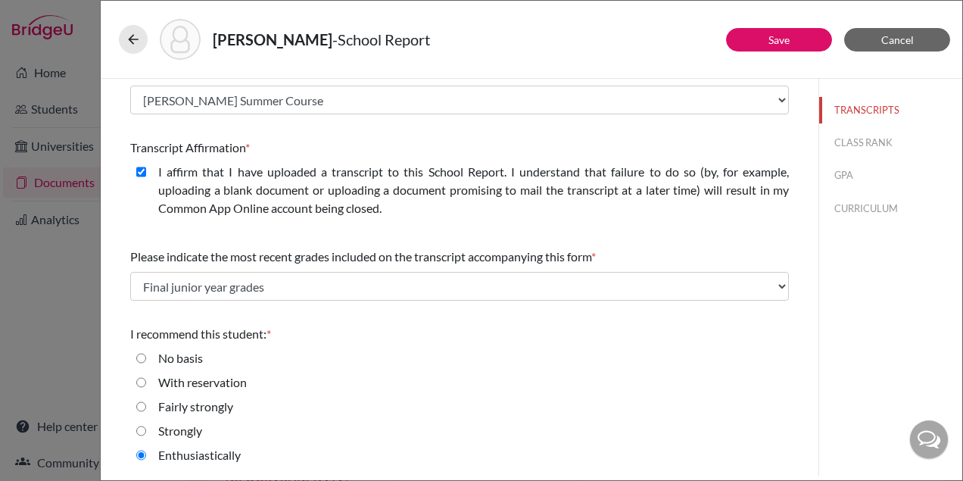
click at [146, 427] on input "Strongly" at bounding box center [141, 430] width 10 height 18
radio input "true"
click at [140, 462] on input "Enthusiastically" at bounding box center [141, 455] width 10 height 18
radio input "true"
click at [196, 431] on label "Strongly" at bounding box center [180, 430] width 44 height 18
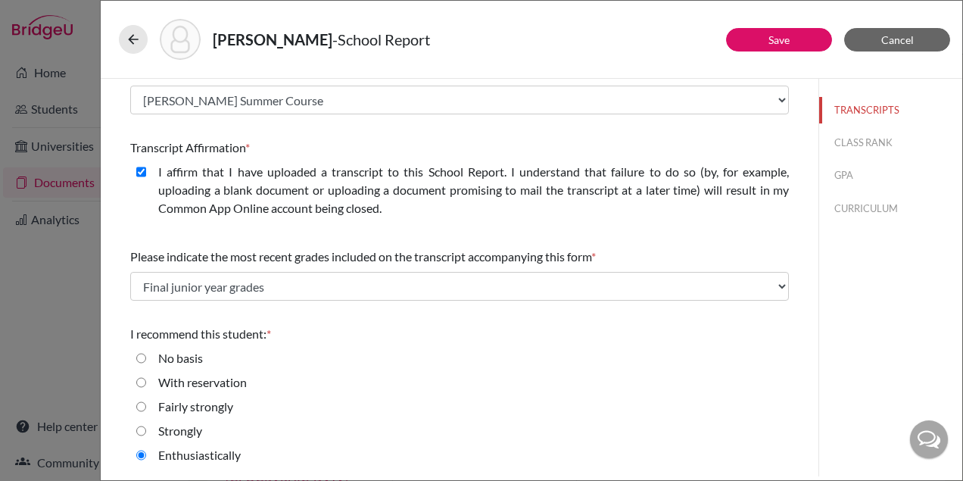
click at [146, 431] on input "Strongly" at bounding box center [141, 430] width 10 height 18
radio input "true"
click at [768, 37] on link "Save" at bounding box center [778, 39] width 21 height 13
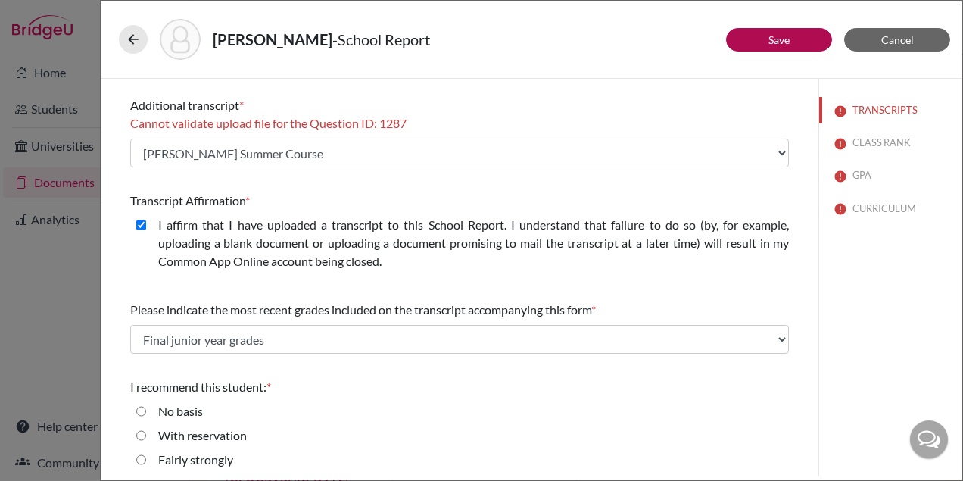
scroll to position [289, 0]
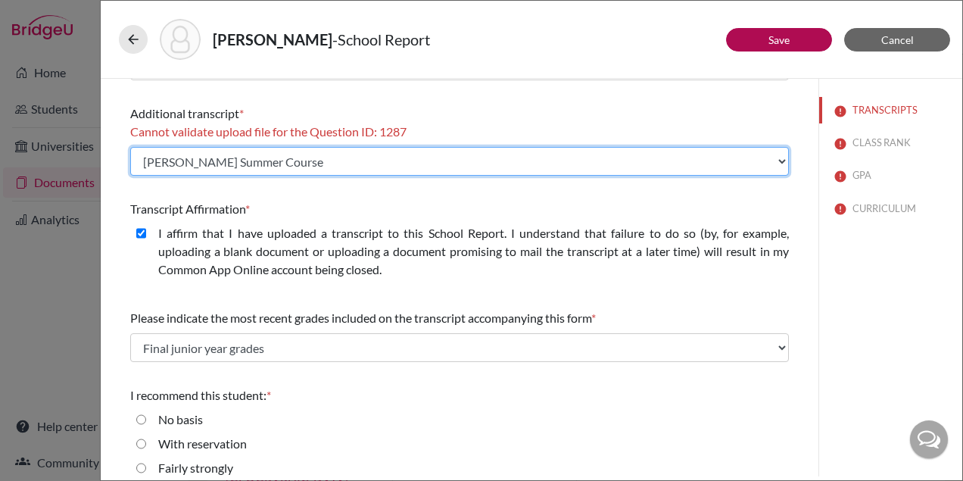
click at [358, 161] on select "Select existing document or upload a new one Julia Jorge_UMiami Summer Course J…" at bounding box center [459, 161] width 658 height 29
click at [433, 157] on select "Select existing document or upload a new one Julia Jorge_UMiami Summer Course J…" at bounding box center [459, 161] width 658 height 29
select select "Upload New File"
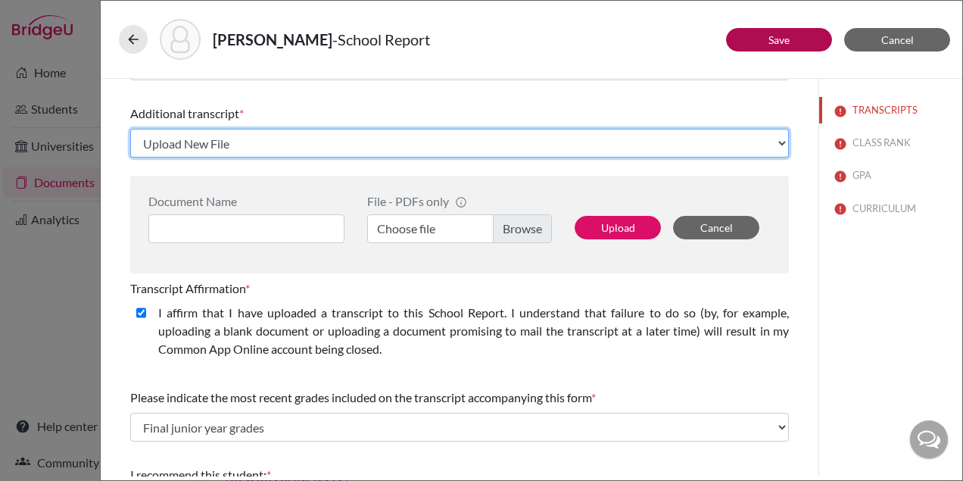
click at [243, 132] on select "Select existing document or upload a new one Julia Jorge_UMiami Summer Course J…" at bounding box center [459, 143] width 658 height 29
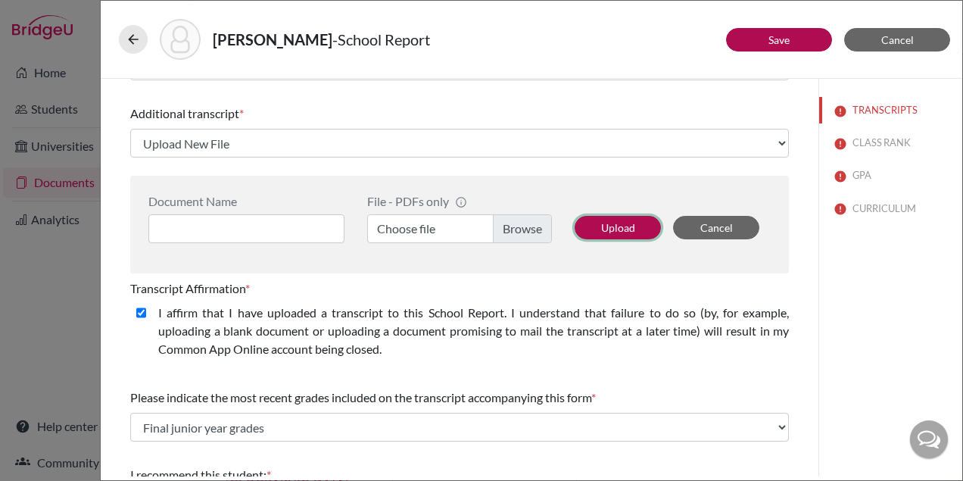
click at [633, 226] on button "Upload" at bounding box center [617, 227] width 86 height 23
click at [613, 229] on button "Upload" at bounding box center [617, 227] width 86 height 23
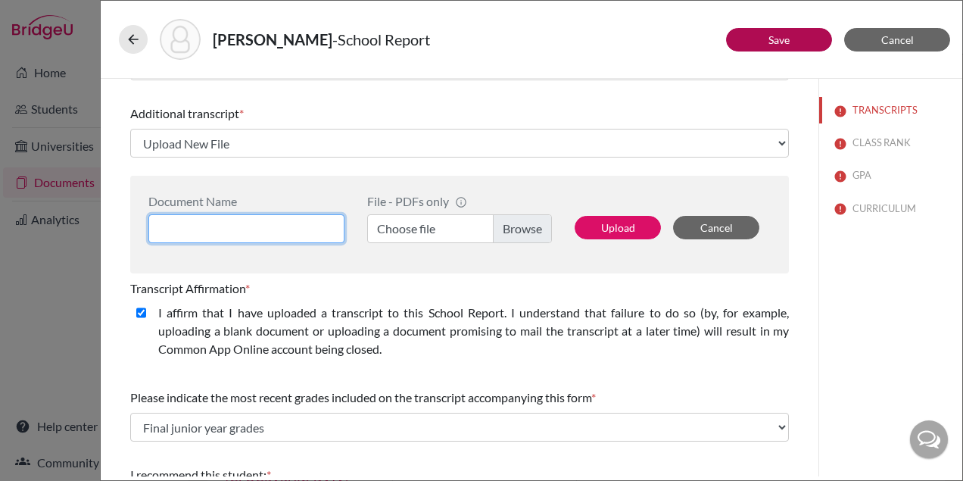
click at [306, 216] on input at bounding box center [246, 228] width 196 height 29
type input "Julia Jorge_Summer UMiami"
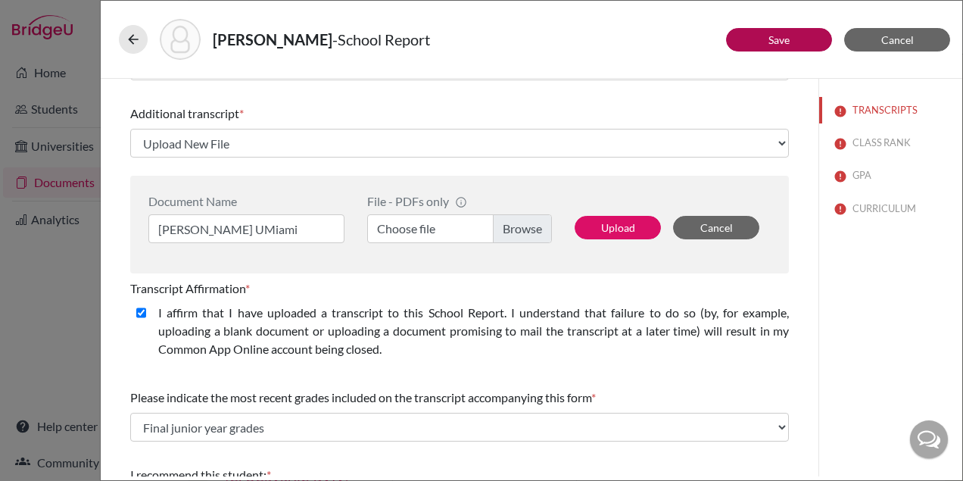
click at [521, 223] on label "Choose file" at bounding box center [459, 228] width 185 height 29
click at [521, 223] on input "Choose file" at bounding box center [459, 228] width 185 height 29
click at [612, 219] on button "Upload" at bounding box center [617, 227] width 86 height 23
click at [609, 223] on button "Upload" at bounding box center [617, 227] width 86 height 23
select select "1337"
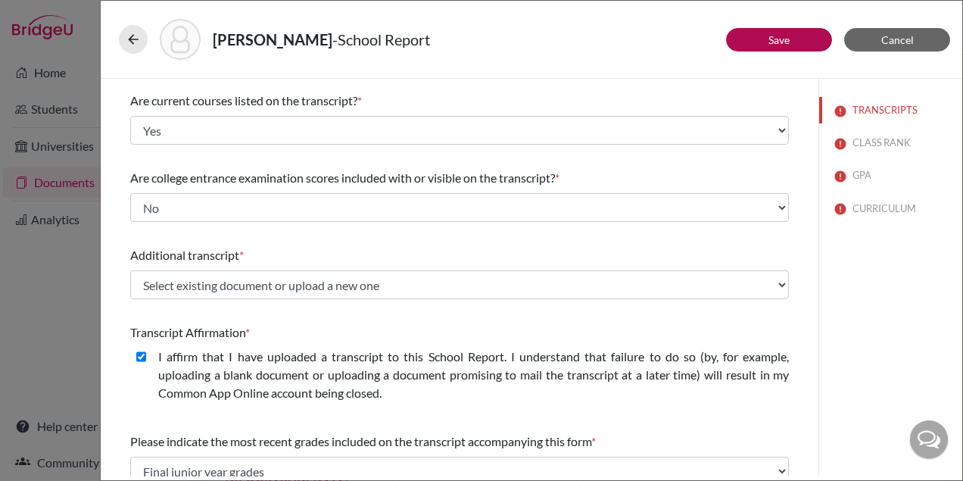
scroll to position [97, 0]
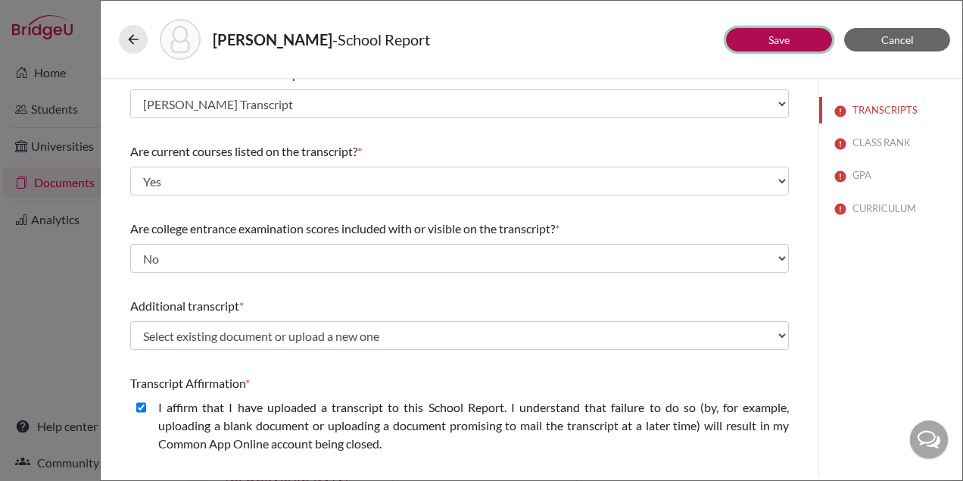
click at [770, 36] on link "Save" at bounding box center [778, 39] width 21 height 13
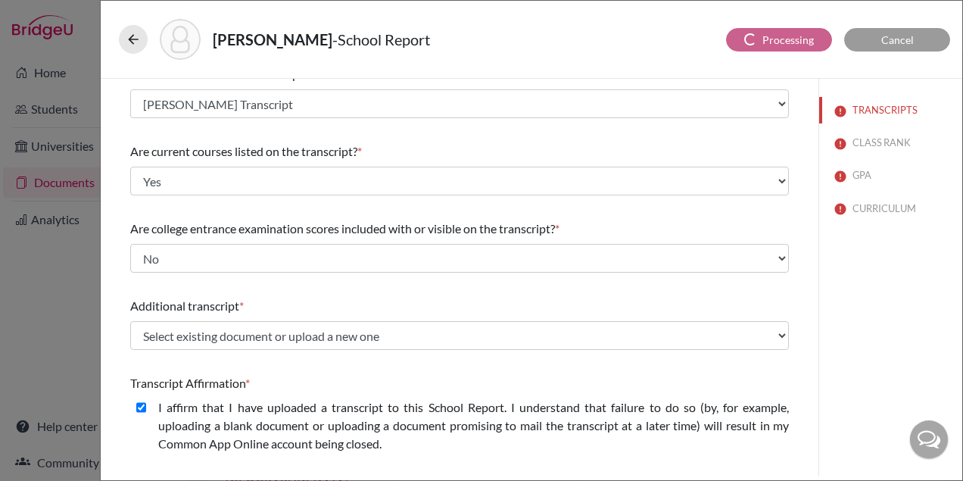
scroll to position [0, 0]
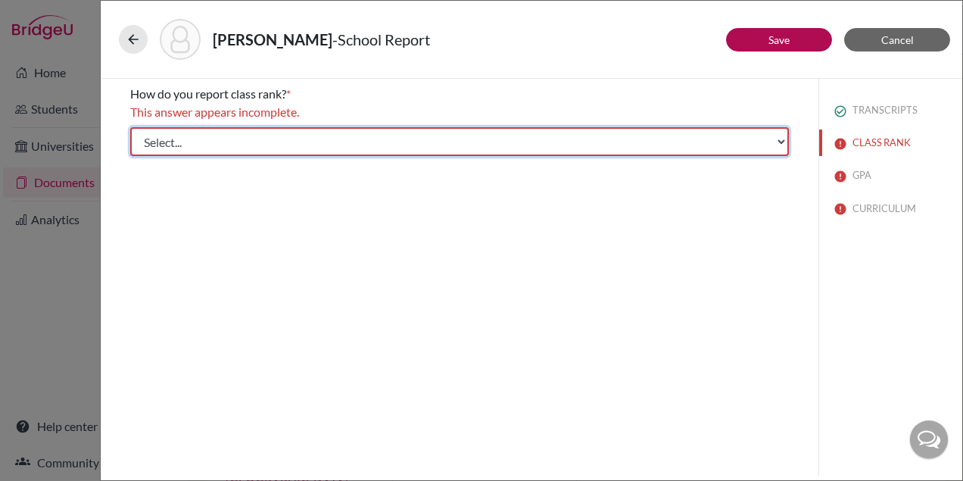
click at [266, 136] on select "Select... Exact Decile Quintile Quartile None" at bounding box center [459, 141] width 658 height 29
select select "5"
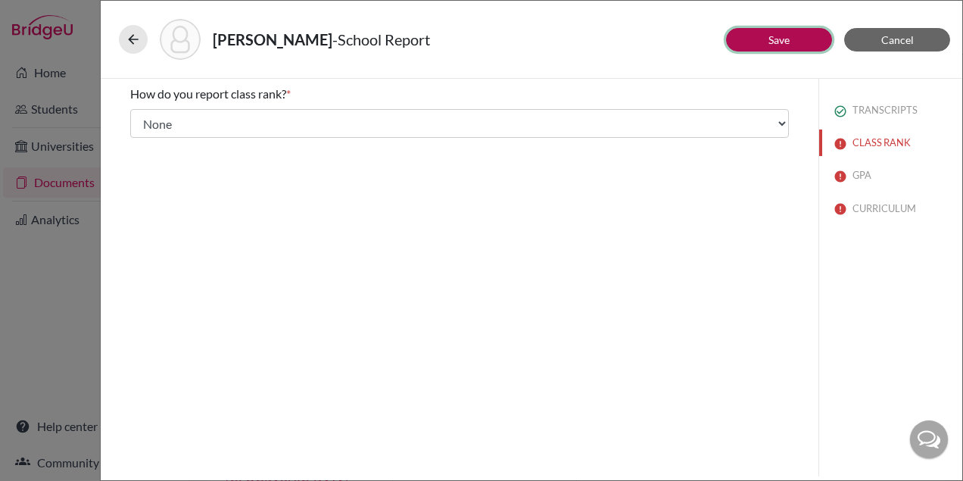
click at [779, 38] on link "Save" at bounding box center [778, 39] width 21 height 13
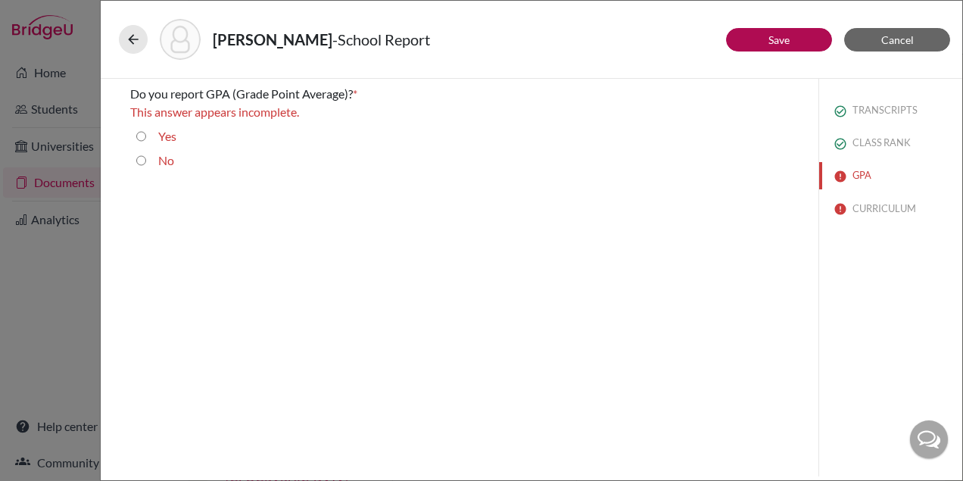
click at [139, 134] on input "Yes" at bounding box center [141, 136] width 10 height 18
radio input "true"
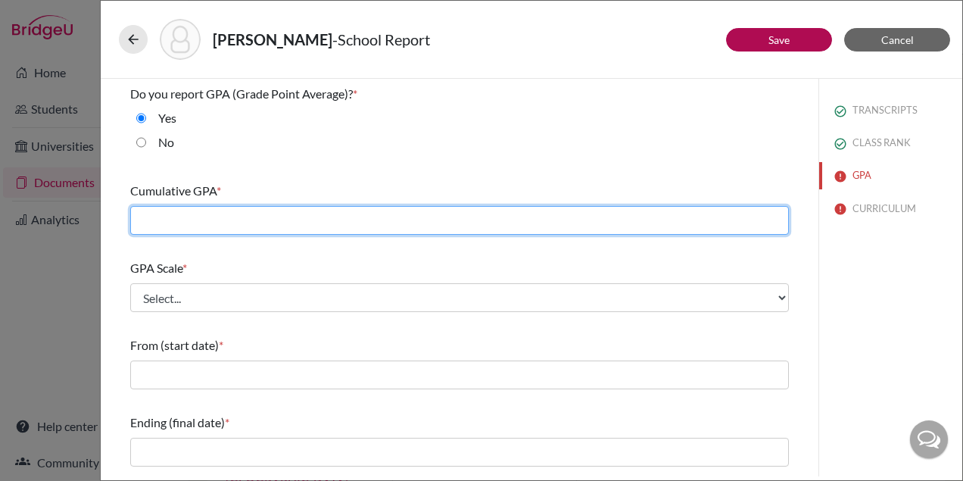
click at [174, 222] on input "text" at bounding box center [459, 220] width 658 height 29
type input "4.25"
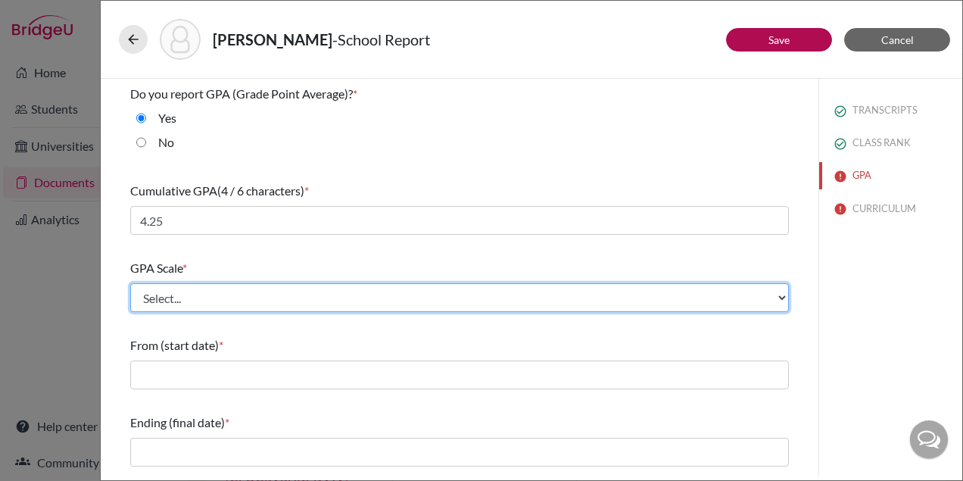
click at [180, 304] on select "Select... 4 5 6 7 8 9 10 11 12 13 14 15 16 17 18 19 20 100" at bounding box center [459, 297] width 658 height 29
select select "4"
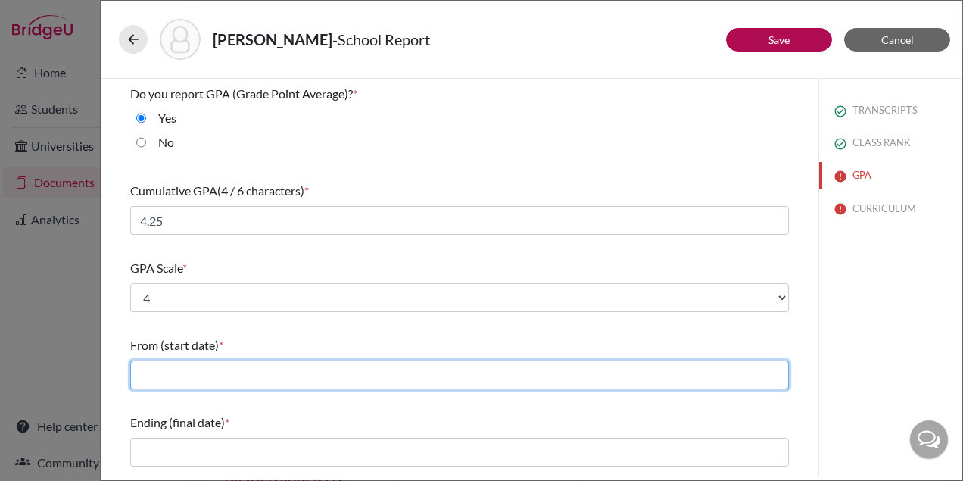
click at [177, 369] on input "text" at bounding box center [459, 374] width 658 height 29
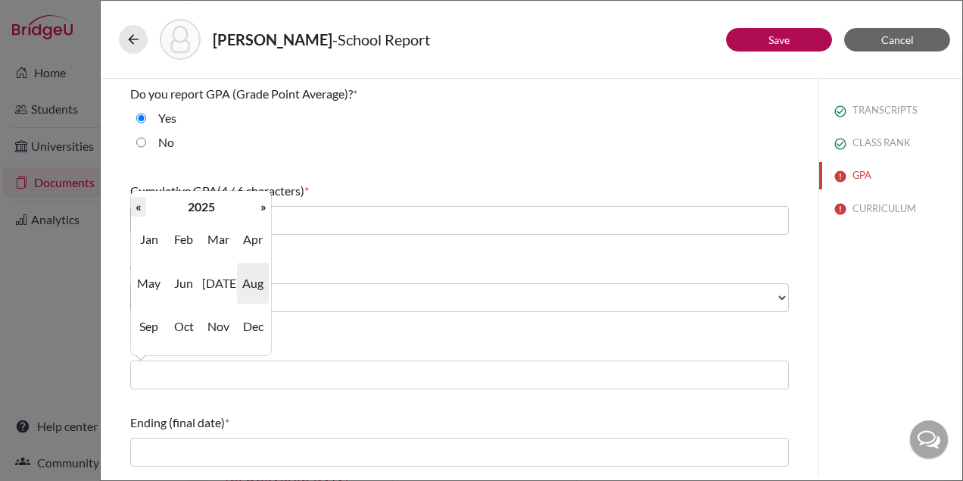
click at [145, 203] on th "«" at bounding box center [138, 207] width 15 height 20
click at [145, 204] on th "«" at bounding box center [138, 207] width 15 height 20
click at [210, 275] on span "Jul" at bounding box center [218, 283] width 32 height 41
type input "07/2022"
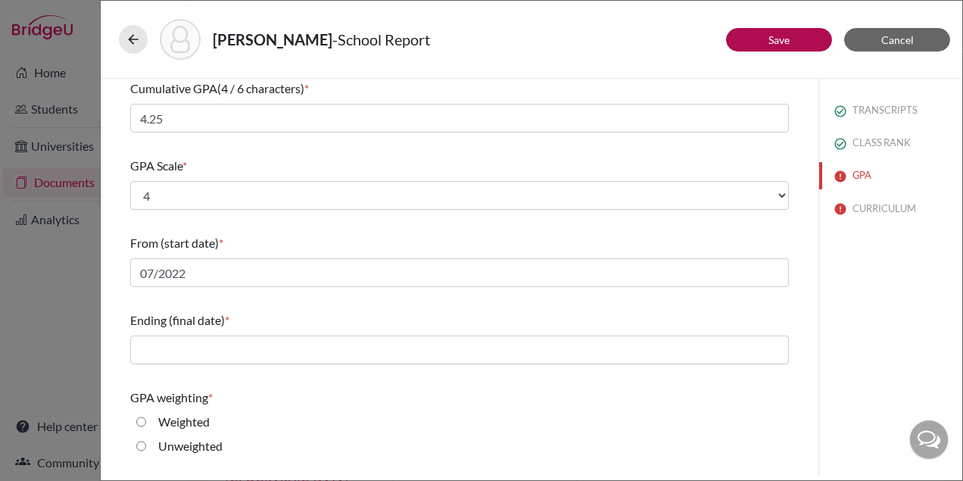
scroll to position [104, 0]
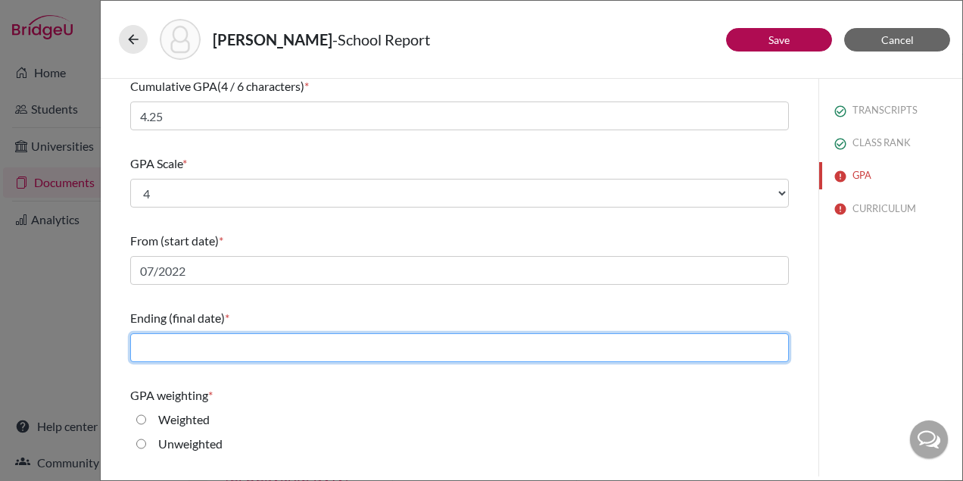
click at [229, 341] on input "text" at bounding box center [459, 347] width 658 height 29
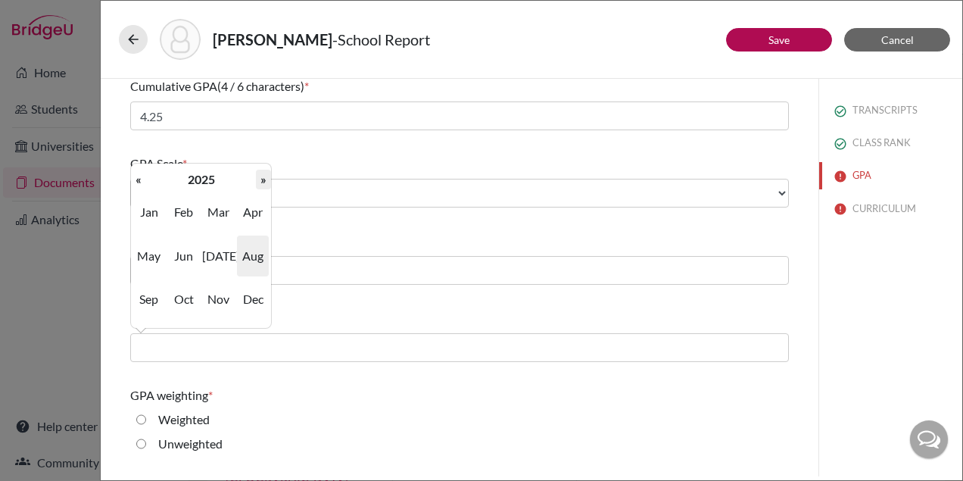
click at [266, 179] on th "»" at bounding box center [263, 180] width 15 height 20
click at [149, 251] on span "May" at bounding box center [149, 255] width 32 height 41
type input "05/2026"
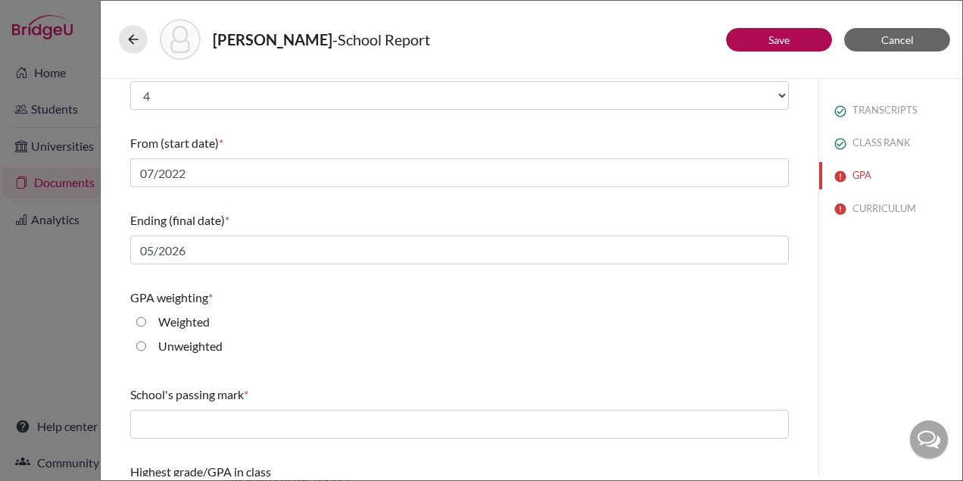
scroll to position [235, 0]
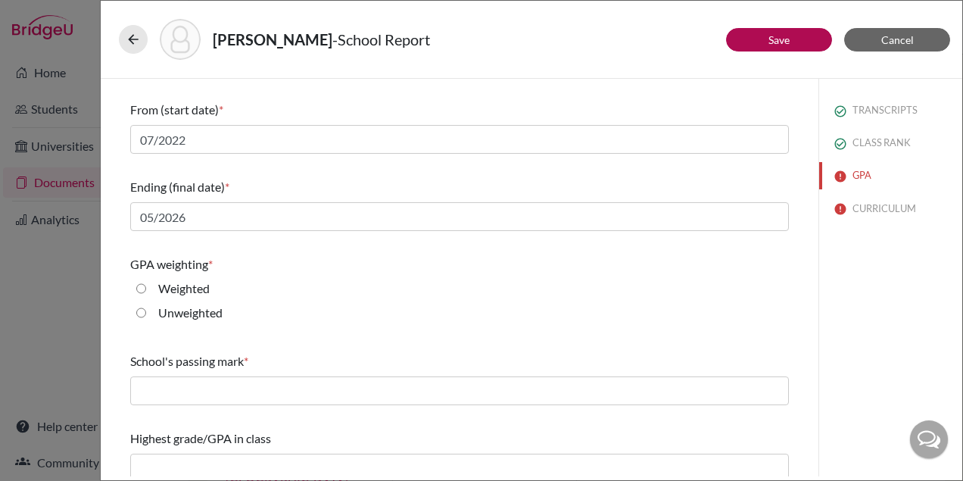
click at [188, 288] on label "Weighted" at bounding box center [183, 288] width 51 height 18
click at [146, 288] on input "Weighted" at bounding box center [141, 288] width 10 height 18
radio input "true"
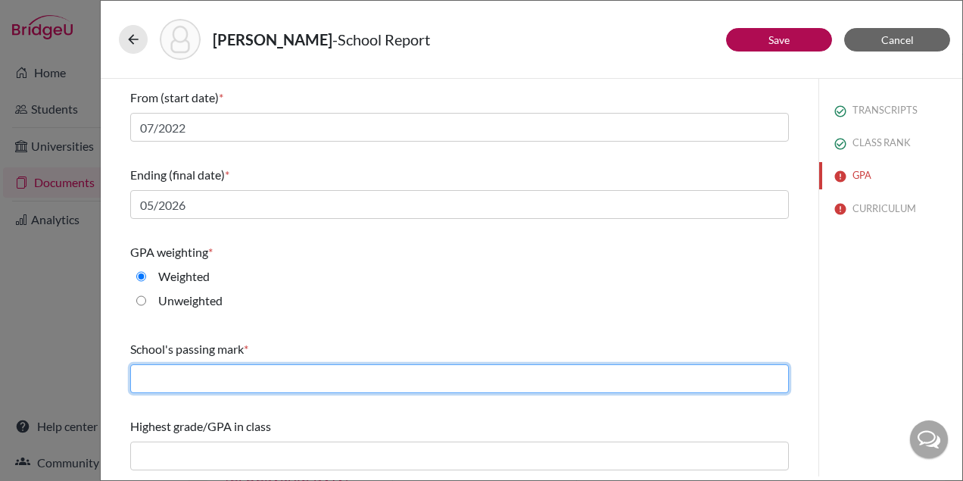
click at [266, 375] on input "text" at bounding box center [459, 378] width 658 height 29
type input "60"
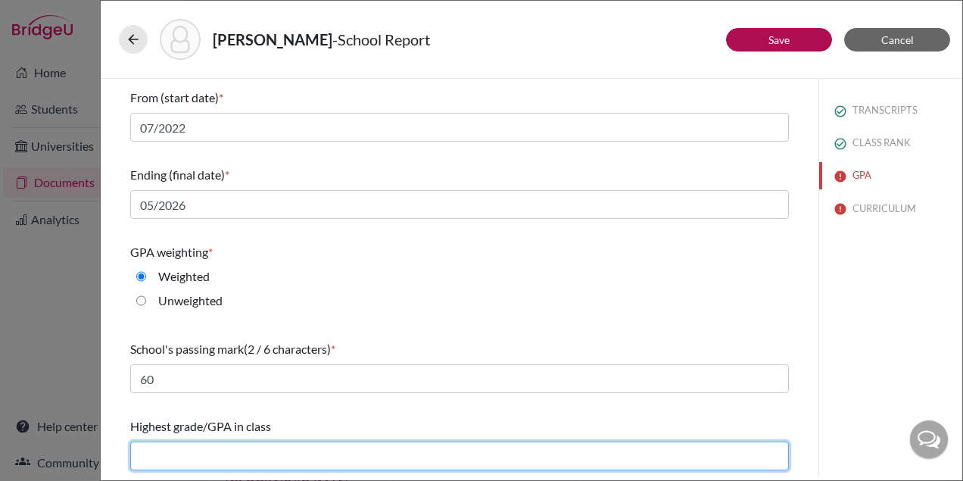
click at [252, 457] on input "text" at bounding box center [459, 455] width 658 height 29
type input "4.39"
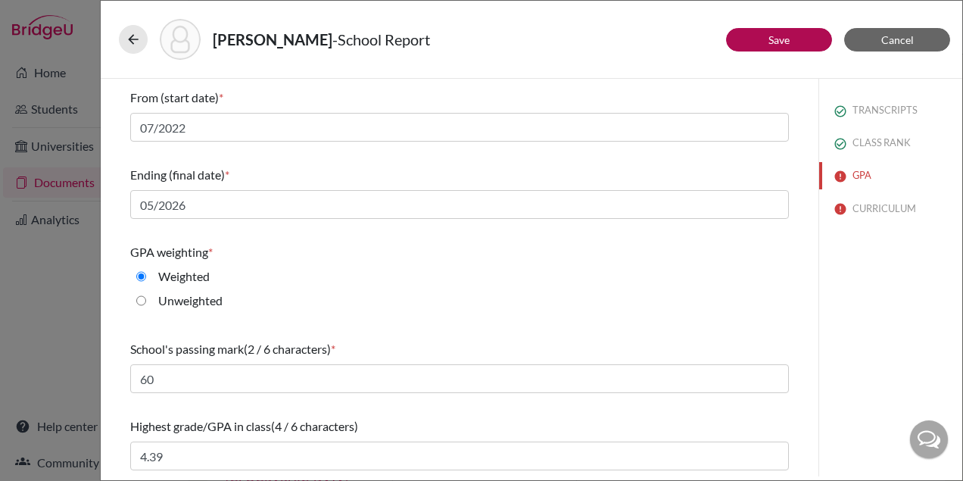
click at [423, 291] on div "Weighted" at bounding box center [459, 279] width 658 height 24
click at [765, 42] on button "Save" at bounding box center [779, 39] width 106 height 23
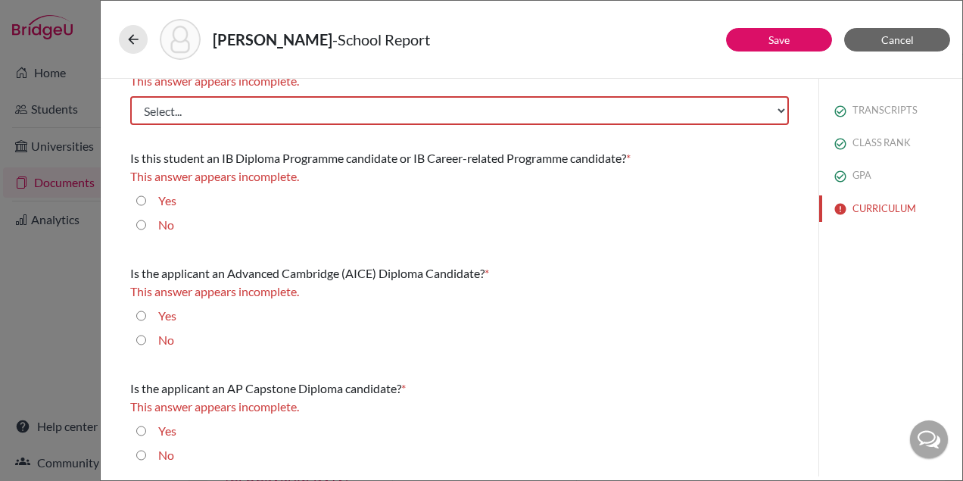
scroll to position [0, 0]
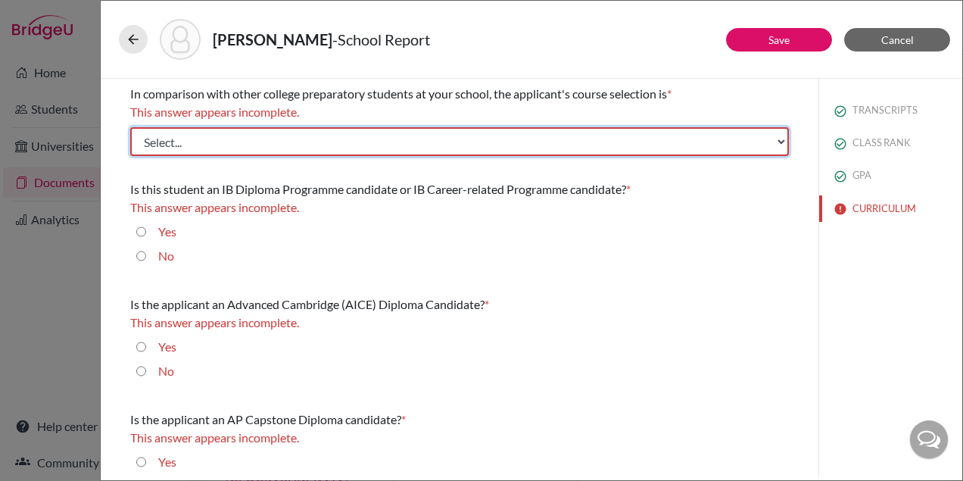
click at [331, 138] on select "Select... Less than demanding Average Demanding Very demanding Most demanding P…" at bounding box center [459, 141] width 658 height 29
click at [219, 138] on select "Select... Less than demanding Average Demanding Very demanding Most demanding P…" at bounding box center [459, 141] width 658 height 29
select select "3"
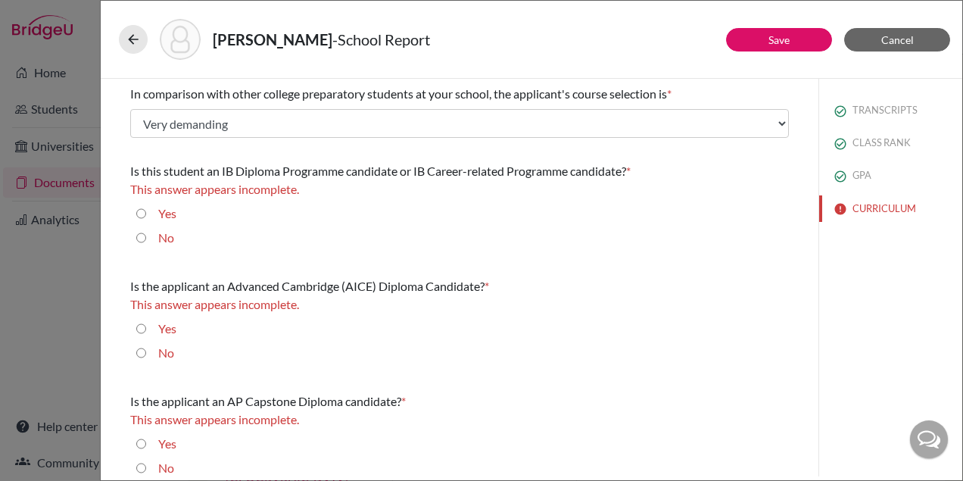
click at [140, 237] on input "No" at bounding box center [141, 238] width 10 height 18
radio input "true"
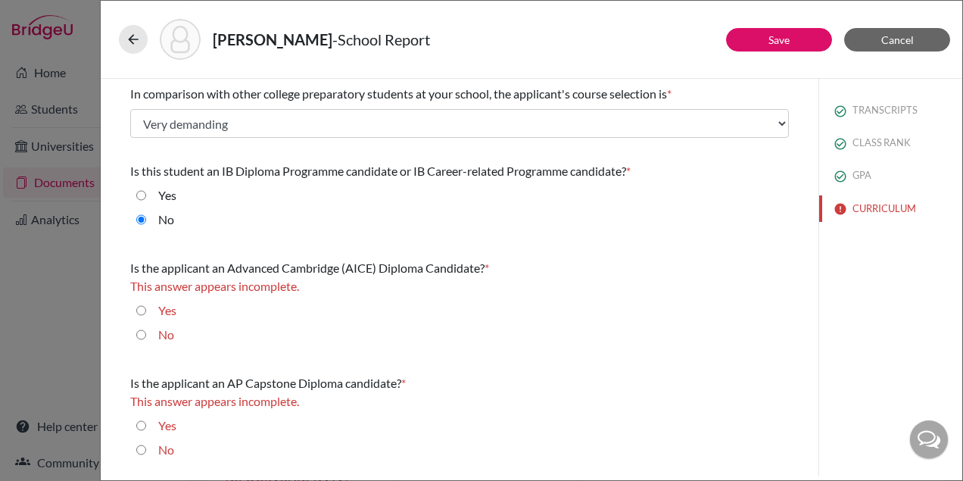
click at [139, 332] on input "No" at bounding box center [141, 334] width 10 height 18
radio input "true"
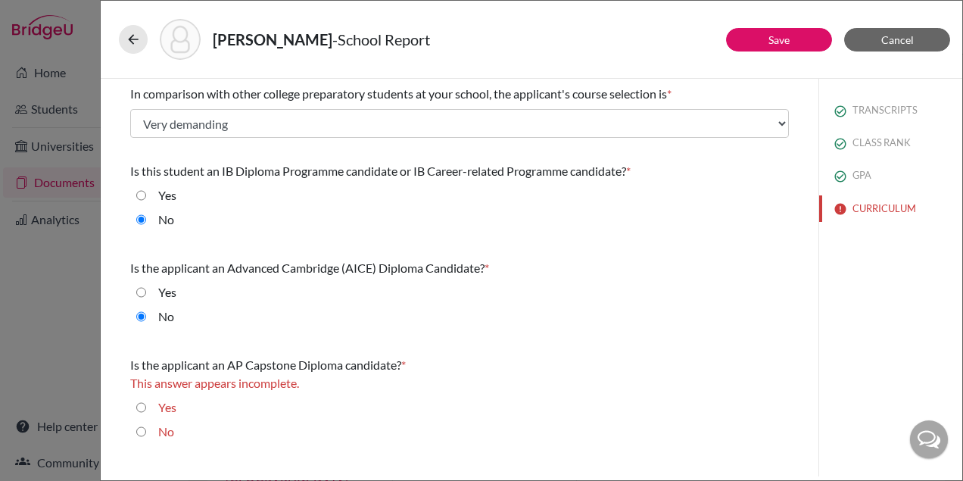
click at [144, 406] on input "Yes" at bounding box center [141, 407] width 10 height 18
radio input "true"
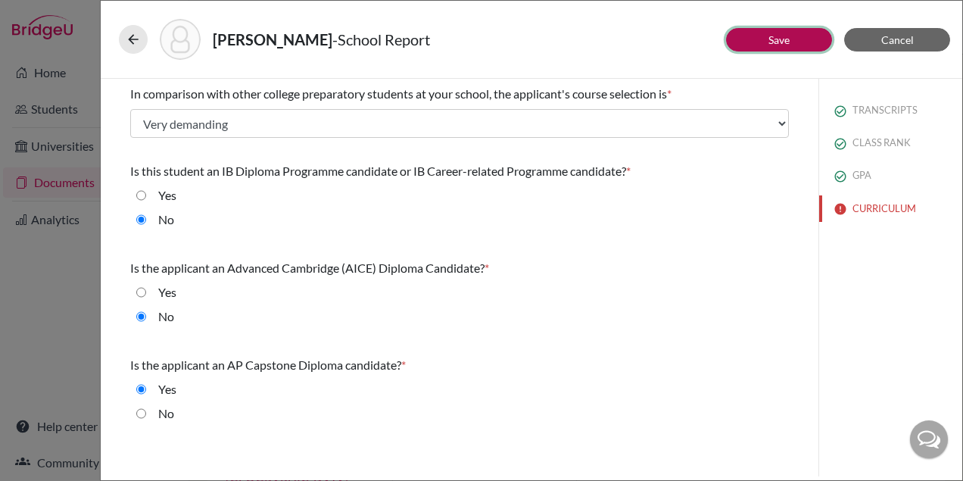
click at [754, 45] on button "Save" at bounding box center [779, 39] width 106 height 23
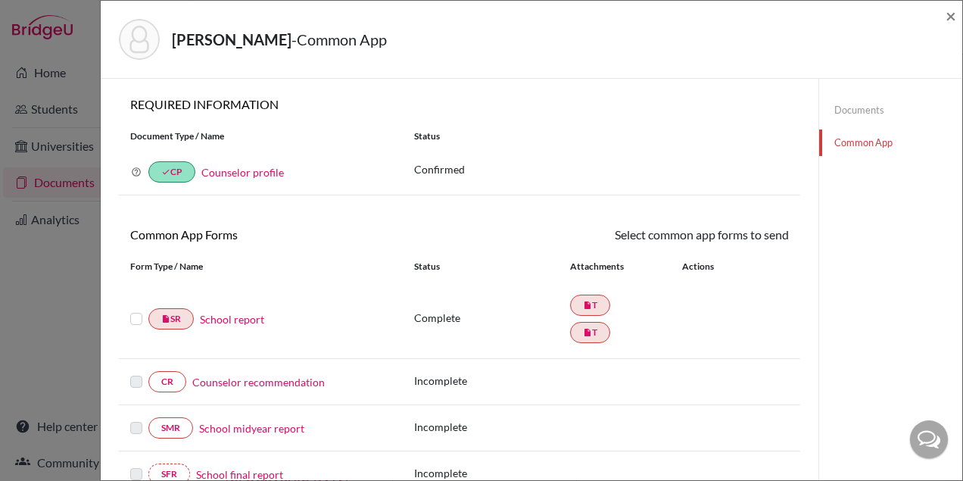
click at [230, 318] on link "School report" at bounding box center [232, 319] width 64 height 16
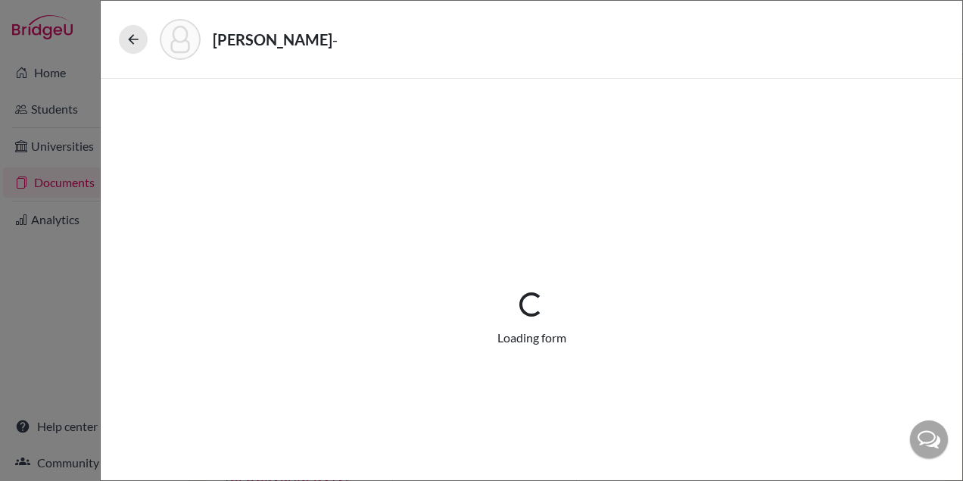
select select "2"
select select "656726"
select select "0"
select select "1"
select select "656732"
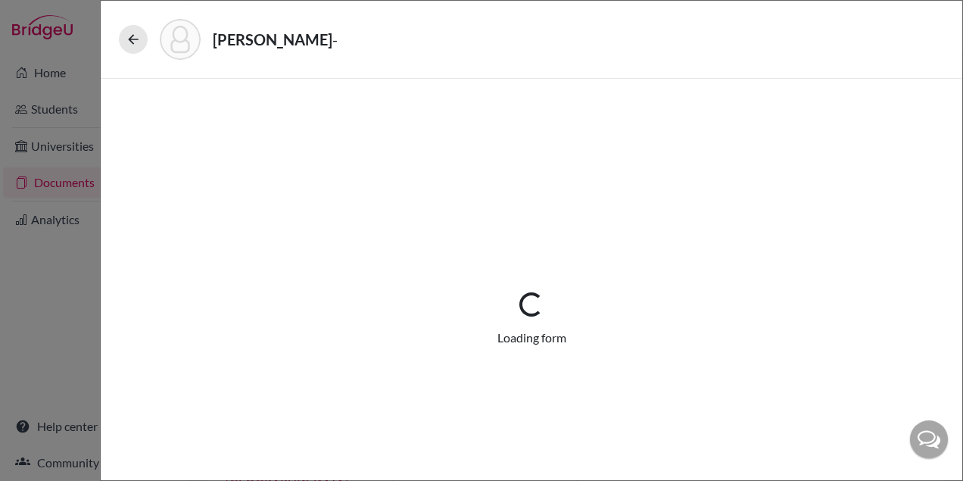
select select "0"
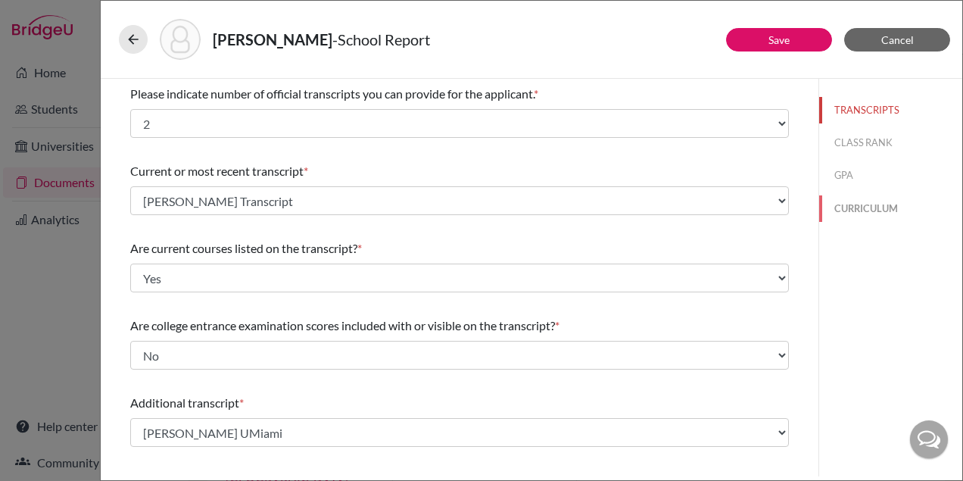
click at [868, 208] on button "CURRICULUM" at bounding box center [890, 208] width 143 height 26
select select "3"
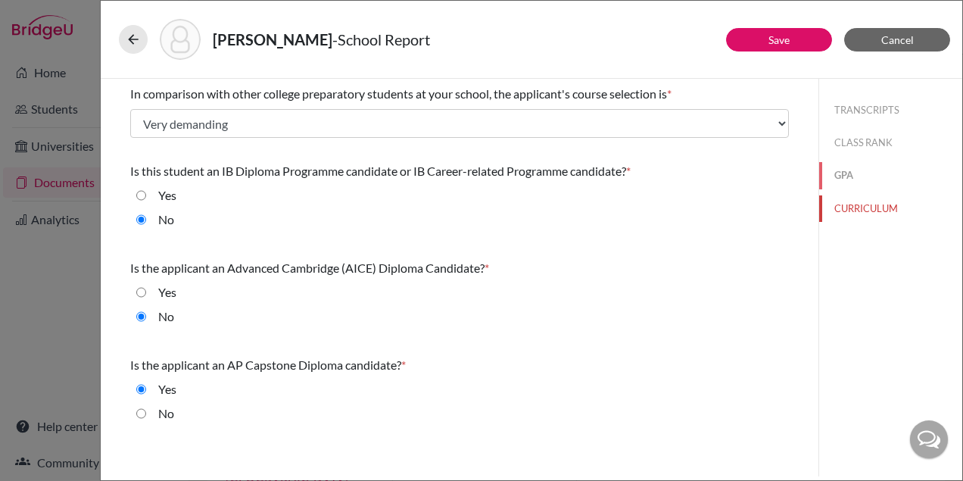
click at [843, 175] on button "GPA" at bounding box center [890, 175] width 143 height 26
select select "4"
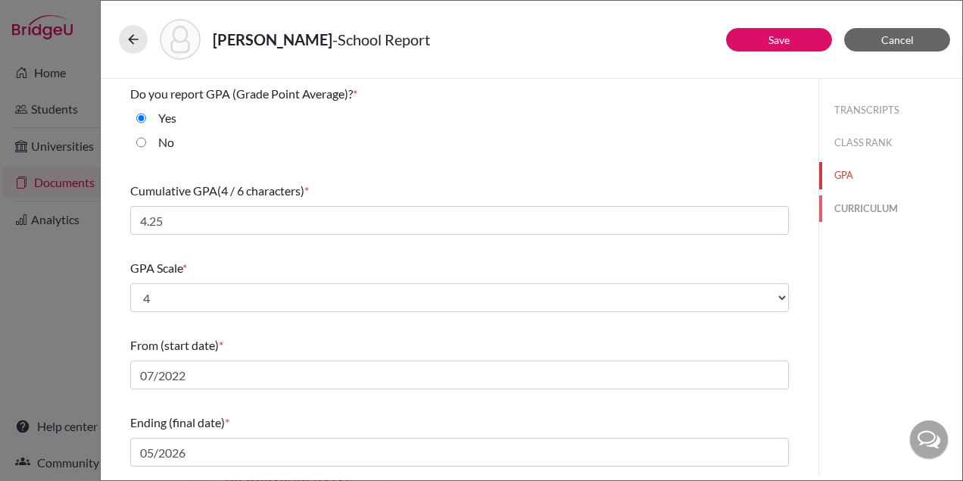
click at [851, 208] on button "CURRICULUM" at bounding box center [890, 208] width 143 height 26
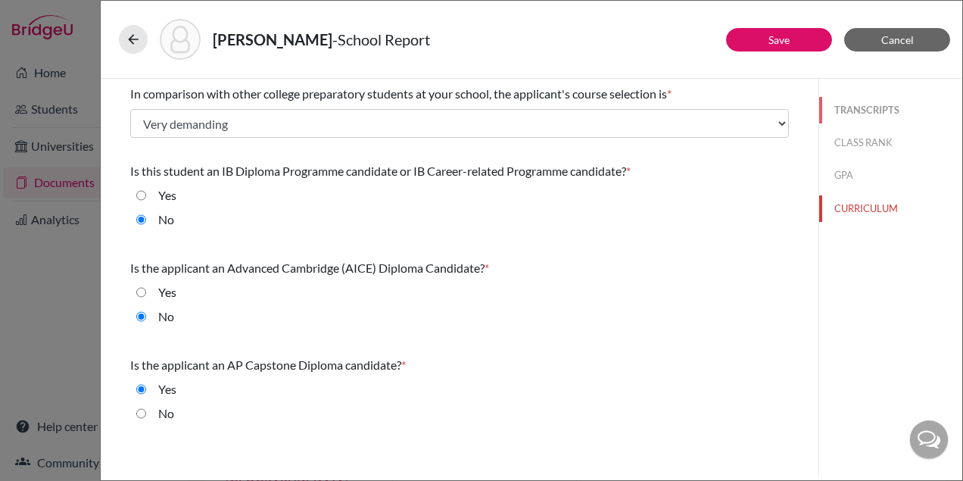
click at [857, 114] on button "TRANSCRIPTS" at bounding box center [890, 110] width 143 height 26
select select "2"
select select "656732"
select select "0"
select select "656726"
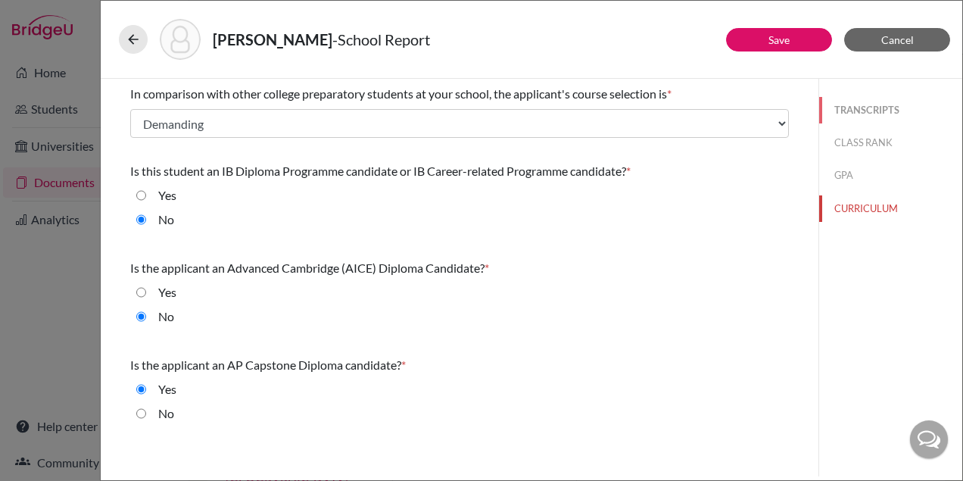
select select "0"
select select "1"
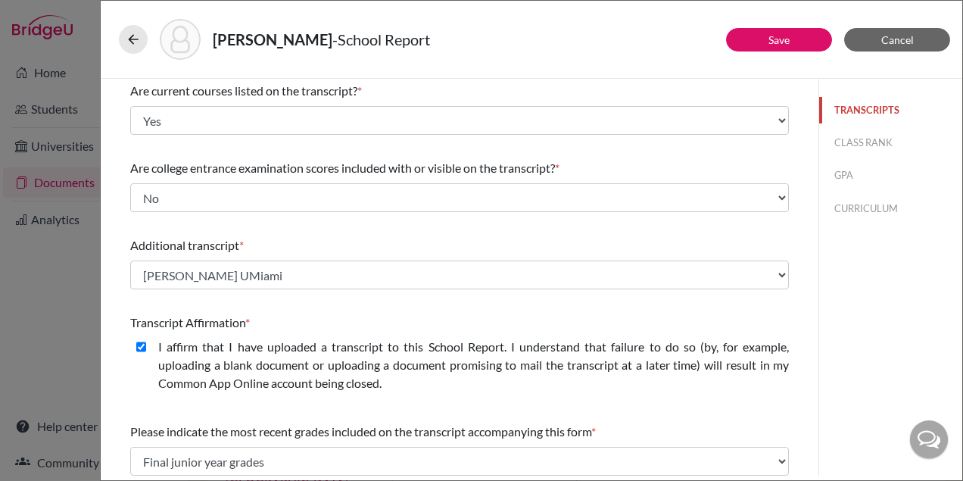
scroll to position [128, 0]
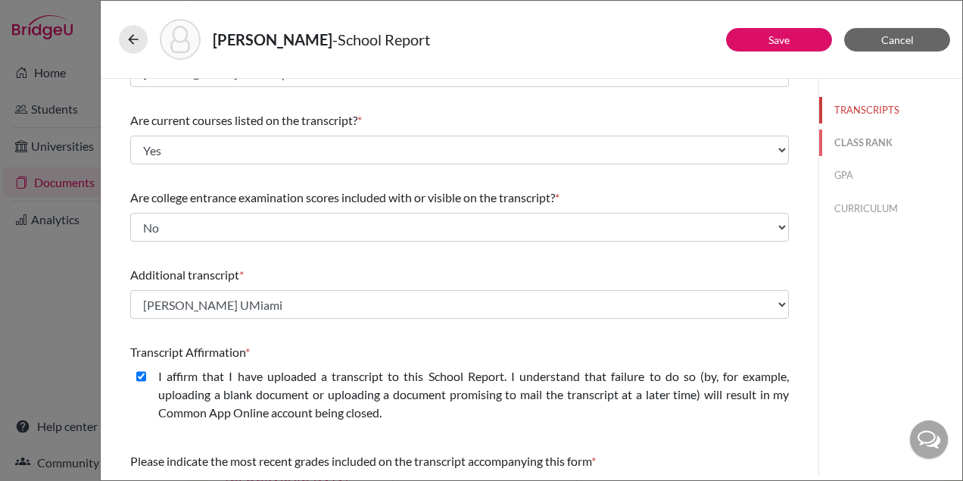
click at [874, 141] on button "CLASS RANK" at bounding box center [890, 142] width 143 height 26
select select "5"
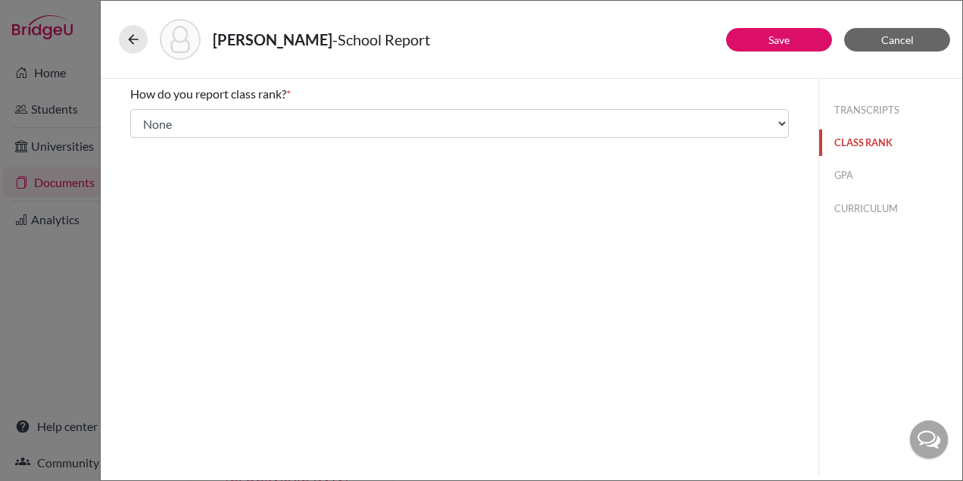
scroll to position [0, 0]
click at [846, 173] on button "GPA" at bounding box center [890, 175] width 143 height 26
type input "4.25"
type input "4.39"
select select "4"
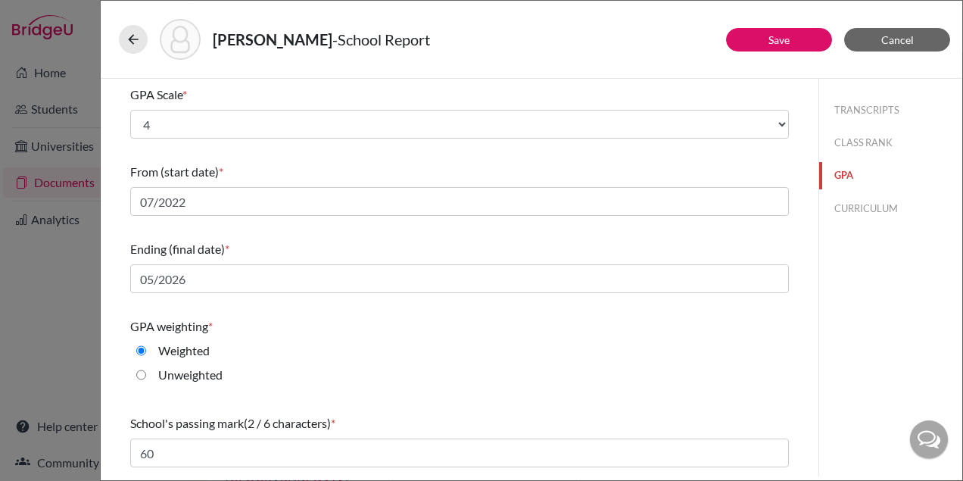
scroll to position [247, 0]
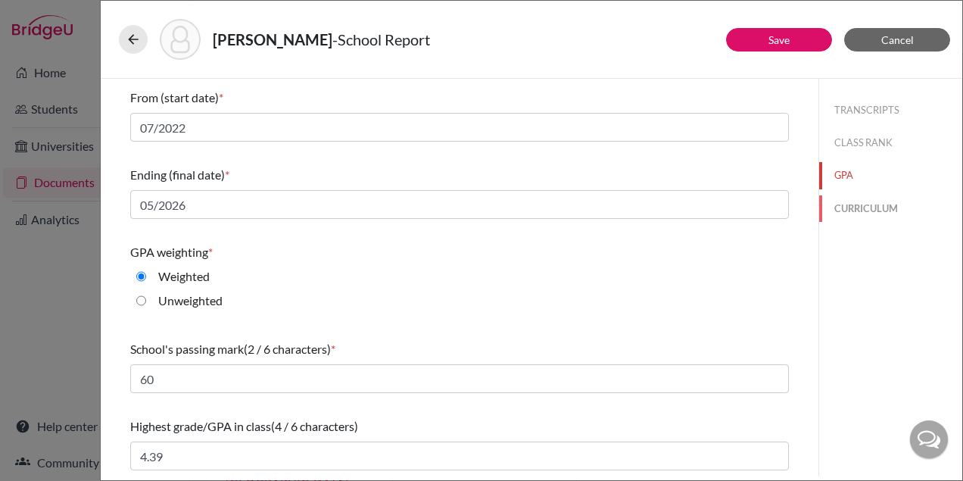
click at [856, 207] on button "CURRICULUM" at bounding box center [890, 208] width 143 height 26
select select "3"
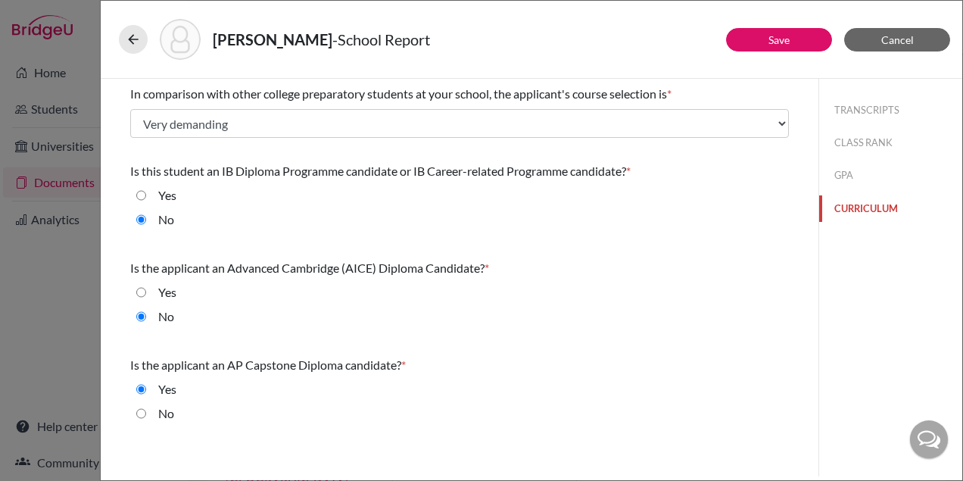
scroll to position [0, 0]
click at [842, 179] on button "GPA" at bounding box center [890, 175] width 143 height 26
select select "4"
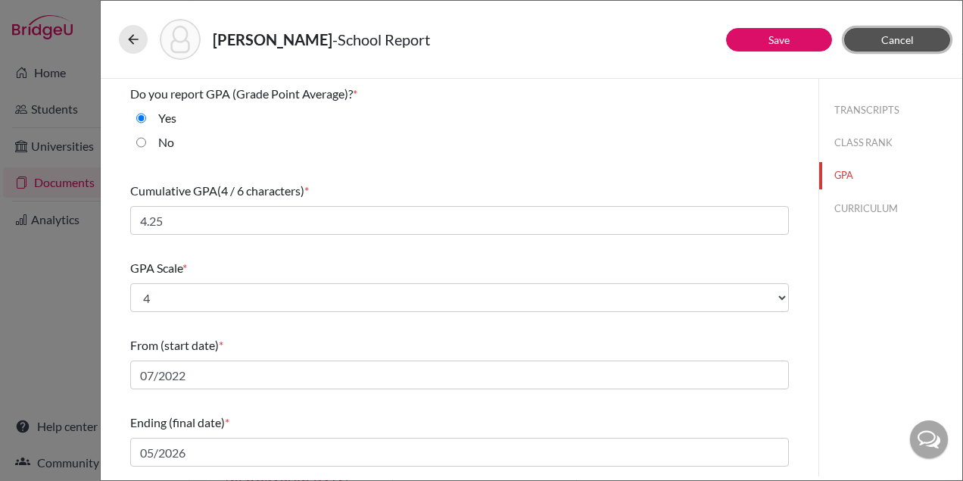
click at [904, 44] on span "Cancel" at bounding box center [897, 39] width 33 height 13
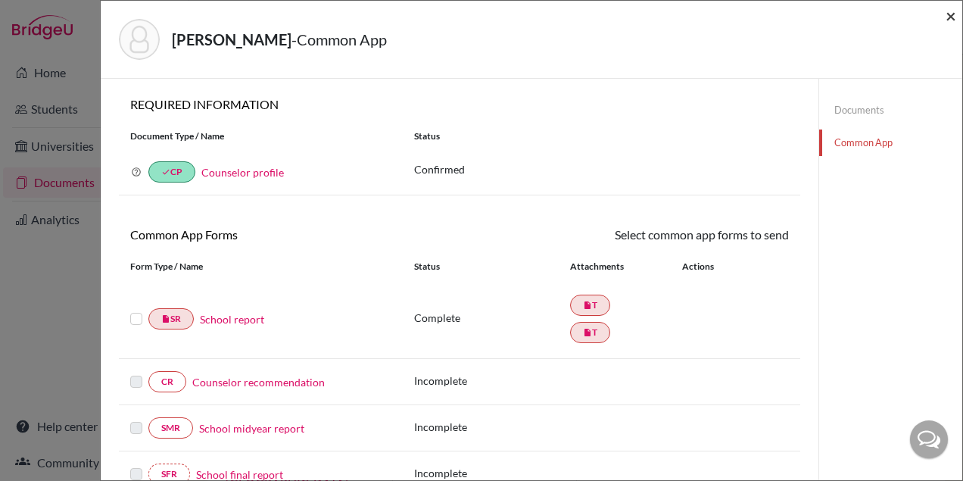
click at [946, 20] on span "×" at bounding box center [950, 16] width 11 height 22
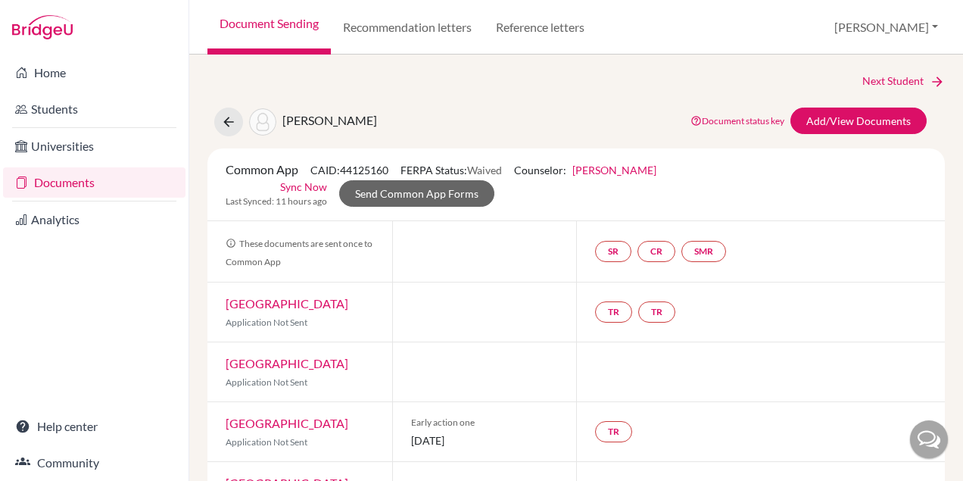
click at [285, 20] on link "Document Sending" at bounding box center [268, 27] width 123 height 54
click at [226, 121] on icon at bounding box center [228, 121] width 15 height 15
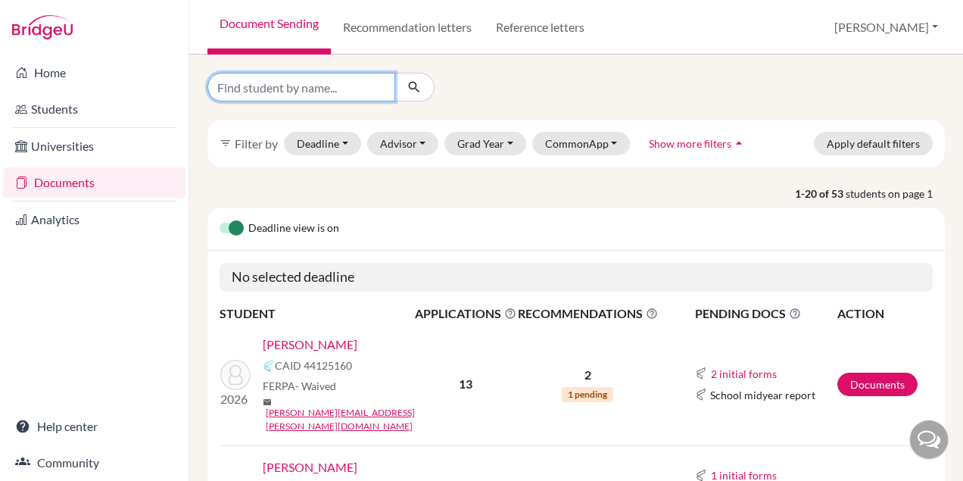
click at [294, 85] on input "Find student by name..." at bounding box center [301, 87] width 188 height 29
type input "sofia"
click button "submit" at bounding box center [414, 87] width 40 height 29
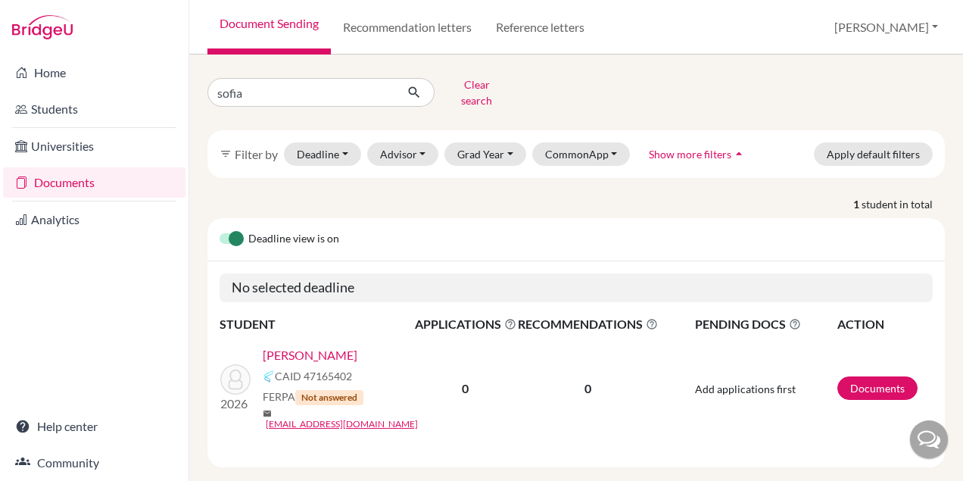
click at [305, 346] on link "[PERSON_NAME]" at bounding box center [310, 355] width 95 height 18
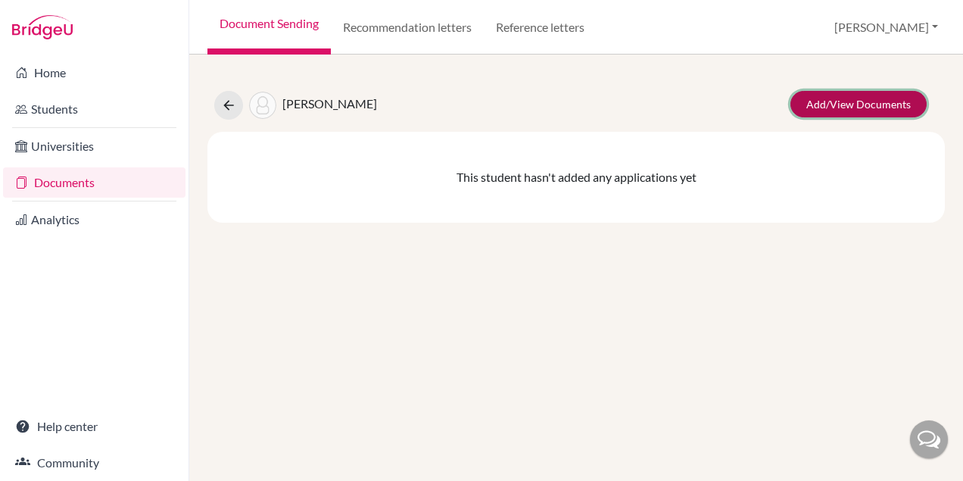
click at [859, 104] on link "Add/View Documents" at bounding box center [858, 104] width 136 height 26
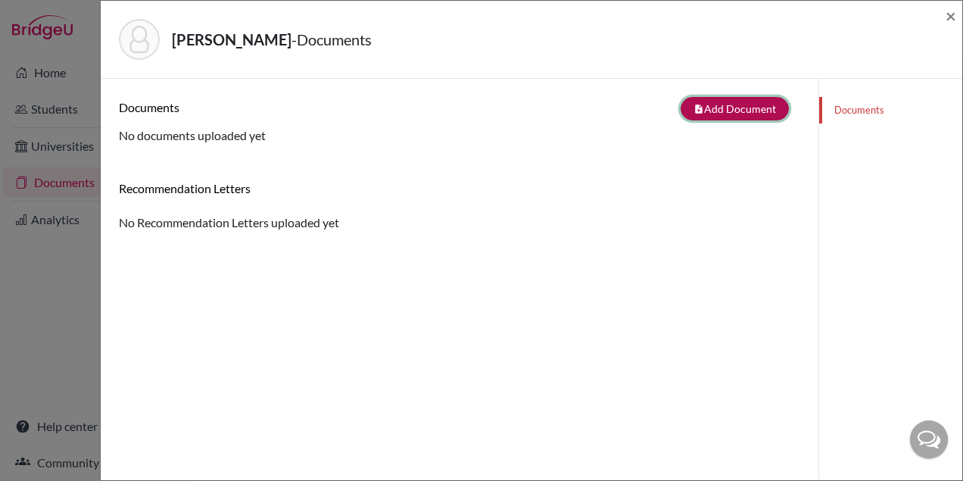
click at [702, 111] on icon "note_add" at bounding box center [698, 109] width 11 height 11
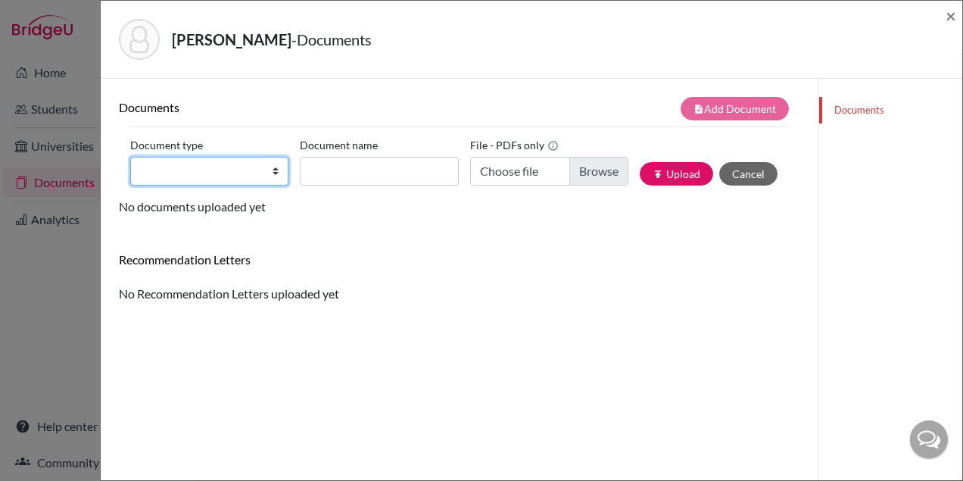
click at [213, 179] on select "Change explanation for Common App reports Counselor recommendation Internationa…" at bounding box center [209, 171] width 158 height 29
select select "2"
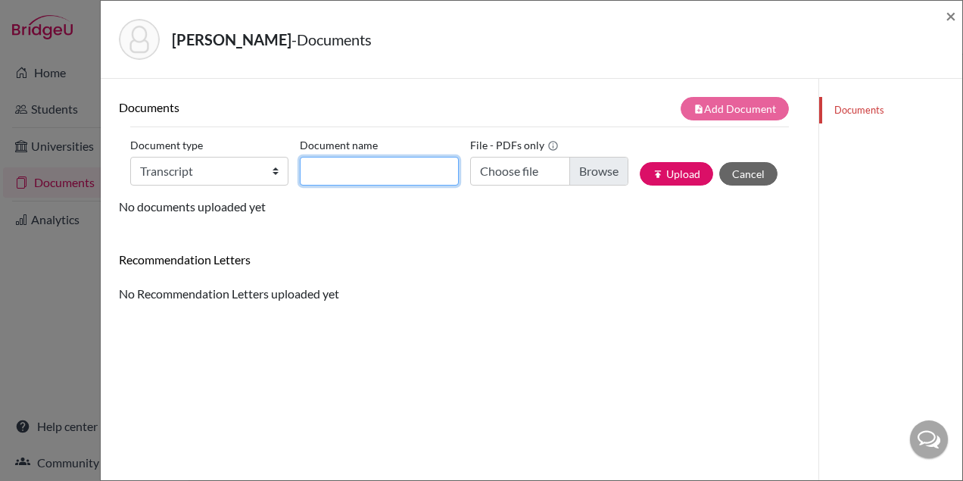
click at [390, 170] on input "Document name" at bounding box center [379, 171] width 158 height 29
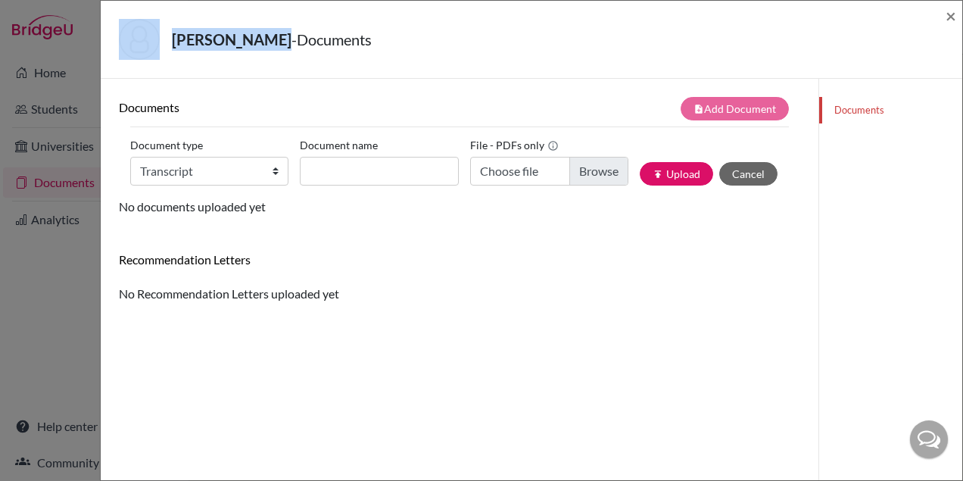
drag, startPoint x: 253, startPoint y: 42, endPoint x: 162, endPoint y: 38, distance: 90.9
click at [162, 38] on div "[PERSON_NAME] - Documents" at bounding box center [526, 39] width 814 height 41
copy div "Dolafi, [GEOGRAPHIC_DATA]"
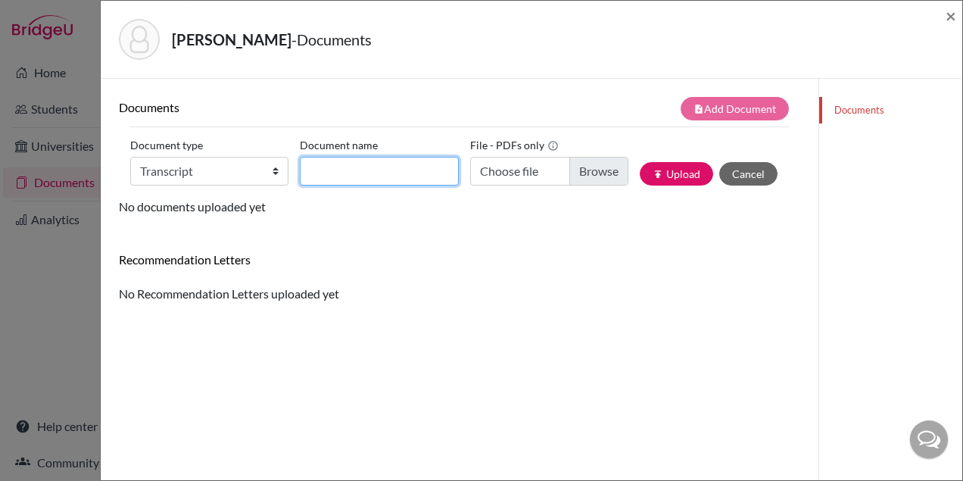
click at [362, 178] on input "Document name" at bounding box center [379, 171] width 158 height 29
paste input "Dolafi, [GEOGRAPHIC_DATA]"
type input "Dolafi, Sofia_Initial Transcript"
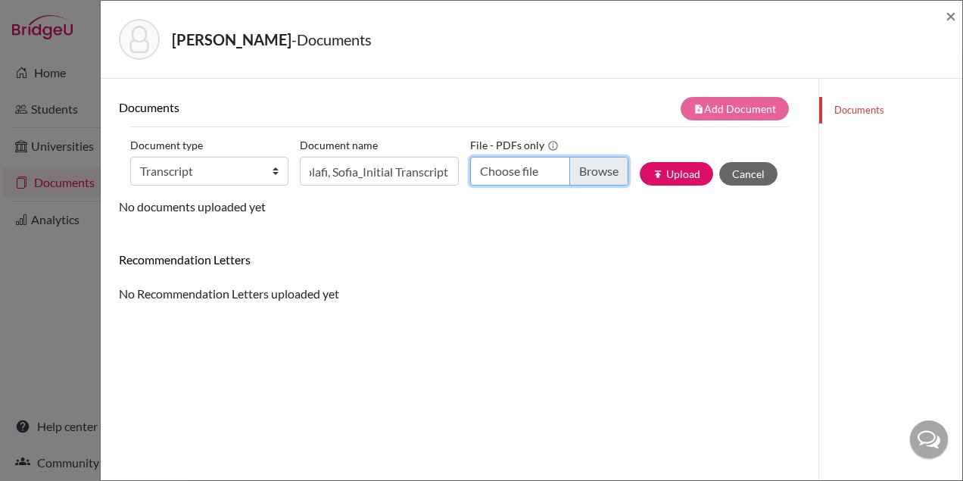
click at [580, 183] on input "Choose file" at bounding box center [549, 171] width 158 height 29
type input "C:\fakepath\[PERSON_NAME].pdf"
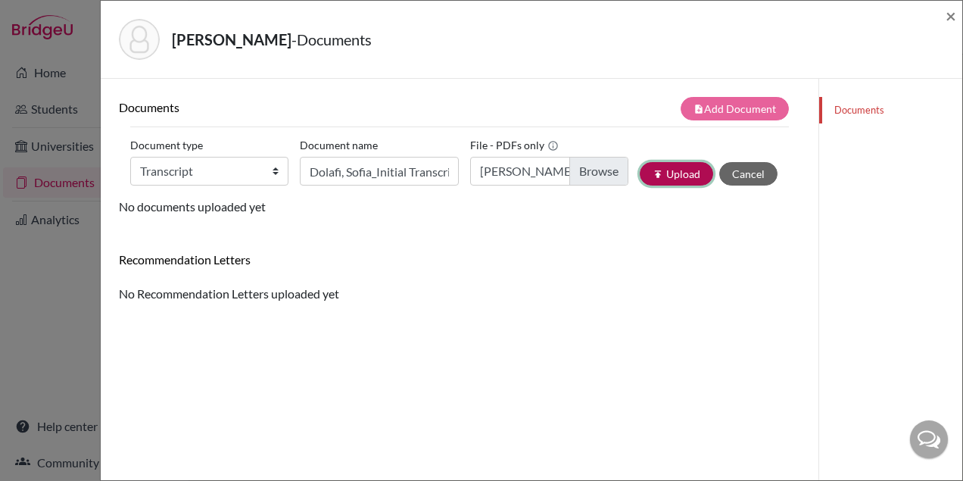
click at [688, 174] on button "publish Upload" at bounding box center [675, 173] width 73 height 23
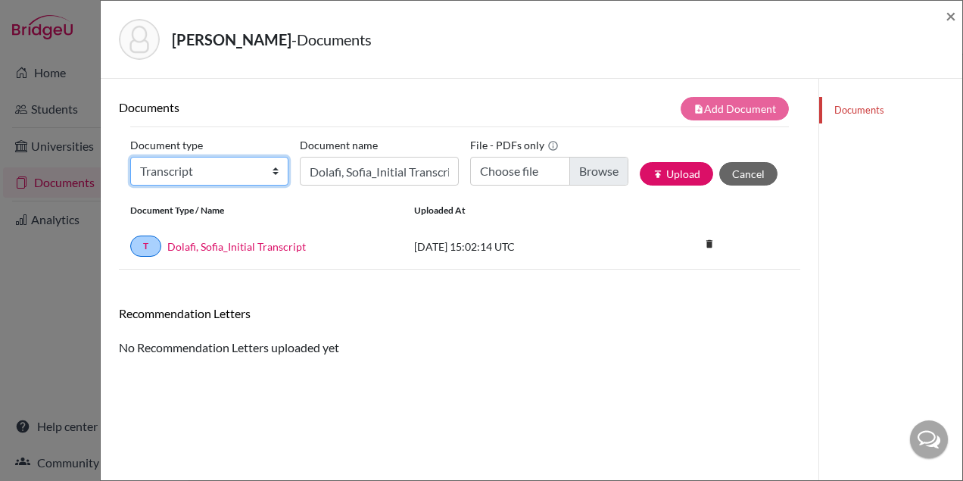
click at [247, 171] on select "Change explanation for Common App reports Counselor recommendation Internationa…" at bounding box center [209, 171] width 158 height 29
select select "2"
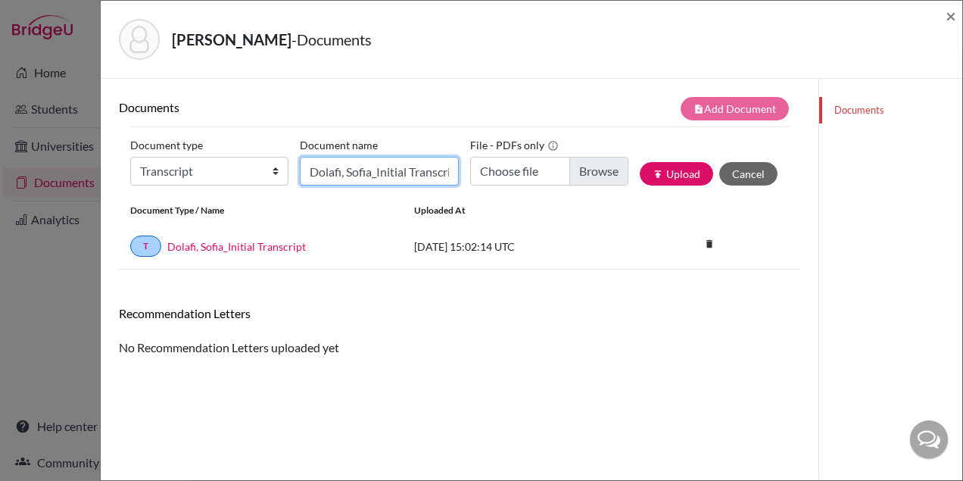
click at [330, 173] on input "Dolafi, Sofia_Initial Transcript" at bounding box center [379, 171] width 158 height 29
paste input "Dolafi, [GEOGRAPHIC_DATA]"
type input "Dolafi, Sofia_Transfer Transcript"
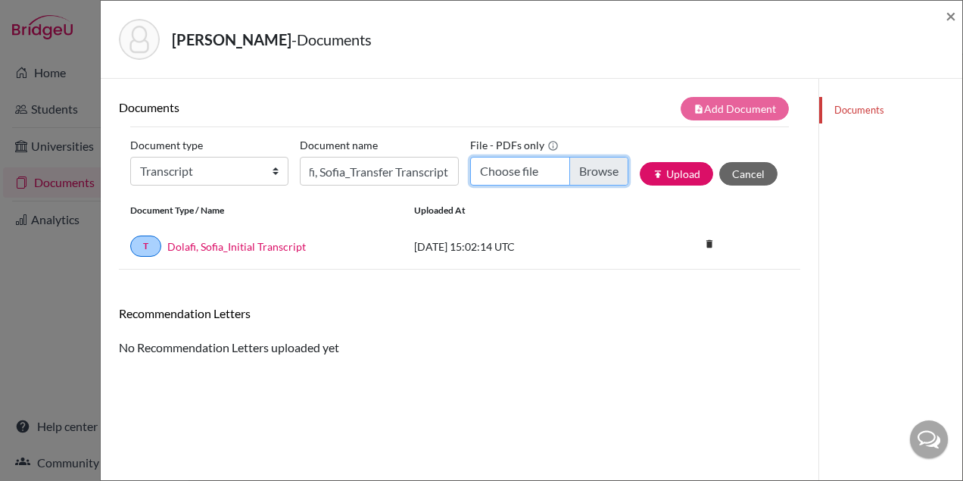
click at [589, 179] on input "Choose file" at bounding box center [549, 171] width 158 height 29
type input "C:\fakepath\Sofia_transfer transcript.pdf"
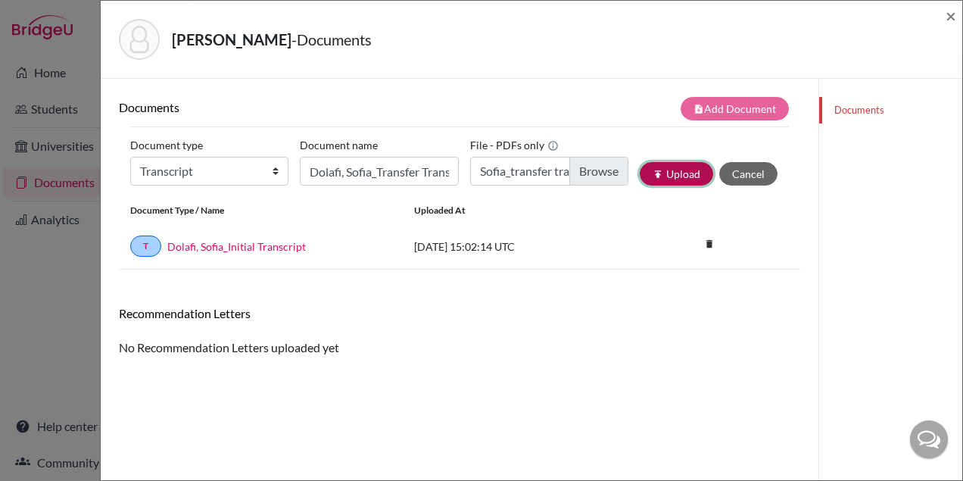
click at [672, 168] on button "publish Upload" at bounding box center [675, 173] width 73 height 23
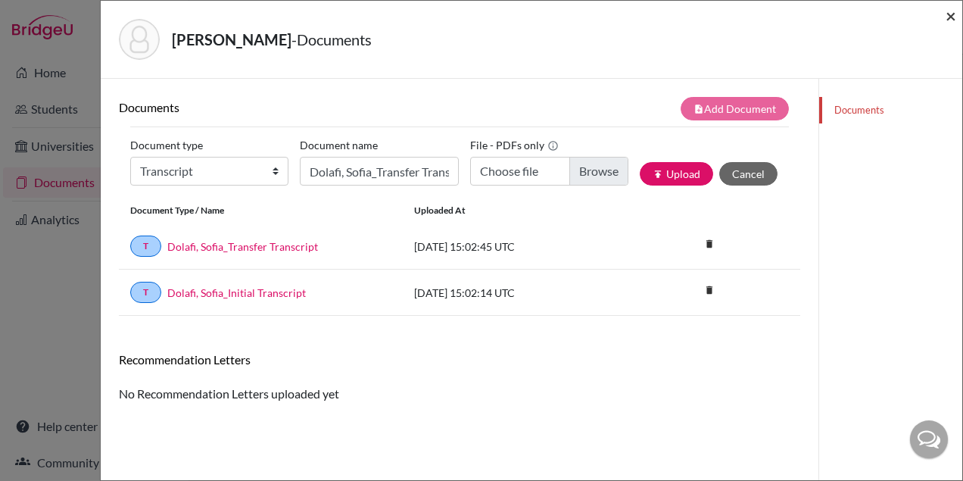
click at [950, 17] on span "×" at bounding box center [950, 16] width 11 height 22
